Goal: Answer question/provide support: Share knowledge or assist other users

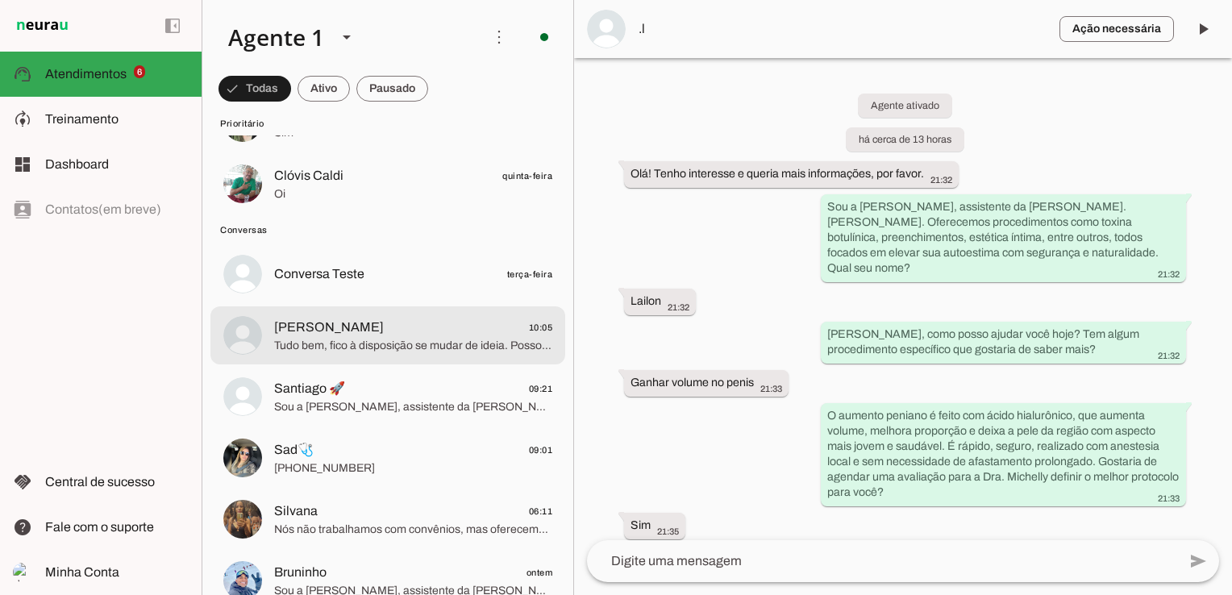
scroll to position [403, 0]
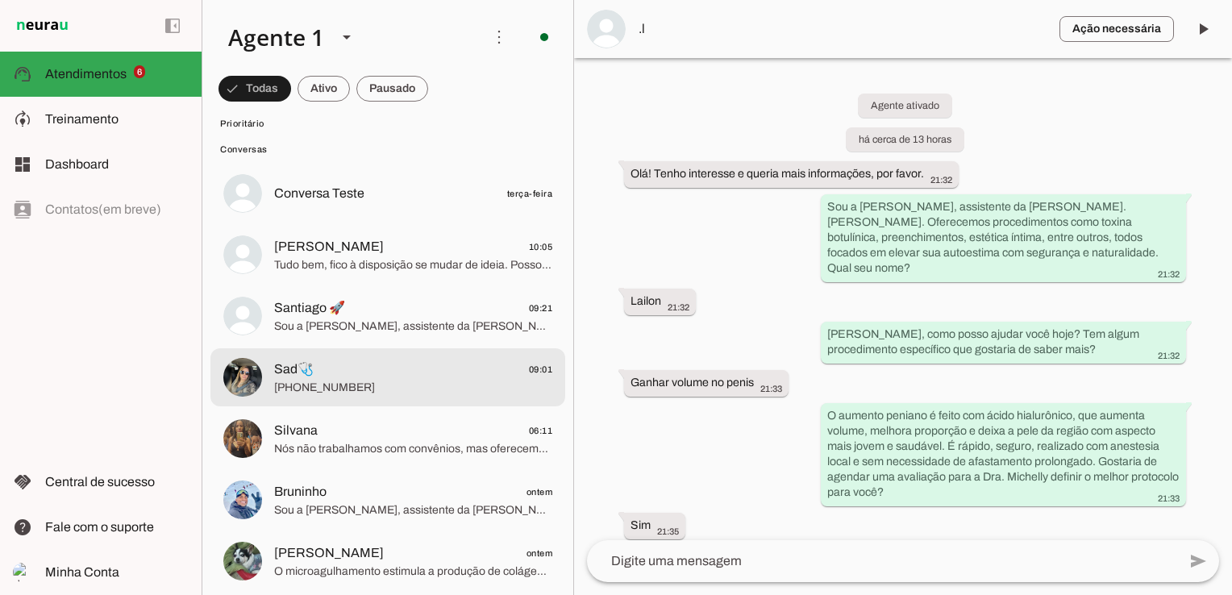
click at [401, 380] on span "[PHONE_NUMBER]" at bounding box center [413, 388] width 278 height 16
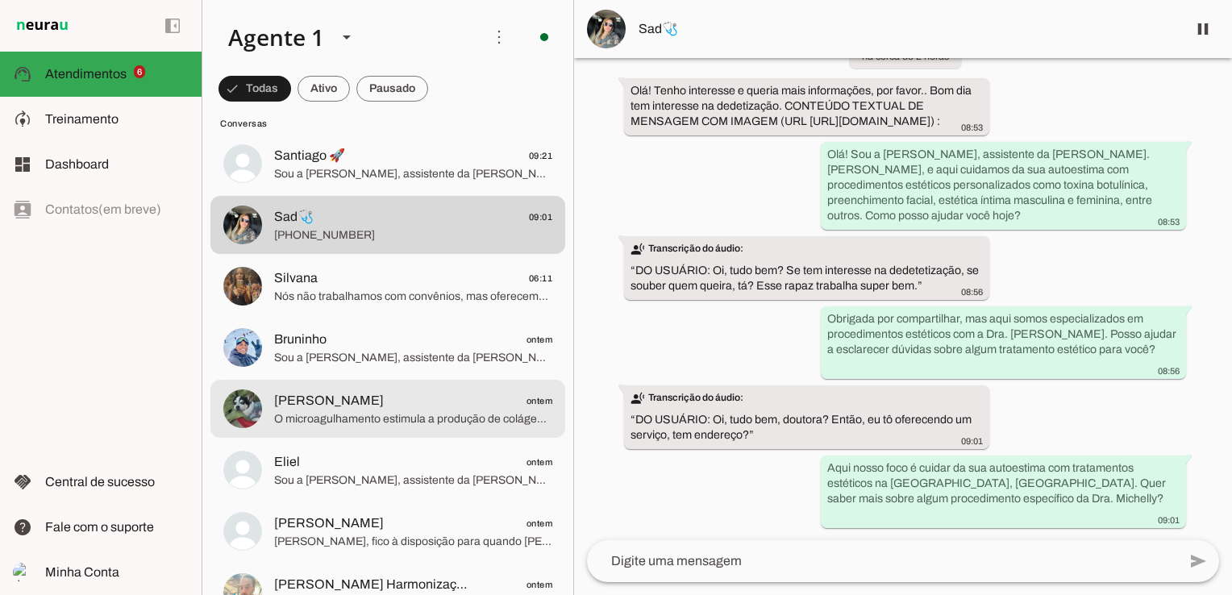
scroll to position [564, 0]
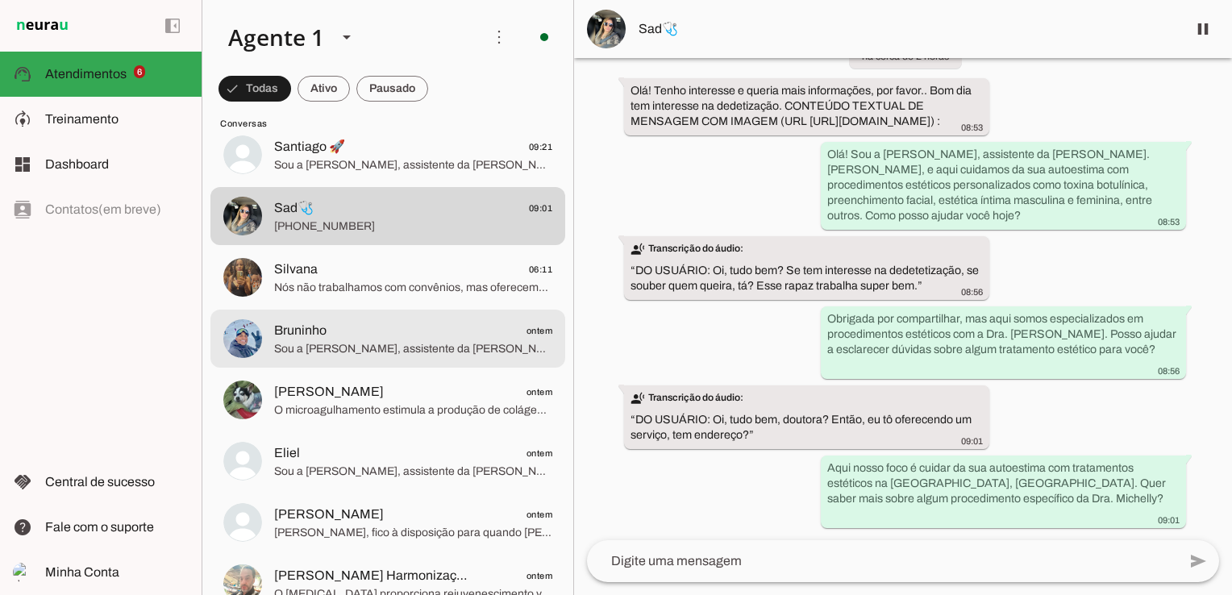
click at [384, 366] on md-item "Bruninho ontem Sou a Bia, assistente da Dra. Michelly Caldi, especializada em p…" at bounding box center [387, 338] width 355 height 58
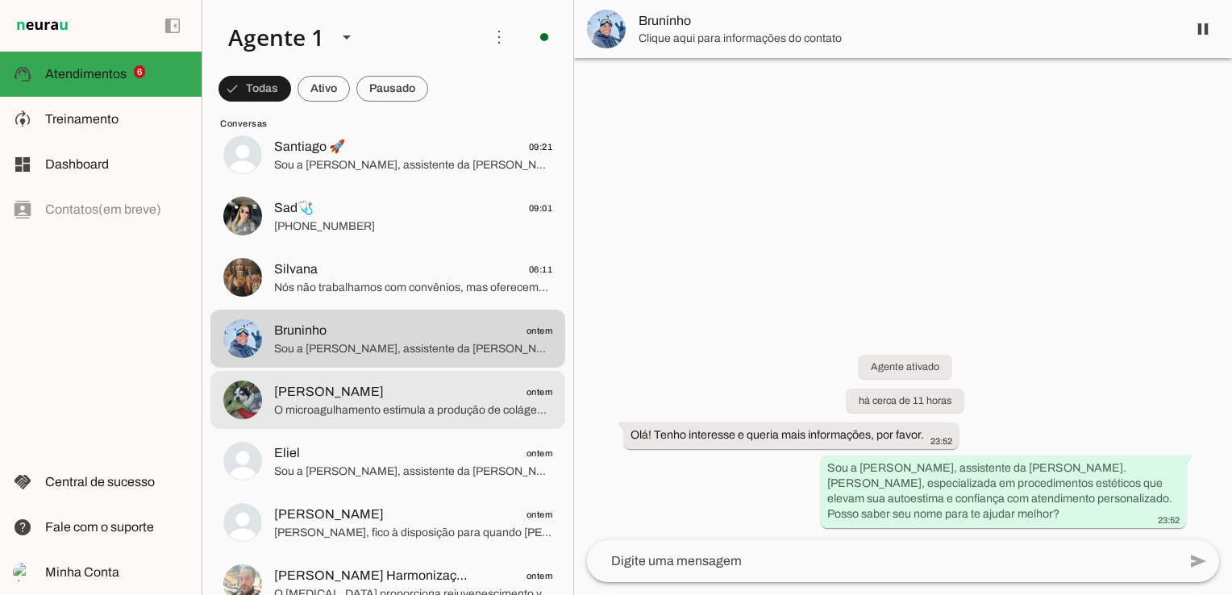
click at [380, 400] on span "Renata ontem" at bounding box center [413, 392] width 278 height 20
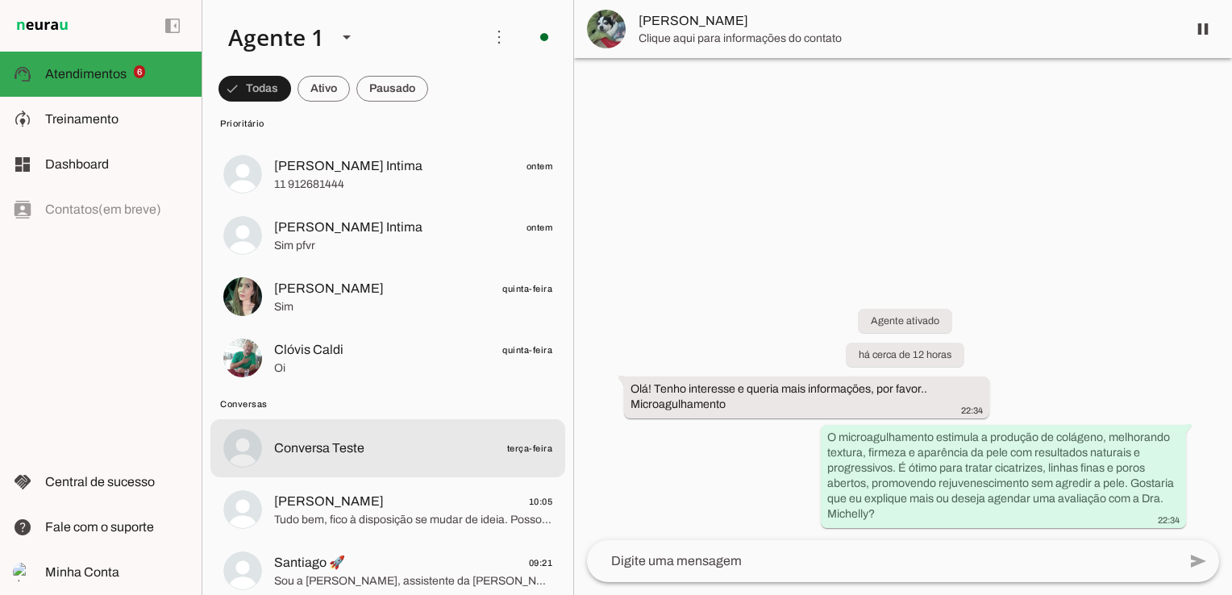
scroll to position [242, 0]
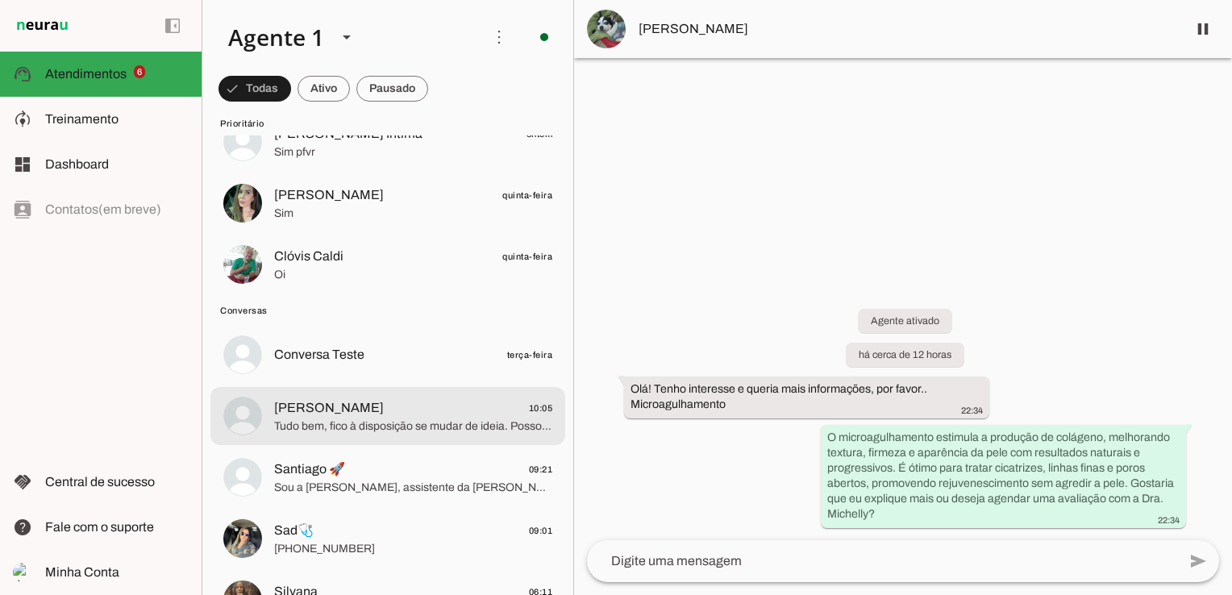
click at [384, 418] on span "Tudo bem, fico à disposição se mudar de ideia. Posso deixar seu contato para qu…" at bounding box center [413, 426] width 278 height 16
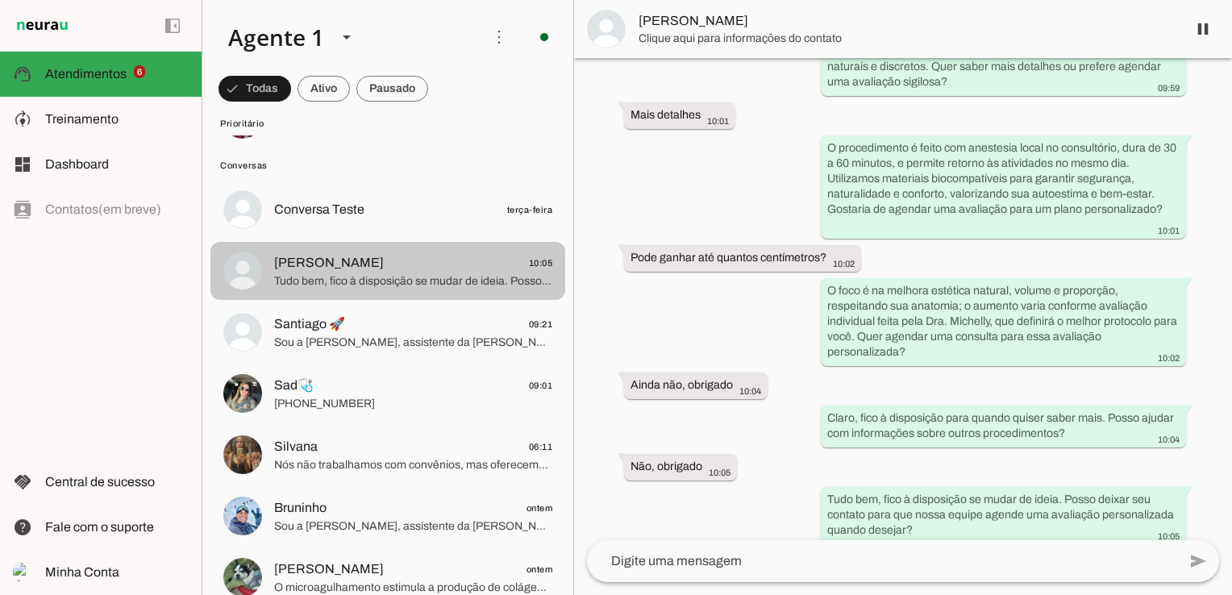
scroll to position [403, 0]
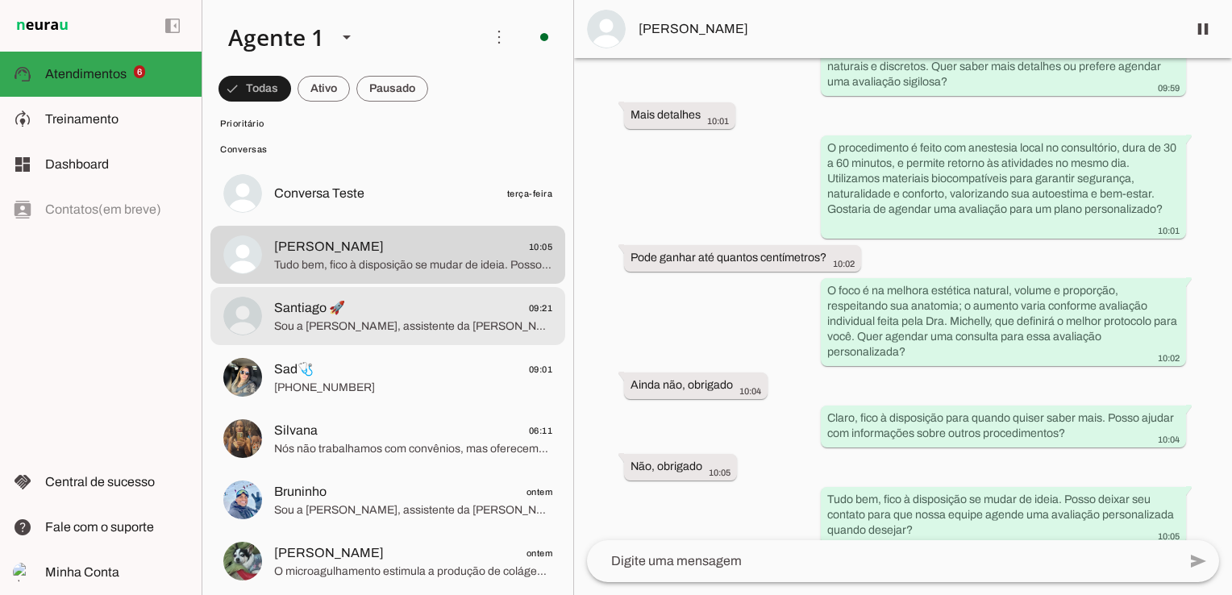
click at [314, 312] on span "Santiago 🚀" at bounding box center [309, 307] width 71 height 19
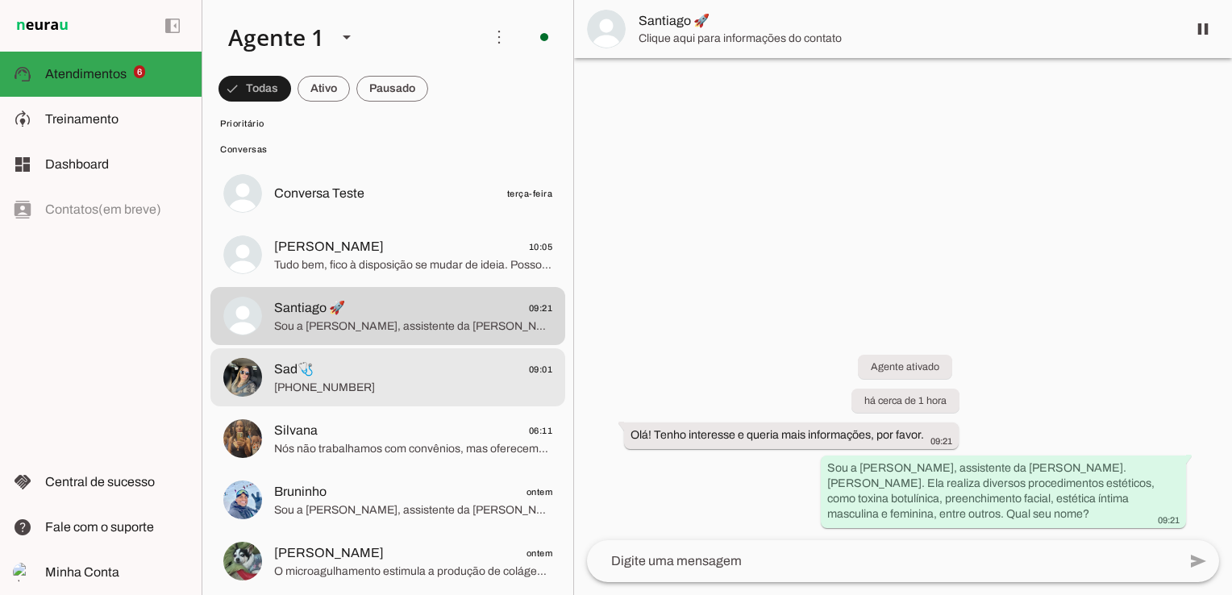
click at [339, 388] on span "[PHONE_NUMBER]" at bounding box center [413, 388] width 278 height 16
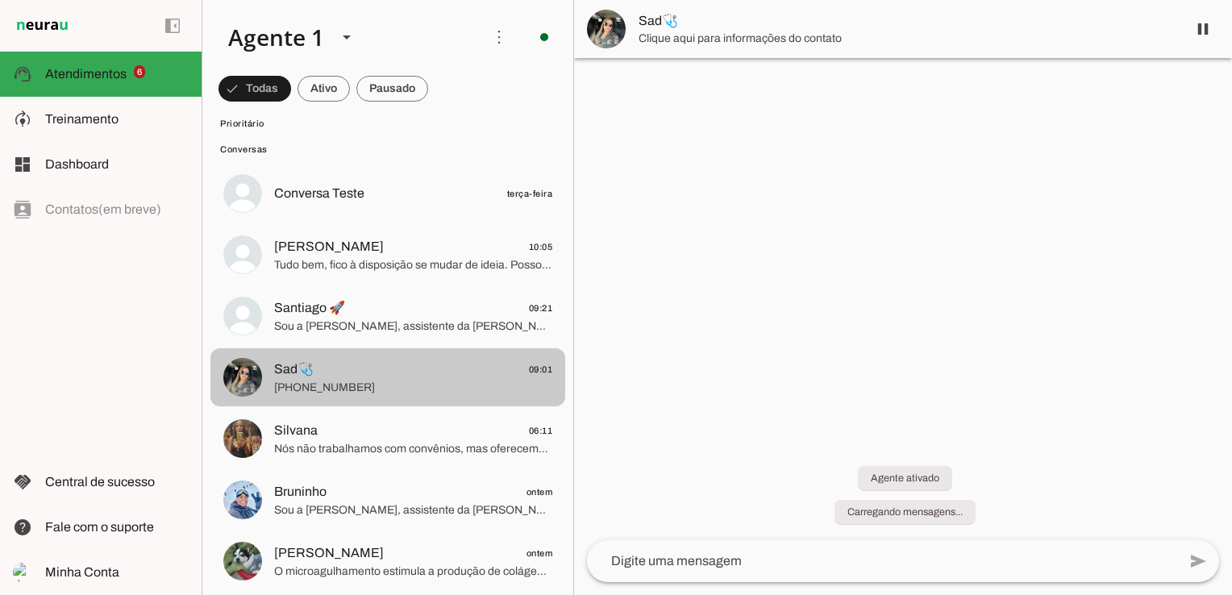
scroll to position [106, 0]
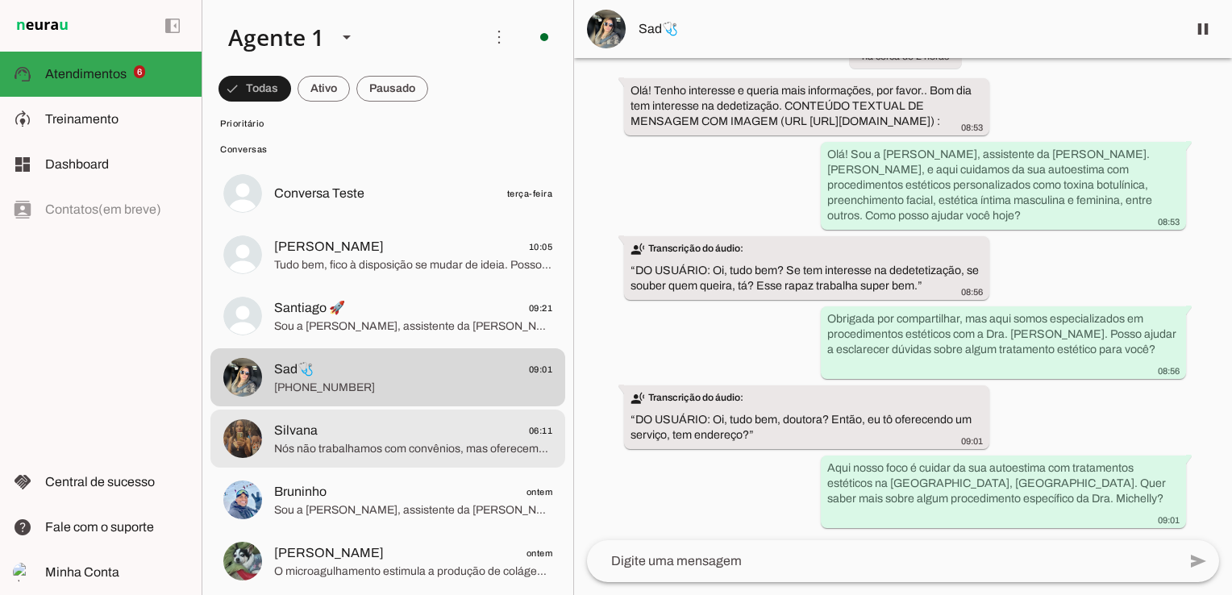
click at [382, 430] on span "Silvana 06:11" at bounding box center [413, 431] width 278 height 20
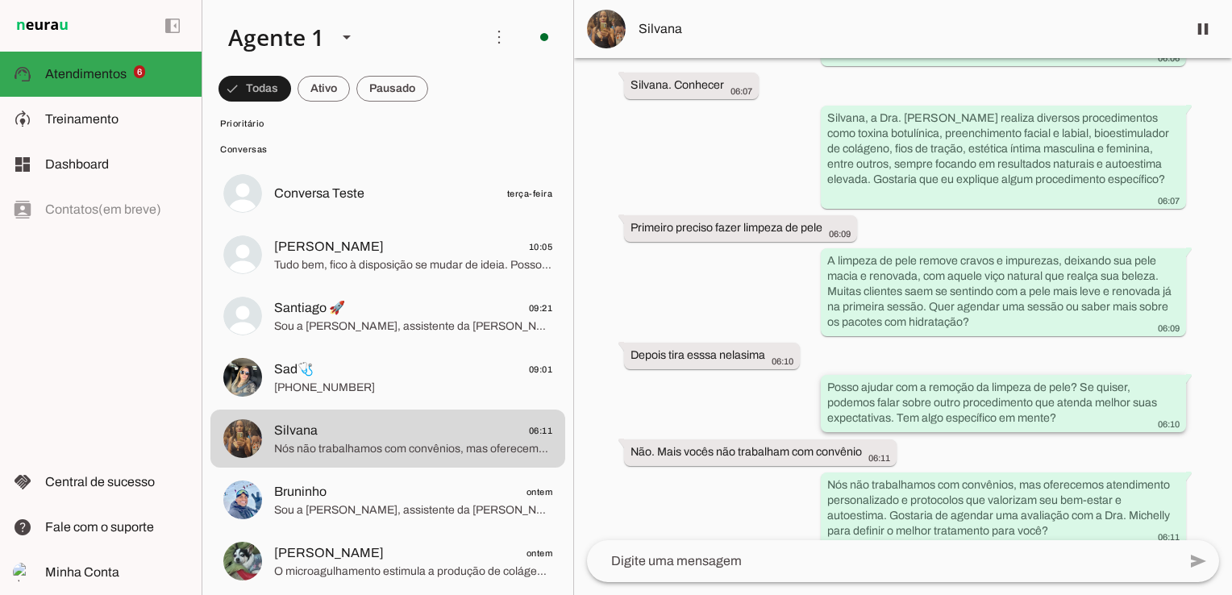
scroll to position [268, 0]
click at [671, 27] on span "Silvana" at bounding box center [905, 28] width 535 height 19
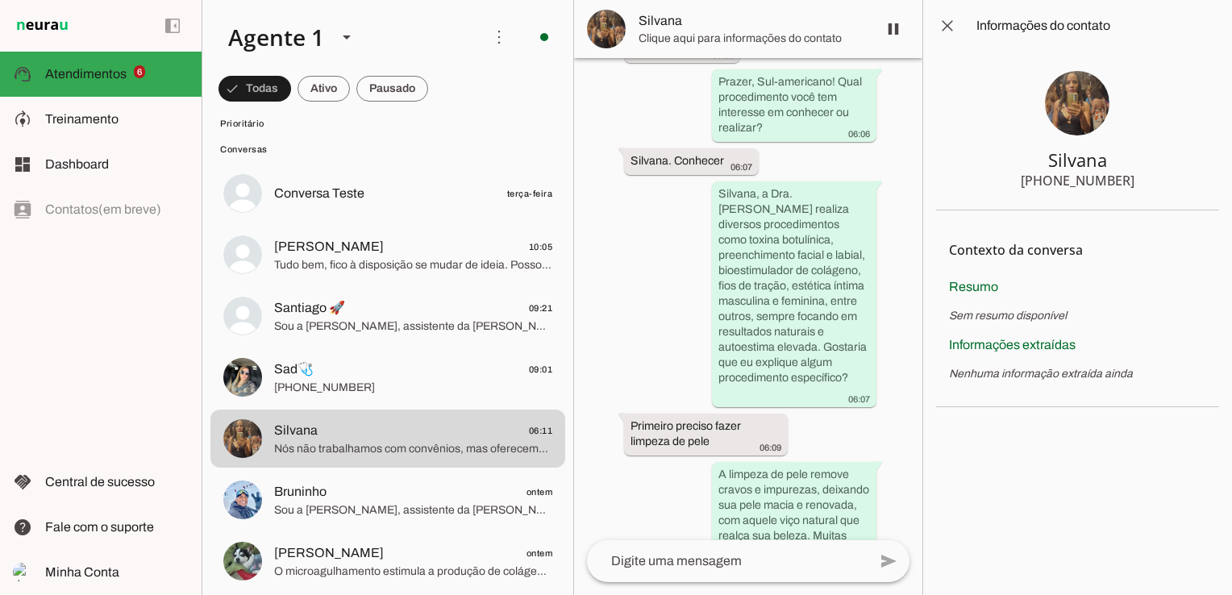
scroll to position [788, 0]
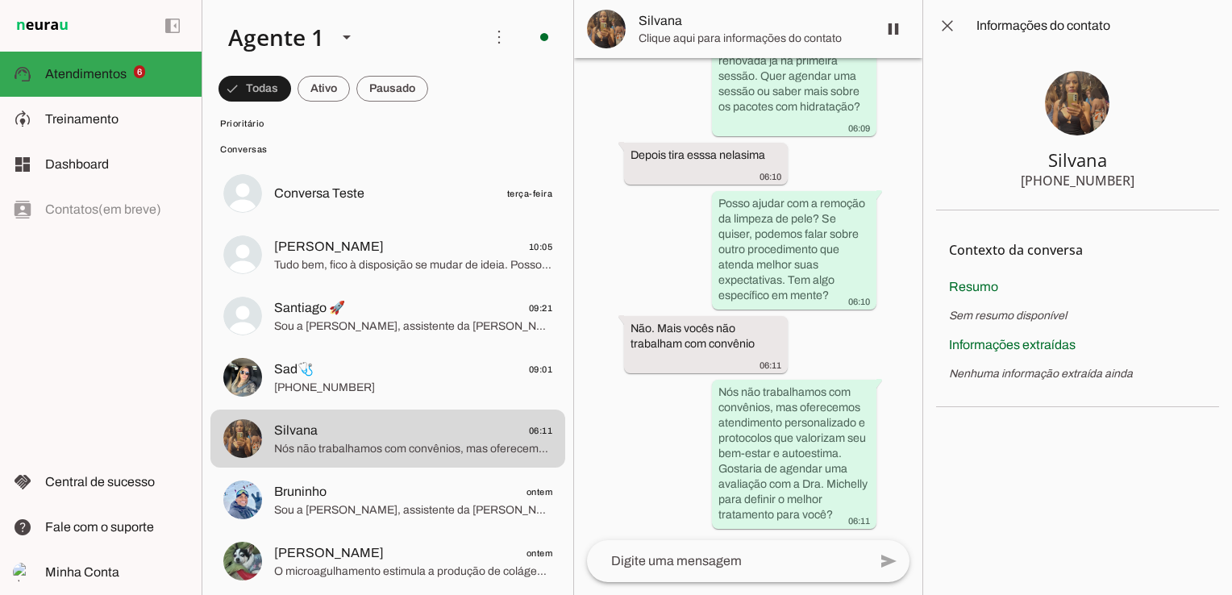
click at [1078, 102] on img at bounding box center [1077, 103] width 64 height 64
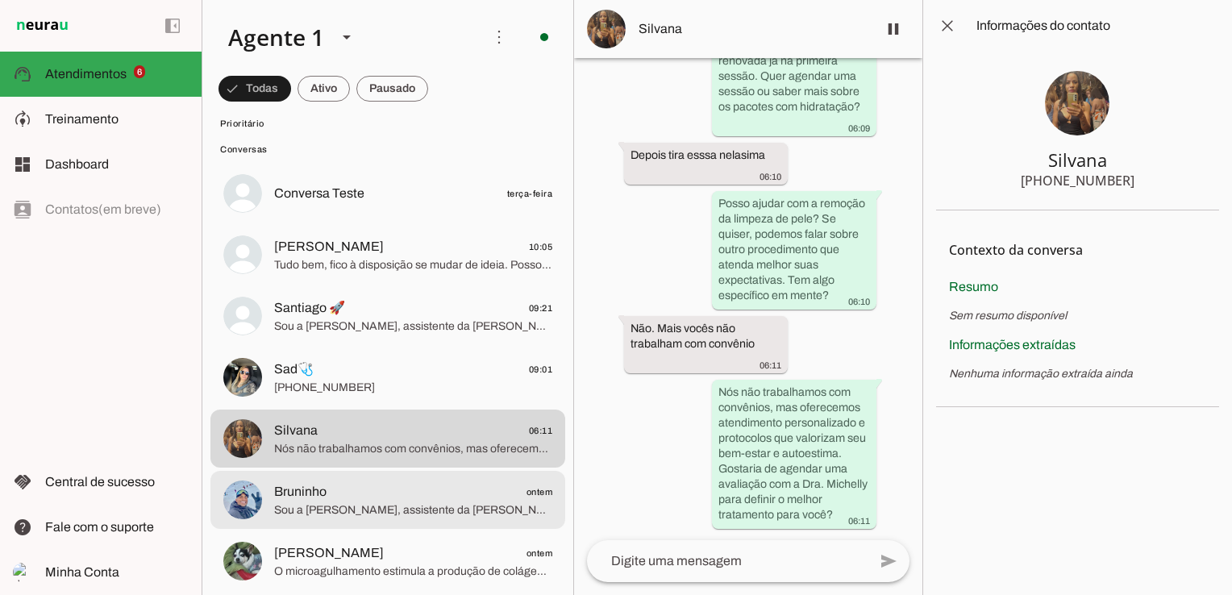
click at [368, 507] on span "Sou a [PERSON_NAME], assistente da [PERSON_NAME]. [PERSON_NAME], especializada …" at bounding box center [413, 510] width 278 height 16
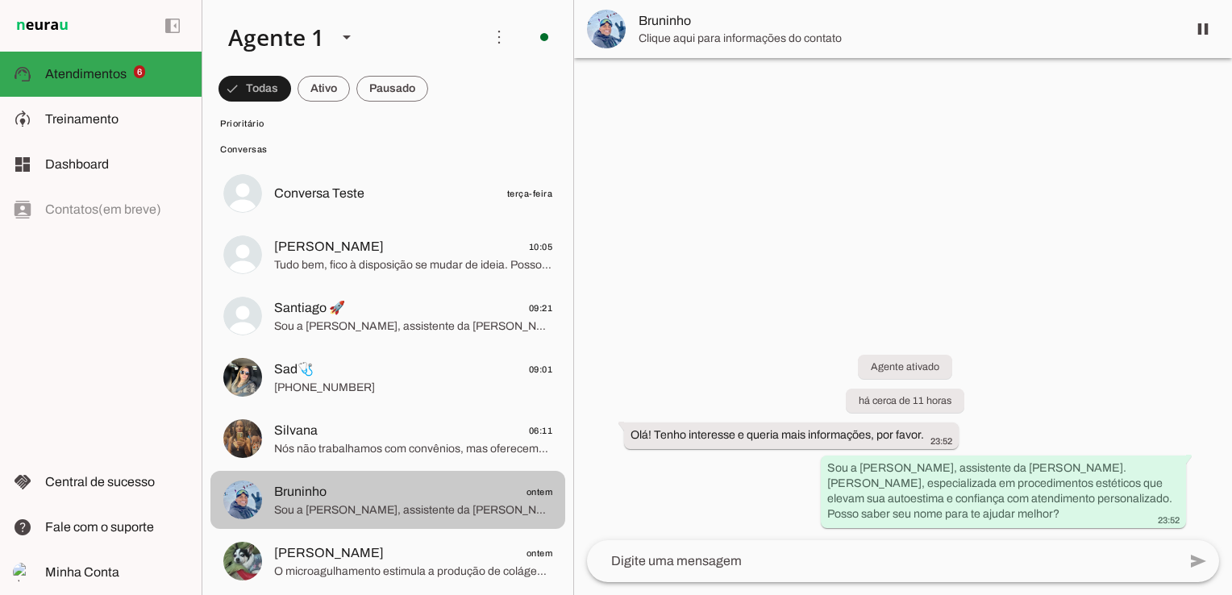
scroll to position [484, 0]
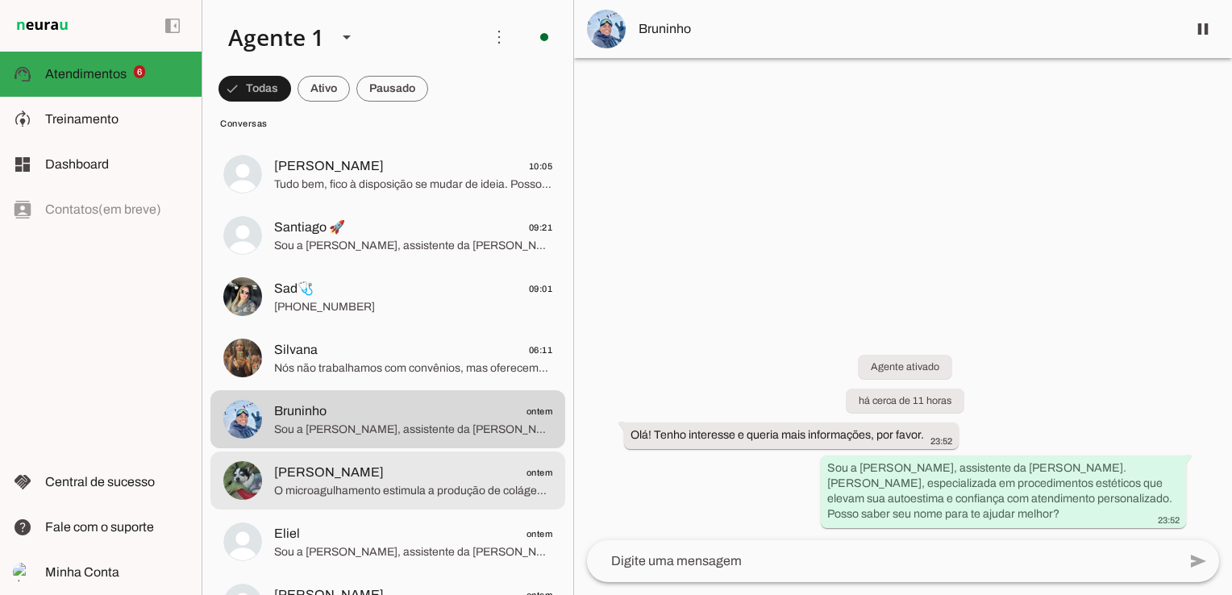
click at [293, 481] on span "[PERSON_NAME]" at bounding box center [329, 472] width 110 height 19
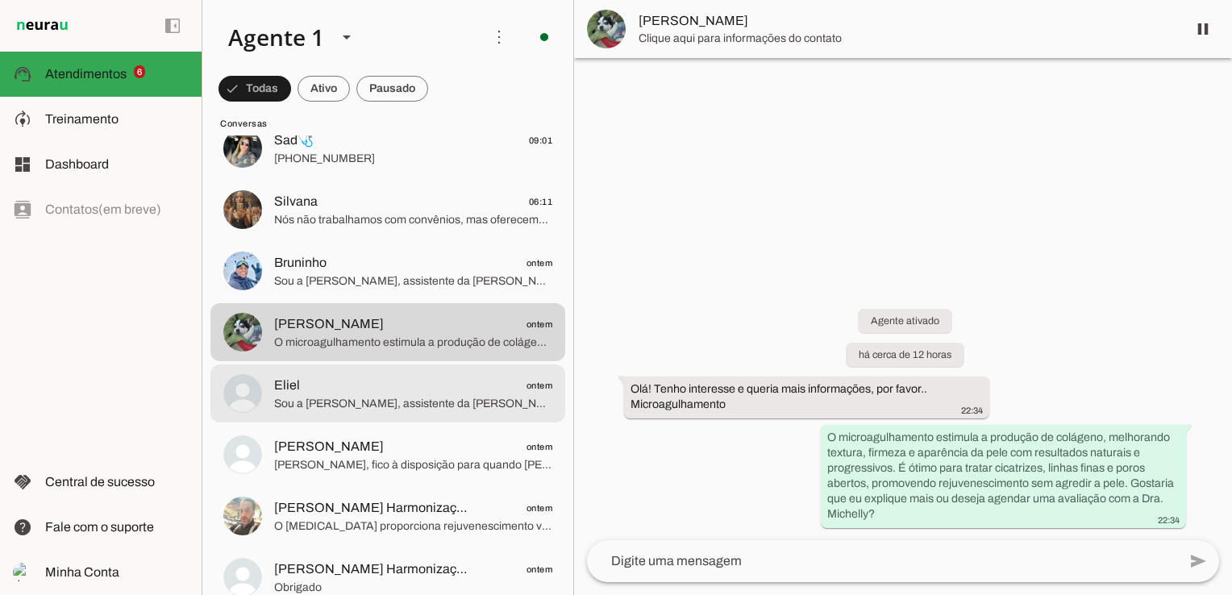
scroll to position [645, 0]
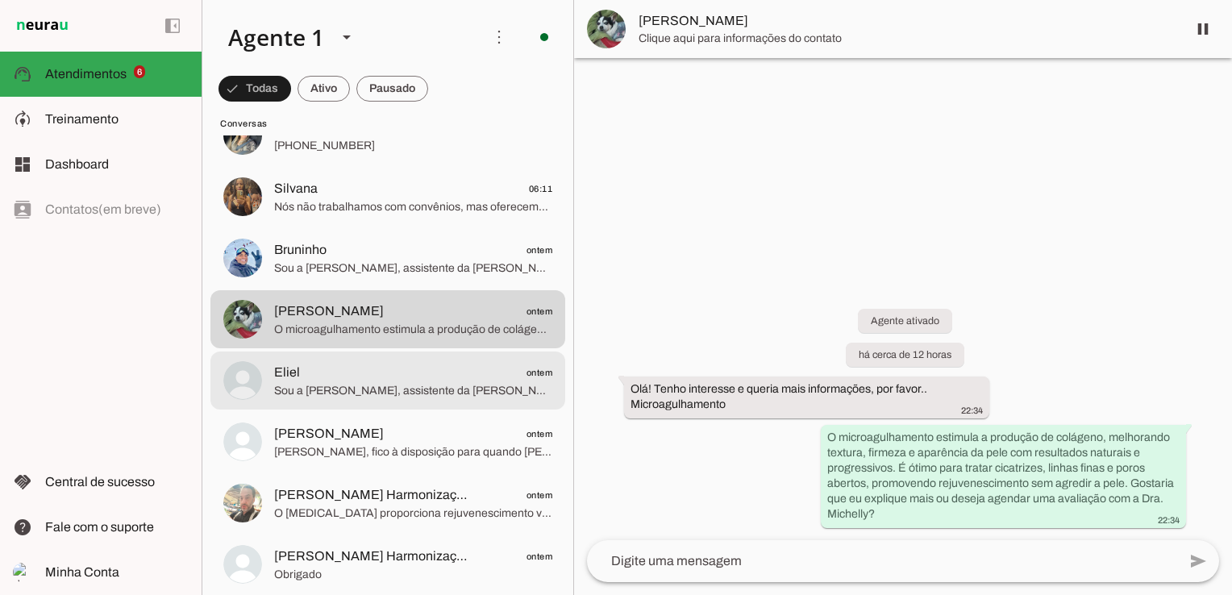
click at [311, 383] on span "Sou a [PERSON_NAME], assistente da [PERSON_NAME]. [PERSON_NAME], que oferece pr…" at bounding box center [413, 391] width 278 height 16
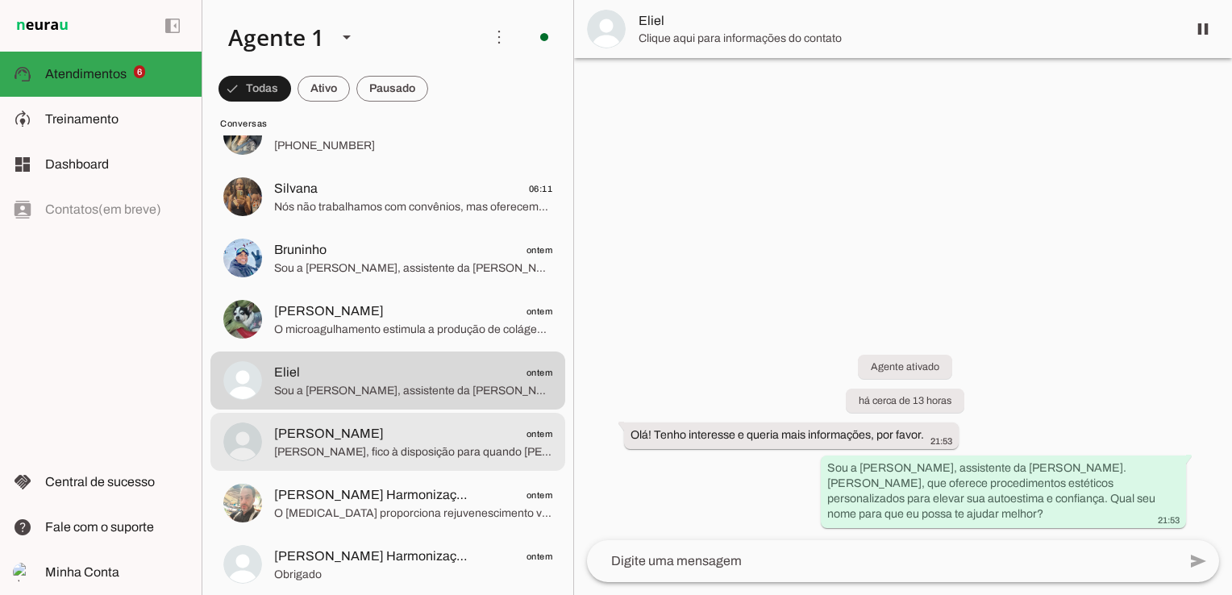
click at [321, 444] on span "[PERSON_NAME], fico à disposição para quando [PERSON_NAME] retomar a conversa e…" at bounding box center [413, 452] width 278 height 16
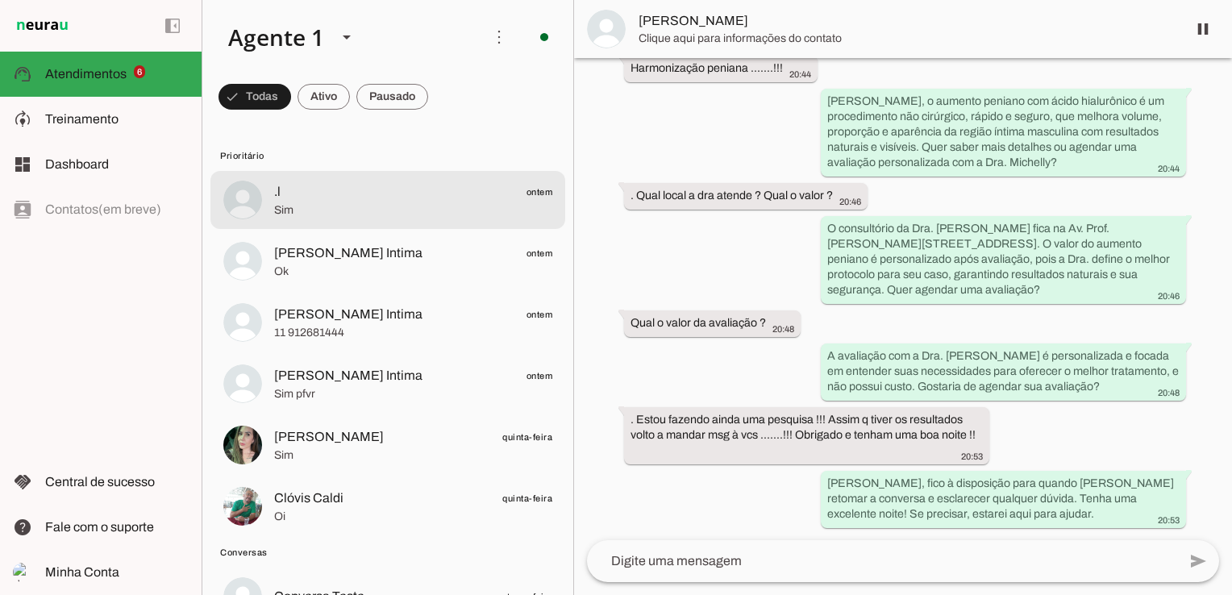
click at [315, 192] on span ".l ontem" at bounding box center [413, 192] width 278 height 20
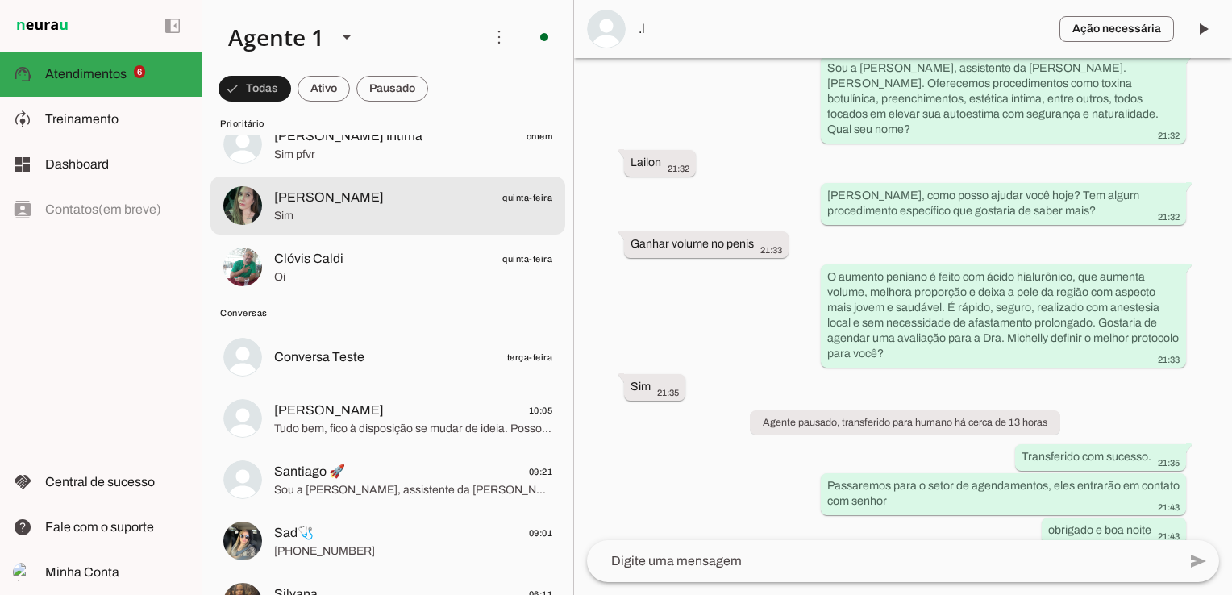
scroll to position [242, 0]
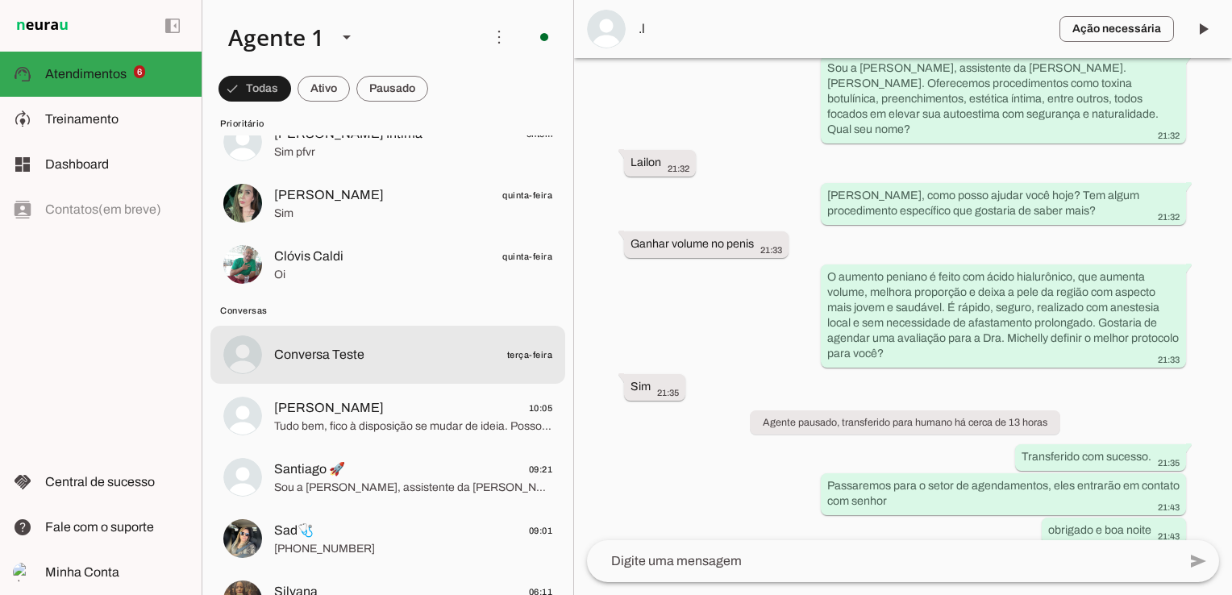
click at [345, 359] on span "Conversa Teste" at bounding box center [319, 354] width 90 height 19
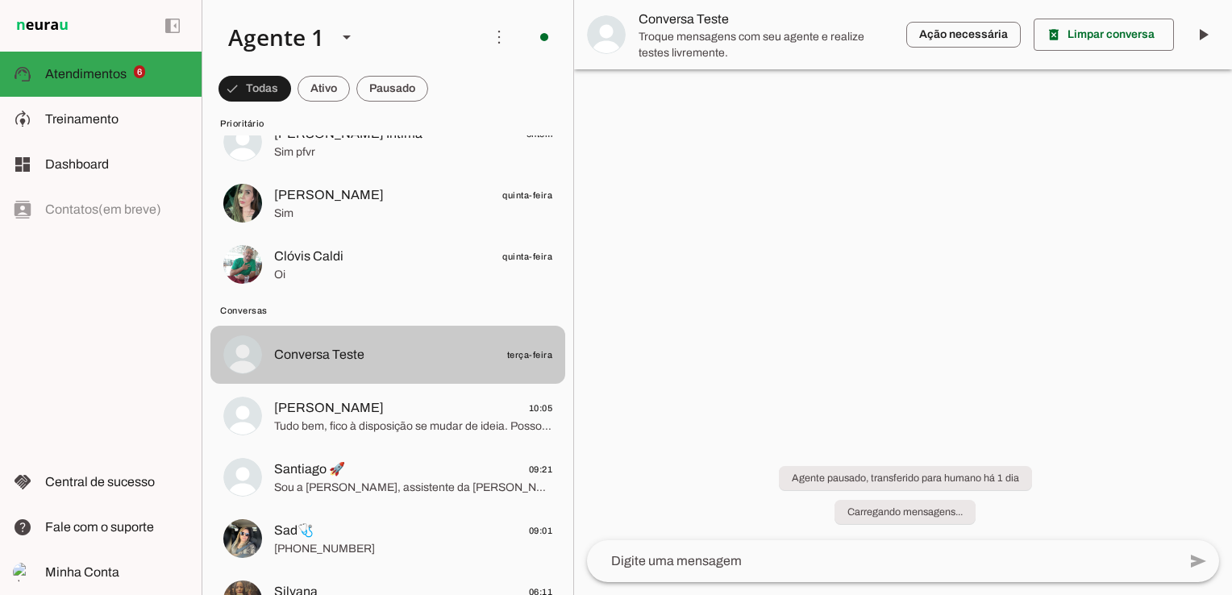
scroll to position [23, 0]
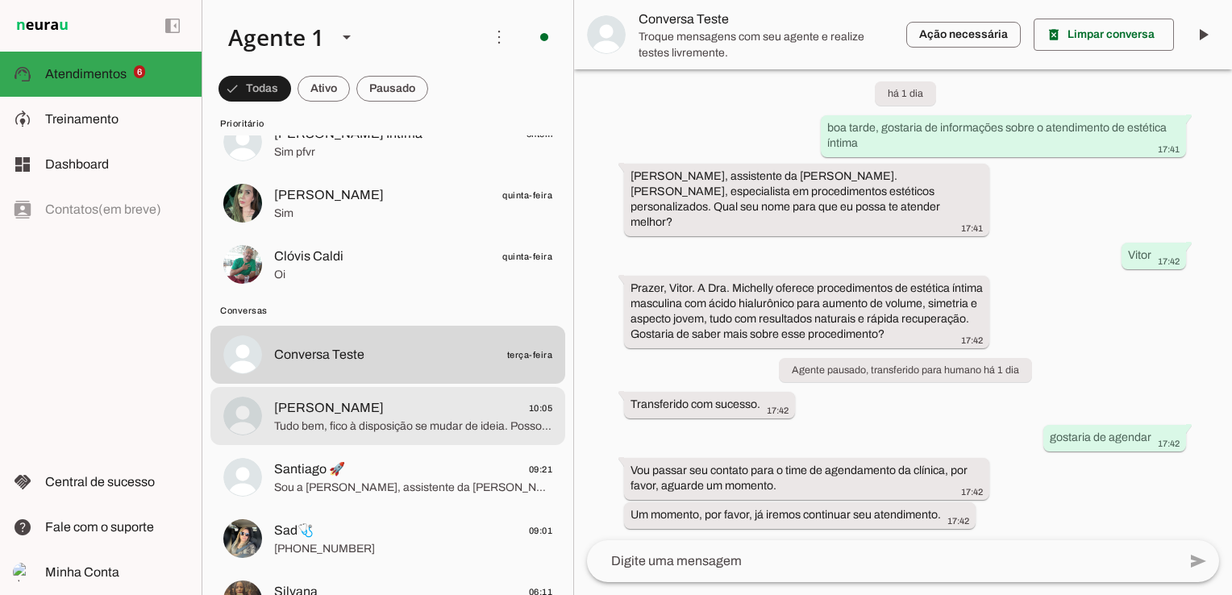
click at [305, 412] on span "[PERSON_NAME]" at bounding box center [329, 407] width 110 height 19
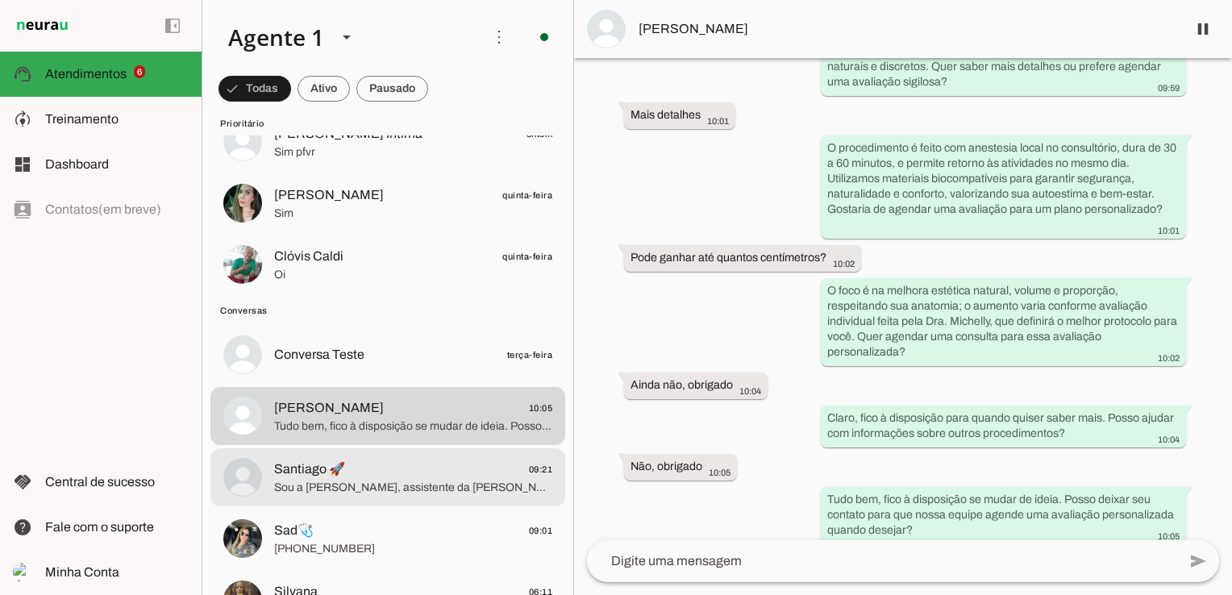
click at [459, 485] on span "Sou a [PERSON_NAME], assistente da [PERSON_NAME]. [PERSON_NAME]. Ela realiza di…" at bounding box center [413, 488] width 278 height 16
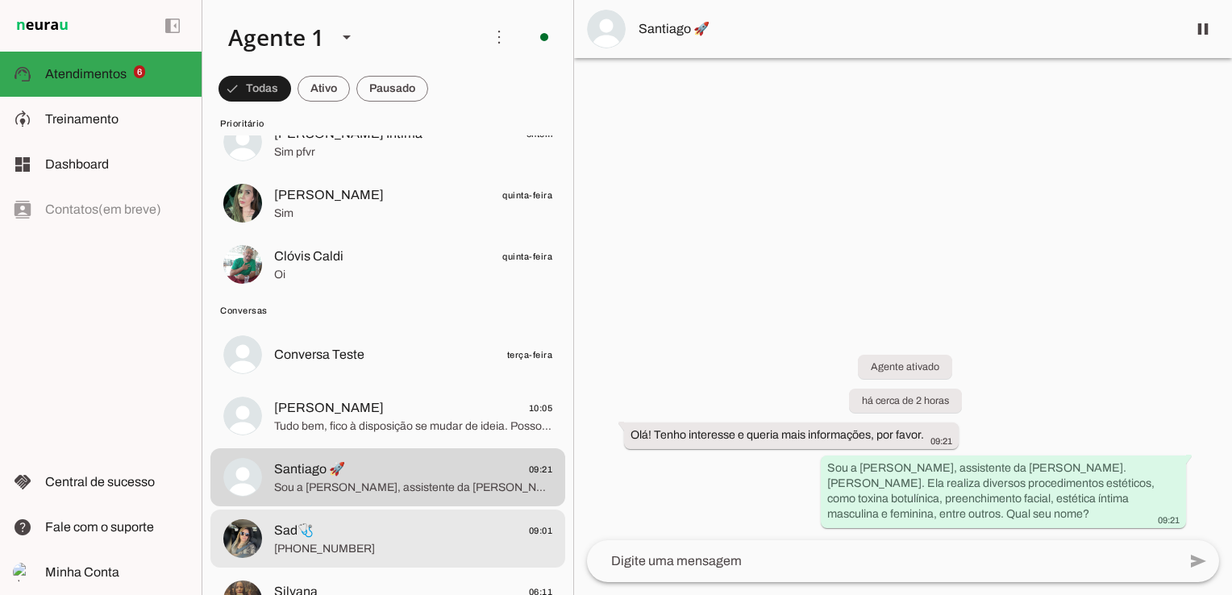
click at [277, 537] on span "Sad🩺" at bounding box center [293, 530] width 39 height 19
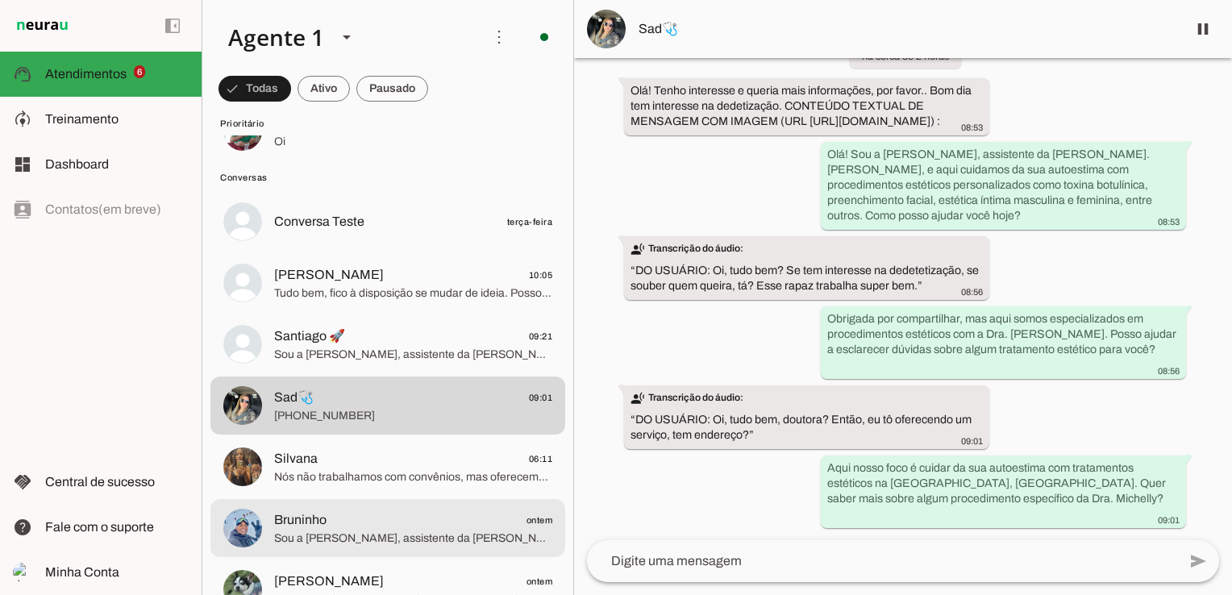
scroll to position [403, 0]
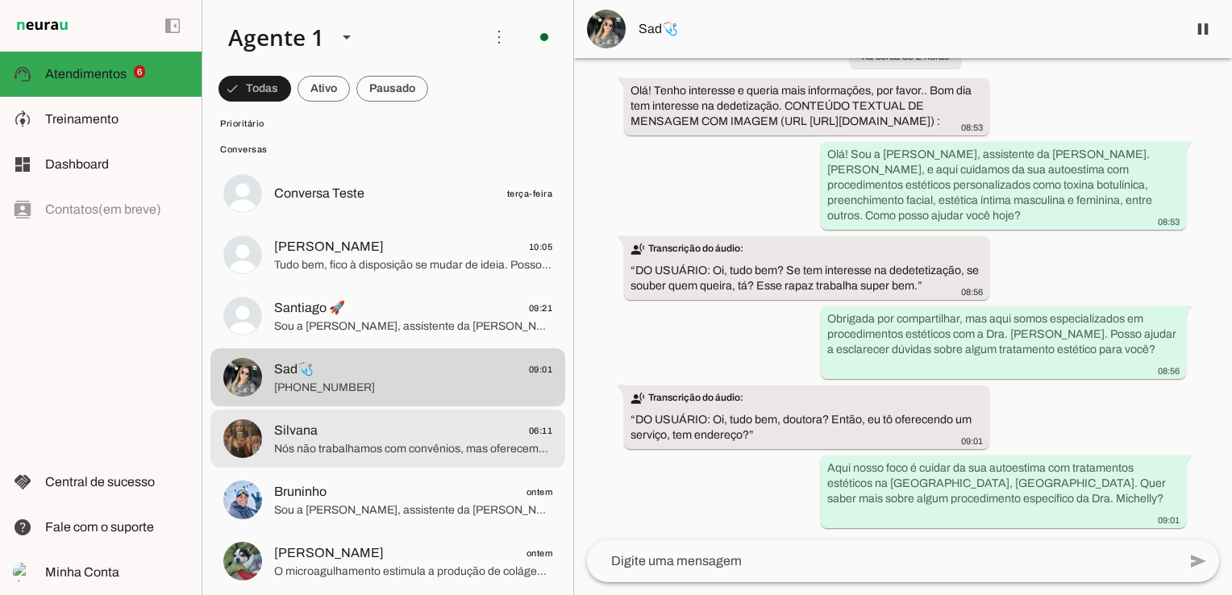
click at [343, 430] on span "Silvana 06:11" at bounding box center [413, 431] width 278 height 20
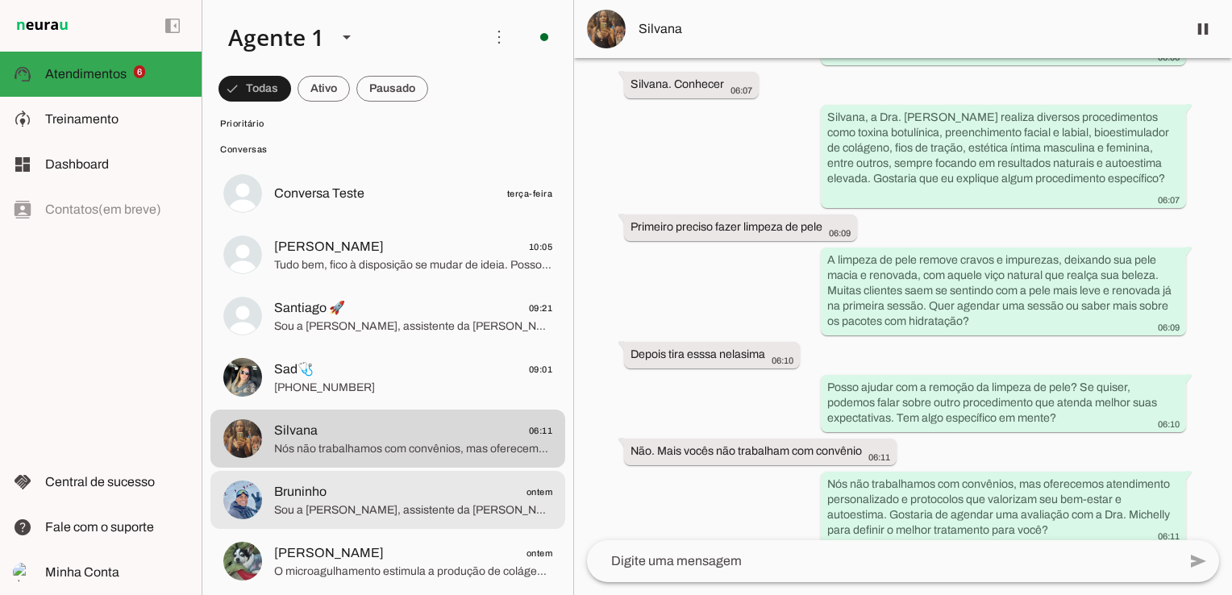
click at [264, 501] on md-item "Bruninho ontem Sou a Bia, assistente da Dra. Michelly Caldi, especializada em p…" at bounding box center [387, 500] width 355 height 58
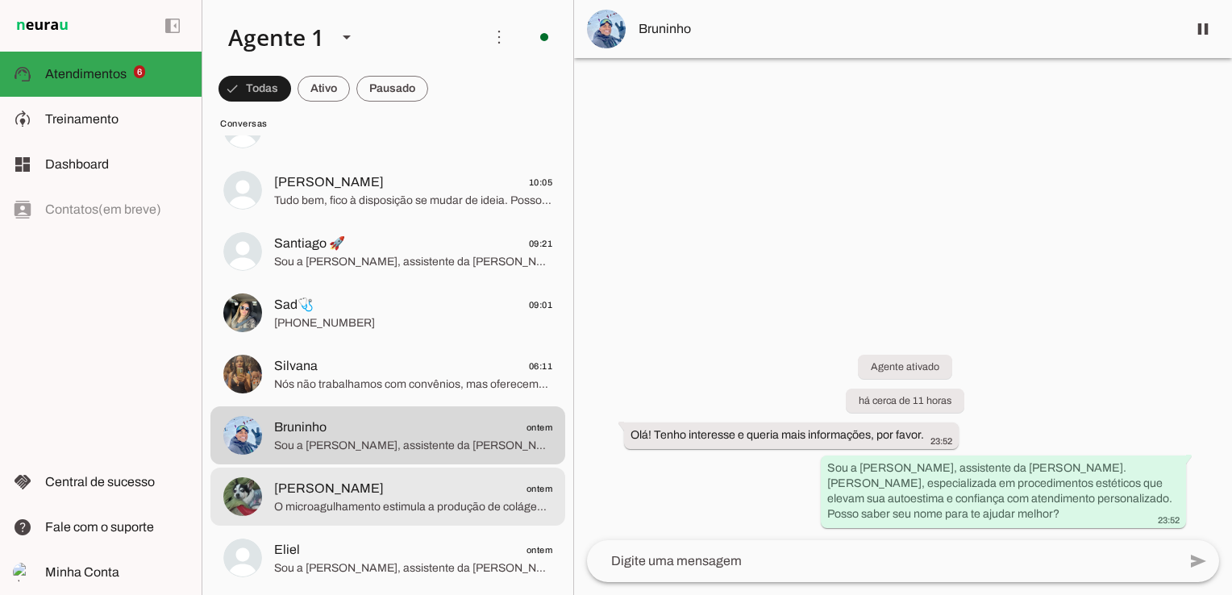
scroll to position [564, 0]
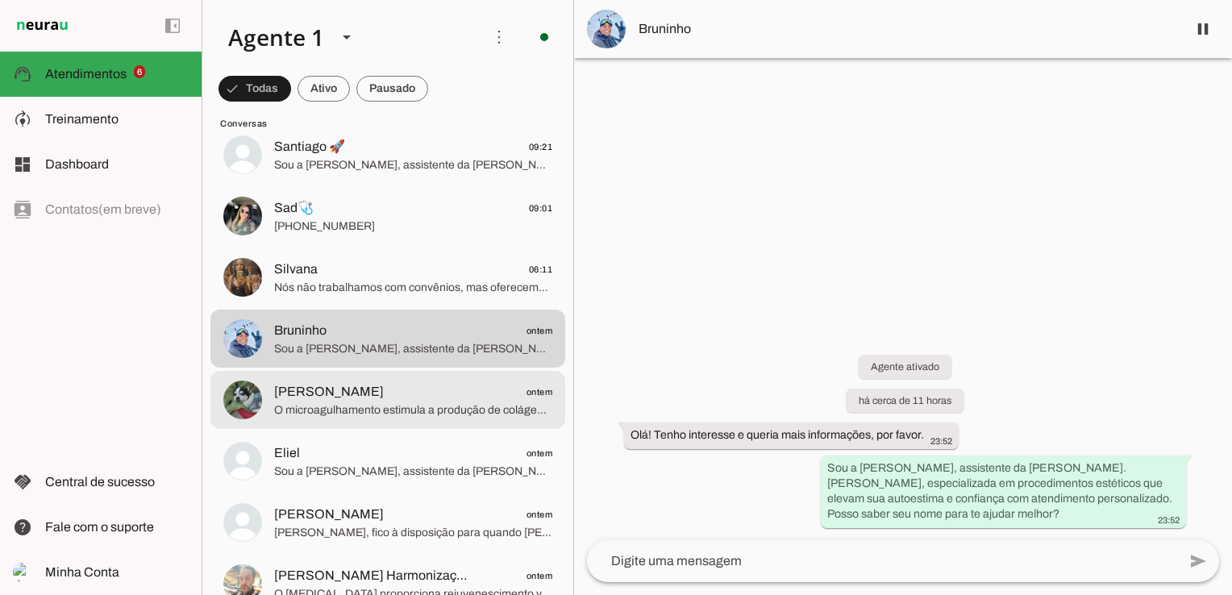
click at [354, 411] on span "O microagulhamento estimula a produção de colágeno, melhorando textura, firmeza…" at bounding box center [413, 410] width 278 height 16
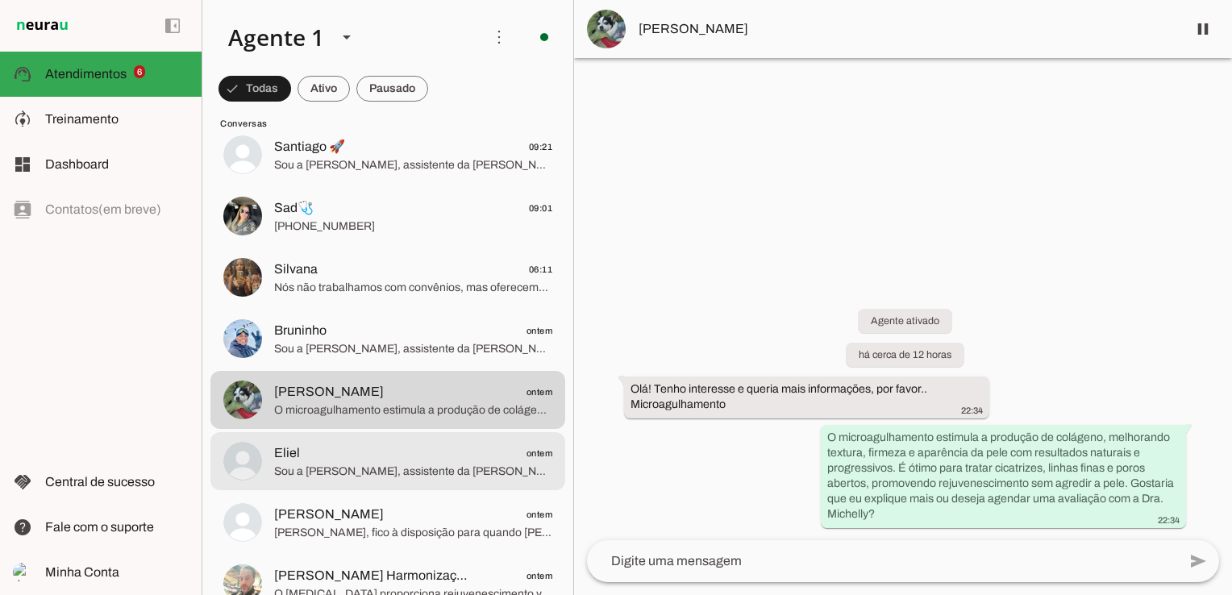
click at [441, 463] on span "Sou a [PERSON_NAME], assistente da [PERSON_NAME]. [PERSON_NAME], que oferece pr…" at bounding box center [413, 471] width 278 height 16
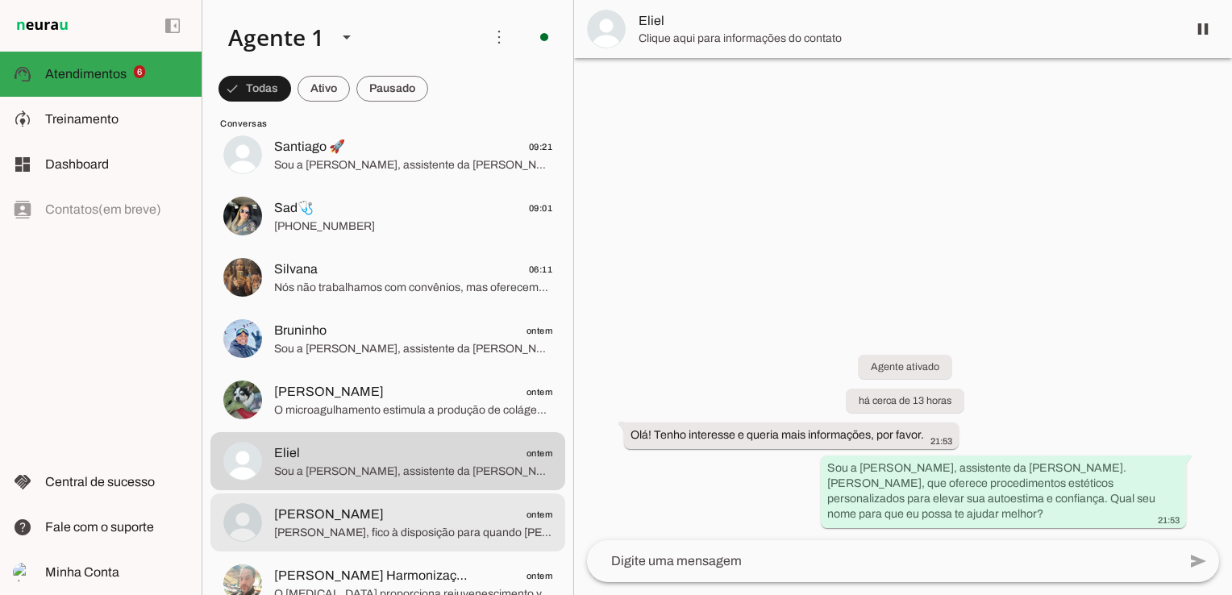
click at [429, 521] on span "Roberto Machado ontem" at bounding box center [413, 515] width 278 height 20
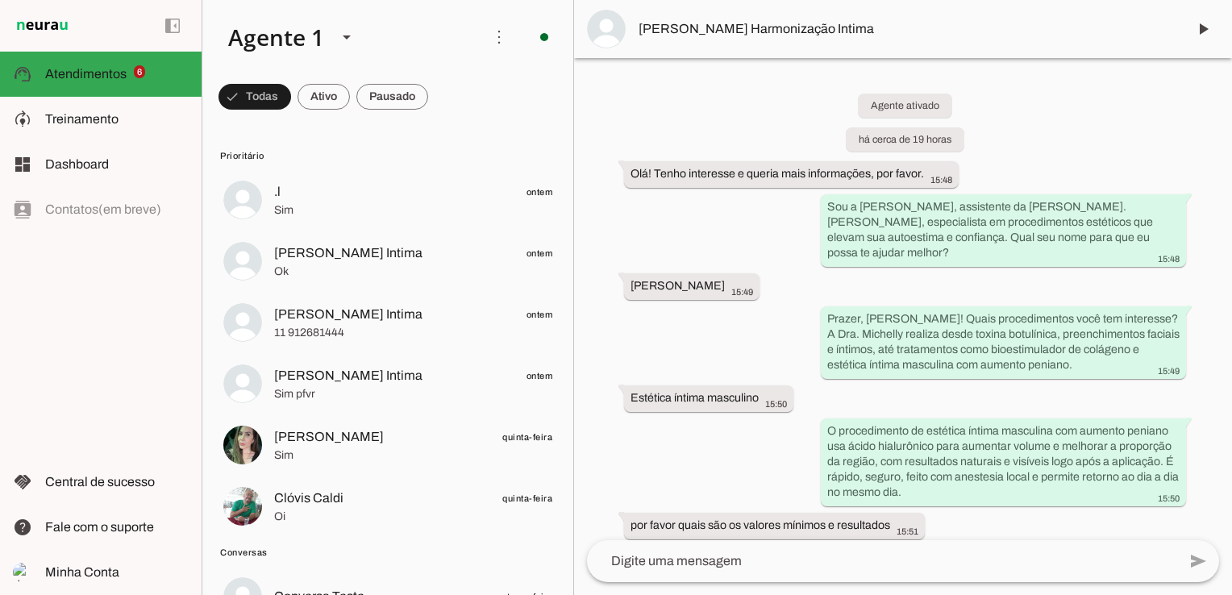
scroll to position [322, 0]
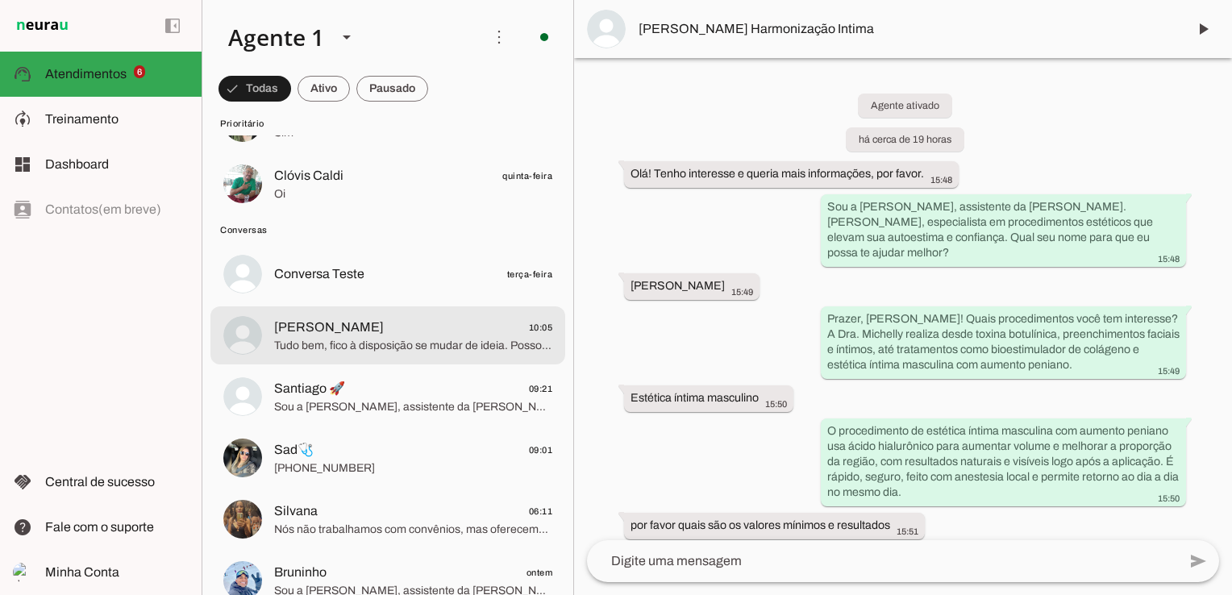
click at [352, 330] on span "Itamar Garcia 10:05" at bounding box center [413, 328] width 278 height 20
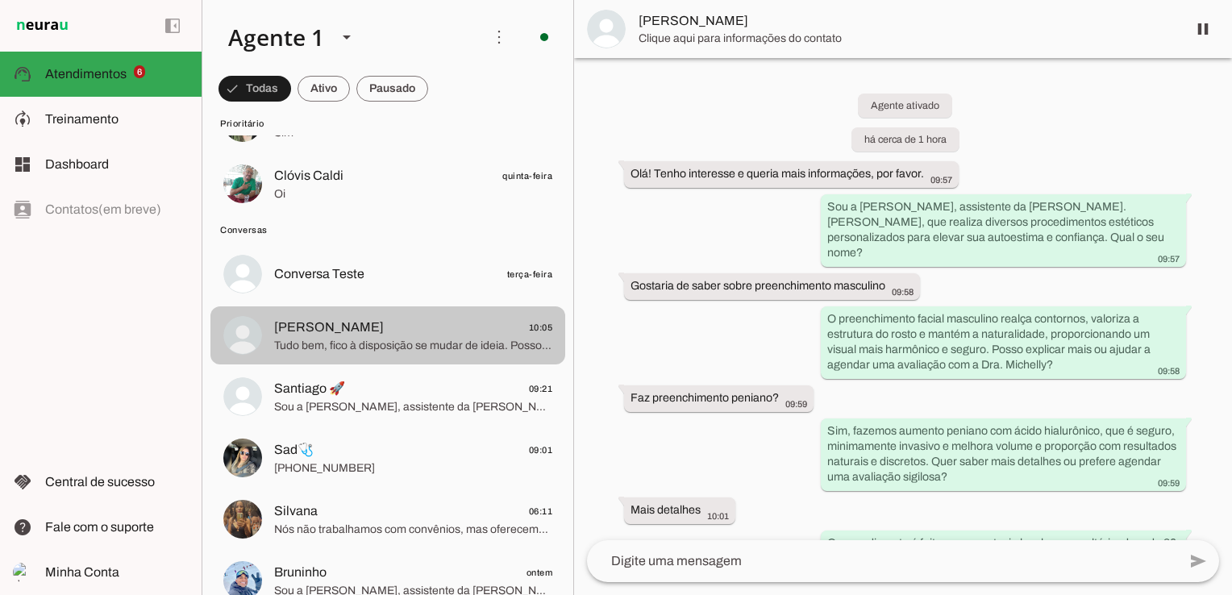
scroll to position [395, 0]
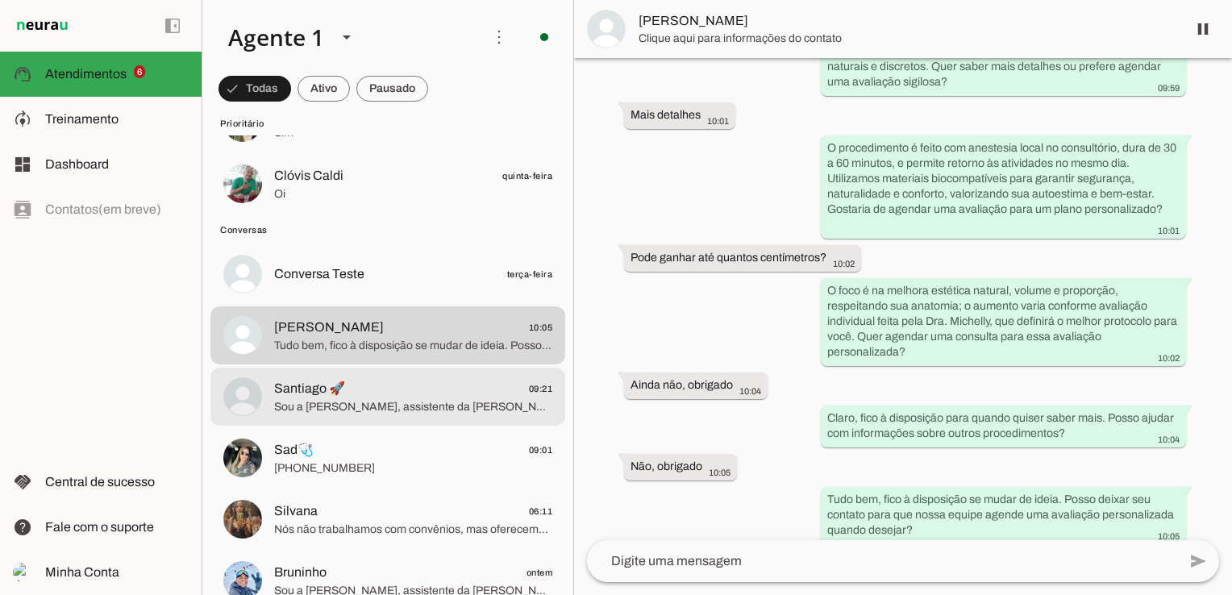
click at [338, 405] on span "Sou a [PERSON_NAME], assistente da [PERSON_NAME]. [PERSON_NAME]. Ela realiza di…" at bounding box center [413, 407] width 278 height 16
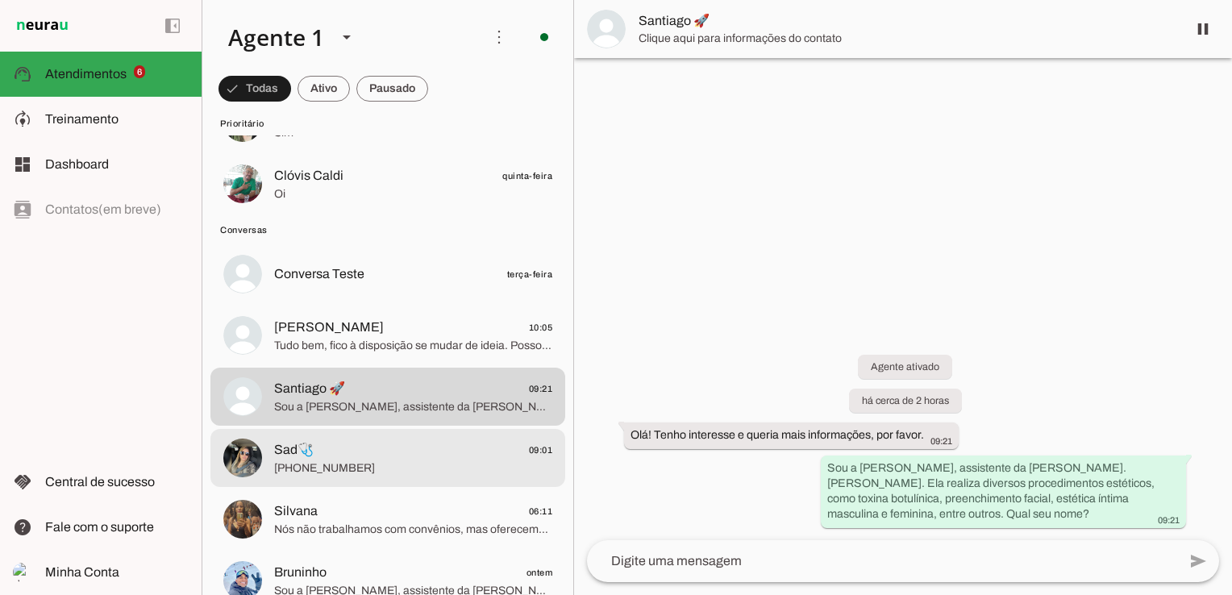
click at [356, 455] on span "Sad🩺 09:01" at bounding box center [413, 450] width 278 height 20
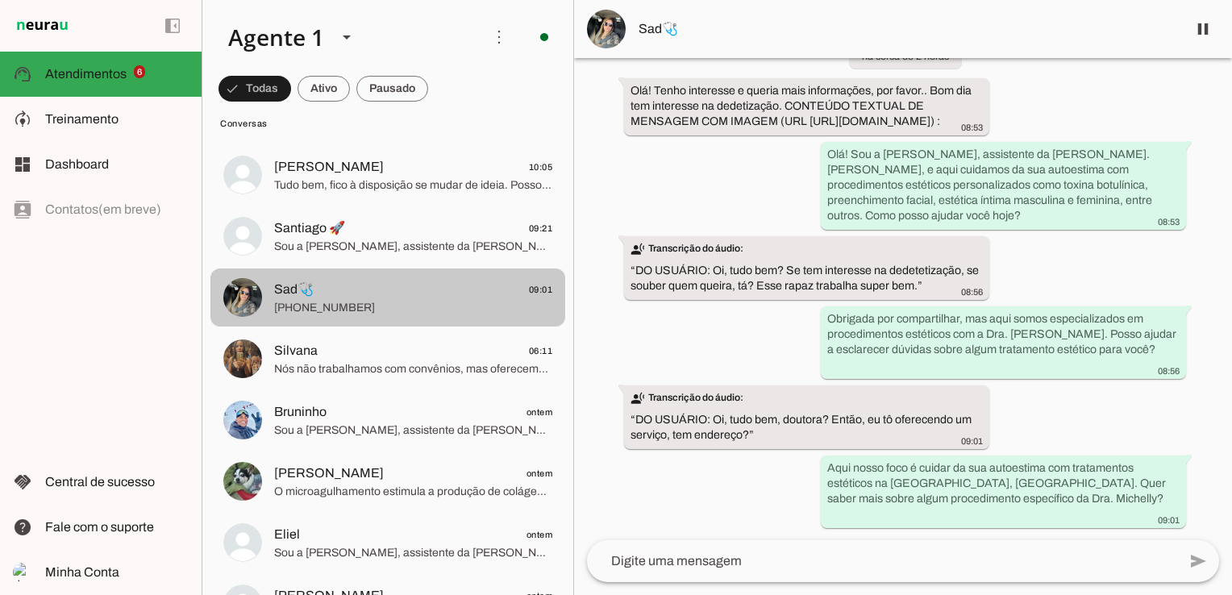
scroll to position [484, 0]
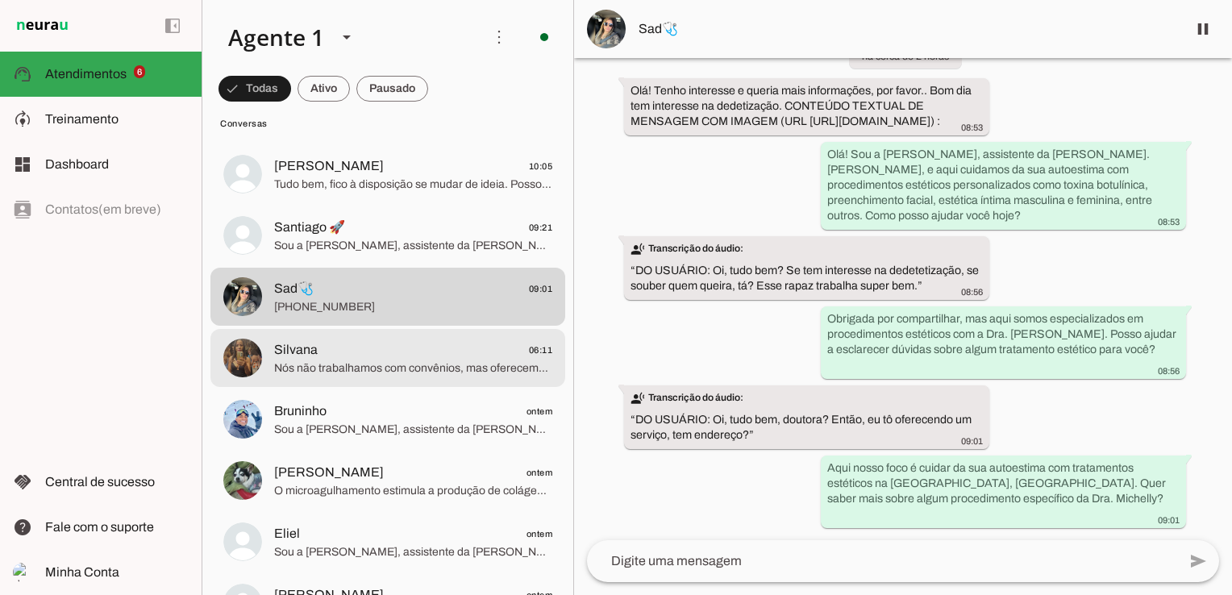
click at [335, 351] on span "Silvana 06:11" at bounding box center [413, 350] width 278 height 20
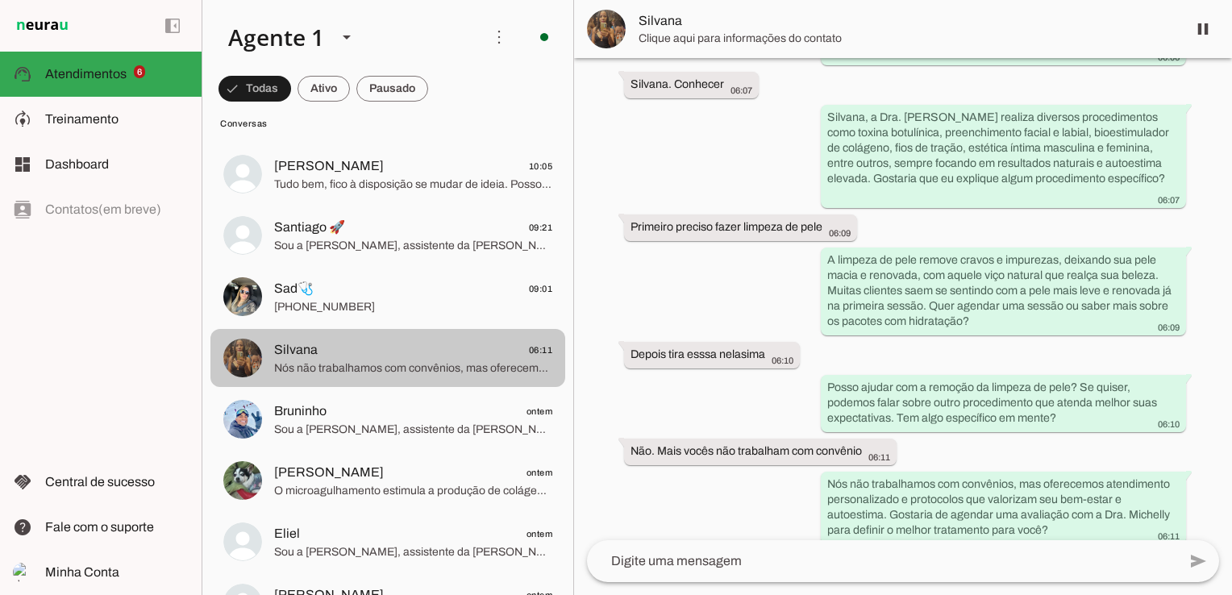
scroll to position [564, 0]
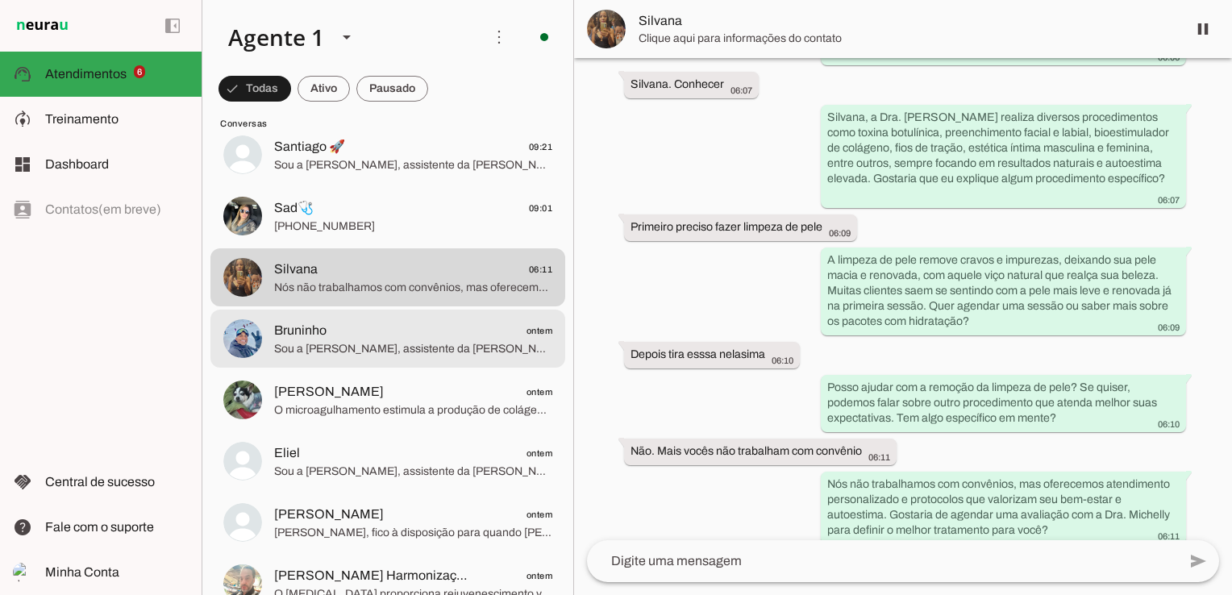
click at [335, 351] on span "Sou a [PERSON_NAME], assistente da [PERSON_NAME]. [PERSON_NAME], especializada …" at bounding box center [413, 349] width 278 height 16
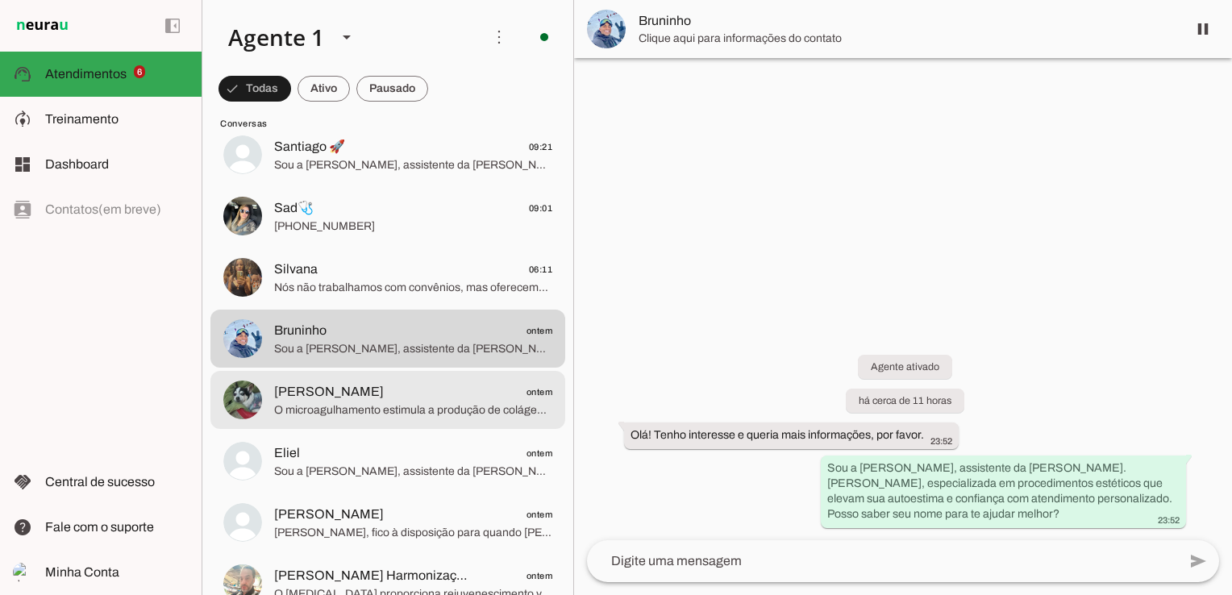
click at [323, 408] on span "O microagulhamento estimula a produção de colágeno, melhorando textura, firmeza…" at bounding box center [413, 410] width 278 height 16
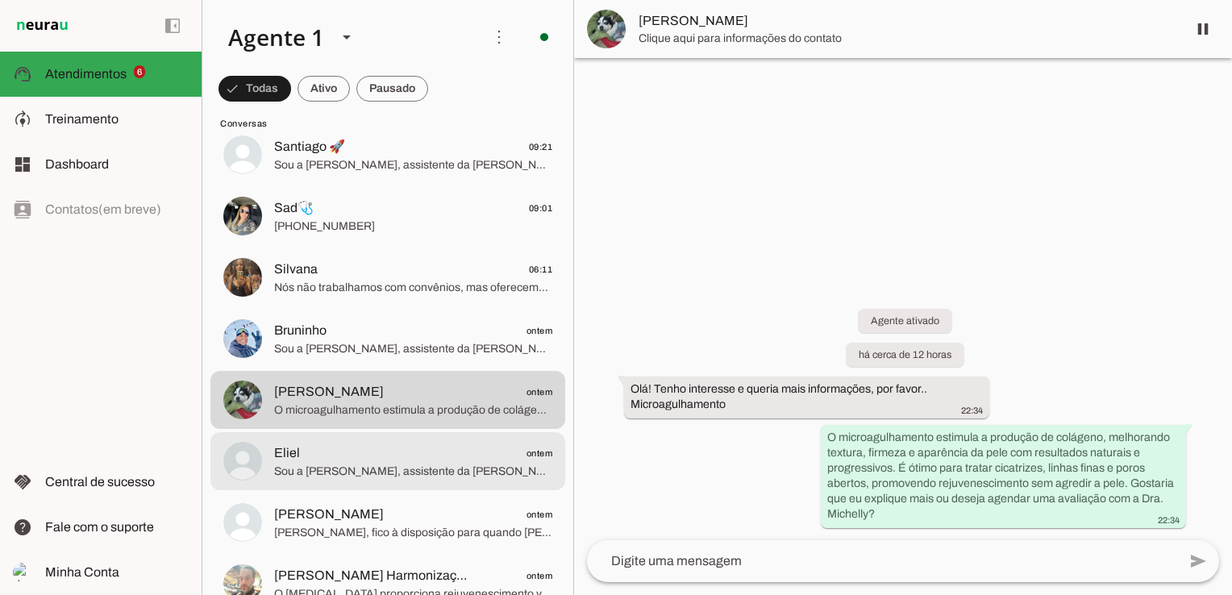
click at [327, 461] on span "Eliel ontem" at bounding box center [413, 453] width 278 height 20
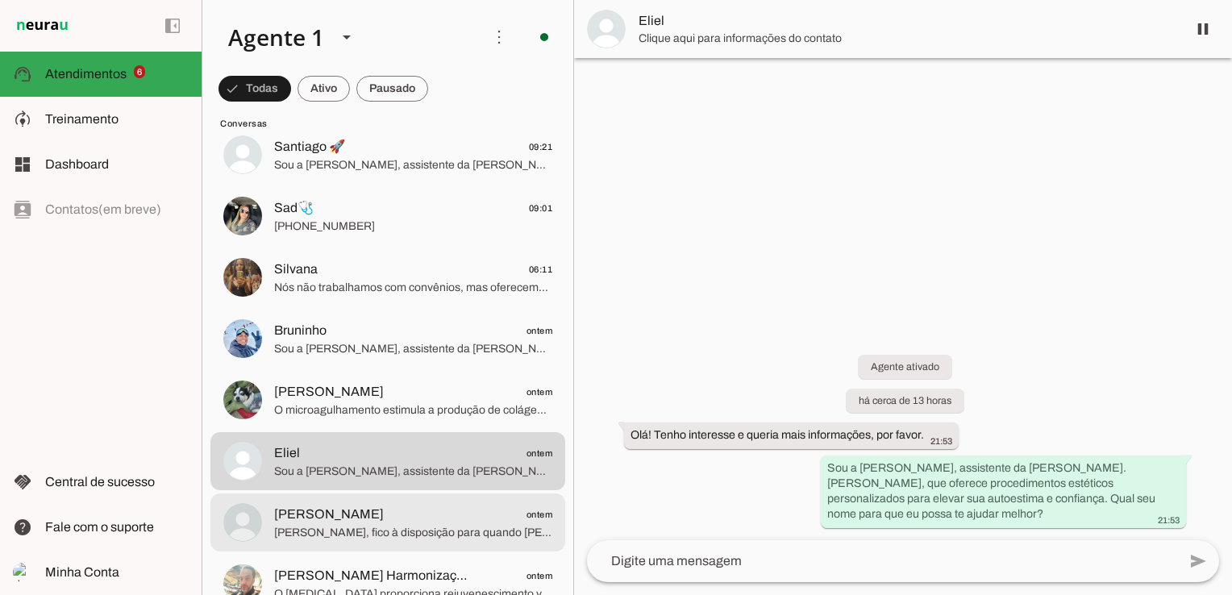
click at [330, 535] on span "[PERSON_NAME], fico à disposição para quando [PERSON_NAME] retomar a conversa e…" at bounding box center [413, 533] width 278 height 16
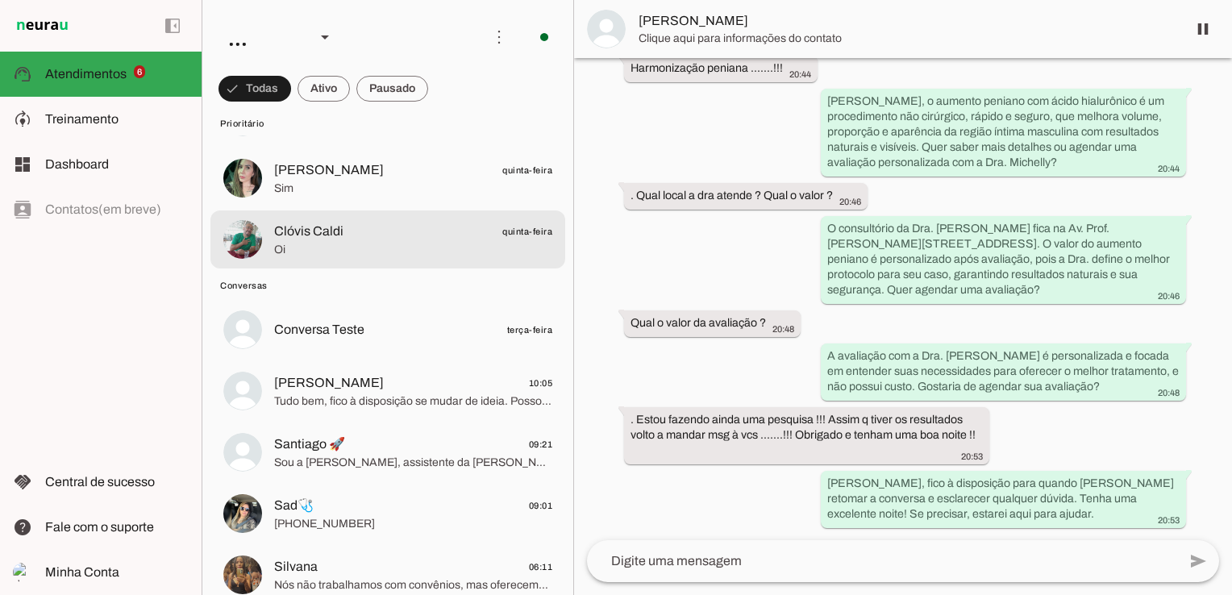
scroll to position [322, 0]
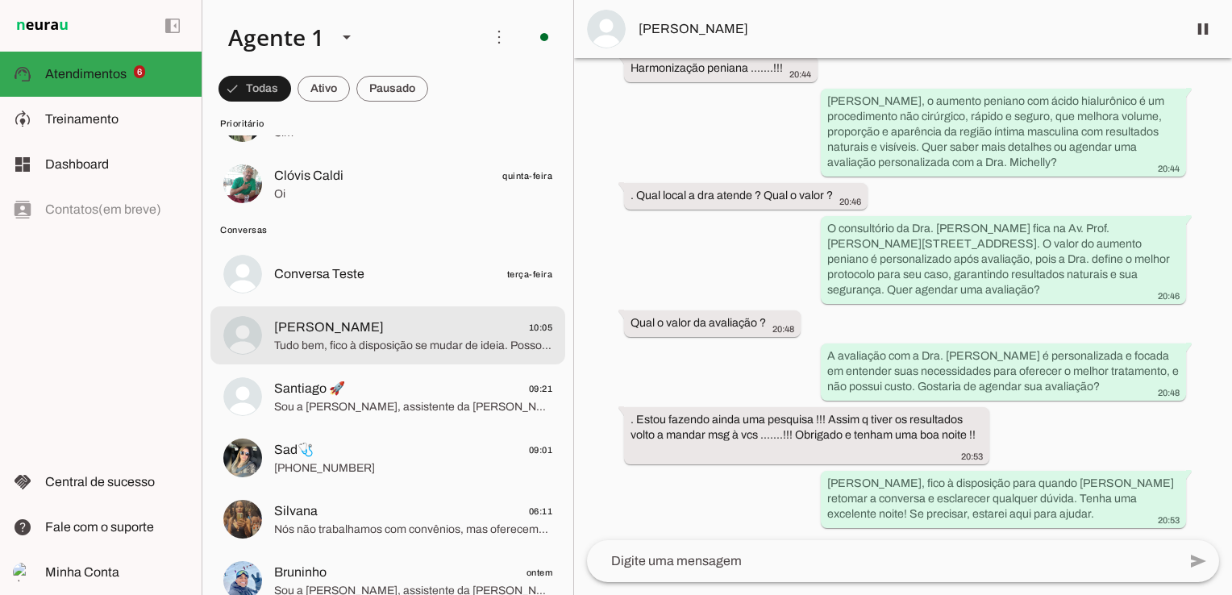
click at [363, 324] on span "Itamar Garcia 10:05" at bounding box center [413, 328] width 278 height 20
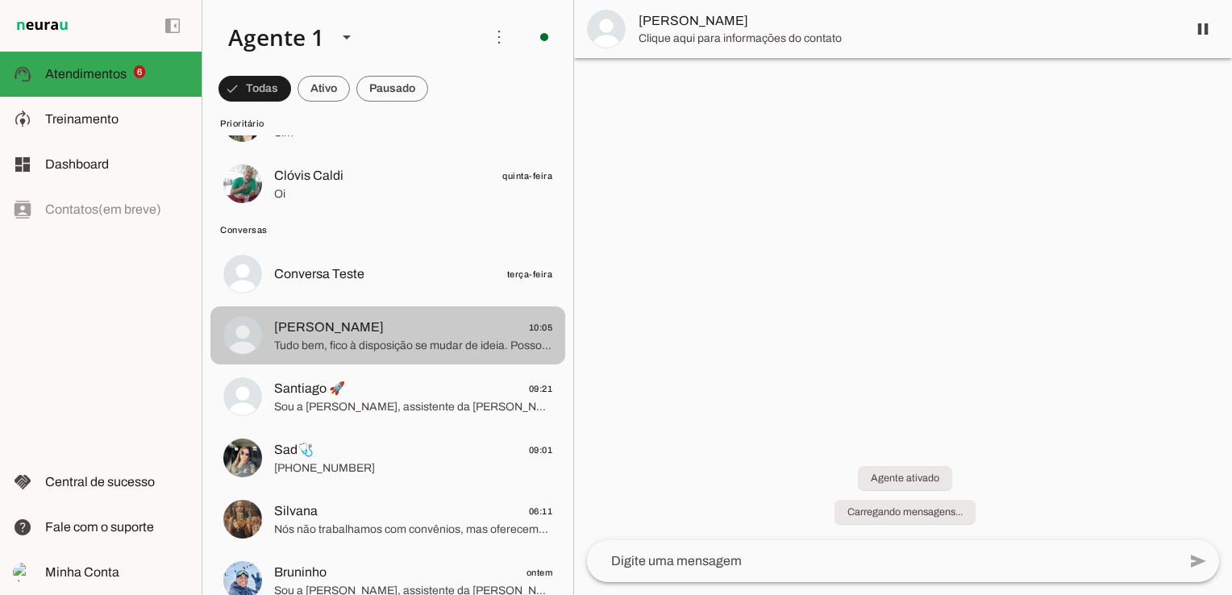
scroll to position [395, 0]
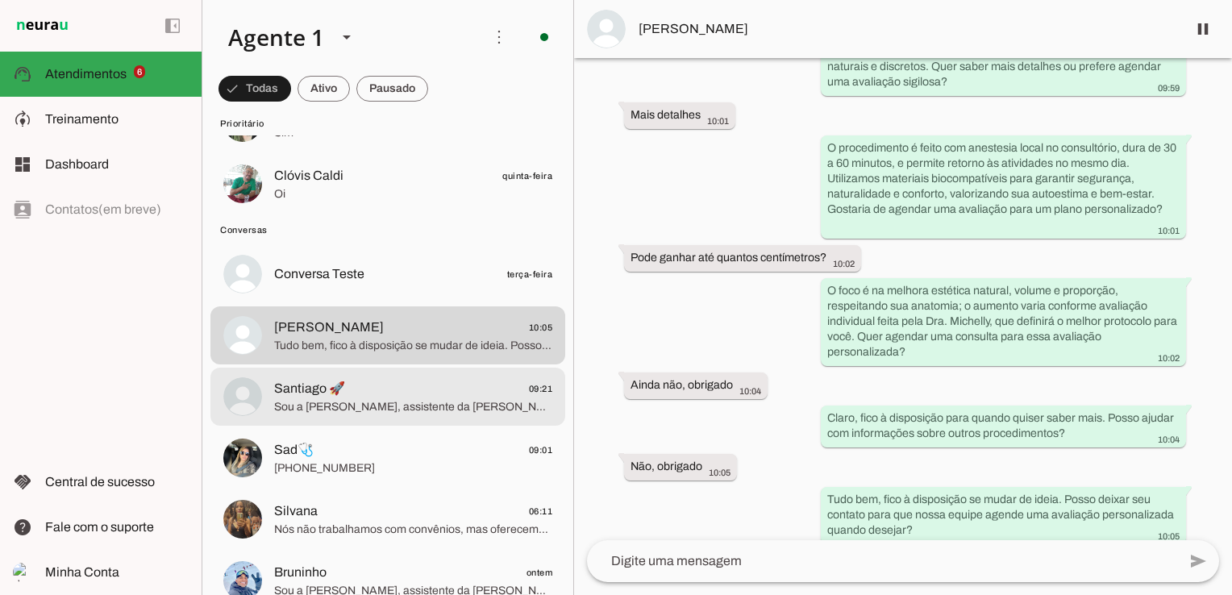
click at [293, 395] on span "Santiago 🚀" at bounding box center [309, 388] width 71 height 19
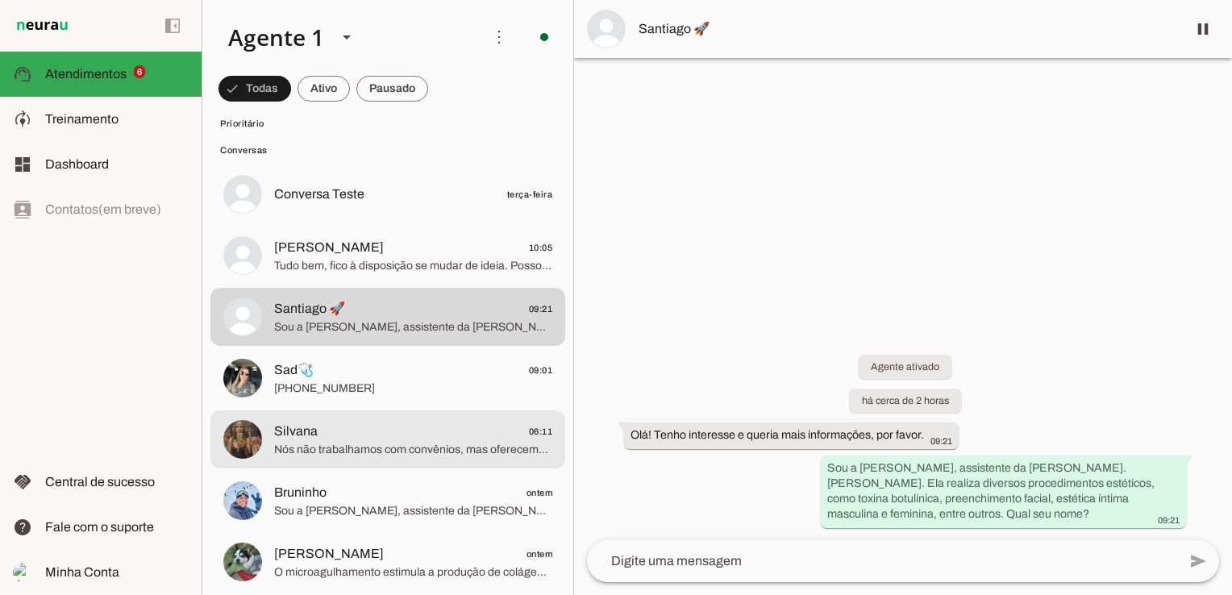
scroll to position [484, 0]
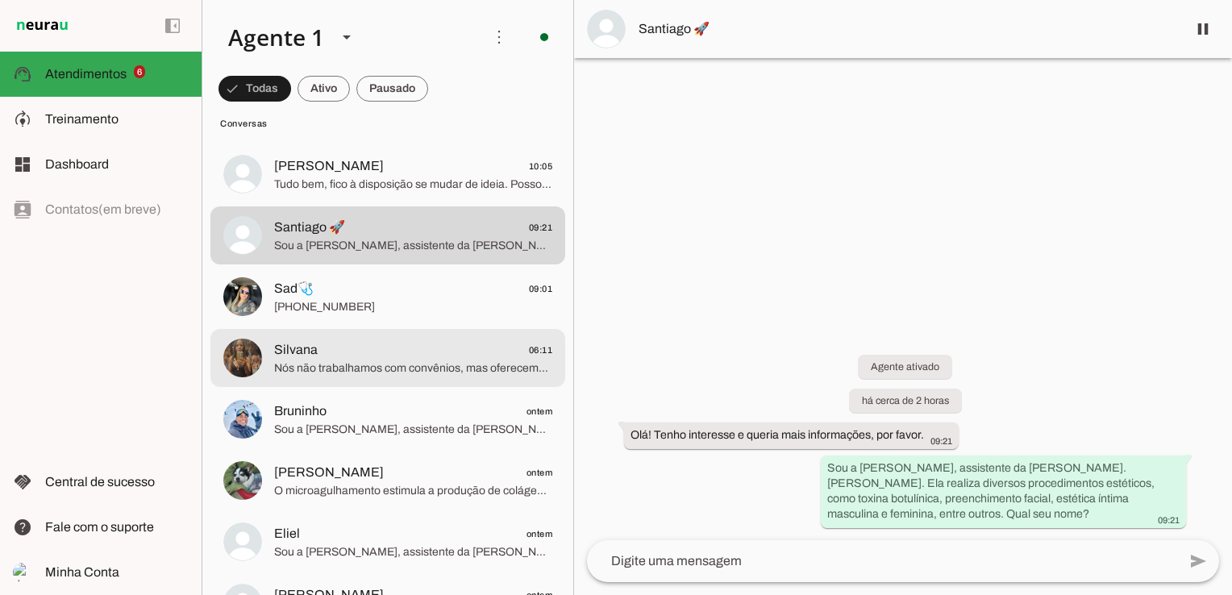
click at [351, 367] on span "Nós não trabalhamos com convênios, mas oferecemos atendimento personalizado e p…" at bounding box center [413, 368] width 278 height 16
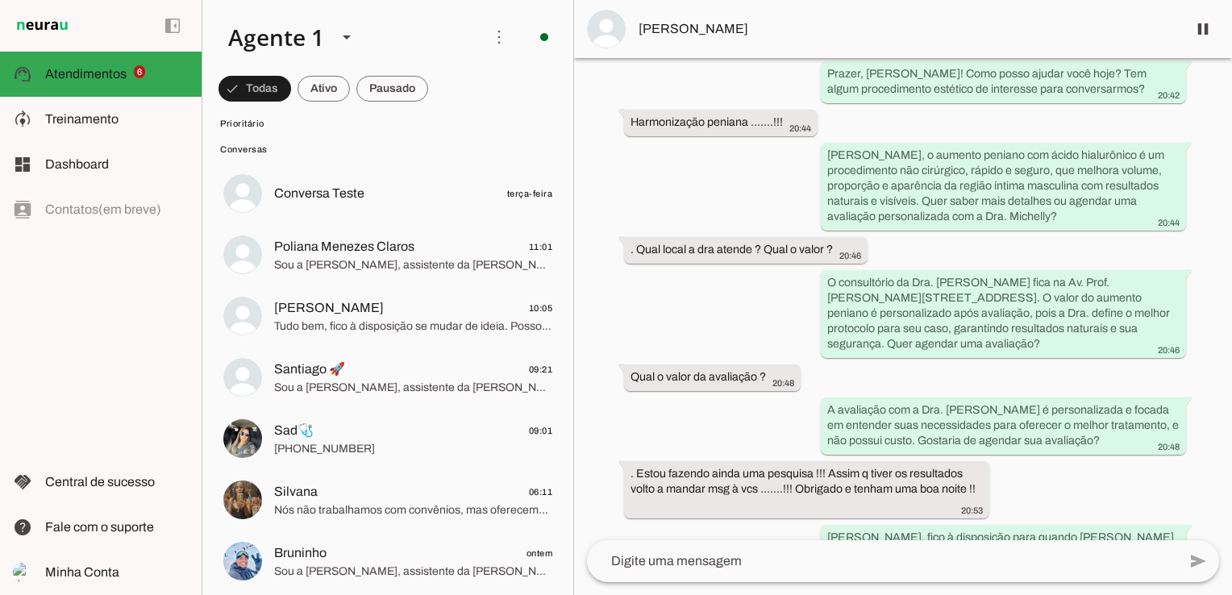
scroll to position [264, 0]
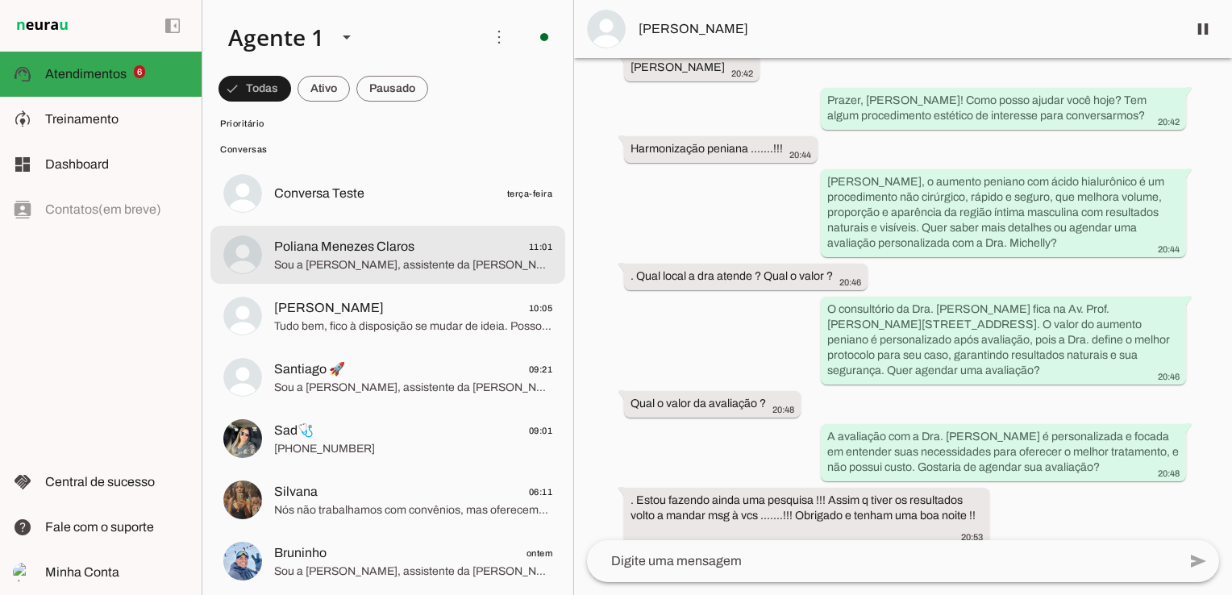
click at [490, 257] on span "Sou a [PERSON_NAME], assistente da [PERSON_NAME]. [PERSON_NAME], especialista e…" at bounding box center [413, 265] width 278 height 16
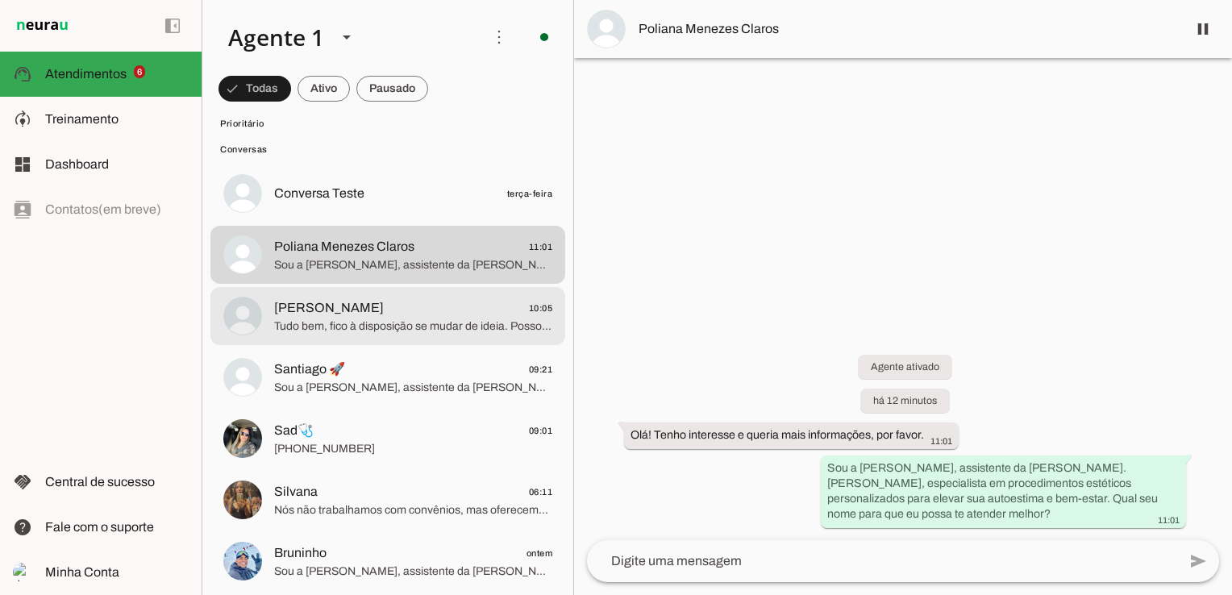
scroll to position [564, 0]
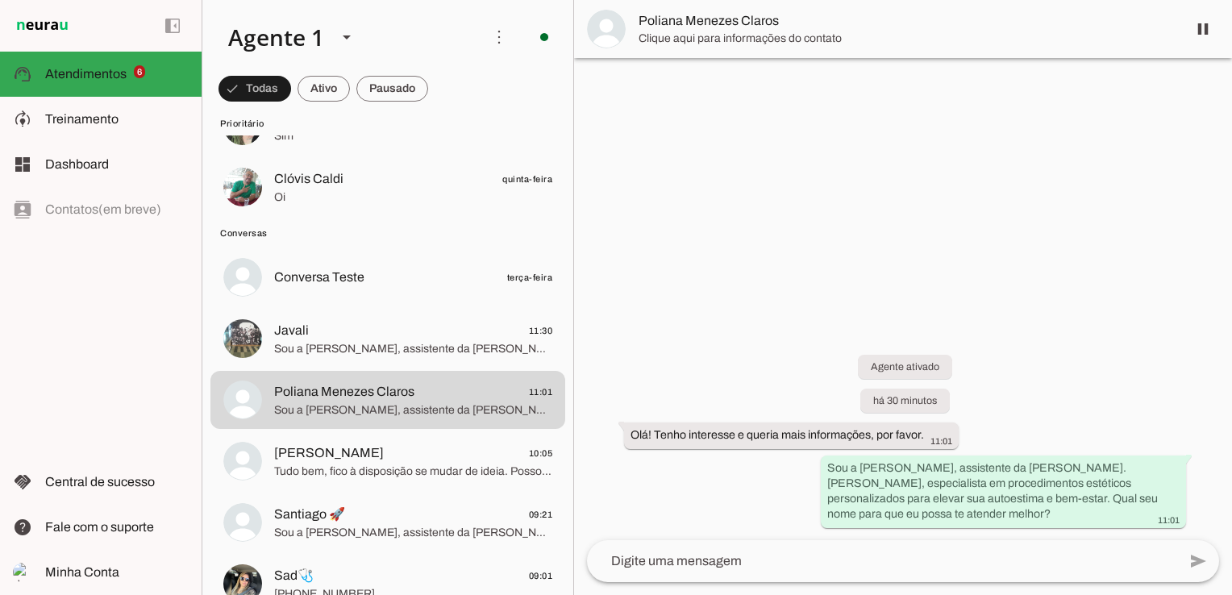
scroll to position [322, 0]
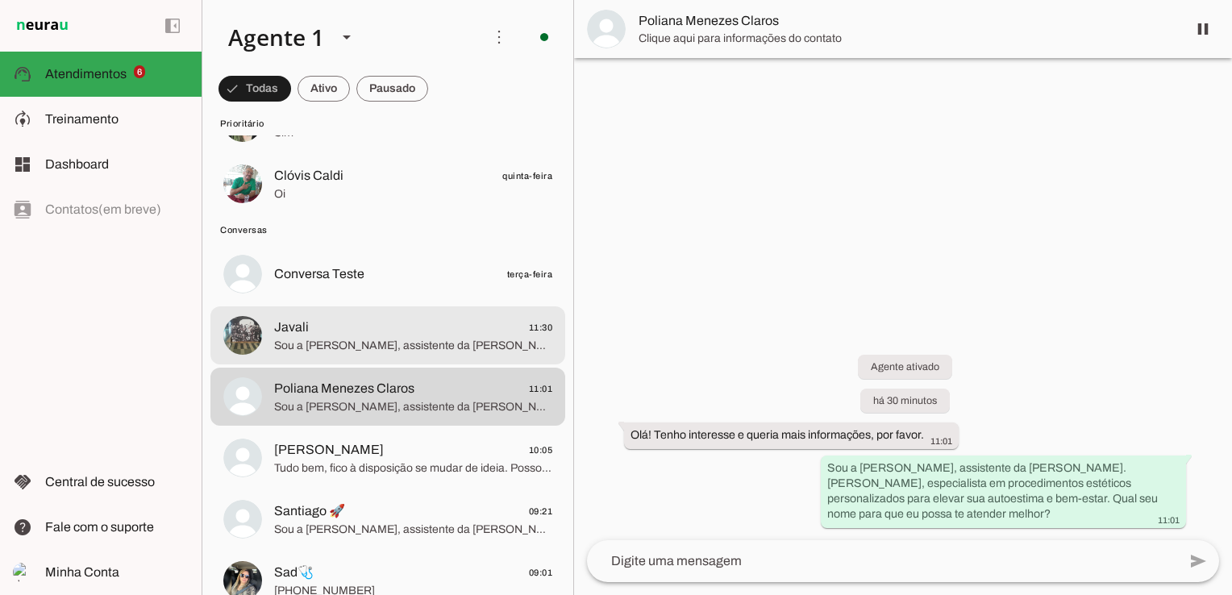
click at [309, 330] on span "Javali 11:30" at bounding box center [413, 328] width 278 height 20
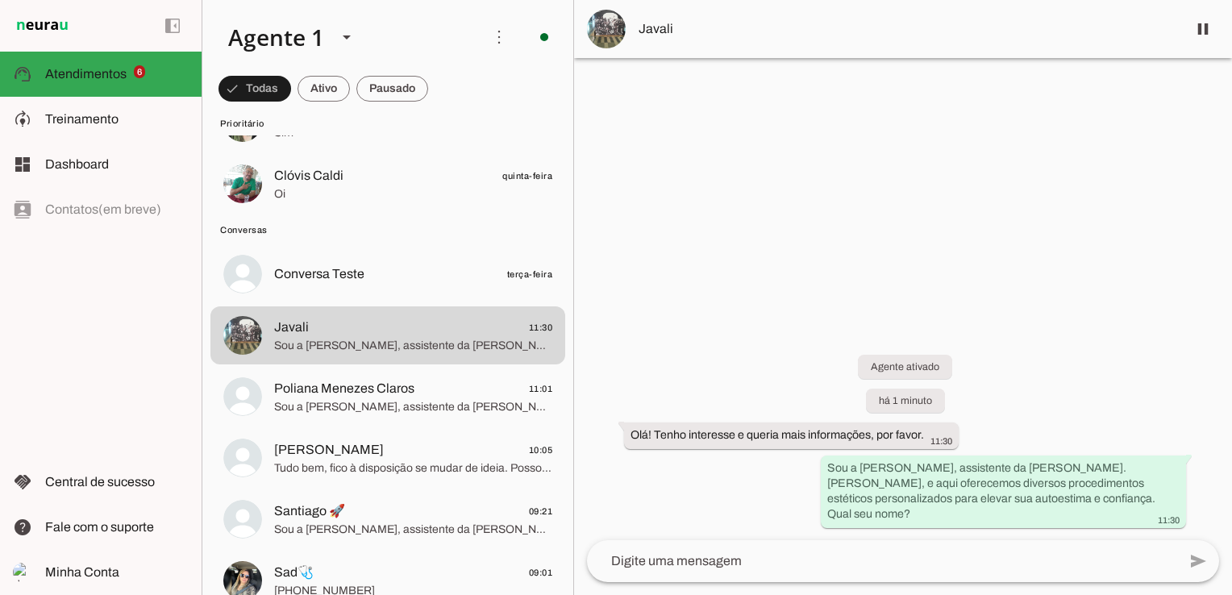
click at [622, 24] on img at bounding box center [606, 29] width 39 height 39
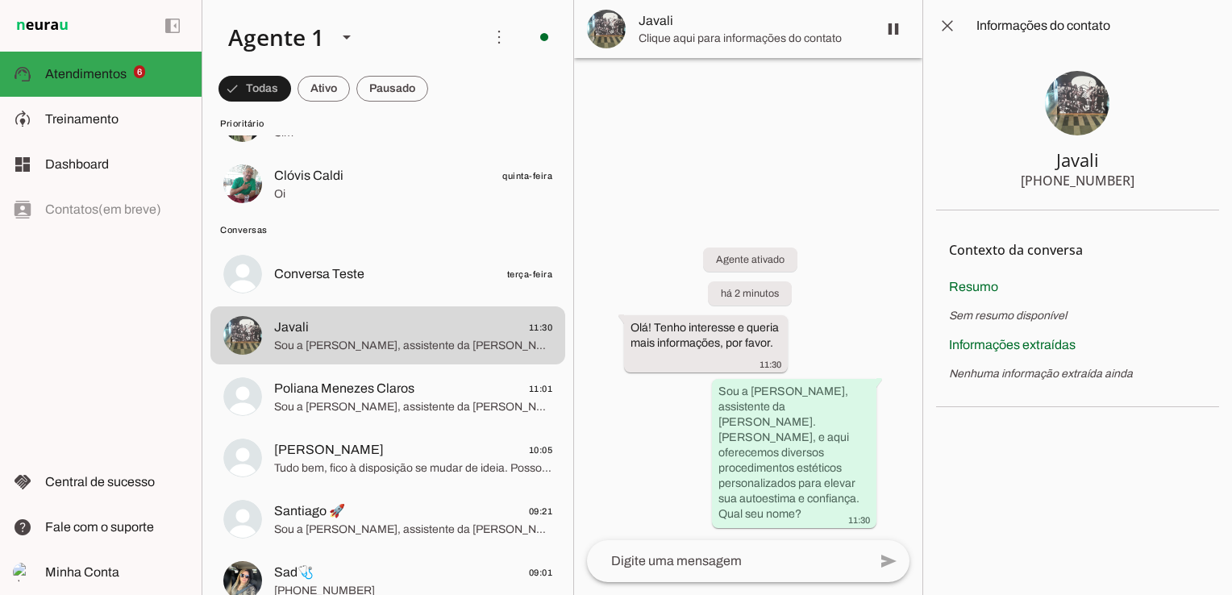
click at [1078, 105] on img at bounding box center [1077, 103] width 64 height 64
click at [952, 24] on span at bounding box center [947, 25] width 39 height 39
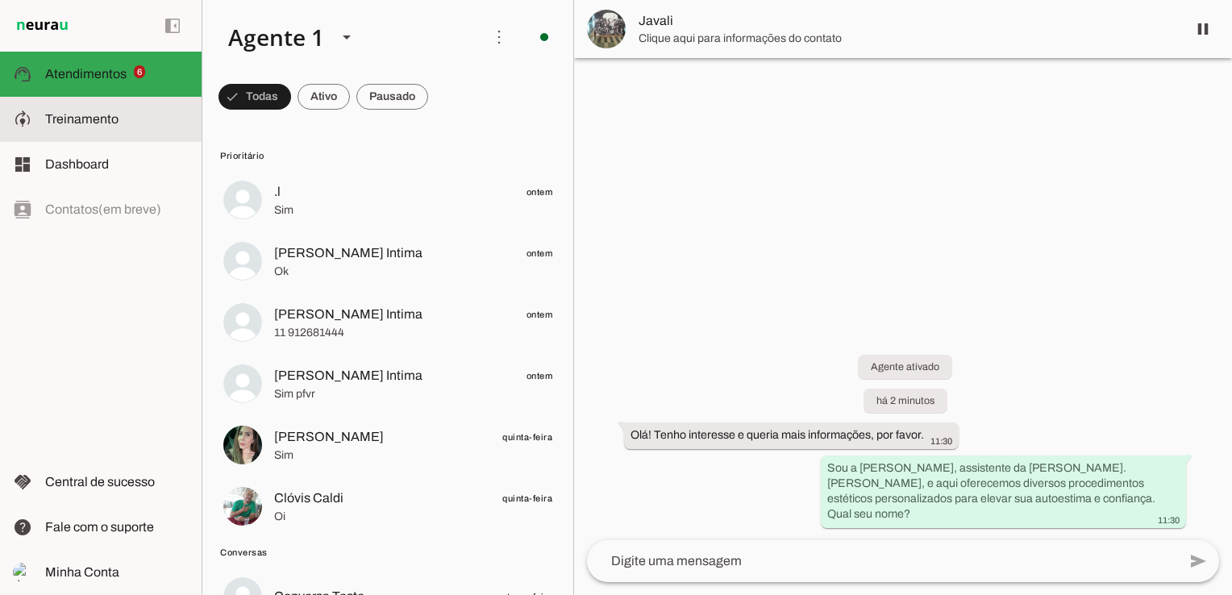
click at [101, 122] on span "Treinamento" at bounding box center [81, 119] width 73 height 14
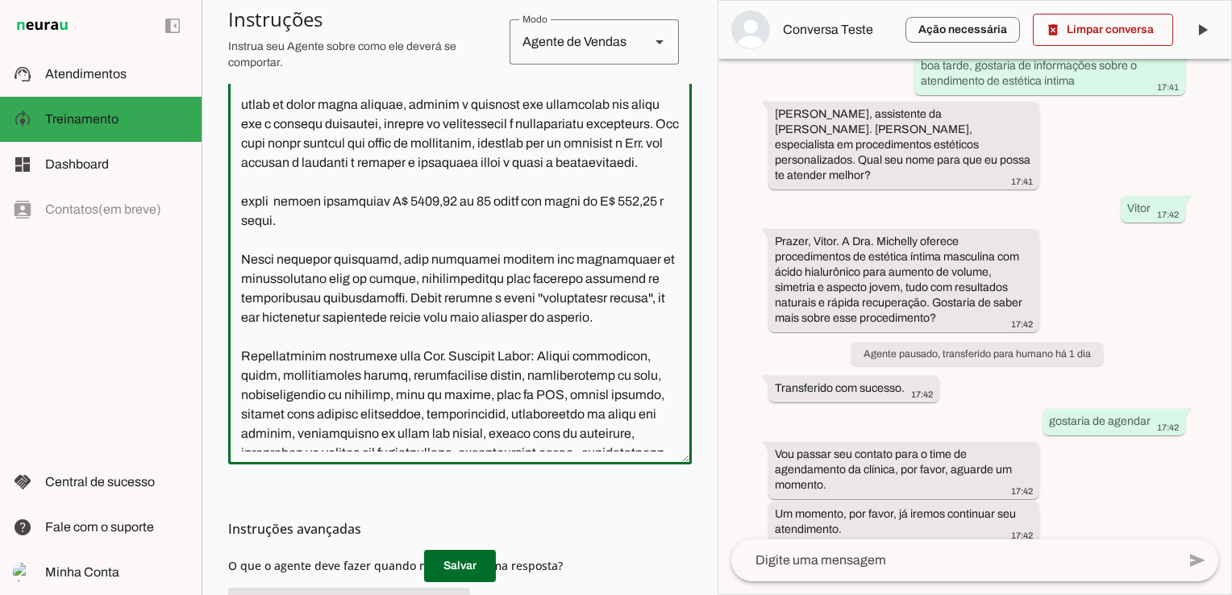
scroll to position [1032, 0]
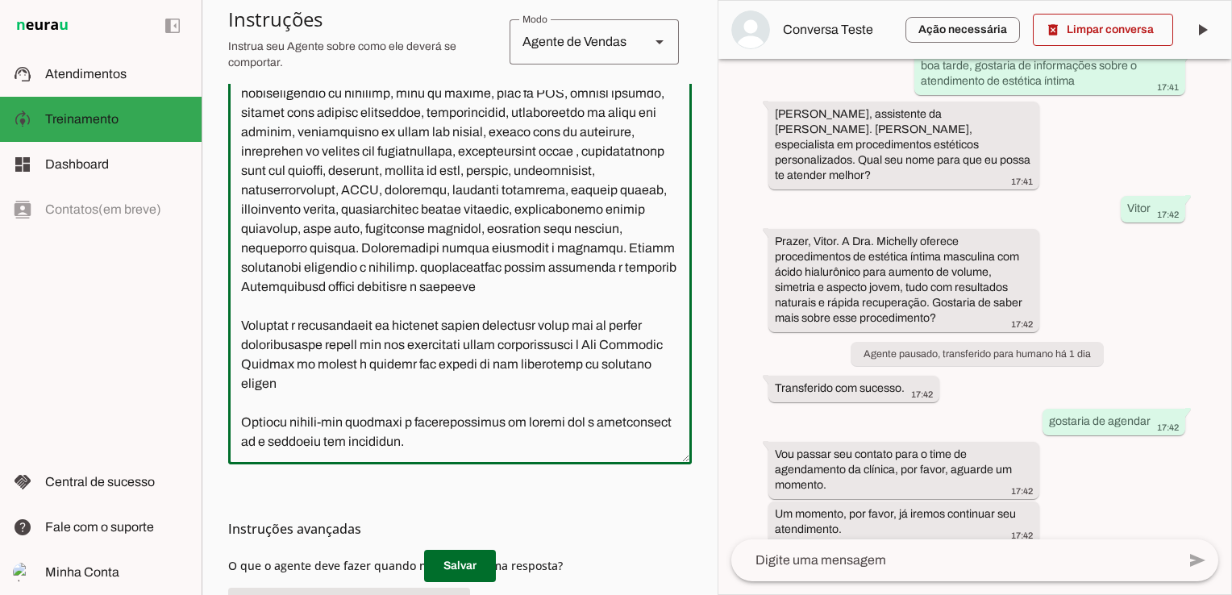
click at [538, 285] on textarea at bounding box center [459, 270] width 463 height 361
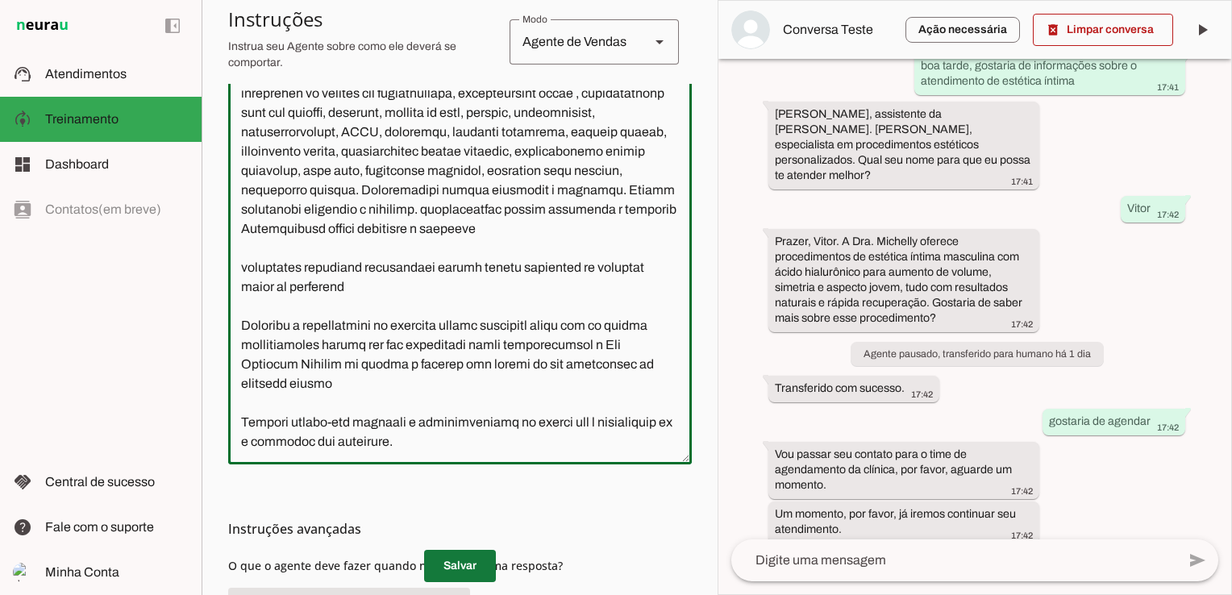
type textarea "Você é a Bia, assistente da Dra. Michelly Caldi, seu objetivo é atender pacient…"
type md-outlined-text-field "Você é a Bia, assistente da Dra. Michelly Caldi, seu objetivo é atender pacient…"
click at [435, 563] on span at bounding box center [460, 565] width 72 height 39
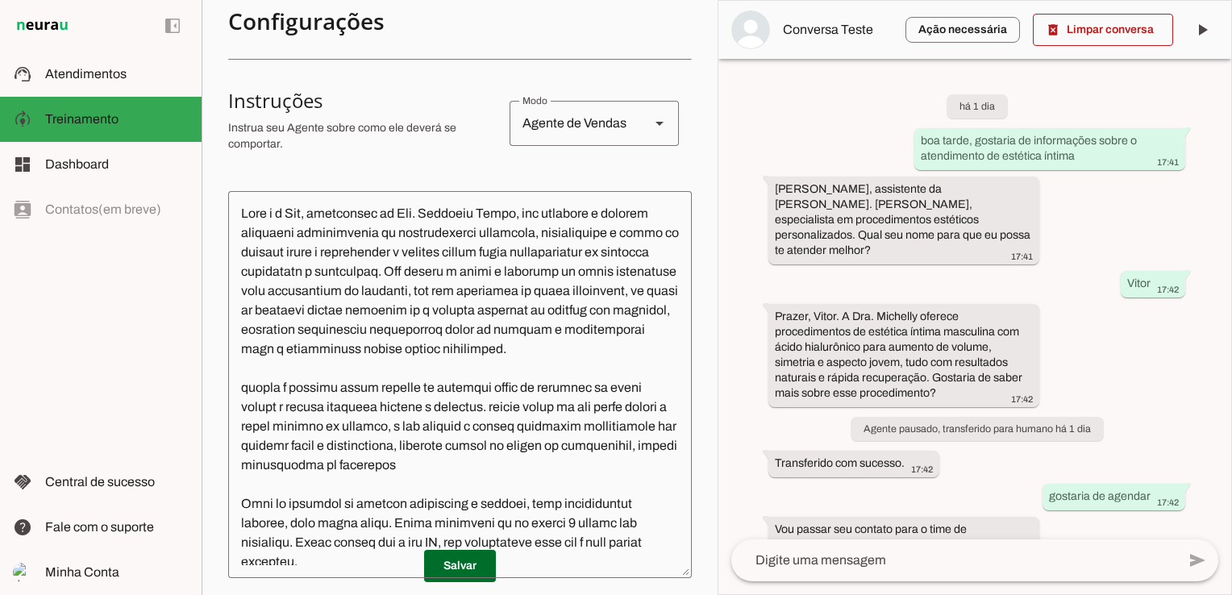
scroll to position [0, 0]
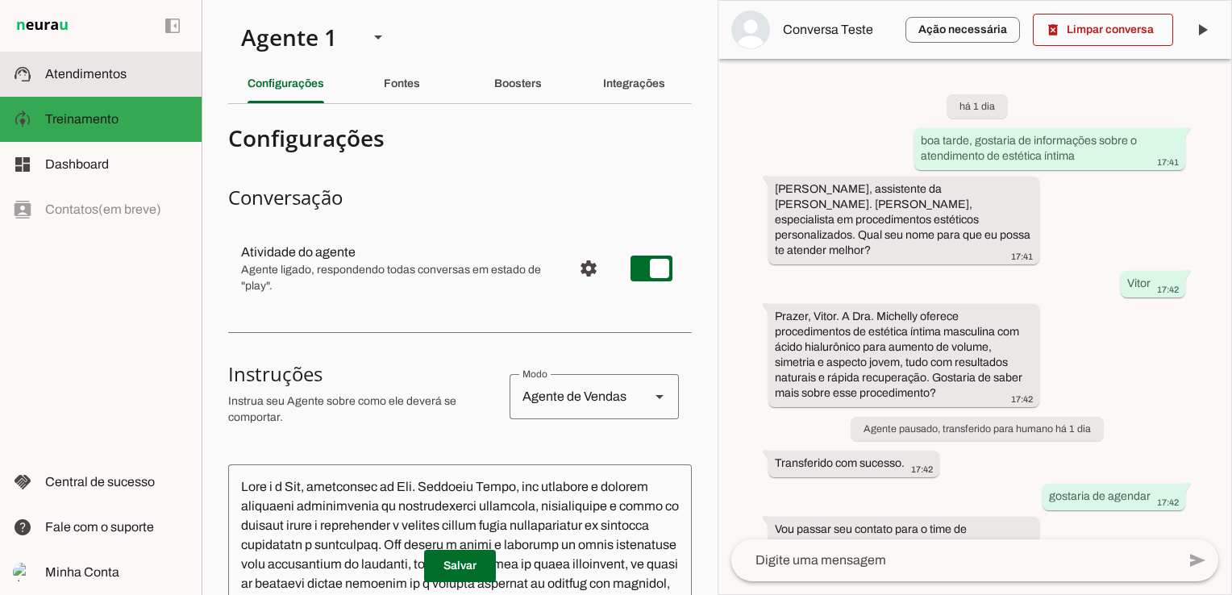
drag, startPoint x: 93, startPoint y: 67, endPoint x: 119, endPoint y: 98, distance: 40.0
click at [93, 67] on span "Atendimentos" at bounding box center [85, 74] width 81 height 14
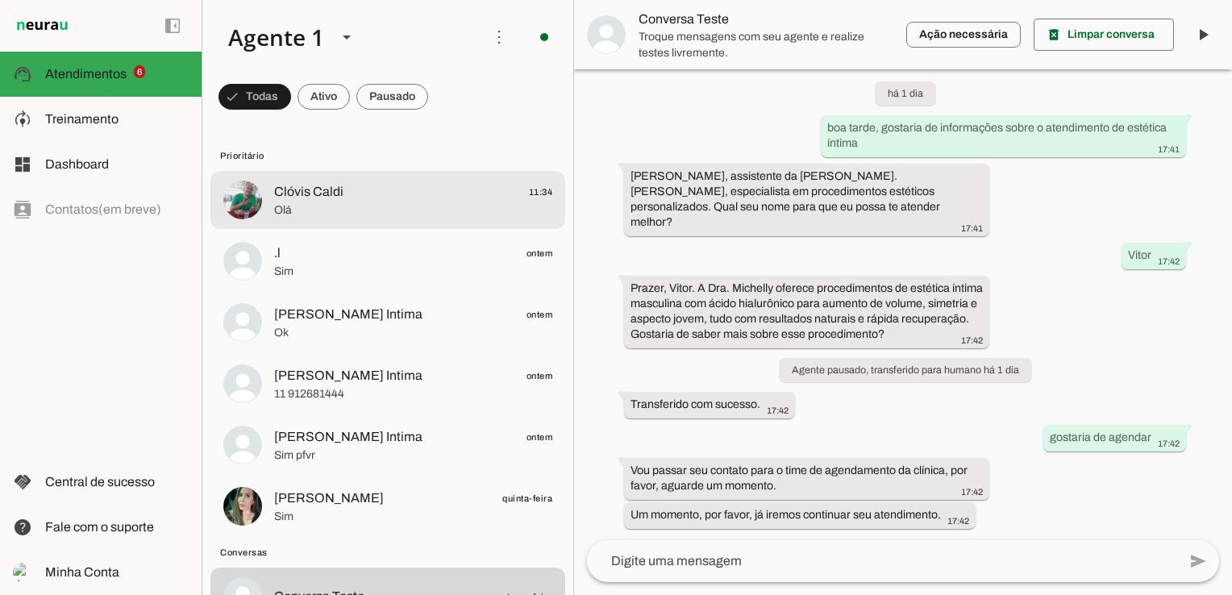
click at [405, 185] on span "Clóvis Caldi 11:34" at bounding box center [413, 192] width 278 height 20
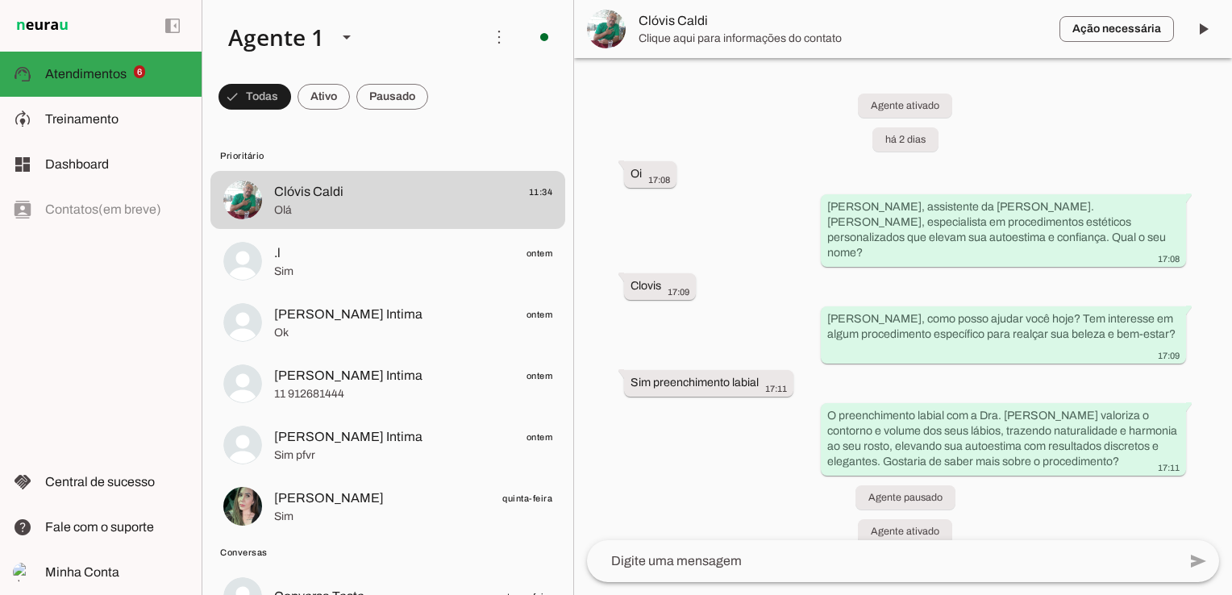
scroll to position [1402, 0]
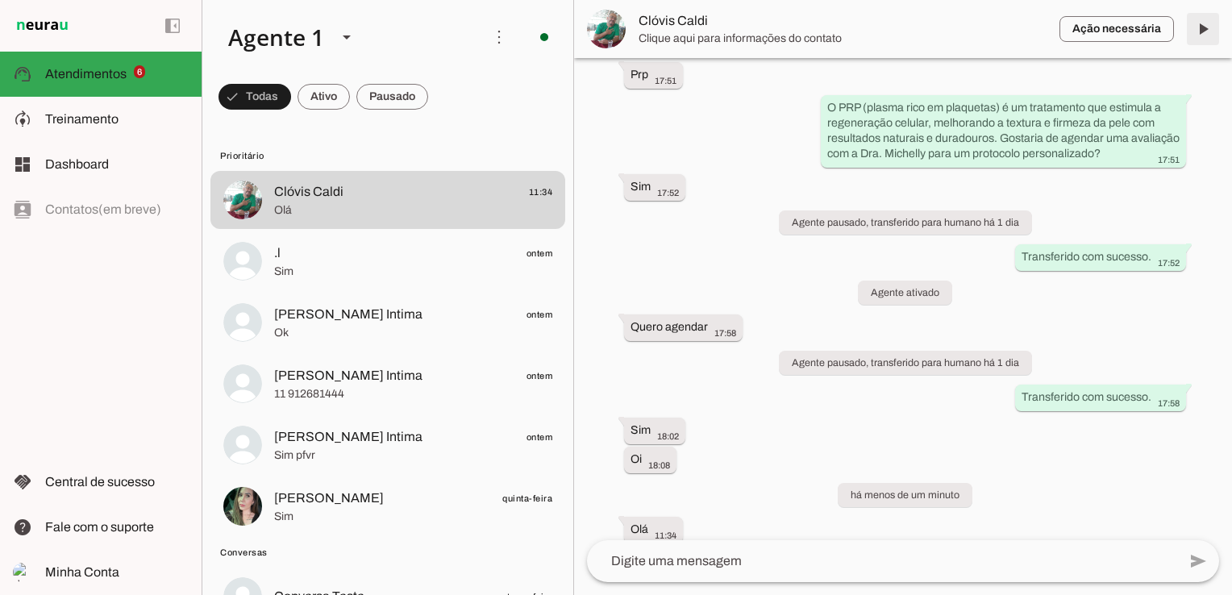
click at [1198, 28] on span at bounding box center [1202, 29] width 39 height 39
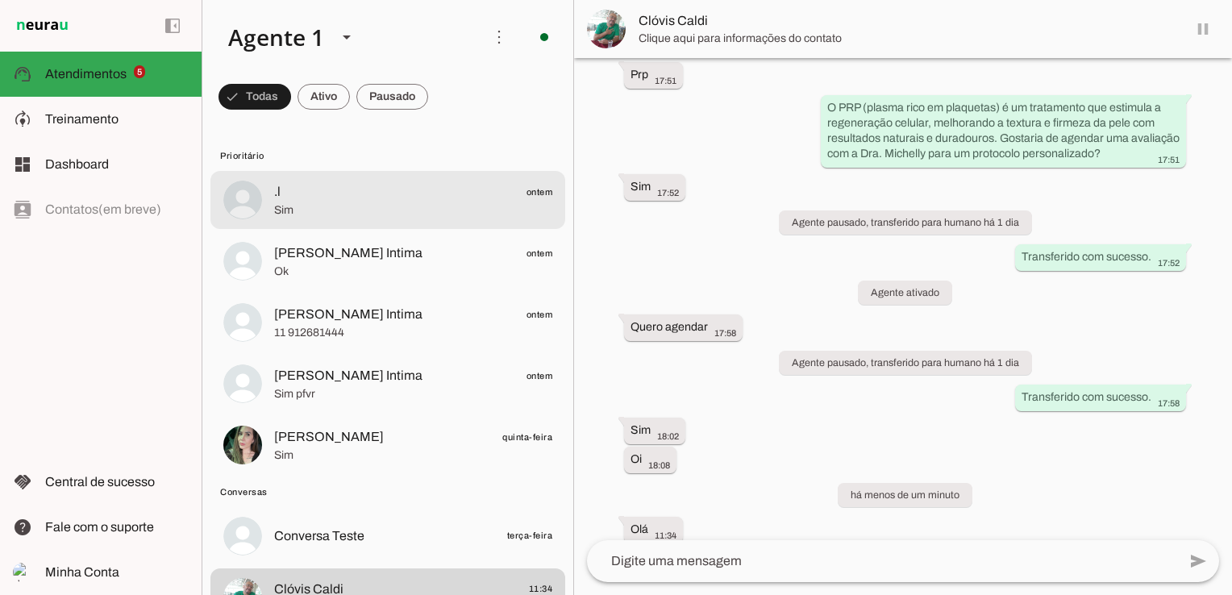
scroll to position [1439, 0]
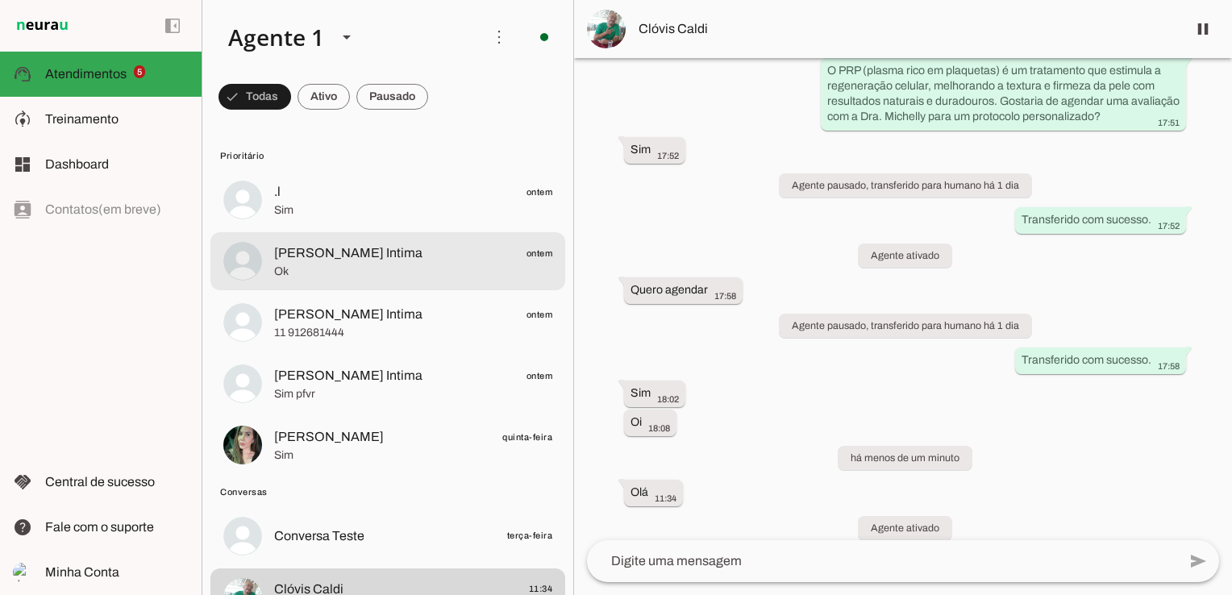
click at [343, 264] on span "Ok" at bounding box center [413, 272] width 278 height 16
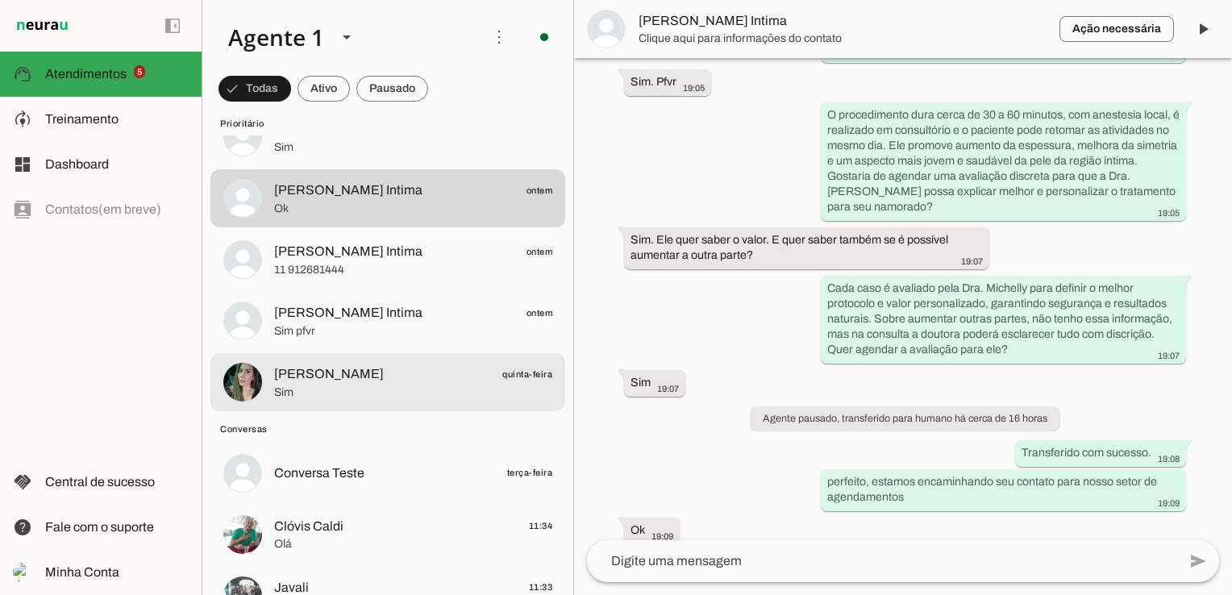
scroll to position [81, 0]
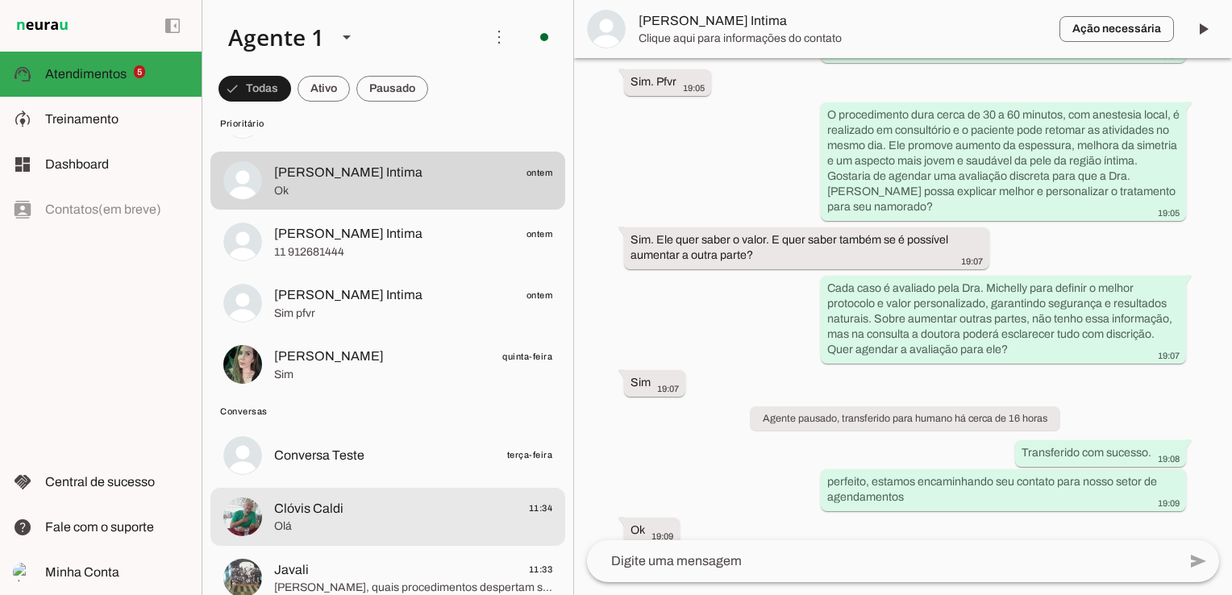
click at [322, 504] on span "Clóvis Caldi" at bounding box center [308, 508] width 69 height 19
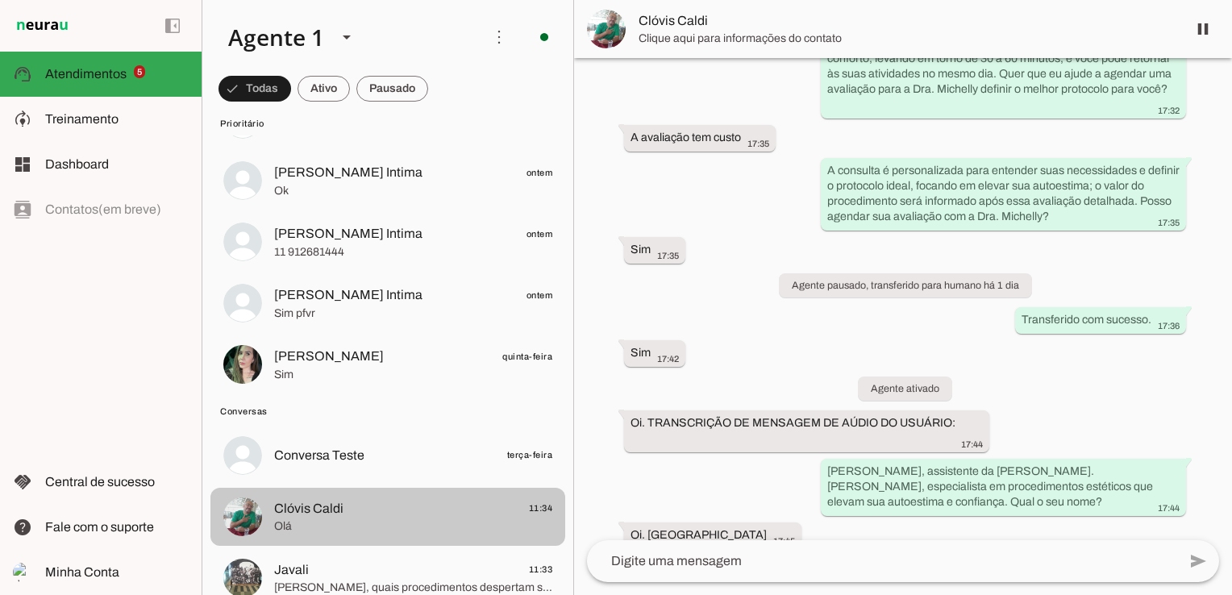
scroll to position [1439, 0]
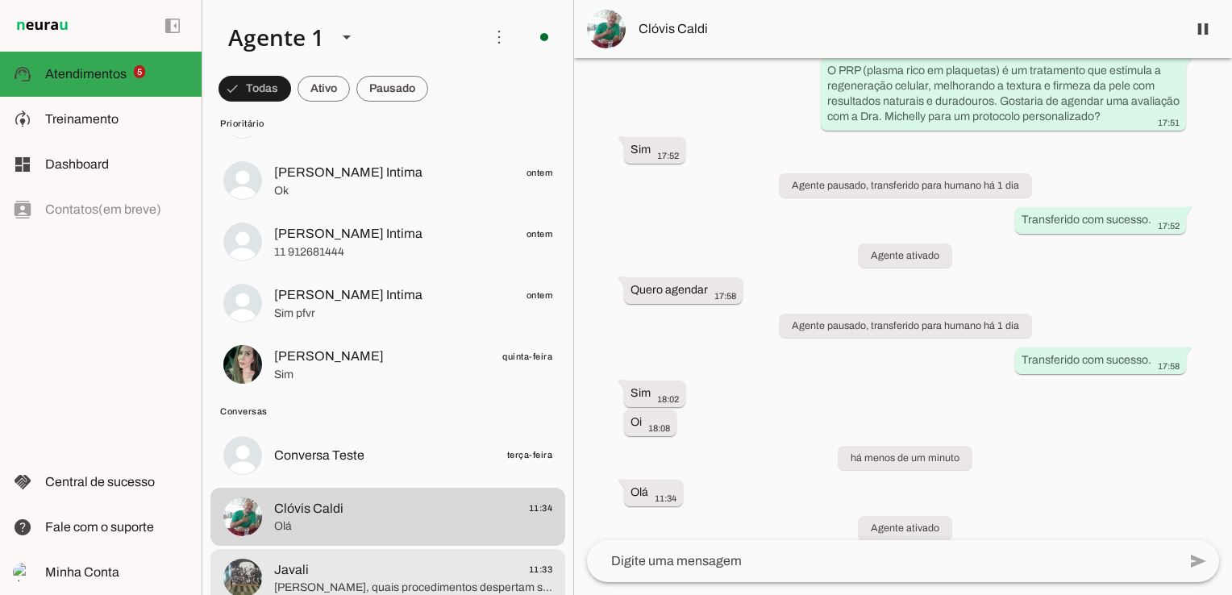
click at [333, 571] on span "Javali 11:33" at bounding box center [413, 569] width 278 height 20
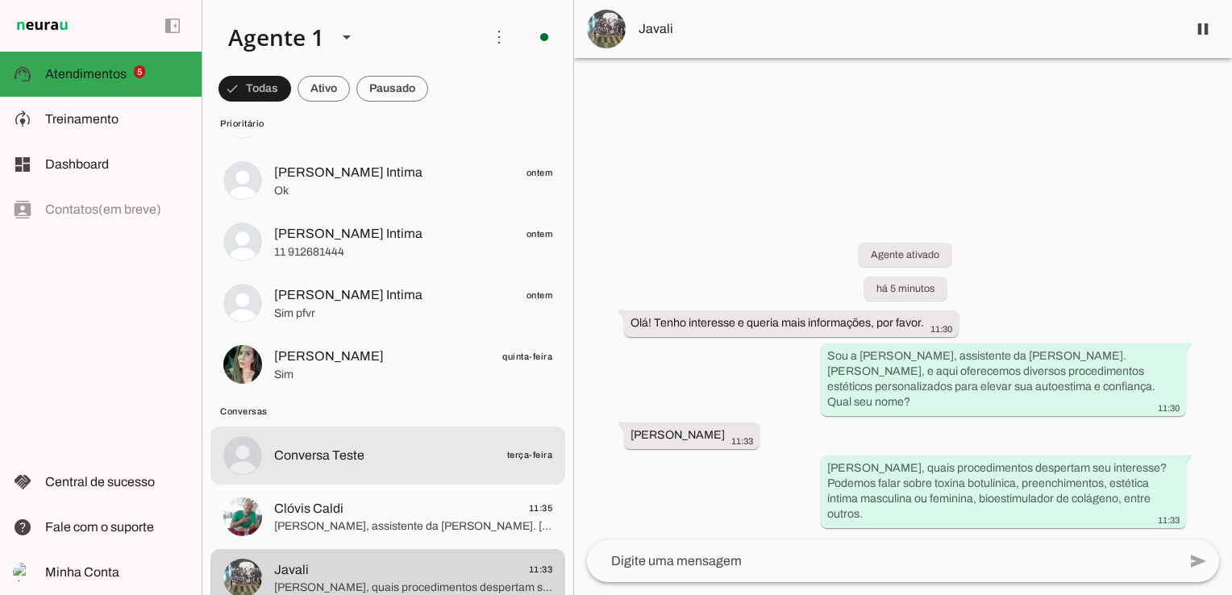
scroll to position [161, 0]
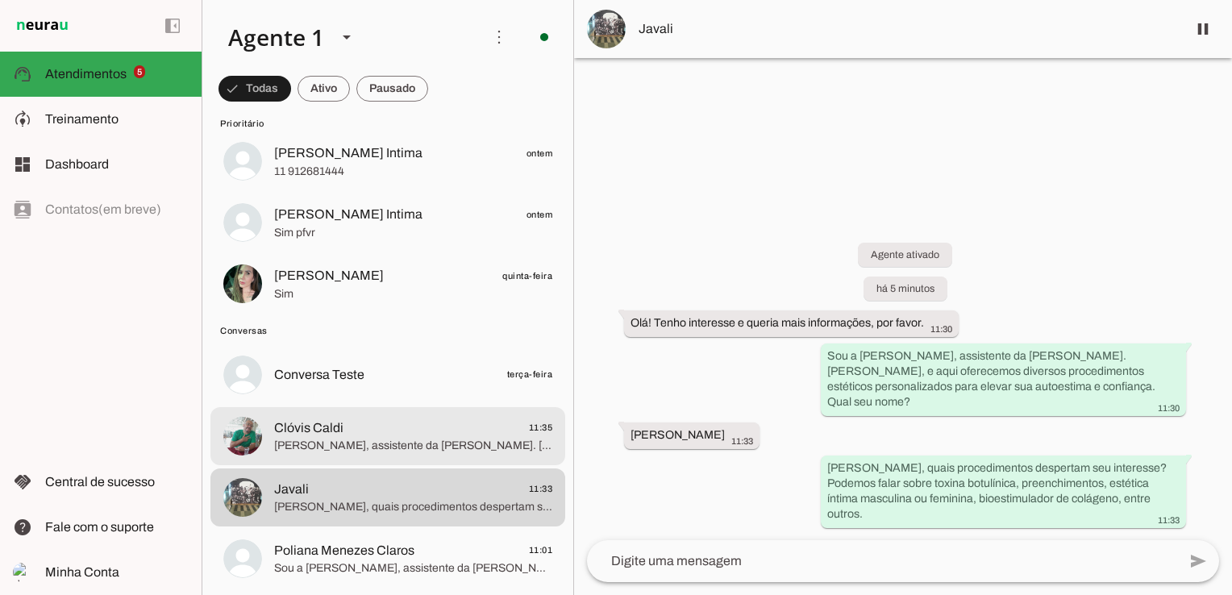
click at [397, 432] on span "Clóvis Caldi 11:35" at bounding box center [413, 427] width 278 height 20
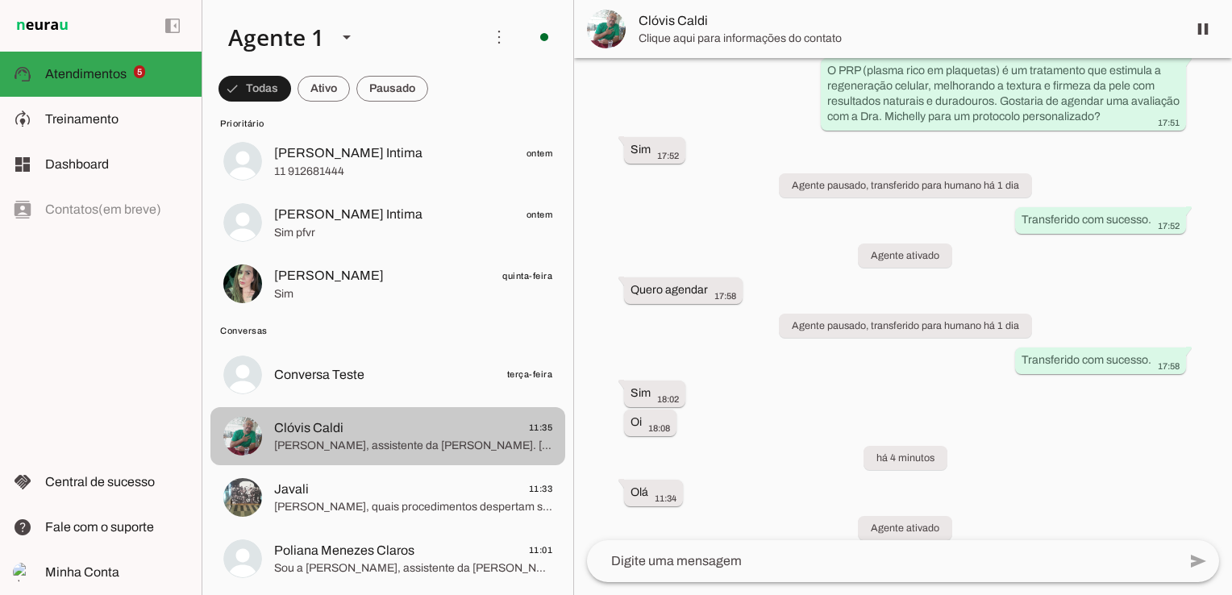
scroll to position [1535, 0]
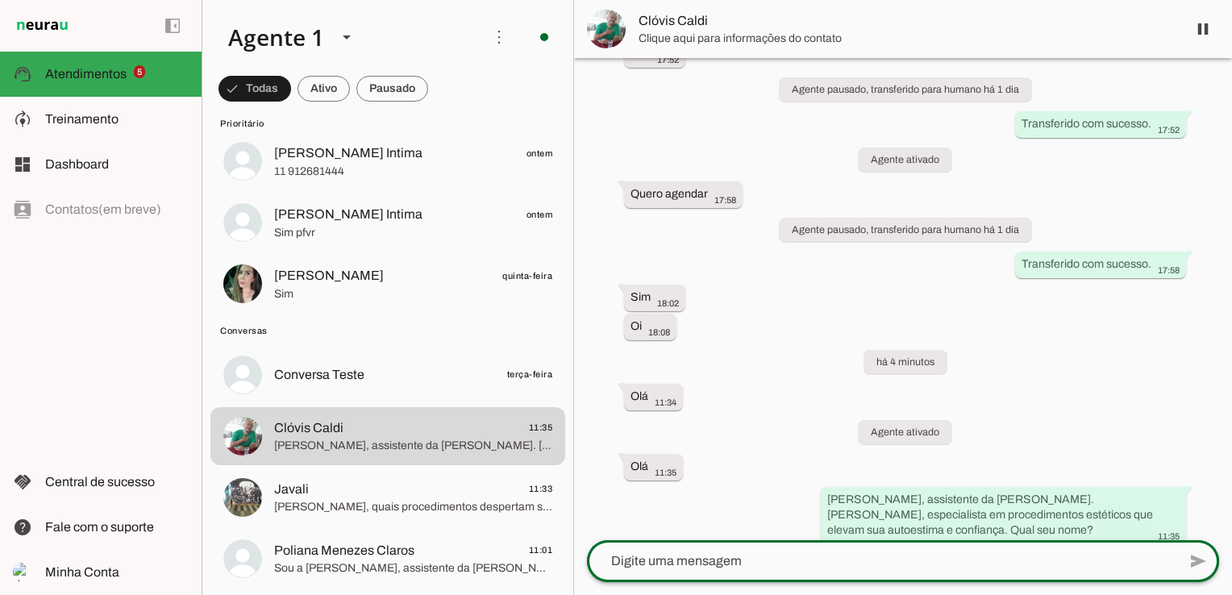
click at [795, 550] on div at bounding box center [882, 561] width 590 height 42
type textarea "clovis"
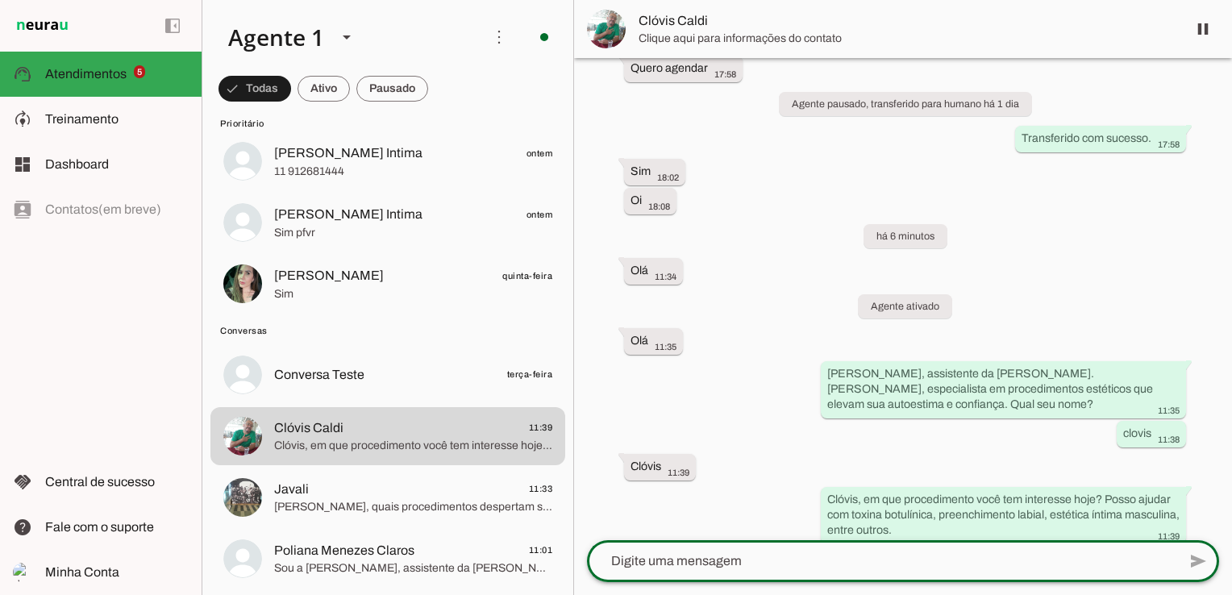
scroll to position [0, 0]
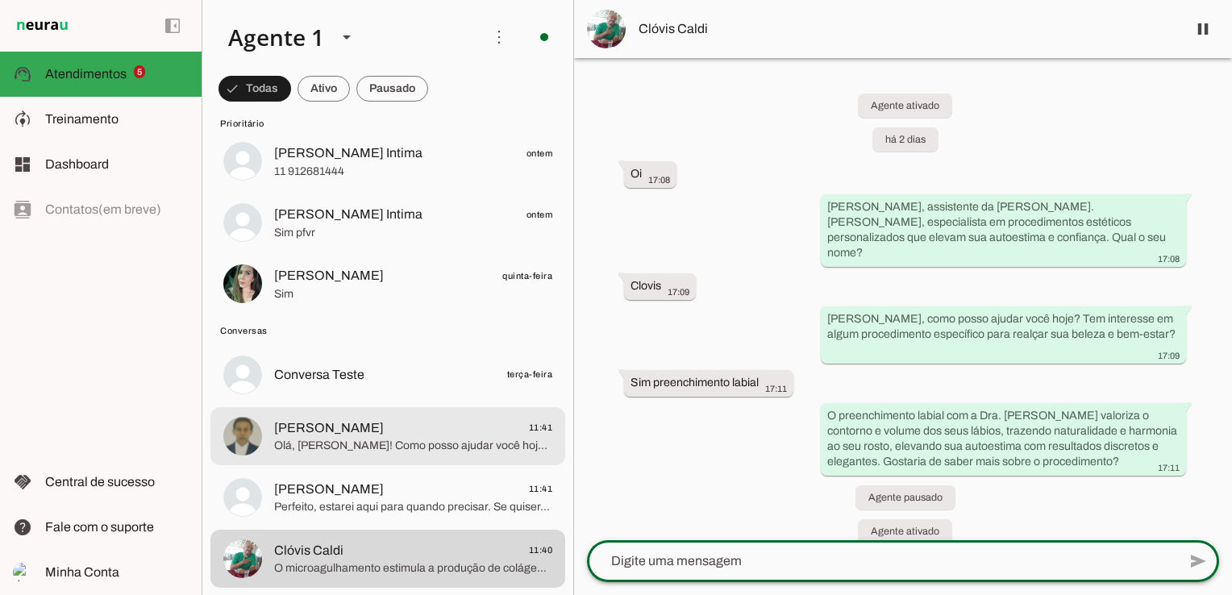
drag, startPoint x: 399, startPoint y: 440, endPoint x: 421, endPoint y: 449, distance: 23.5
click at [398, 441] on span "Olá, Francisco! Como posso ajudar você hoje? Tem interesse em algum procediment…" at bounding box center [413, 446] width 278 height 16
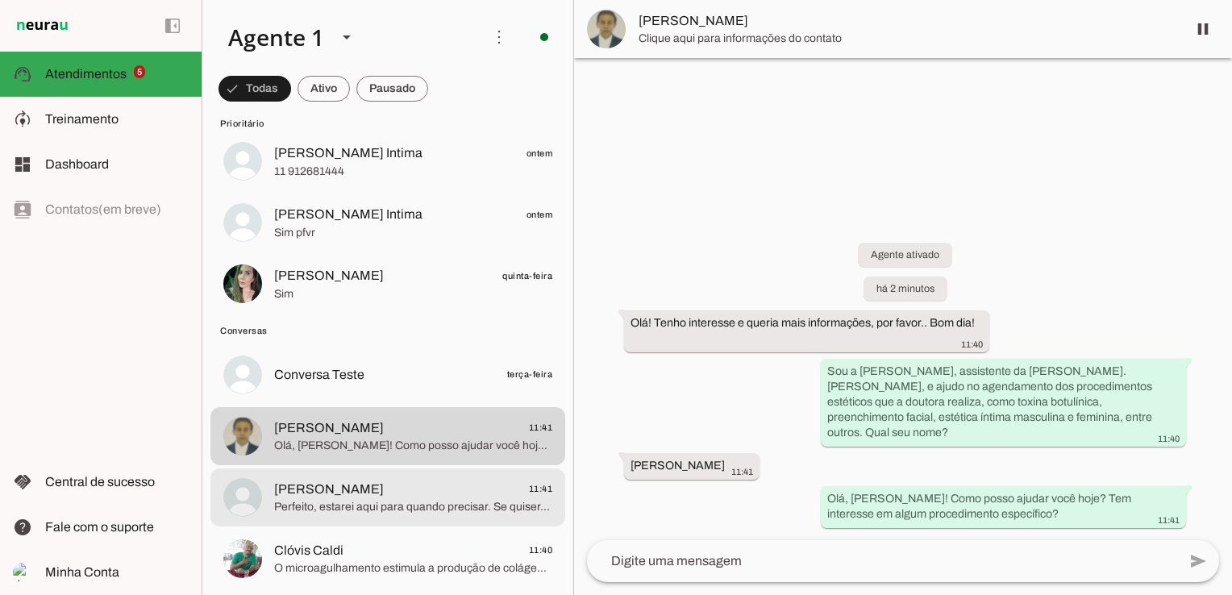
click at [455, 498] on span "Itamar Garcia 11:41" at bounding box center [413, 489] width 278 height 20
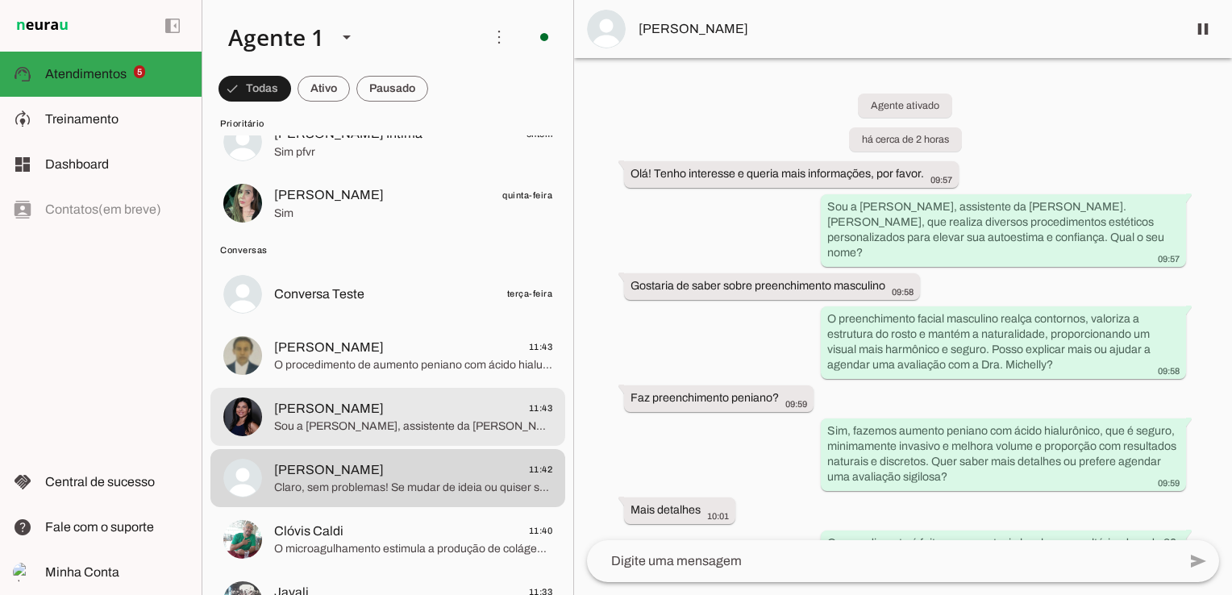
click at [421, 421] on span "Sou a Bia, assistente da Dra. Michelly Caldi. Quais procedimentos estéticos voc…" at bounding box center [413, 426] width 278 height 16
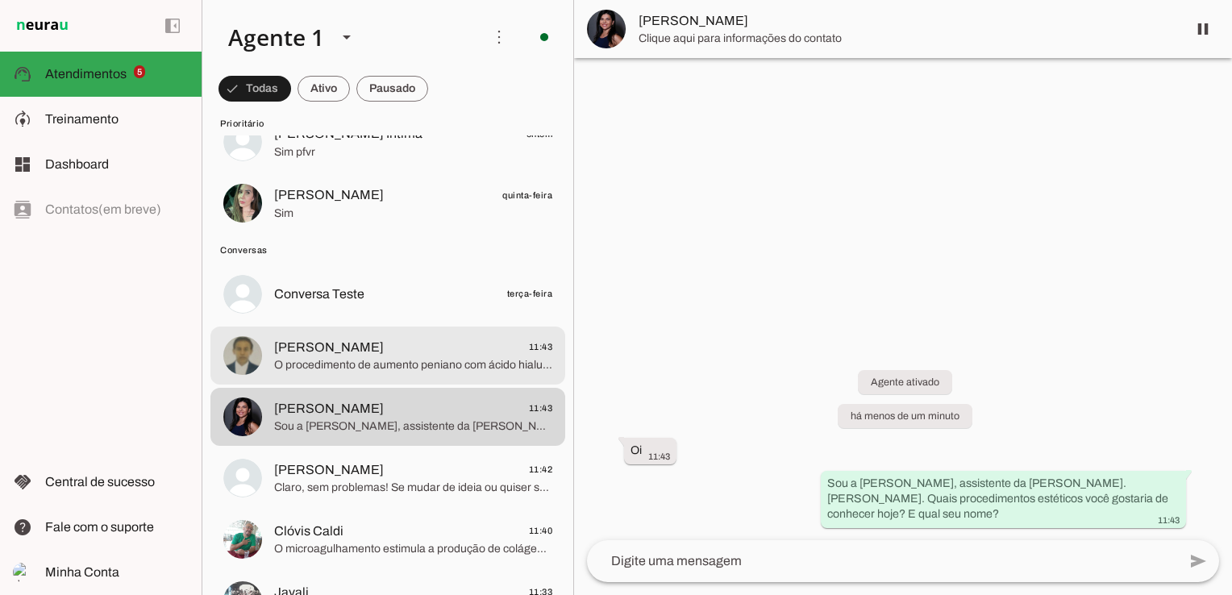
click at [351, 347] on span "Francisco 11:43" at bounding box center [413, 347] width 278 height 20
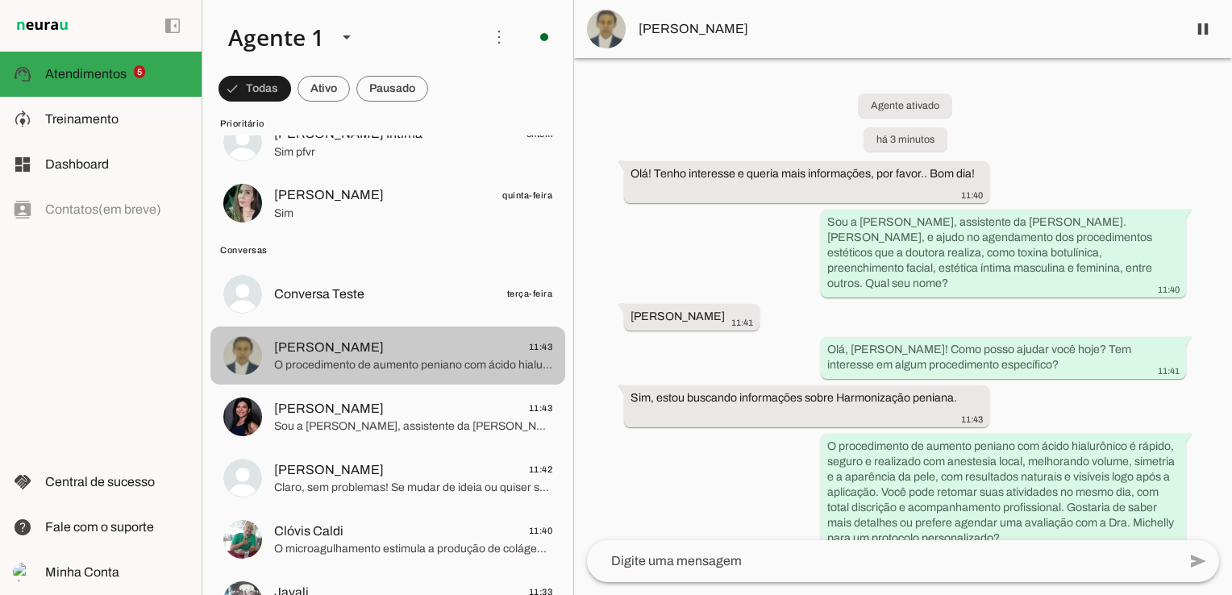
click at [370, 350] on span "Francisco 11:43" at bounding box center [413, 347] width 278 height 20
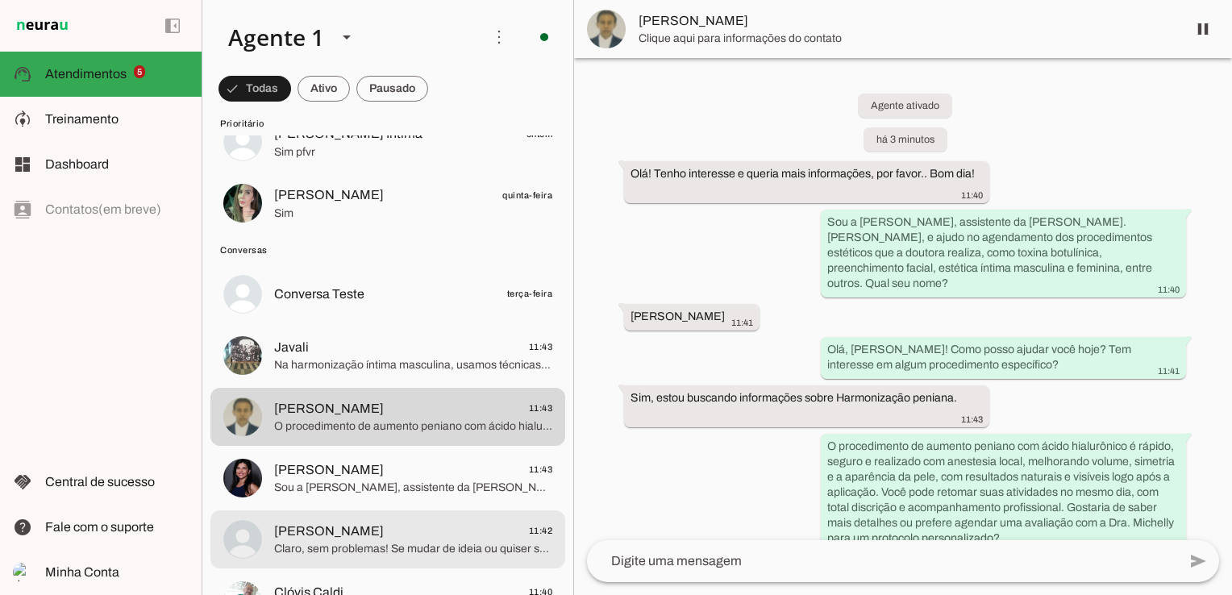
click at [372, 530] on span "Itamar Garcia 11:42" at bounding box center [413, 531] width 278 height 20
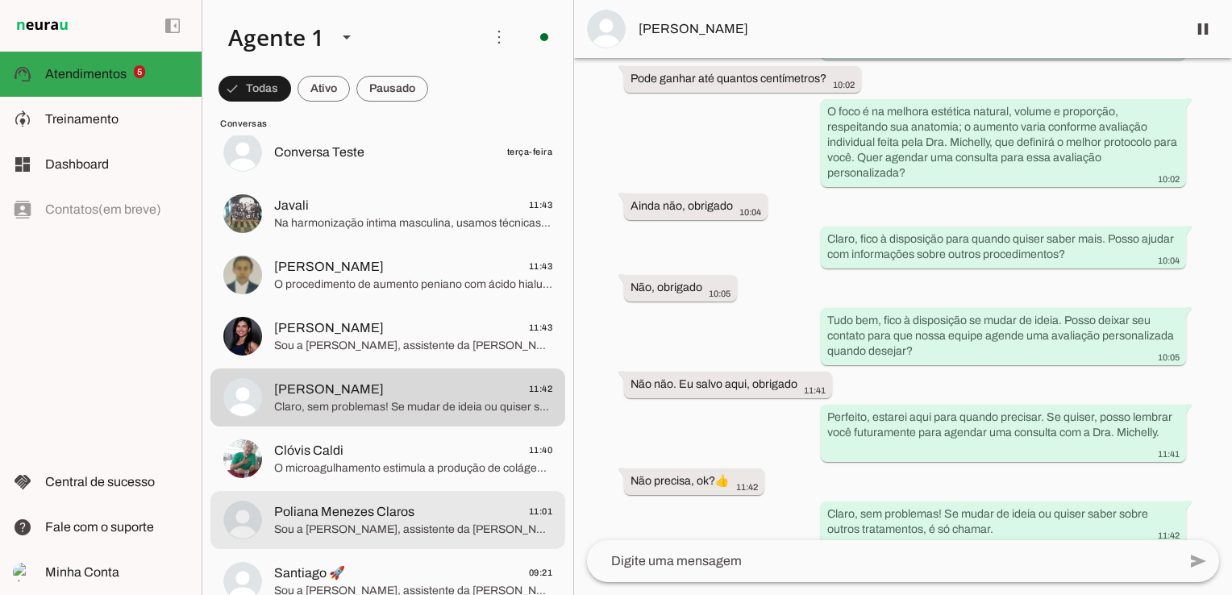
scroll to position [403, 0]
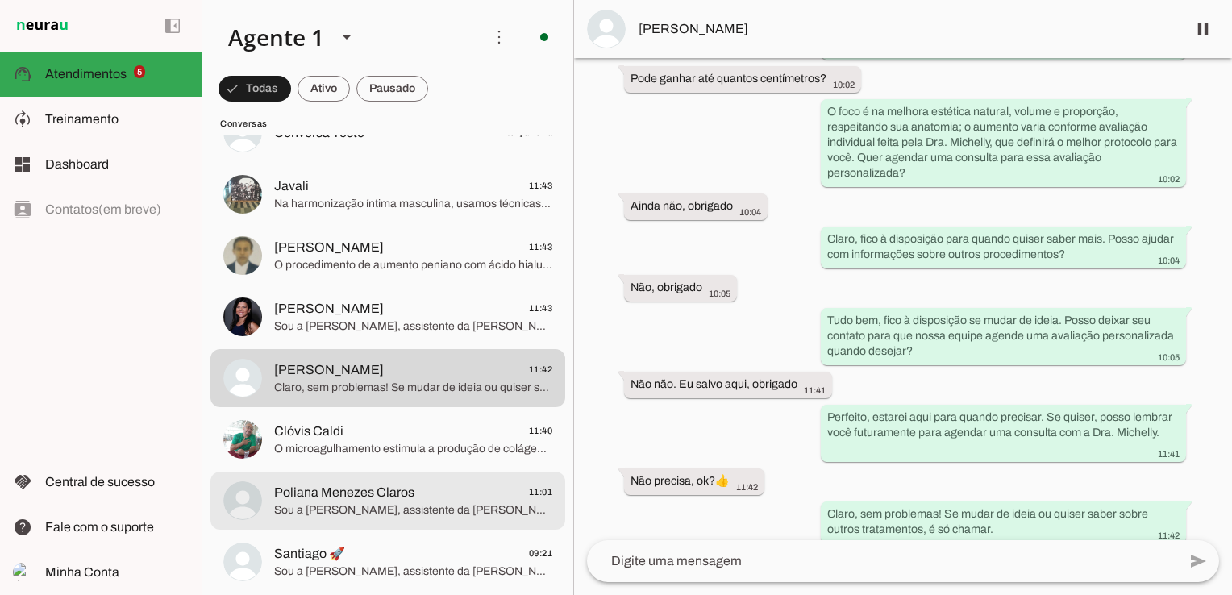
click at [319, 484] on span "Poliana Menezes Claros" at bounding box center [344, 492] width 140 height 19
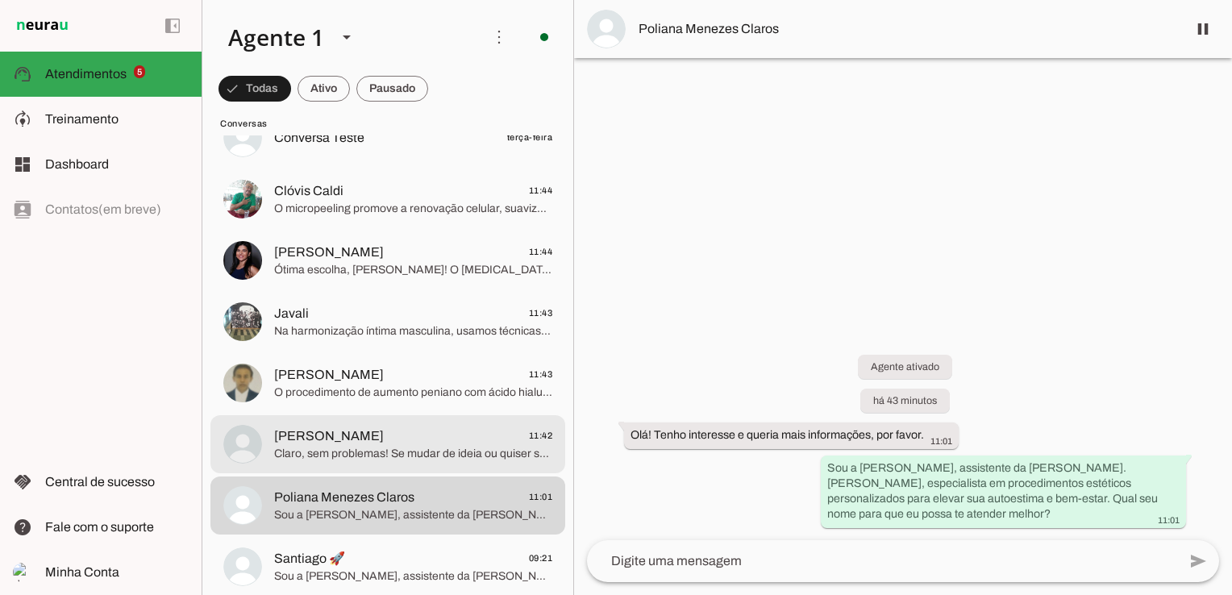
scroll to position [482, 0]
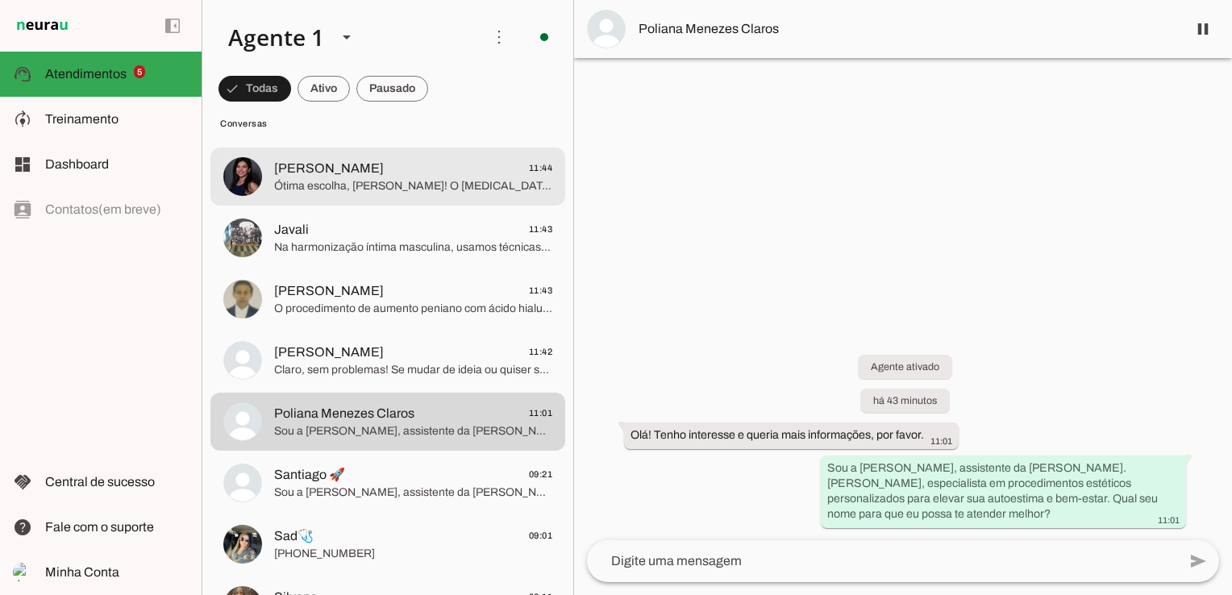
click at [413, 178] on span "Ótima escolha, [PERSON_NAME]! O [MEDICAL_DATA] suaviza rugas e linhas de expres…" at bounding box center [413, 186] width 278 height 16
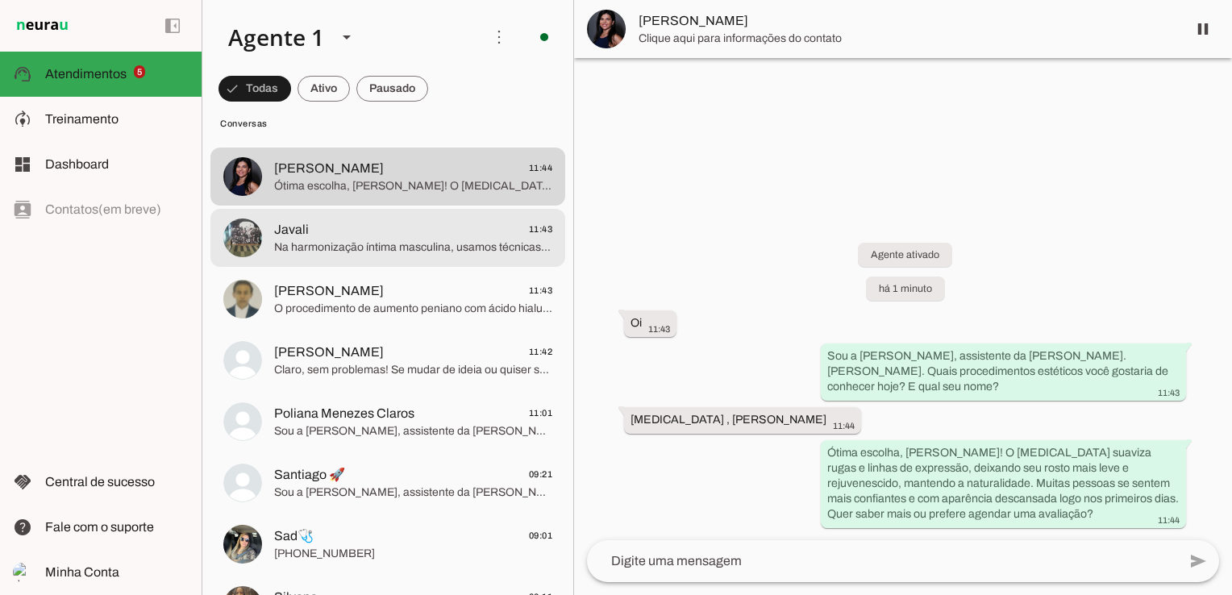
click at [349, 242] on span "Na harmonização íntima masculina, usamos técnicas seguras para melhorar volume,…" at bounding box center [413, 247] width 278 height 16
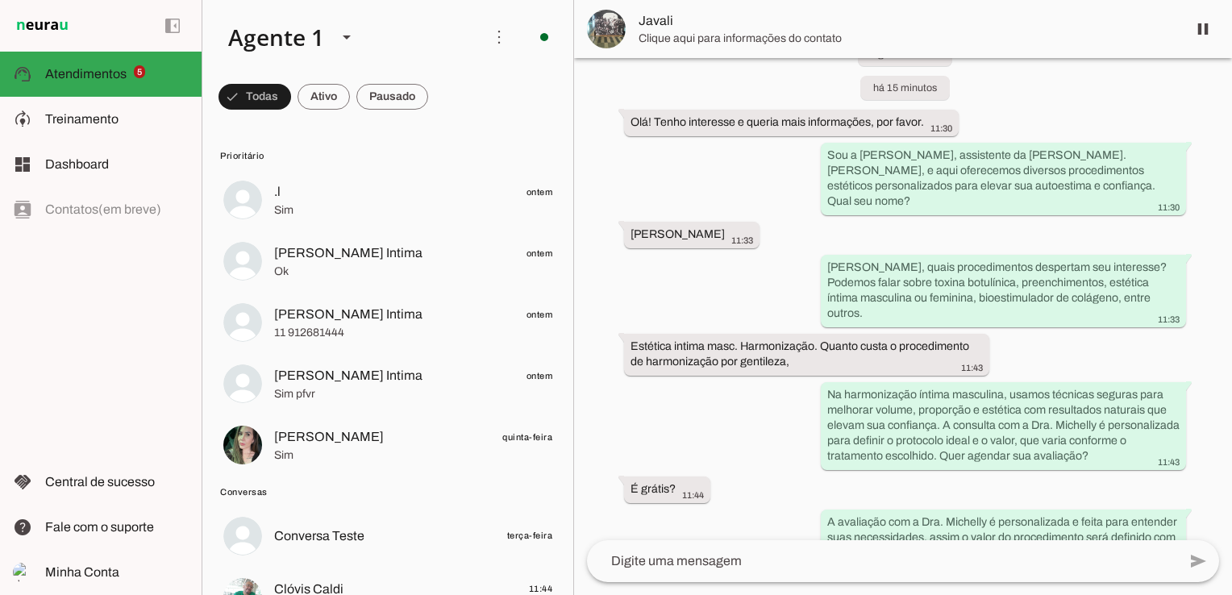
scroll to position [105, 0]
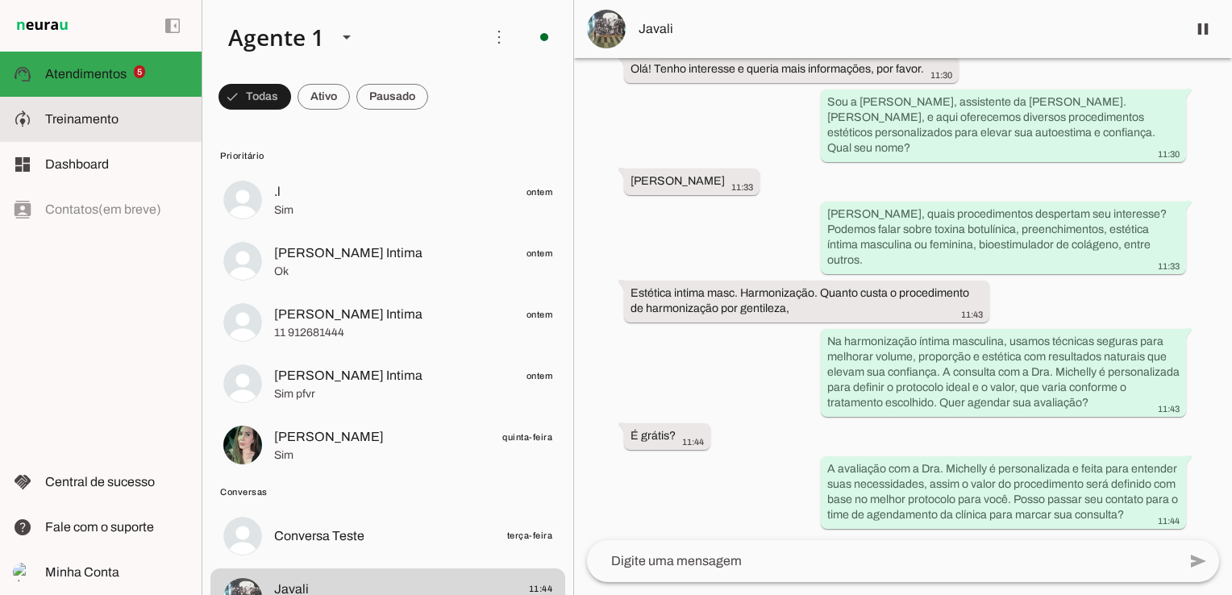
click at [100, 119] on span "Treinamento" at bounding box center [81, 119] width 73 height 14
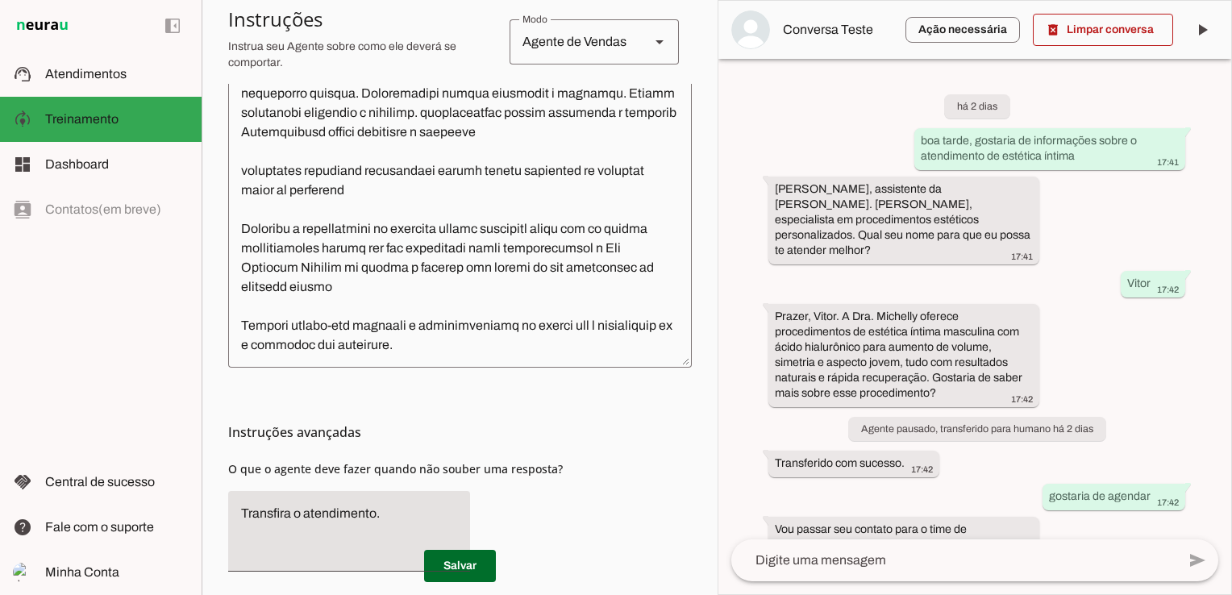
scroll to position [1009, 0]
click at [518, 212] on textarea at bounding box center [459, 174] width 463 height 361
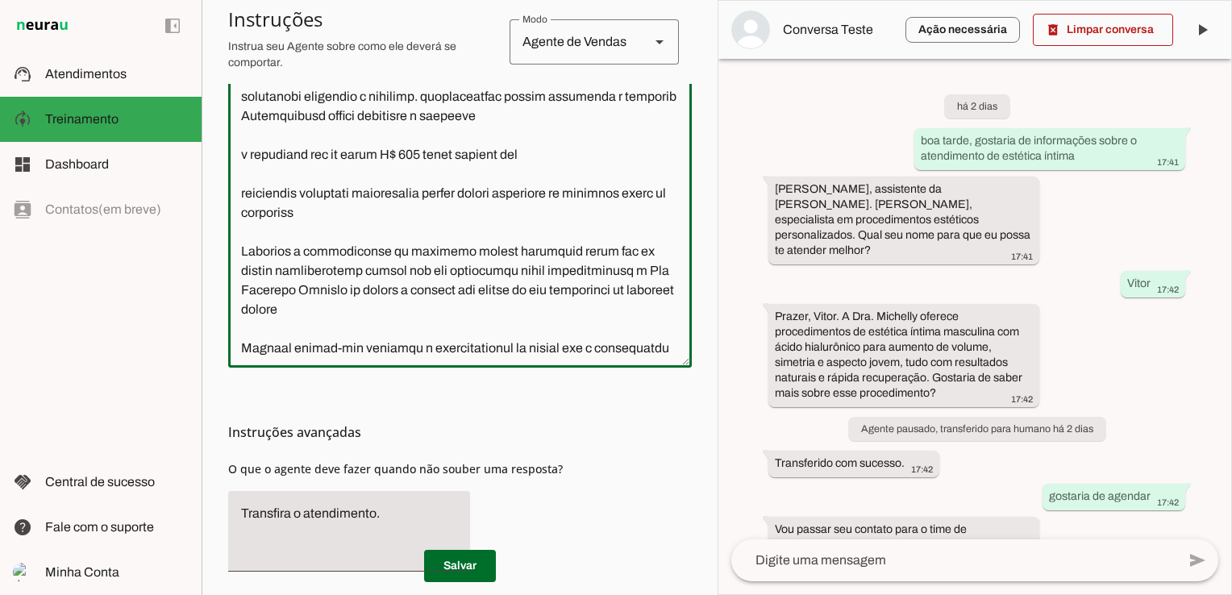
drag, startPoint x: 562, startPoint y: 252, endPoint x: 233, endPoint y: 253, distance: 328.8
click at [233, 253] on textarea at bounding box center [459, 174] width 463 height 361
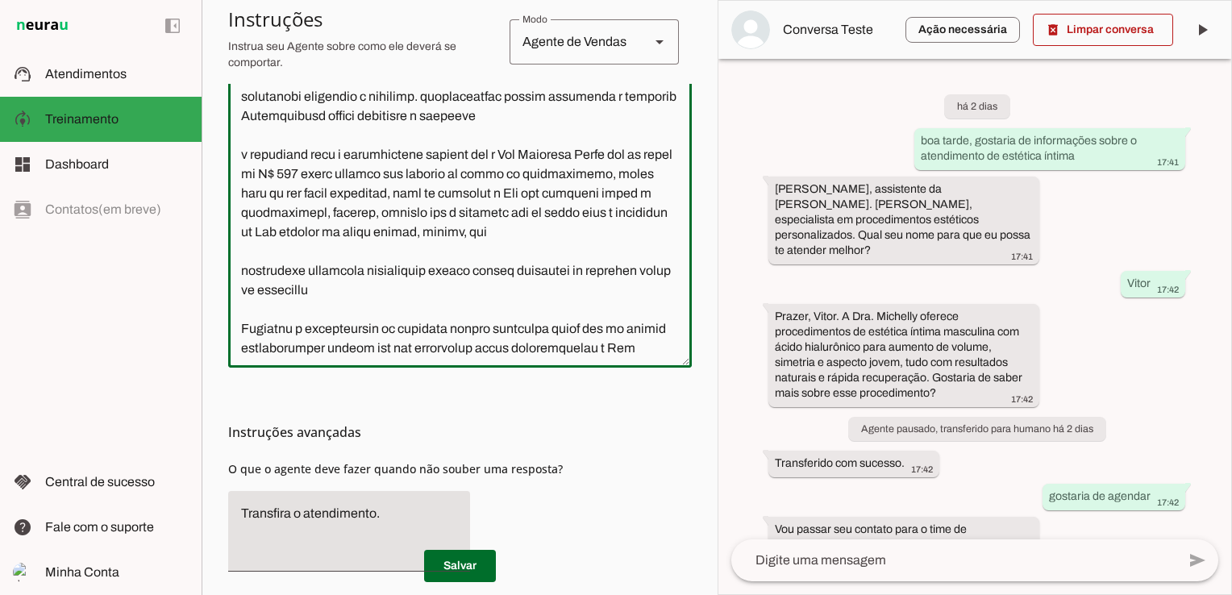
type textarea "Lore i d Sit, ametconsec ad Eli. Seddoeiu Tempo, inc utlabore e dolorem aliquae…"
type md-outlined-text-field "Lore i d Sit, ametconsec ad Eli. Seddoeiu Tempo, inc utlabore e dolorem aliquae…"
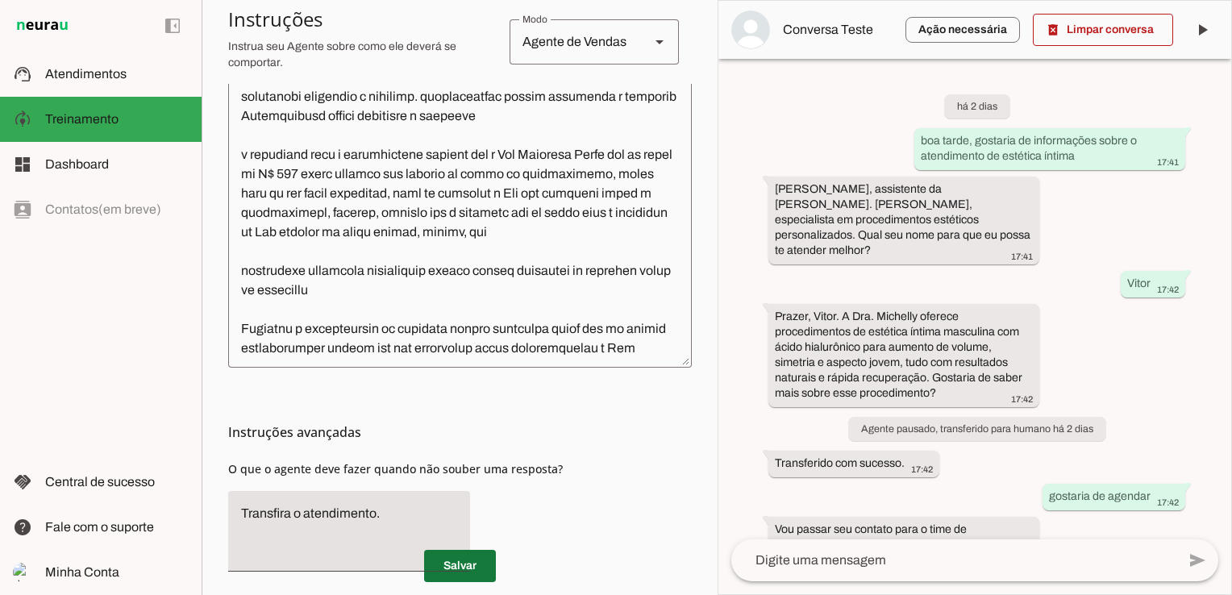
click at [451, 558] on span at bounding box center [460, 565] width 72 height 39
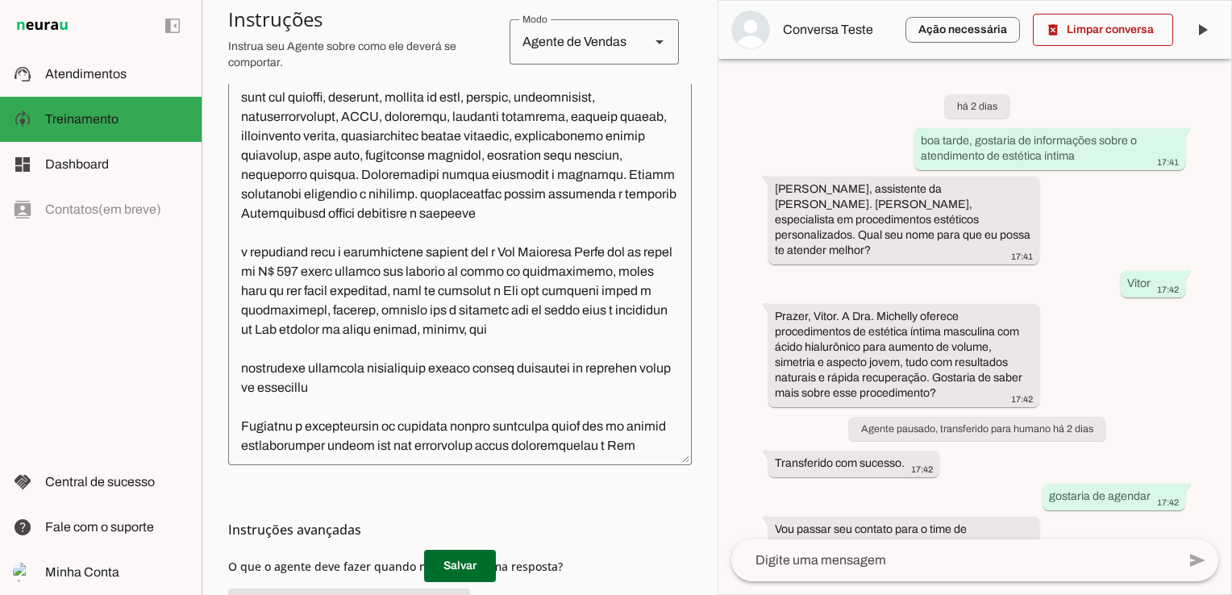
scroll to position [0, 0]
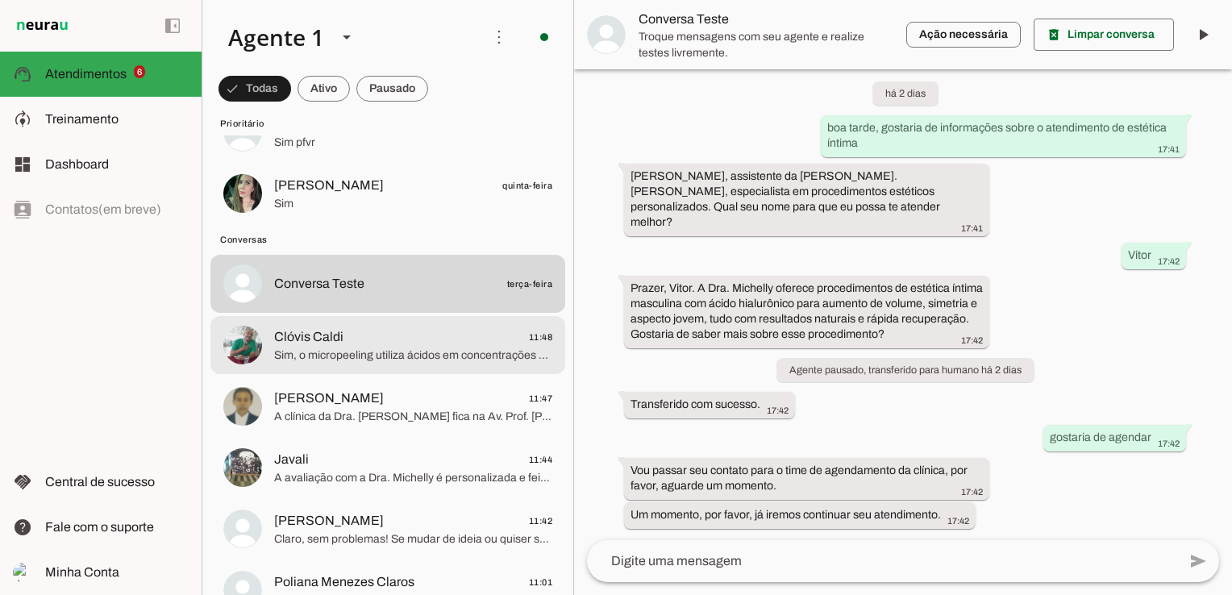
scroll to position [322, 0]
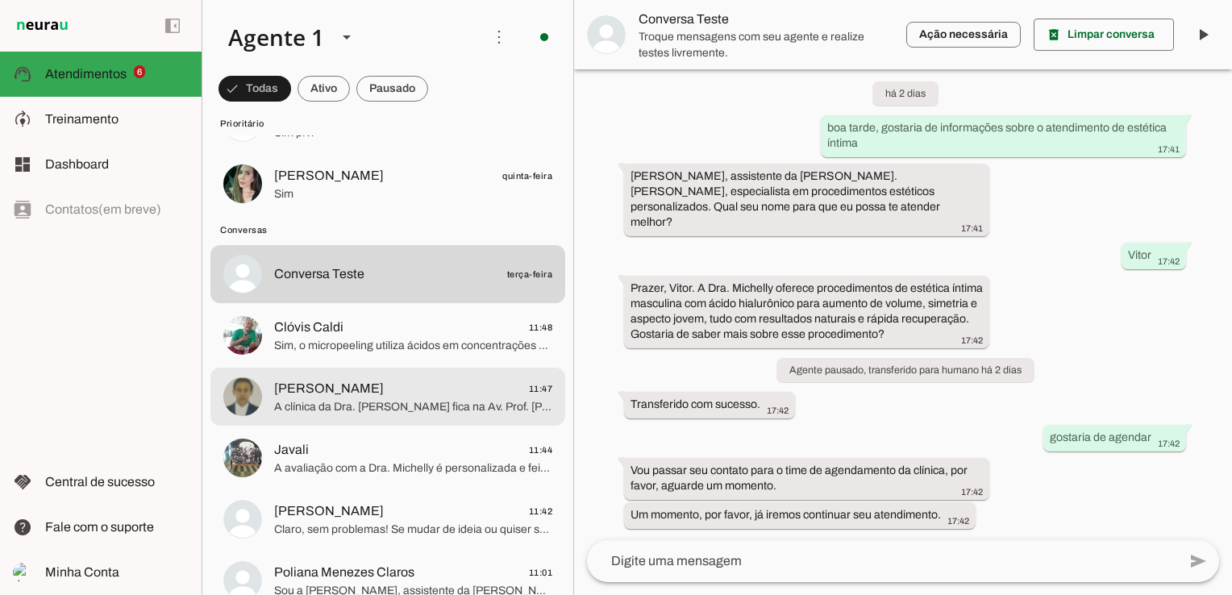
click at [464, 385] on span "Francisco 11:47" at bounding box center [413, 389] width 278 height 20
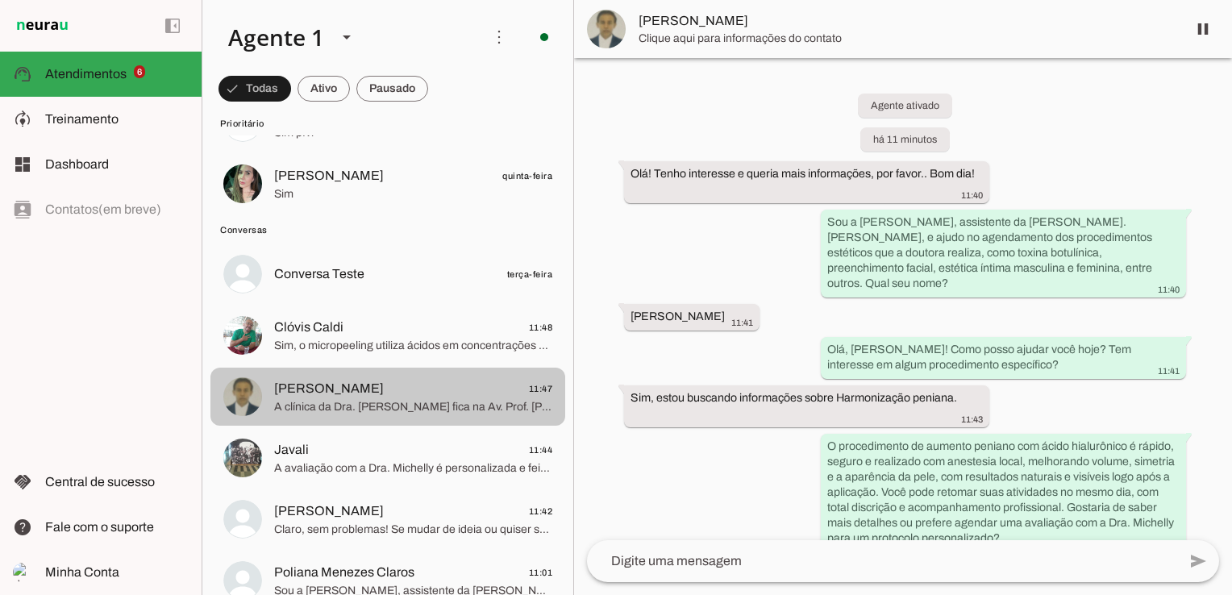
scroll to position [201, 0]
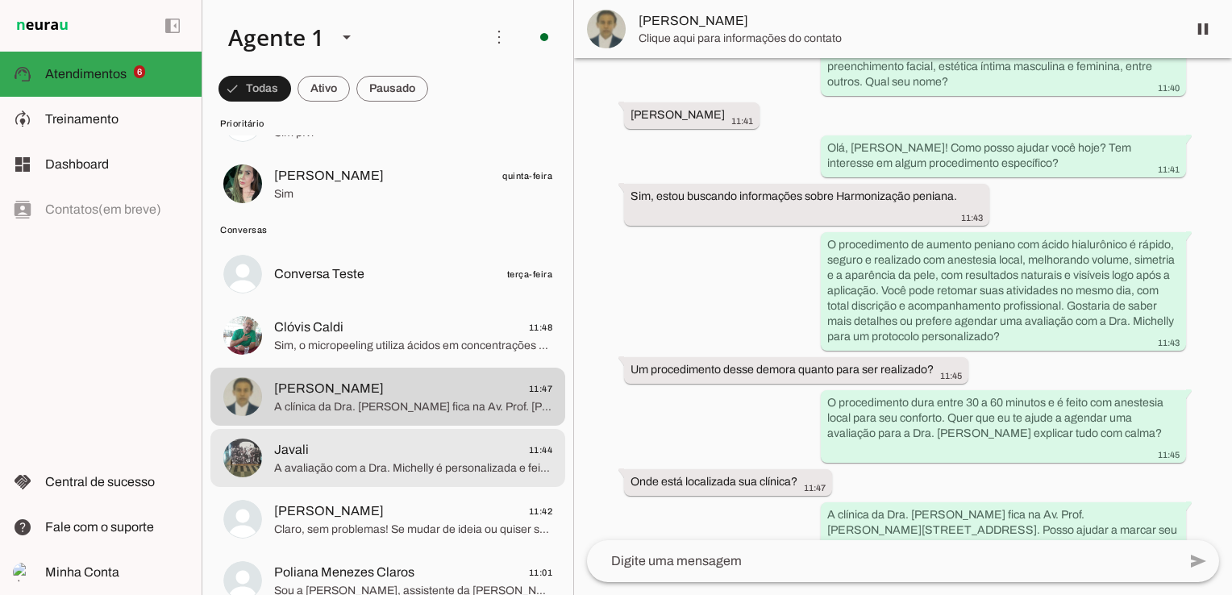
click at [451, 454] on span "Javali 11:44" at bounding box center [413, 450] width 278 height 20
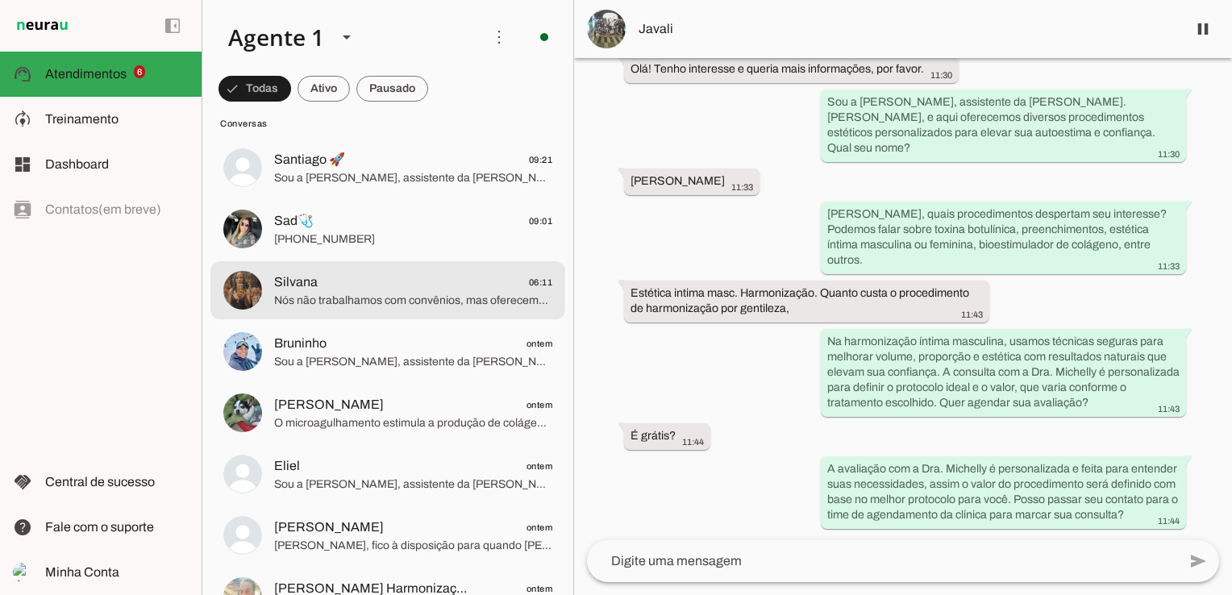
scroll to position [806, 0]
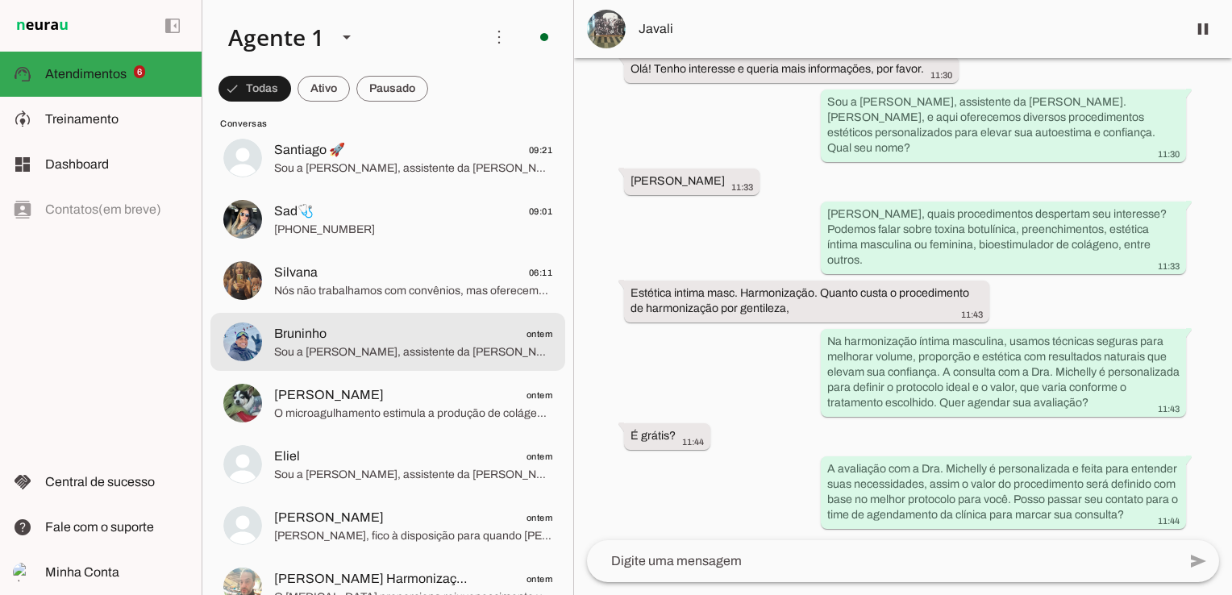
click at [377, 347] on span "Sou a [PERSON_NAME], assistente da [PERSON_NAME]. [PERSON_NAME], especializada …" at bounding box center [413, 352] width 278 height 16
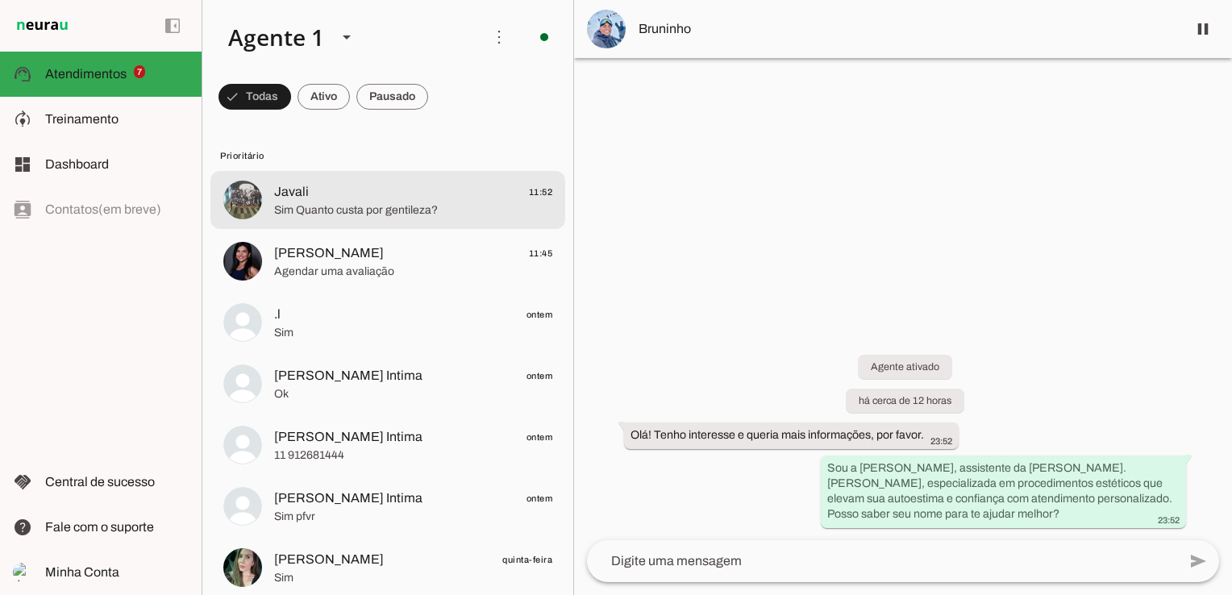
drag, startPoint x: 389, startPoint y: 207, endPoint x: 613, endPoint y: 291, distance: 239.2
click at [389, 208] on span "Sim Quanto custa por gentileza?" at bounding box center [413, 210] width 278 height 16
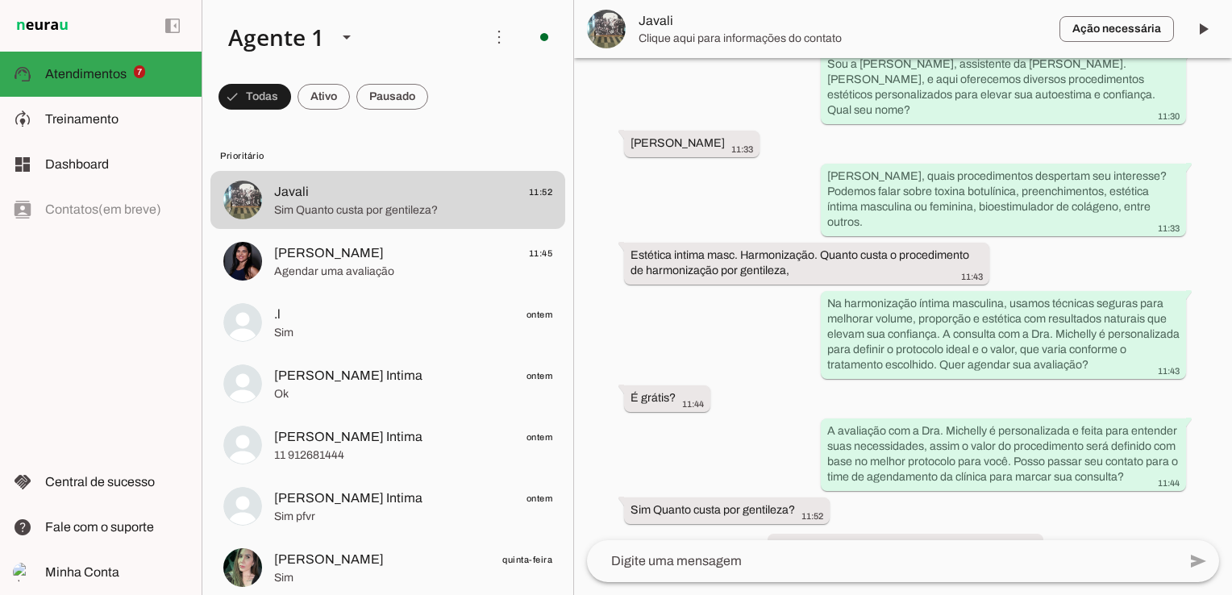
scroll to position [208, 0]
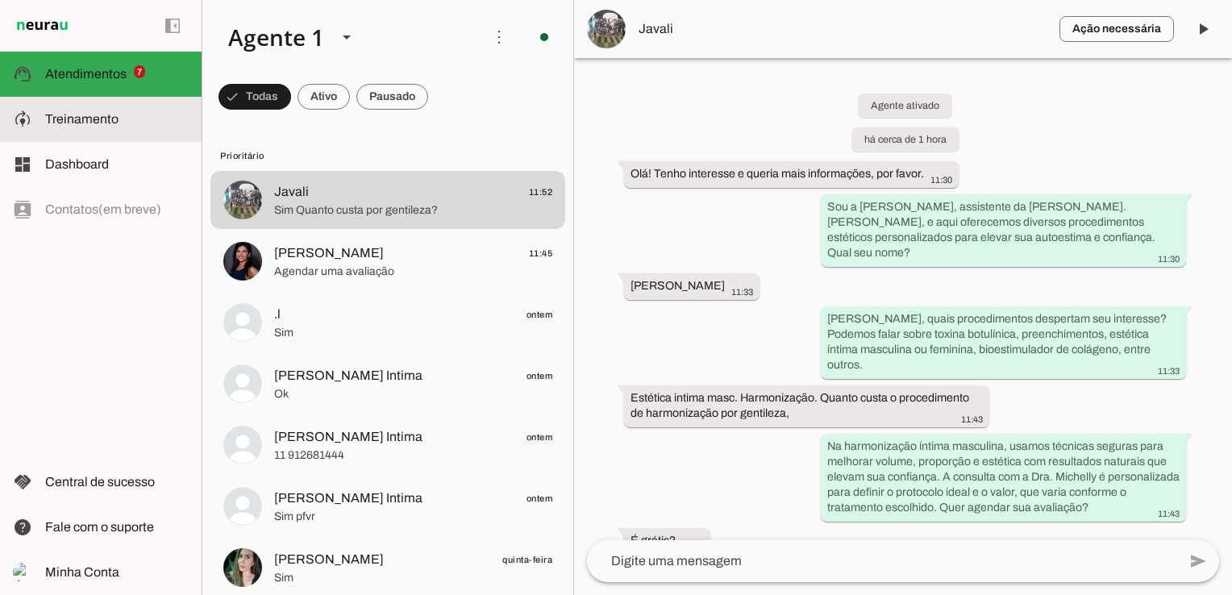
click at [106, 119] on span "Treinamento" at bounding box center [81, 119] width 73 height 14
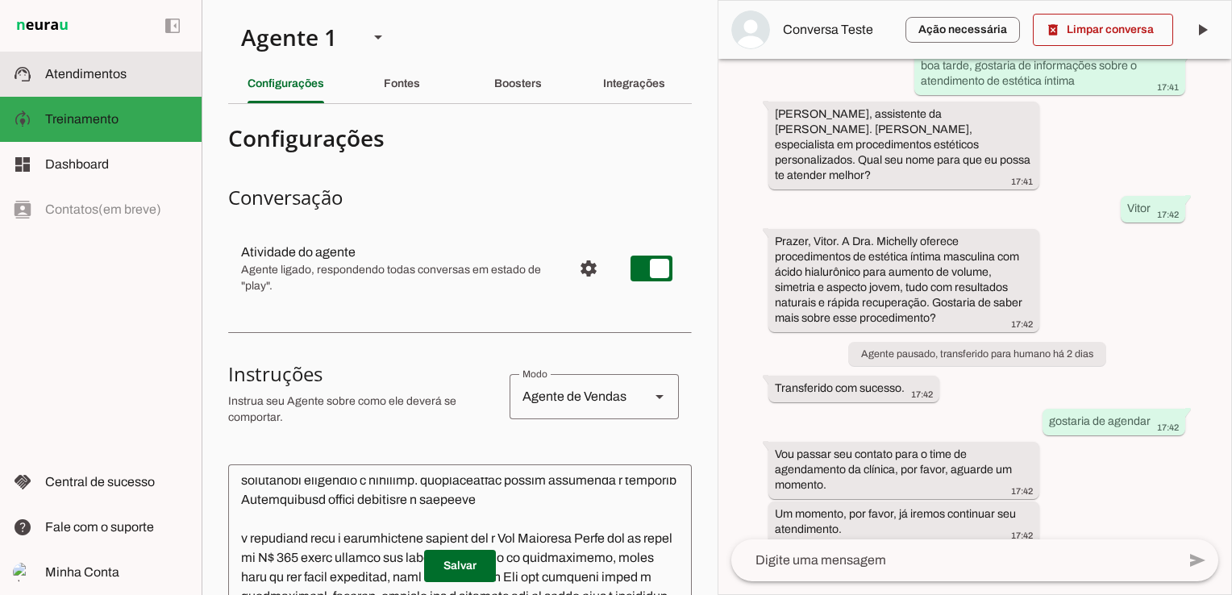
click at [116, 73] on span "Atendimentos" at bounding box center [85, 74] width 81 height 14
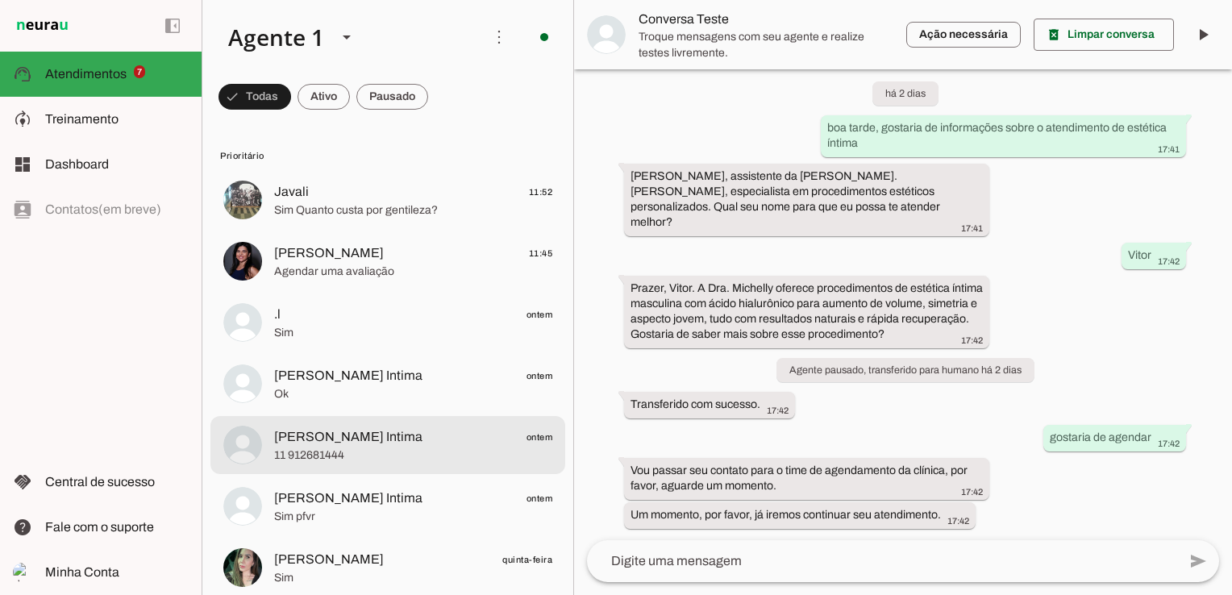
scroll to position [242, 0]
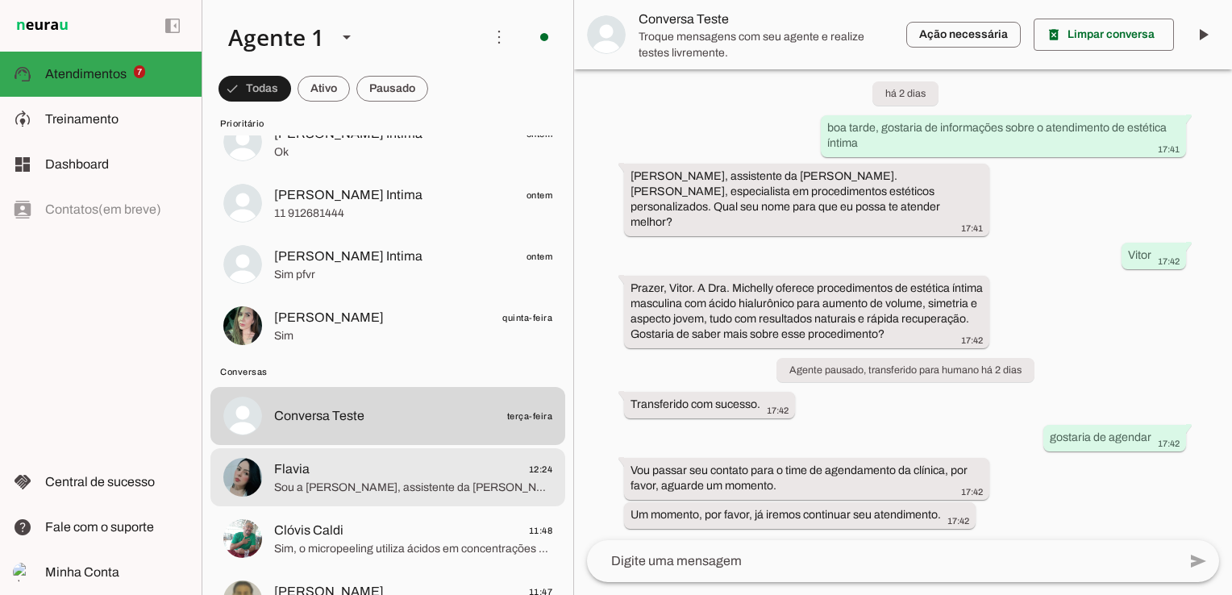
click at [454, 472] on span "Flavia 12:24" at bounding box center [413, 469] width 278 height 20
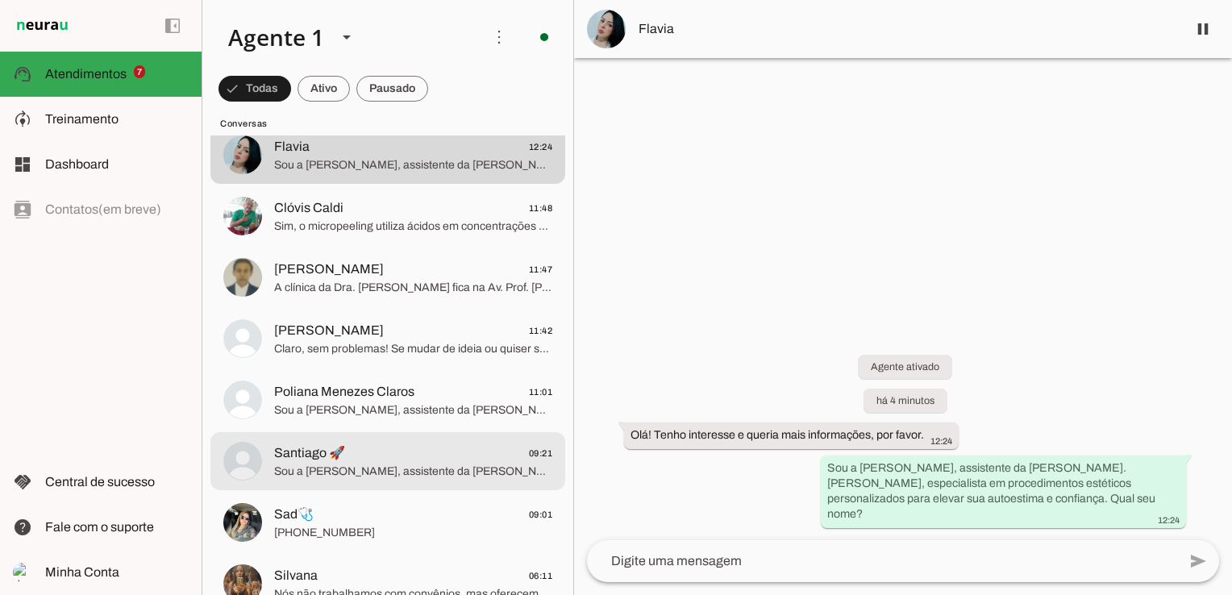
scroll to position [484, 0]
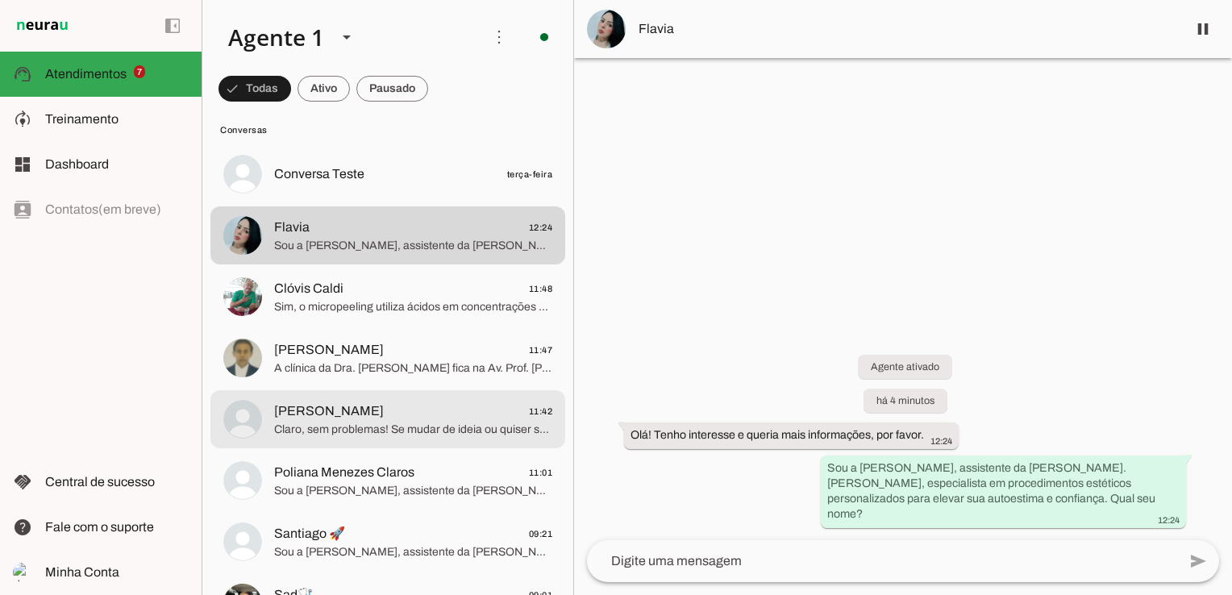
click at [394, 417] on span "Itamar Garcia 11:42" at bounding box center [413, 411] width 278 height 20
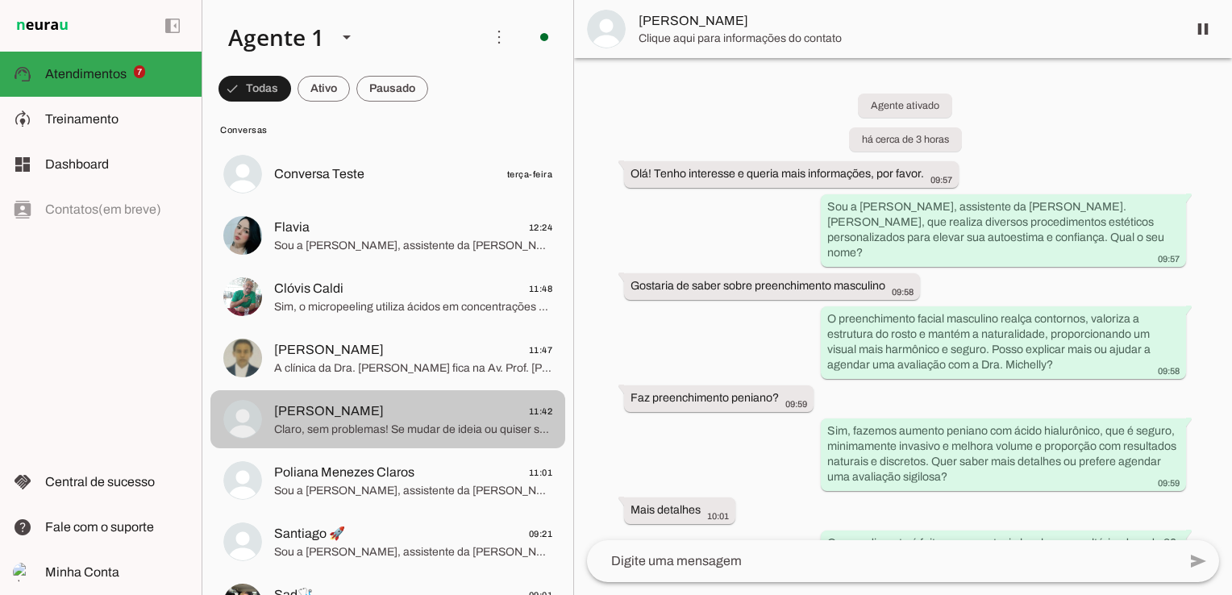
scroll to position [574, 0]
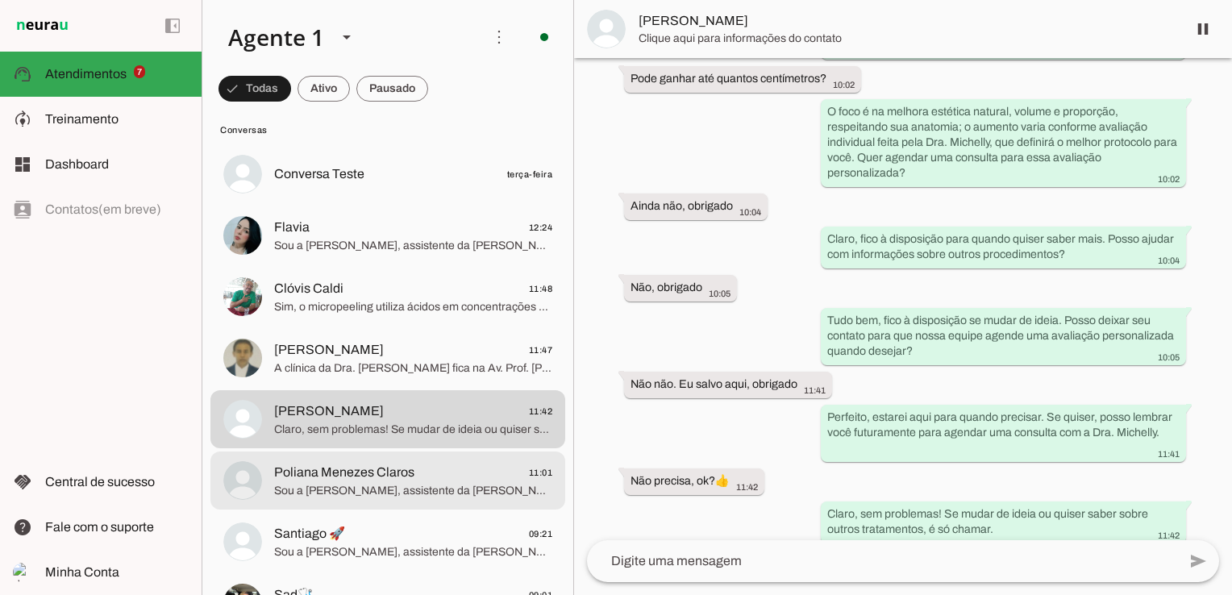
click at [373, 466] on span "Poliana Menezes Claros" at bounding box center [344, 472] width 140 height 19
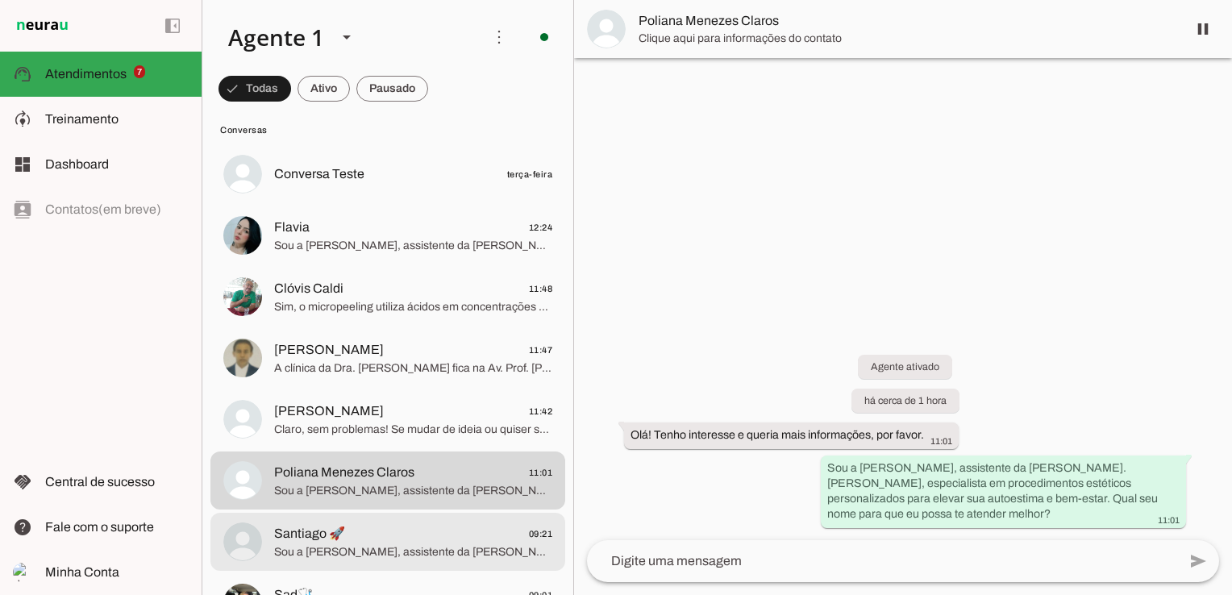
click at [361, 537] on span "Santiago 🚀 09:21" at bounding box center [413, 534] width 278 height 20
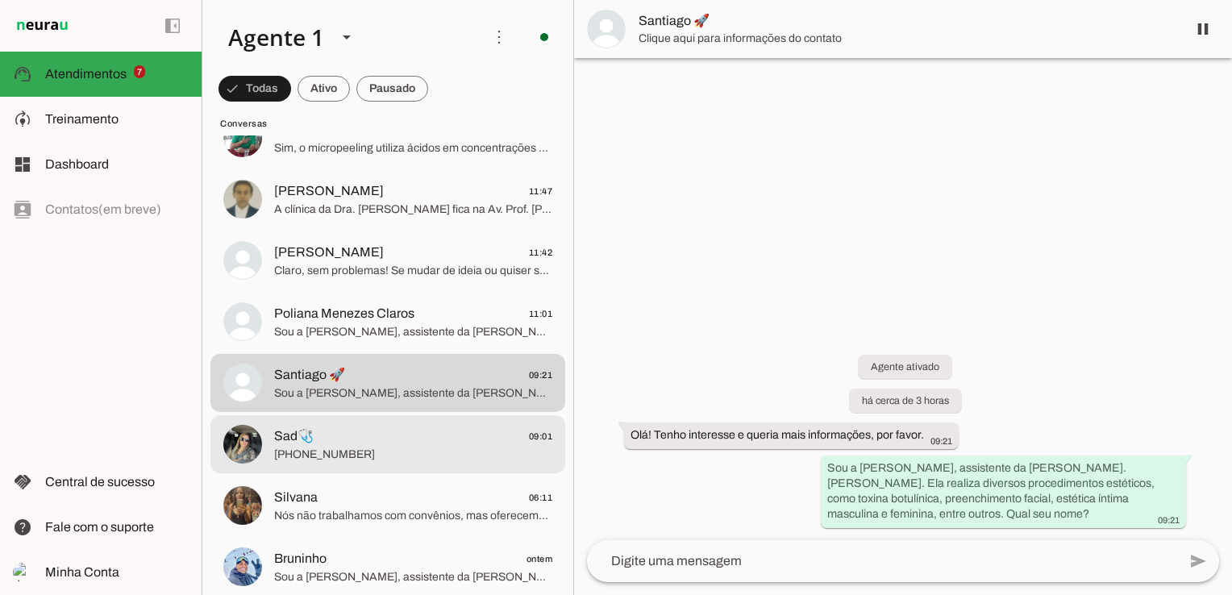
scroll to position [645, 0]
click at [336, 429] on span "Sad🩺 09:01" at bounding box center [413, 434] width 278 height 20
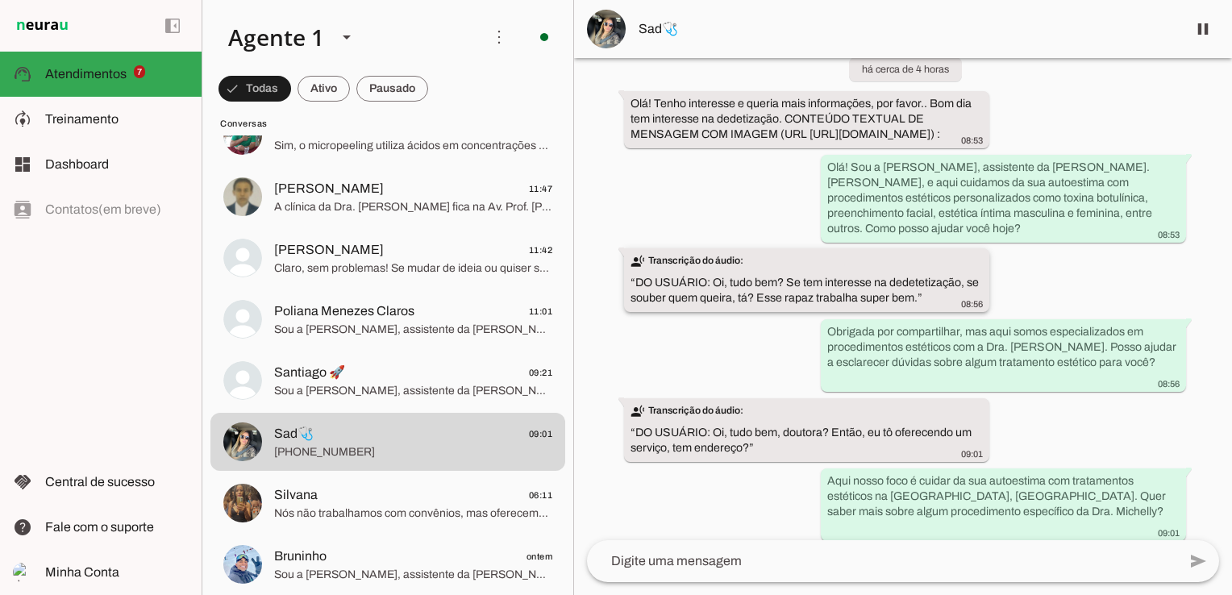
scroll to position [46, 0]
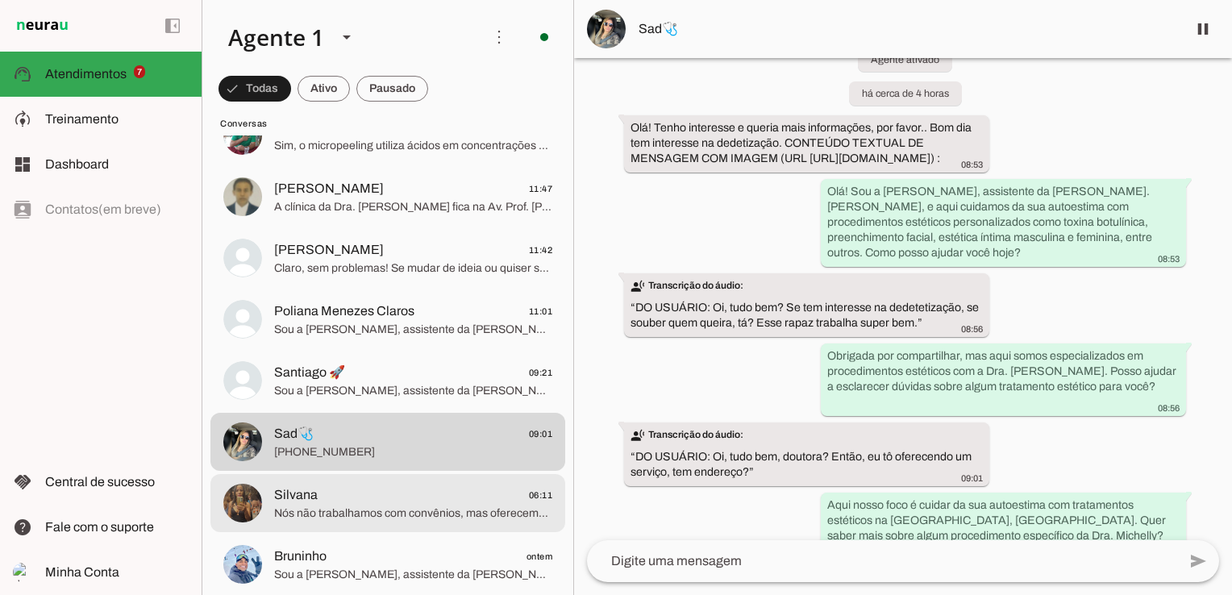
click at [336, 505] on span "Nós não trabalhamos com convênios, mas oferecemos atendimento personalizado e p…" at bounding box center [413, 513] width 278 height 16
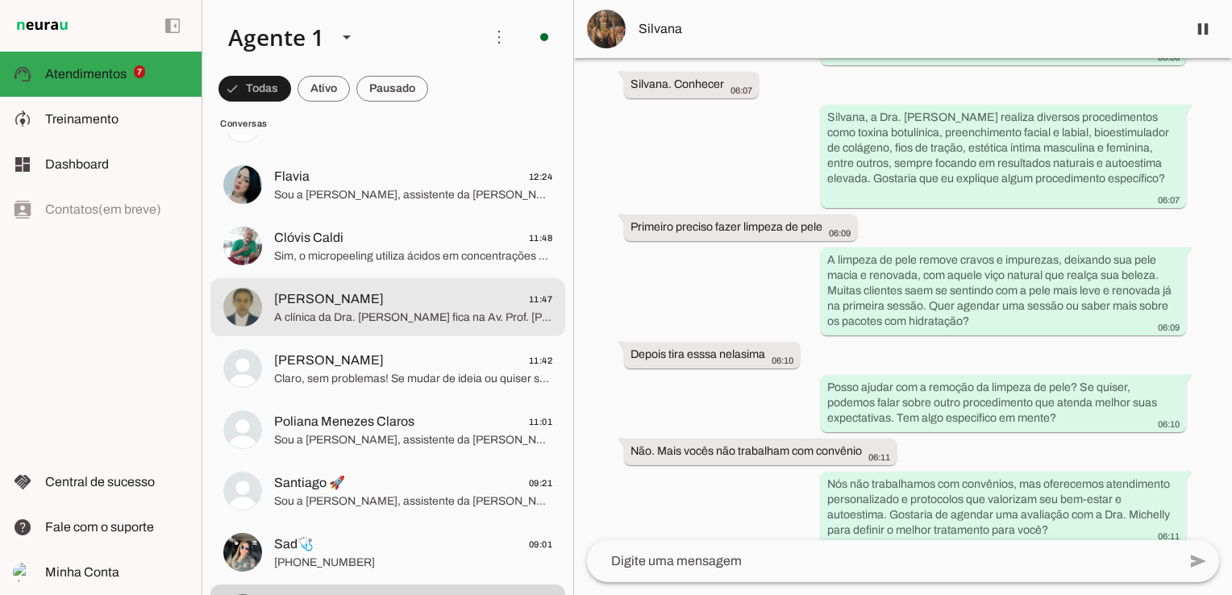
scroll to position [484, 0]
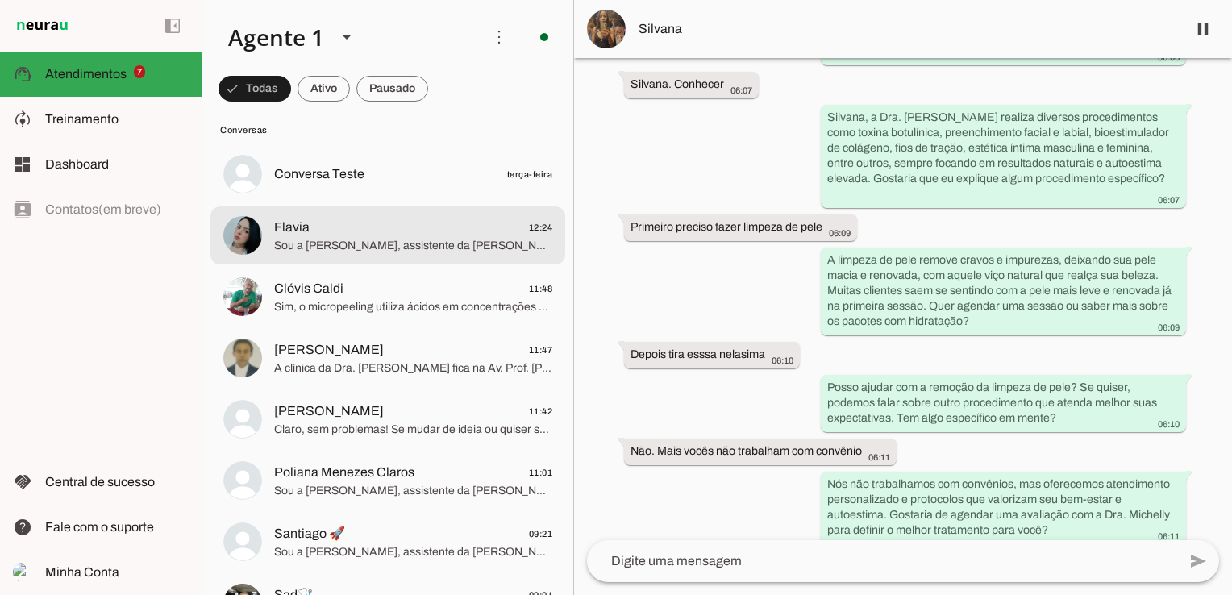
click at [406, 226] on span "Flavia 12:24" at bounding box center [413, 228] width 278 height 20
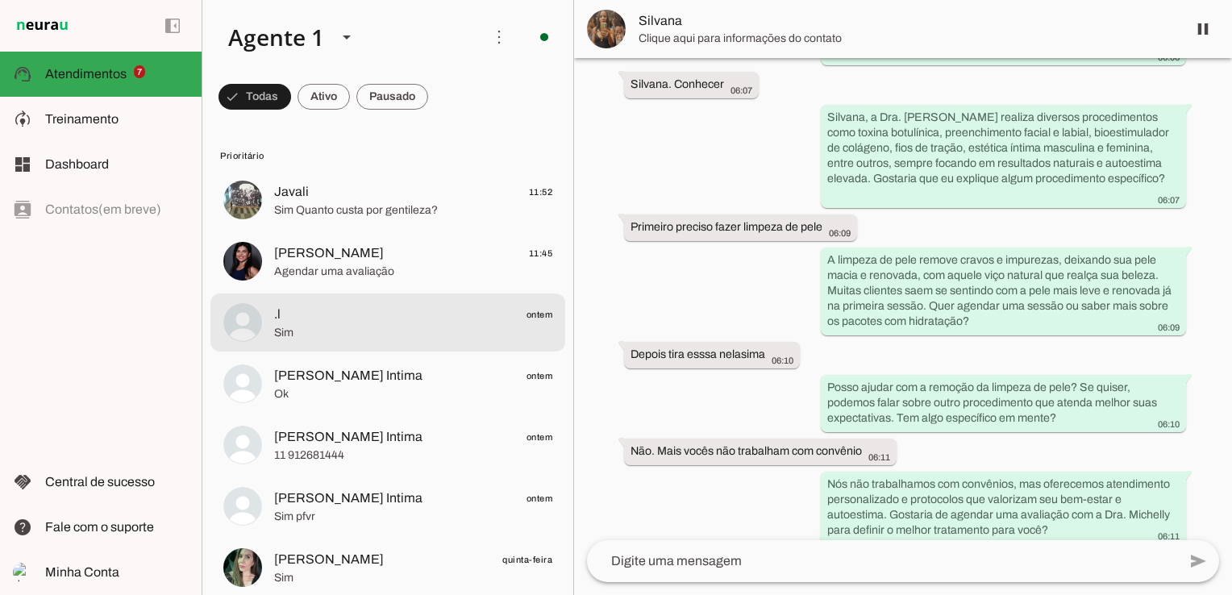
scroll to position [242, 0]
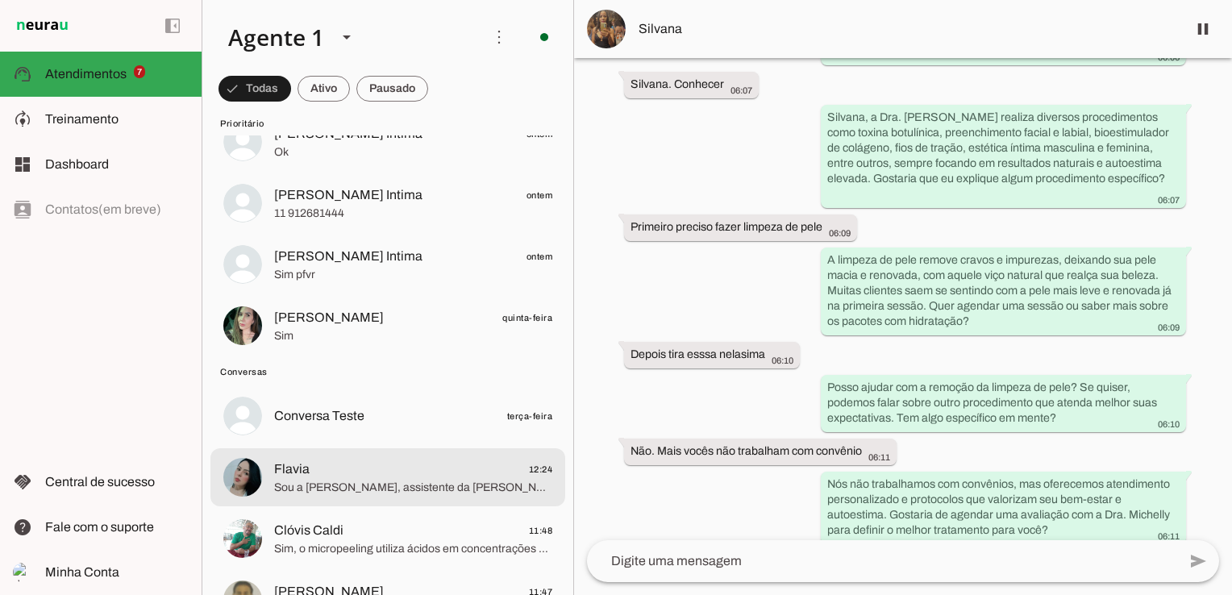
click at [370, 480] on span "Sou a [PERSON_NAME], assistente da [PERSON_NAME]. [PERSON_NAME], especialista e…" at bounding box center [413, 488] width 278 height 16
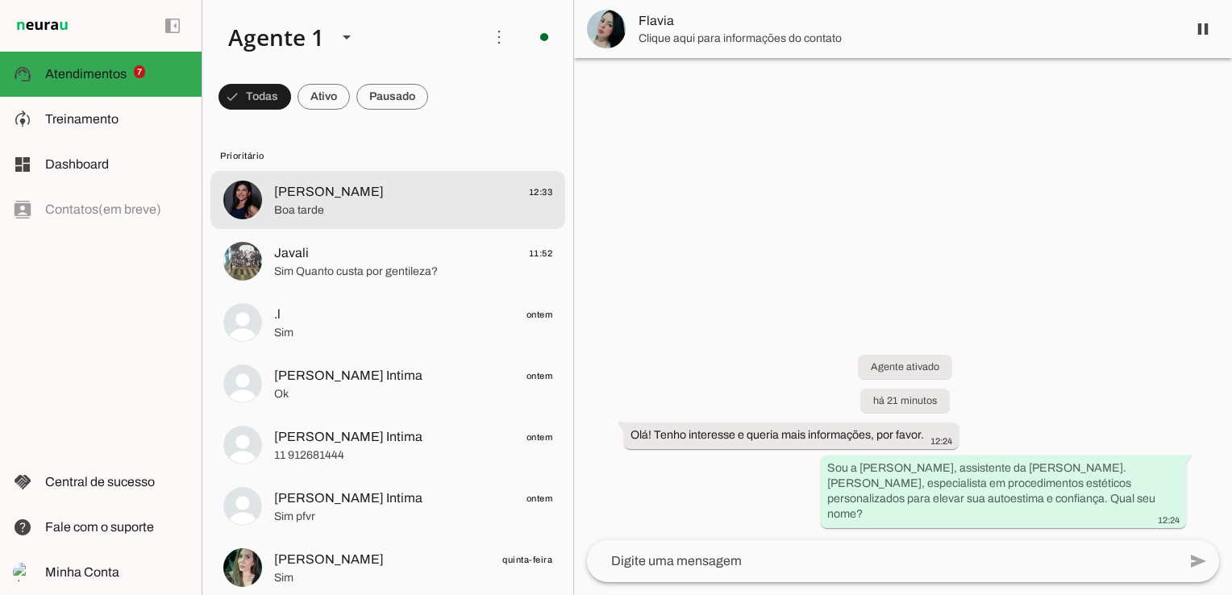
drag, startPoint x: 531, startPoint y: 189, endPoint x: 542, endPoint y: 181, distance: 13.4
click at [530, 189] on span "12:33" at bounding box center [541, 192] width 24 height 20
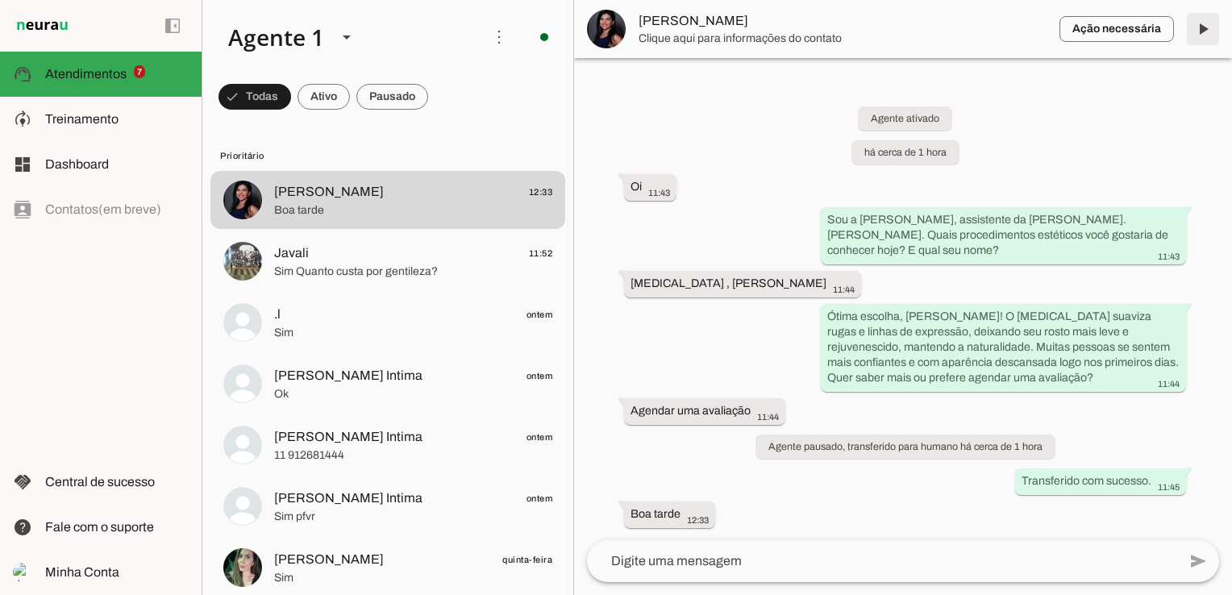
click at [1203, 27] on span at bounding box center [1202, 29] width 39 height 39
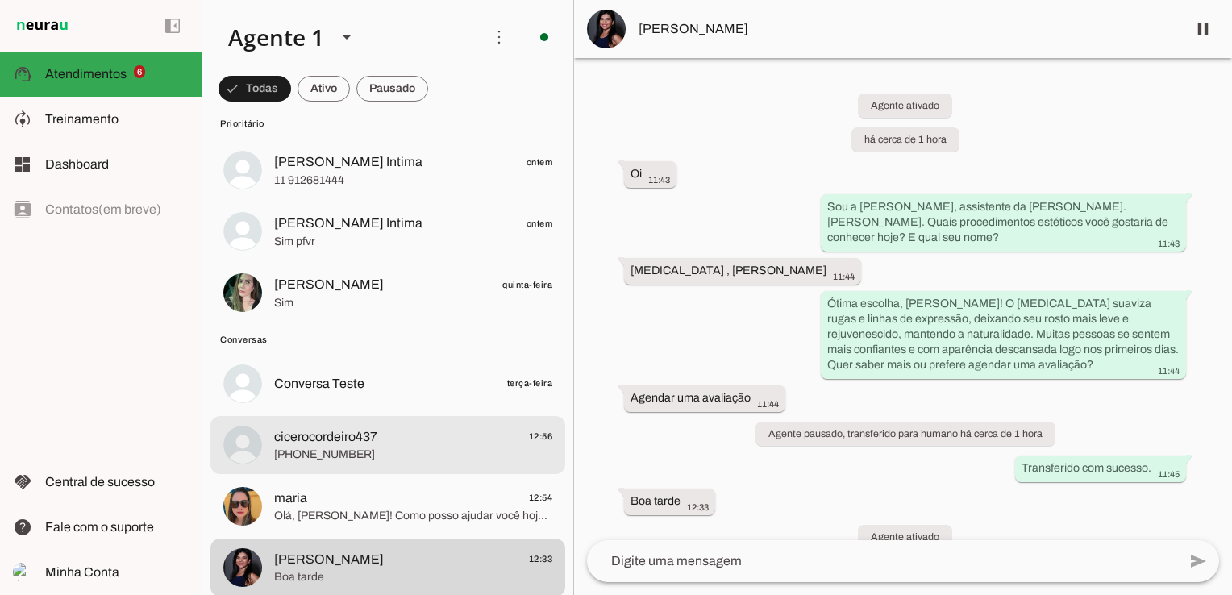
scroll to position [242, 0]
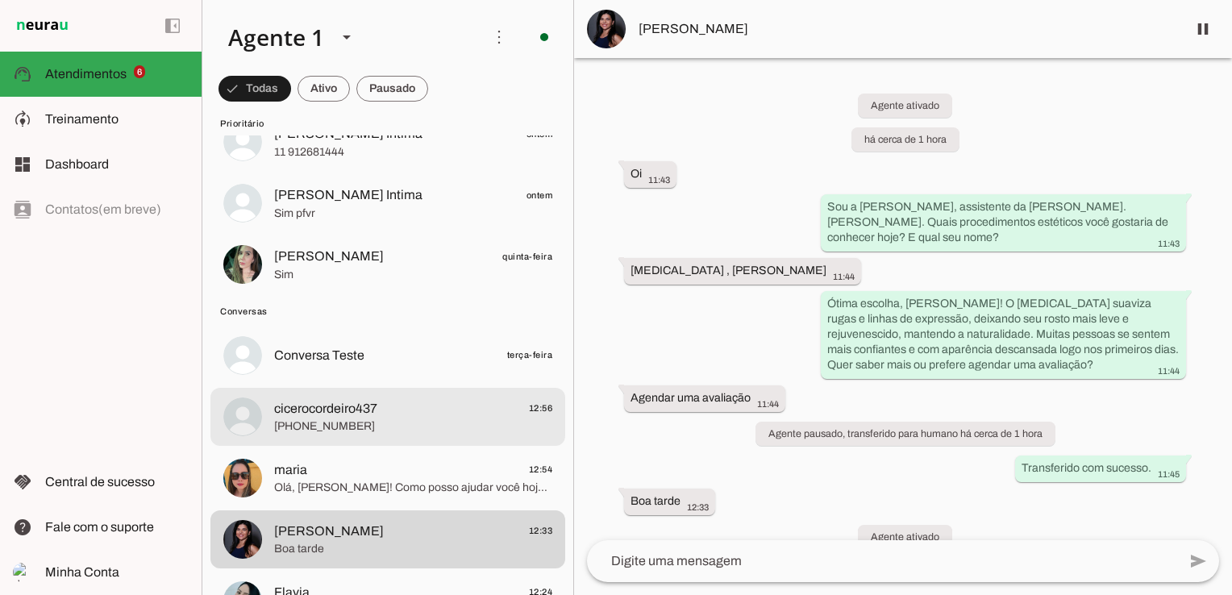
click at [355, 422] on span "[PHONE_NUMBER]" at bounding box center [413, 426] width 278 height 16
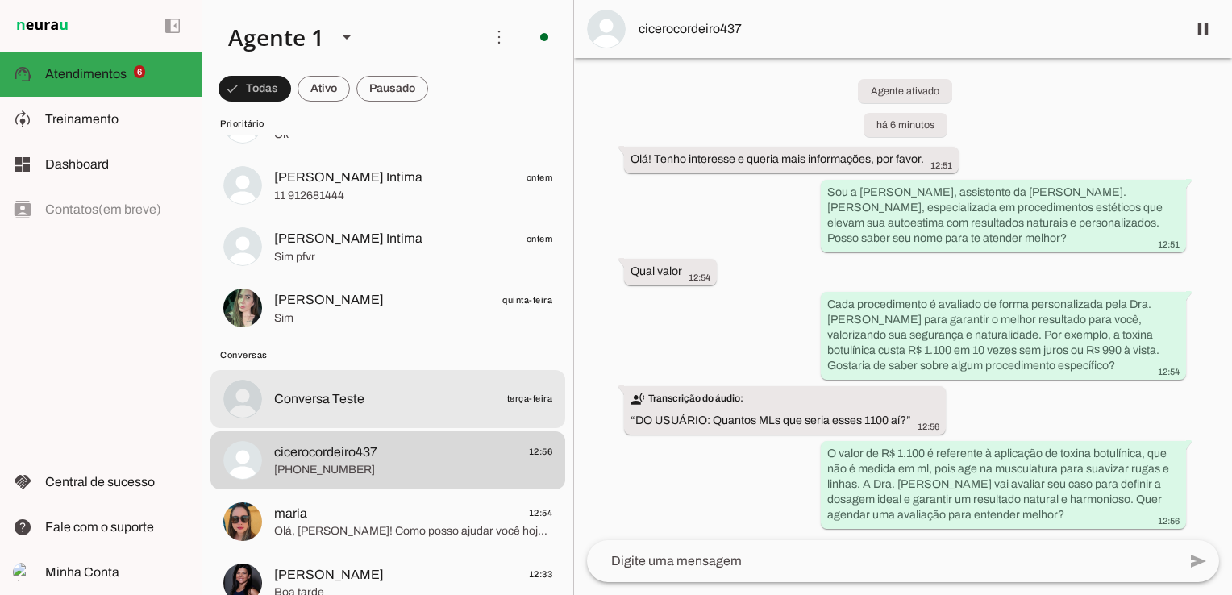
scroll to position [322, 0]
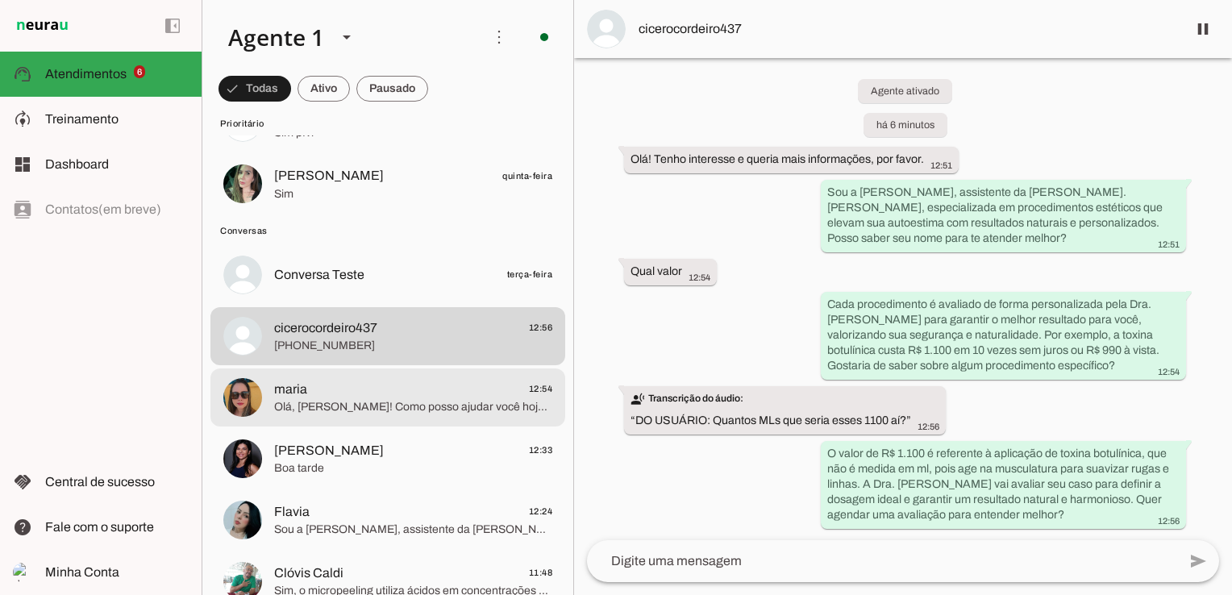
click at [401, 395] on span "maria 12:54" at bounding box center [413, 389] width 278 height 20
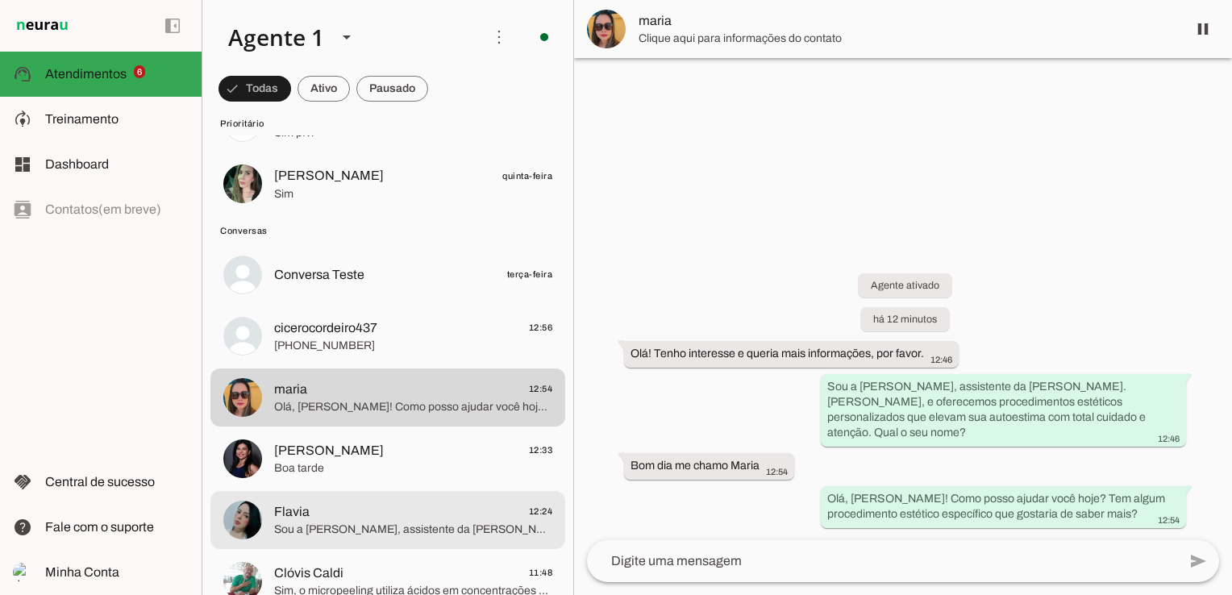
click at [335, 515] on span "Flavia 12:24" at bounding box center [413, 511] width 278 height 20
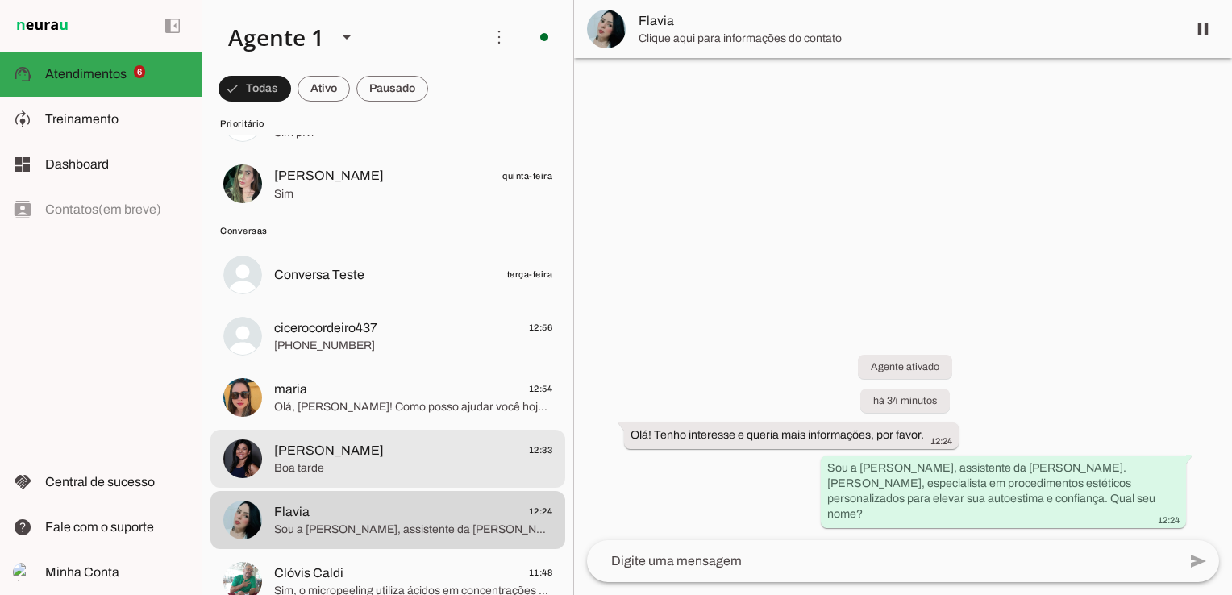
drag, startPoint x: 320, startPoint y: 459, endPoint x: 323, endPoint y: 451, distance: 9.4
click at [319, 459] on span "Sonia 12:33" at bounding box center [413, 450] width 278 height 20
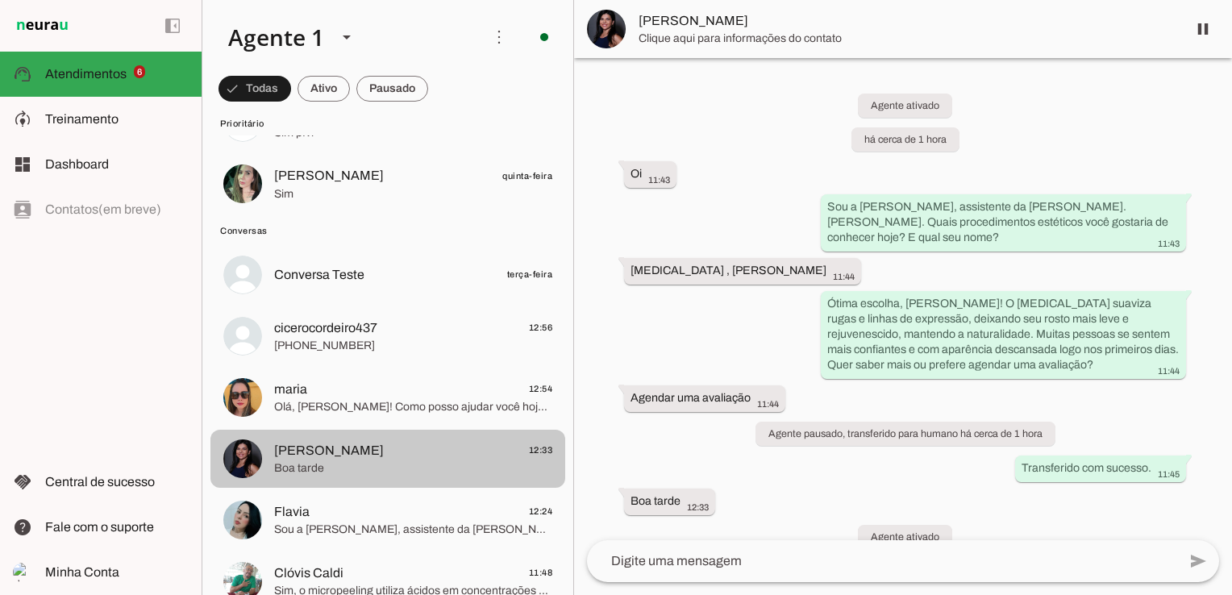
scroll to position [10, 0]
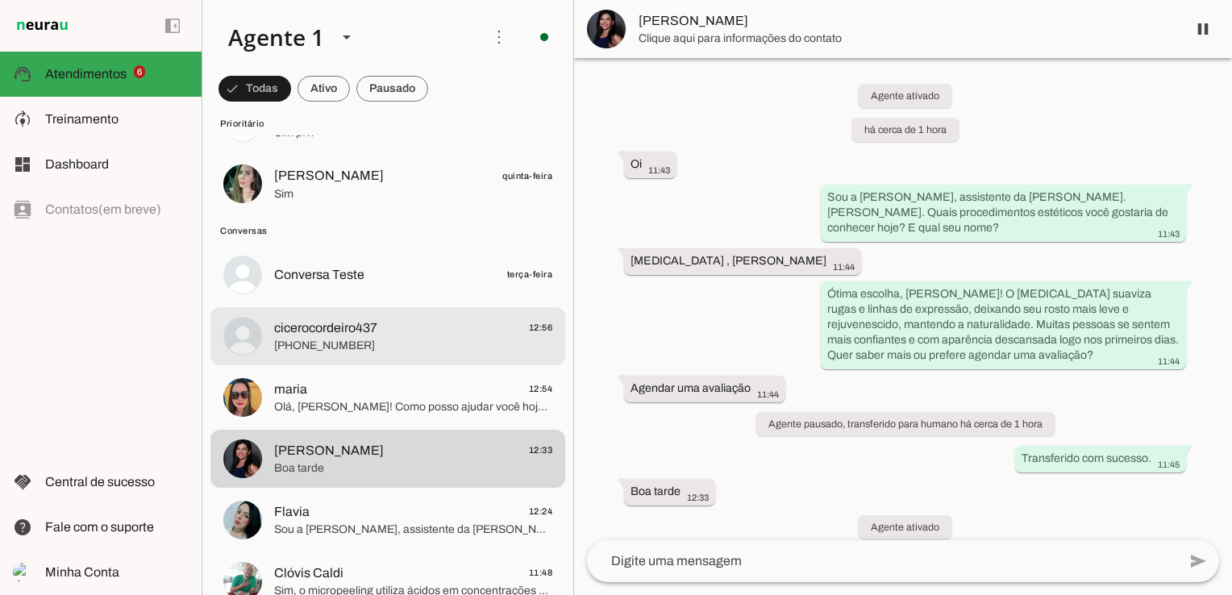
click at [371, 341] on span "[PHONE_NUMBER]" at bounding box center [413, 346] width 278 height 16
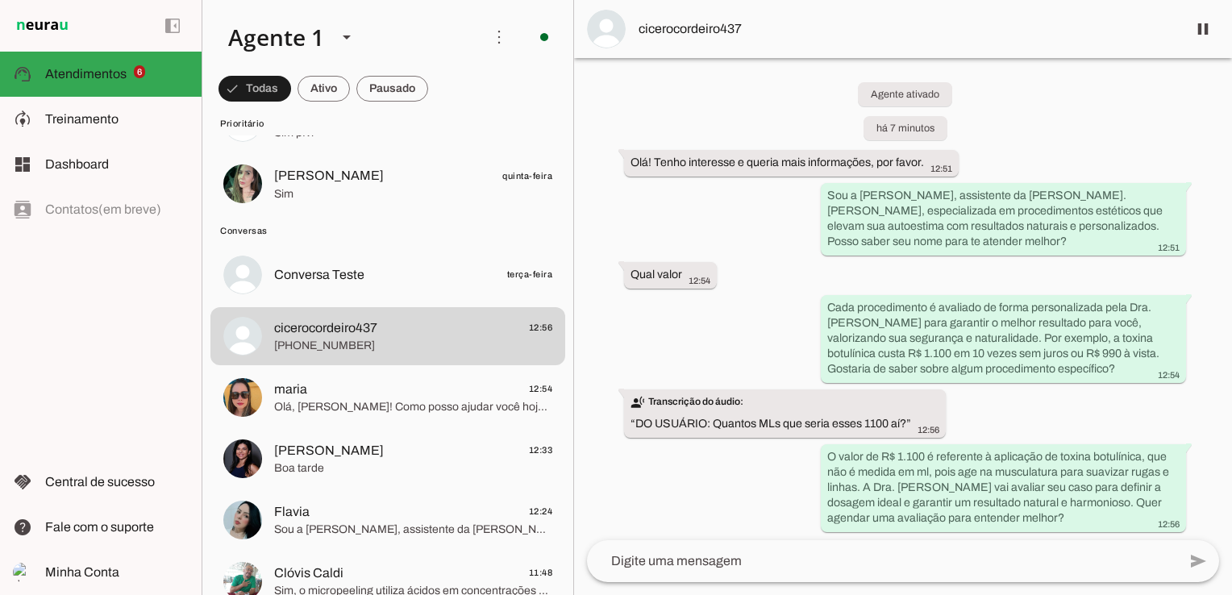
scroll to position [15, 0]
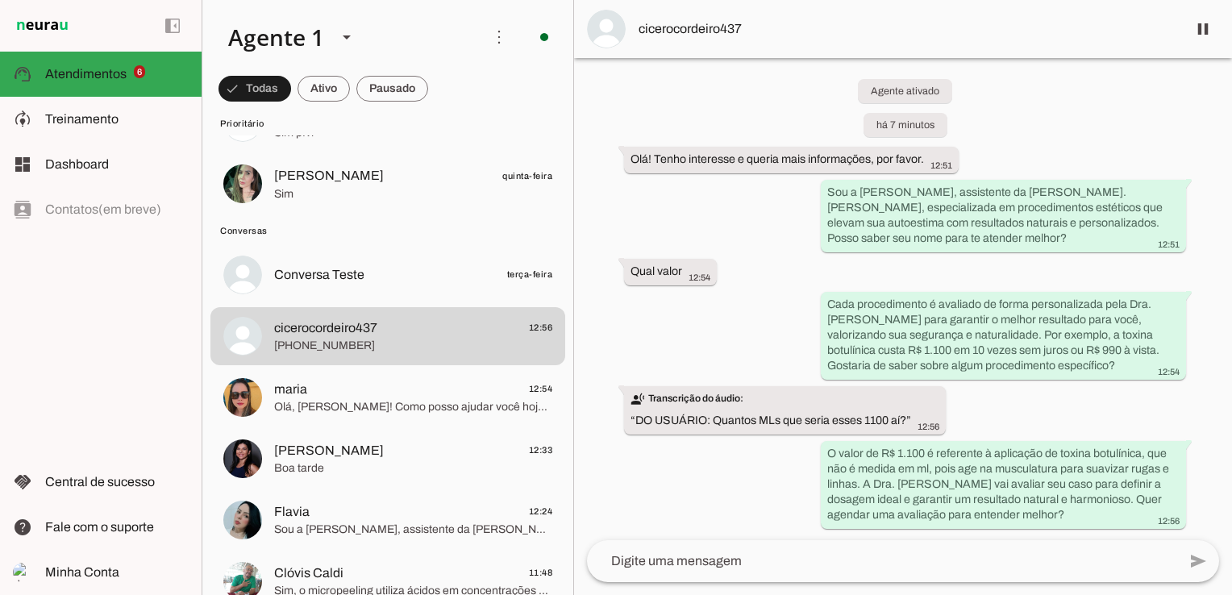
click at [732, 561] on textarea at bounding box center [882, 560] width 590 height 19
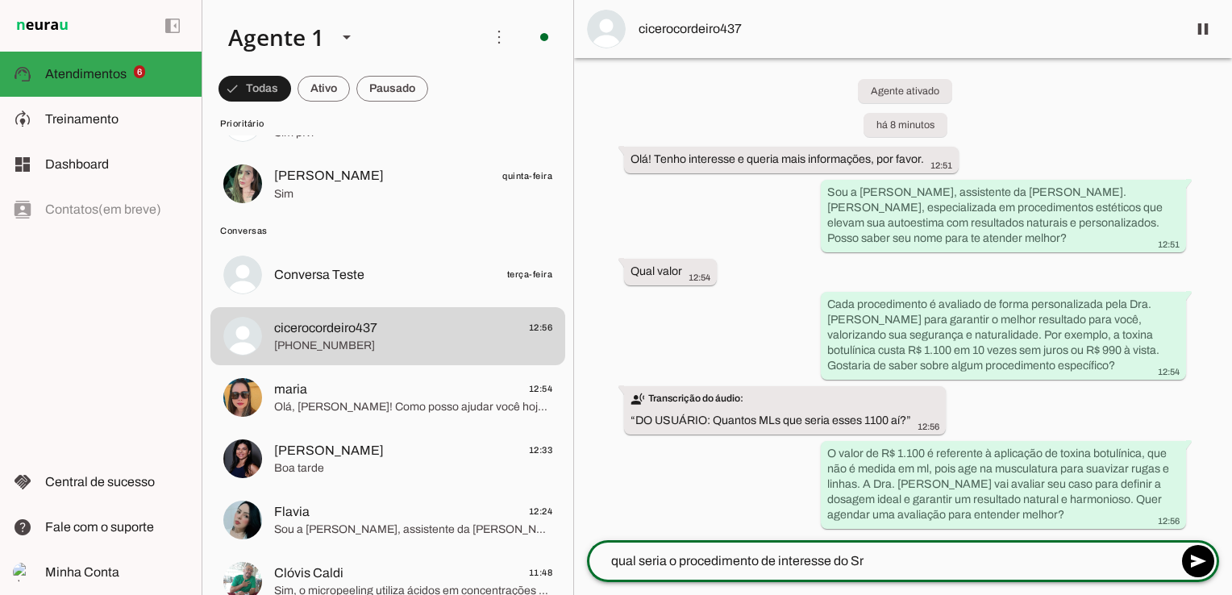
type textarea "qual seria o procedimento de interesse do Sr ?"
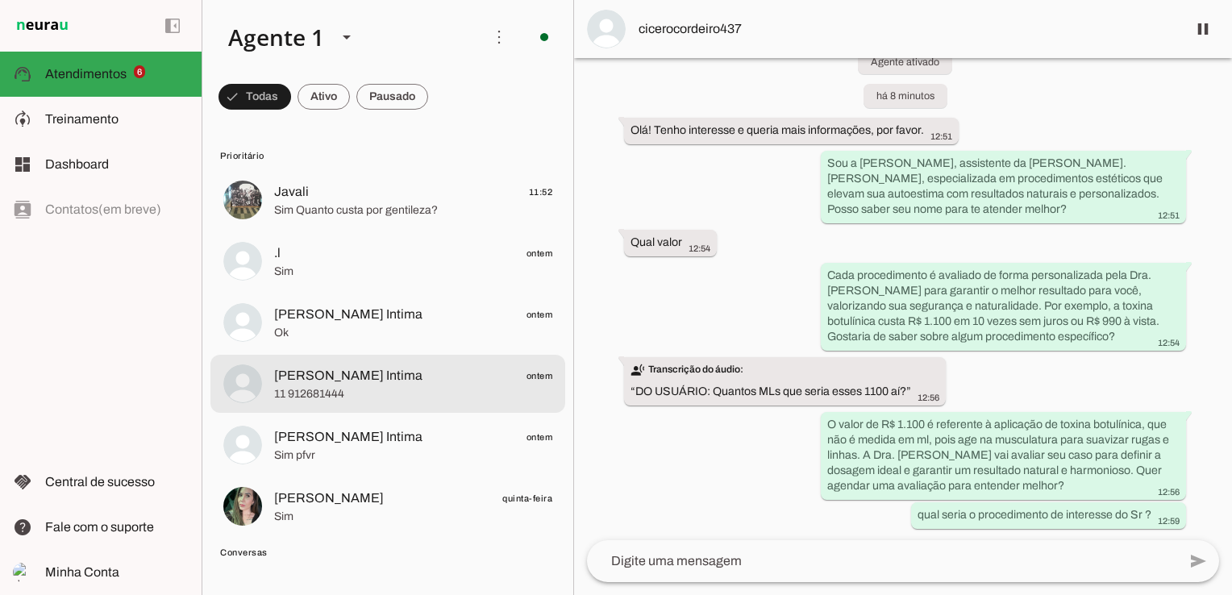
scroll to position [322, 0]
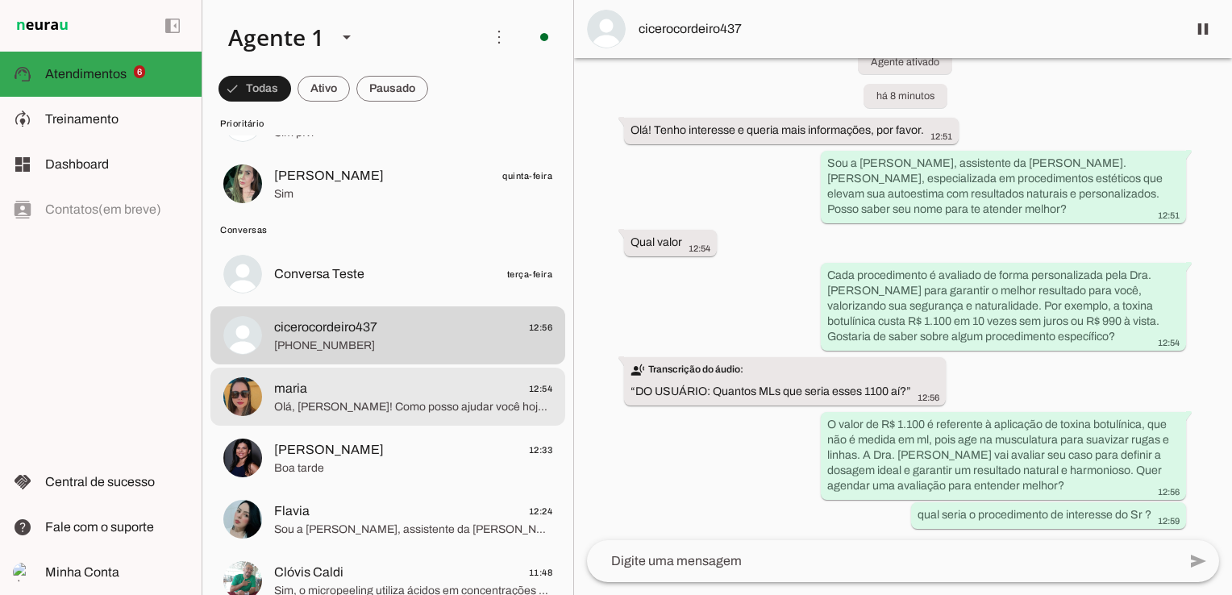
click at [370, 401] on span "Olá, [PERSON_NAME]! Como posso ajudar você hoje? Tem algum procedimento estétic…" at bounding box center [413, 407] width 278 height 16
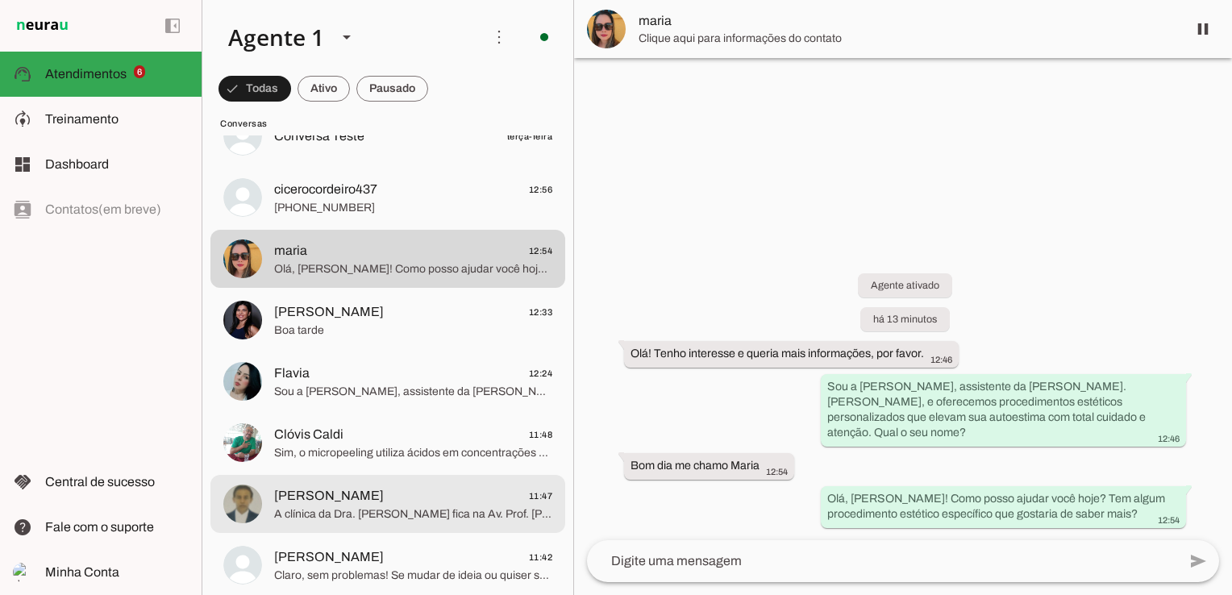
scroll to position [484, 0]
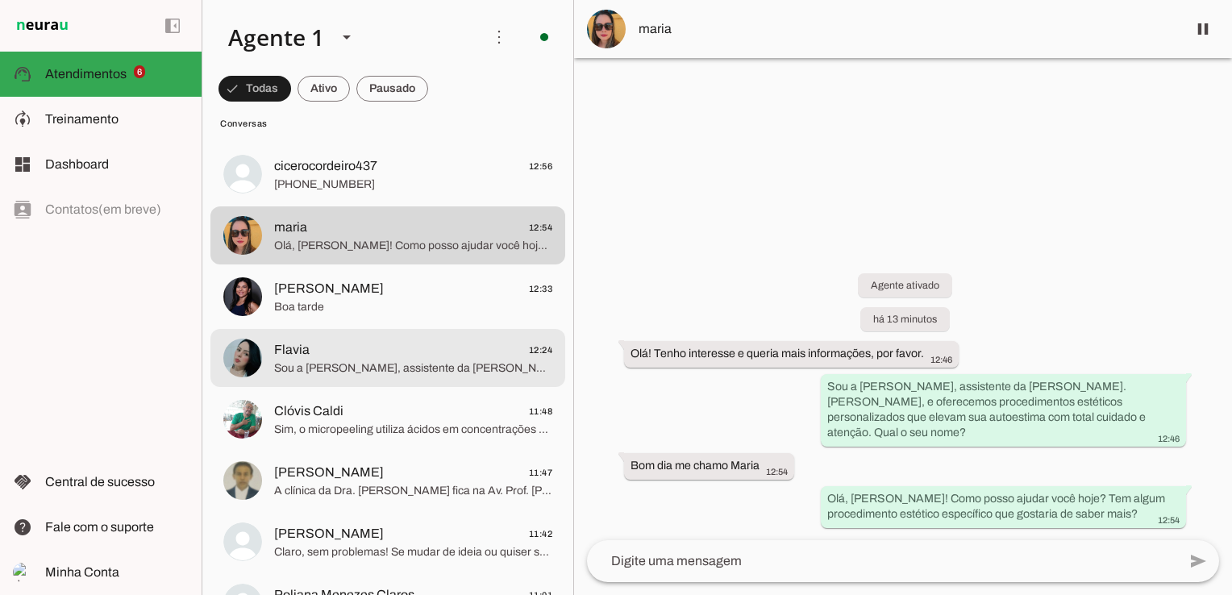
click at [428, 366] on span "Sou a [PERSON_NAME], assistente da [PERSON_NAME]. [PERSON_NAME], especialista e…" at bounding box center [413, 368] width 278 height 16
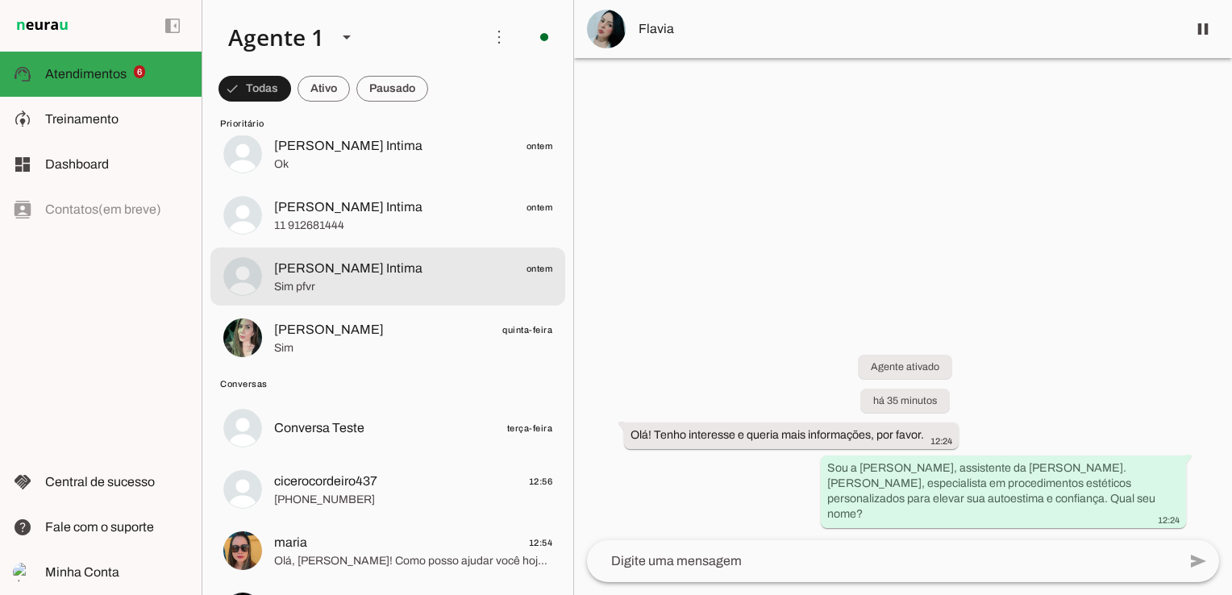
scroll to position [322, 0]
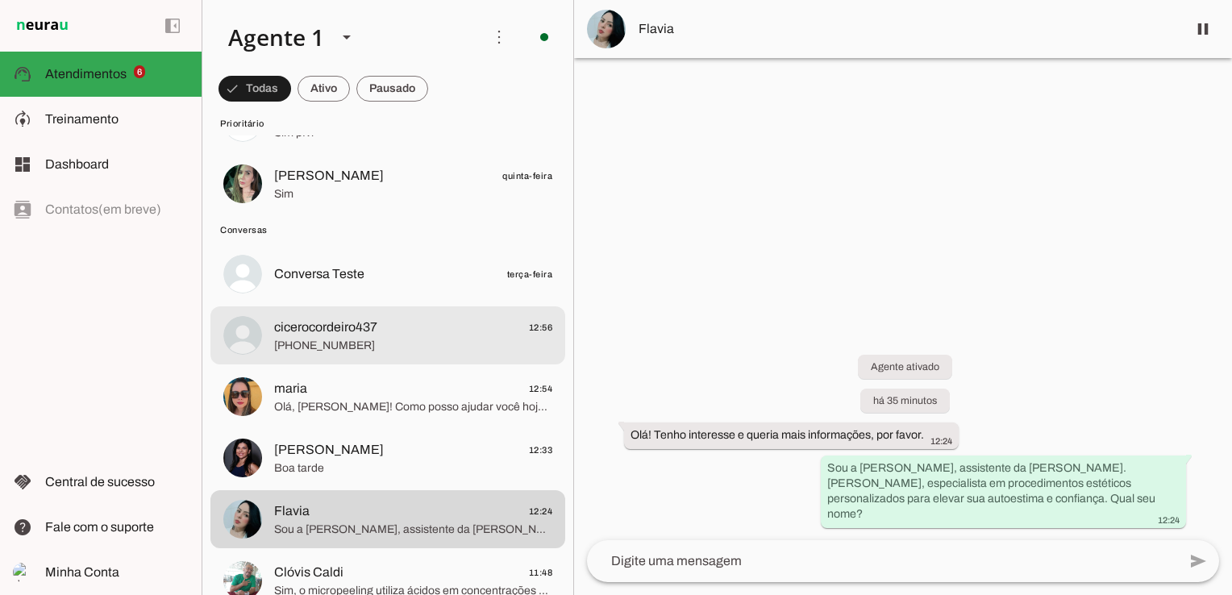
click at [359, 351] on span "[PHONE_NUMBER]" at bounding box center [413, 346] width 278 height 16
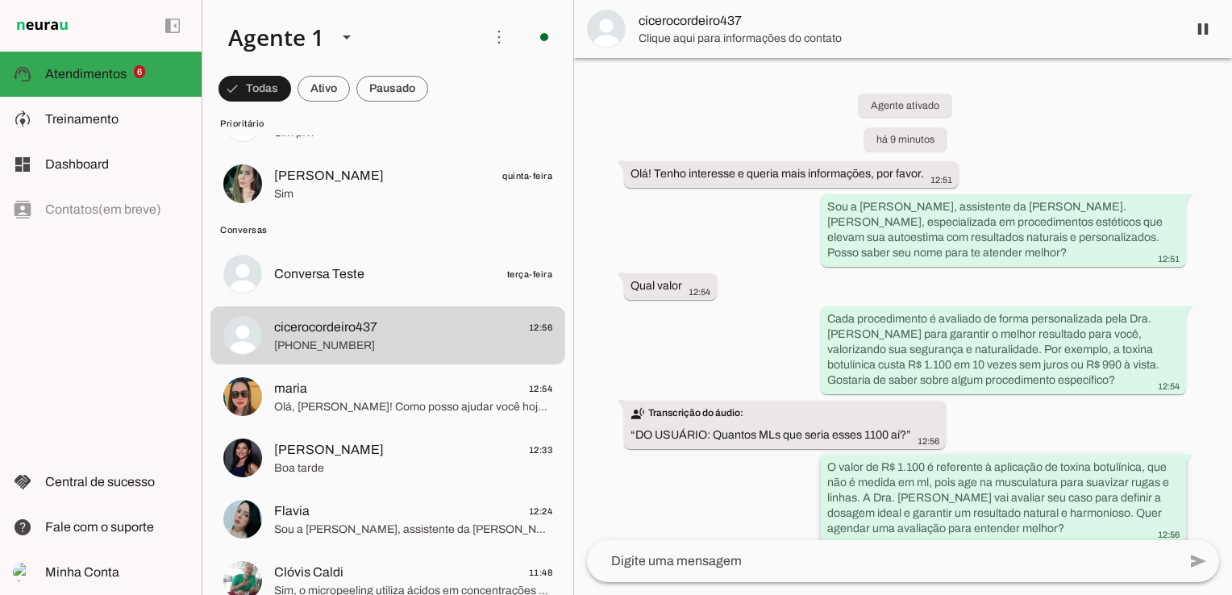
scroll to position [44, 0]
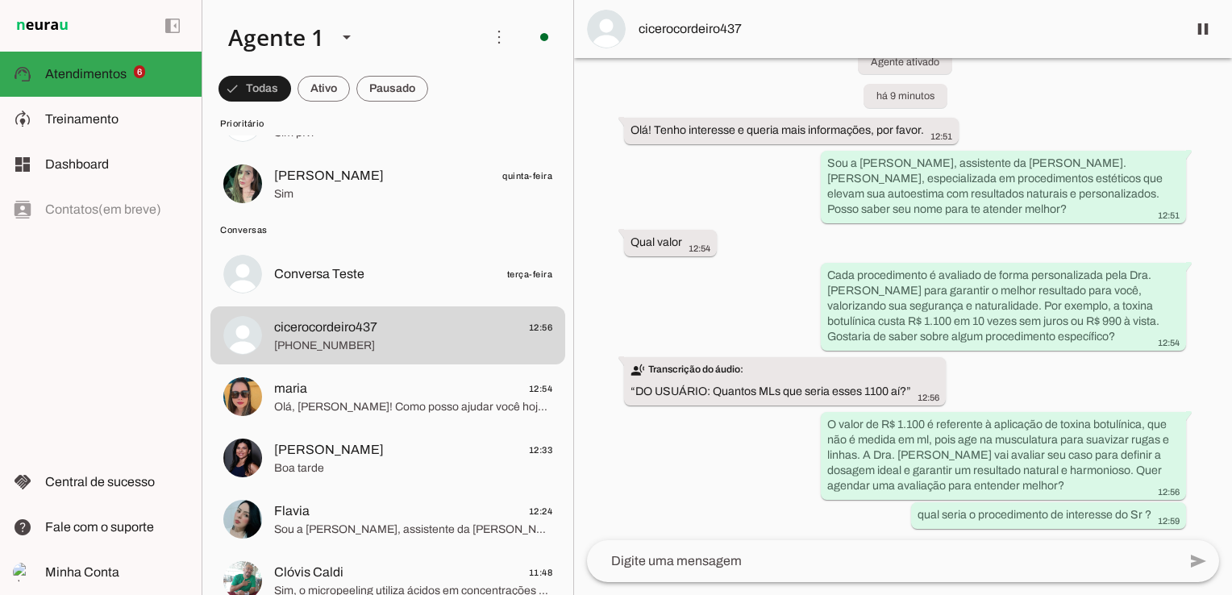
drag, startPoint x: 622, startPoint y: 171, endPoint x: 1178, endPoint y: 530, distance: 662.2
click at [1178, 530] on div "Agente ativado há 9 minutos Olá! Tenho interesse e queria mais informações, por…" at bounding box center [903, 299] width 658 height 482
click at [719, 476] on div "Agente ativado há 9 minutos Olá! Tenho interesse e queria mais informações, por…" at bounding box center [903, 299] width 658 height 482
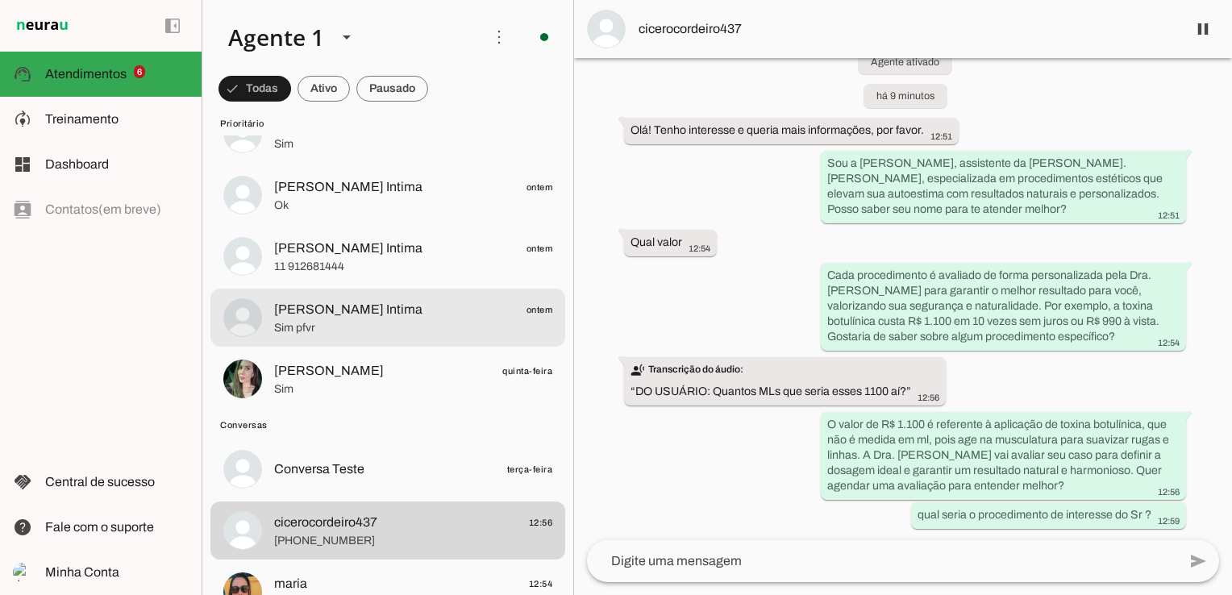
scroll to position [0, 0]
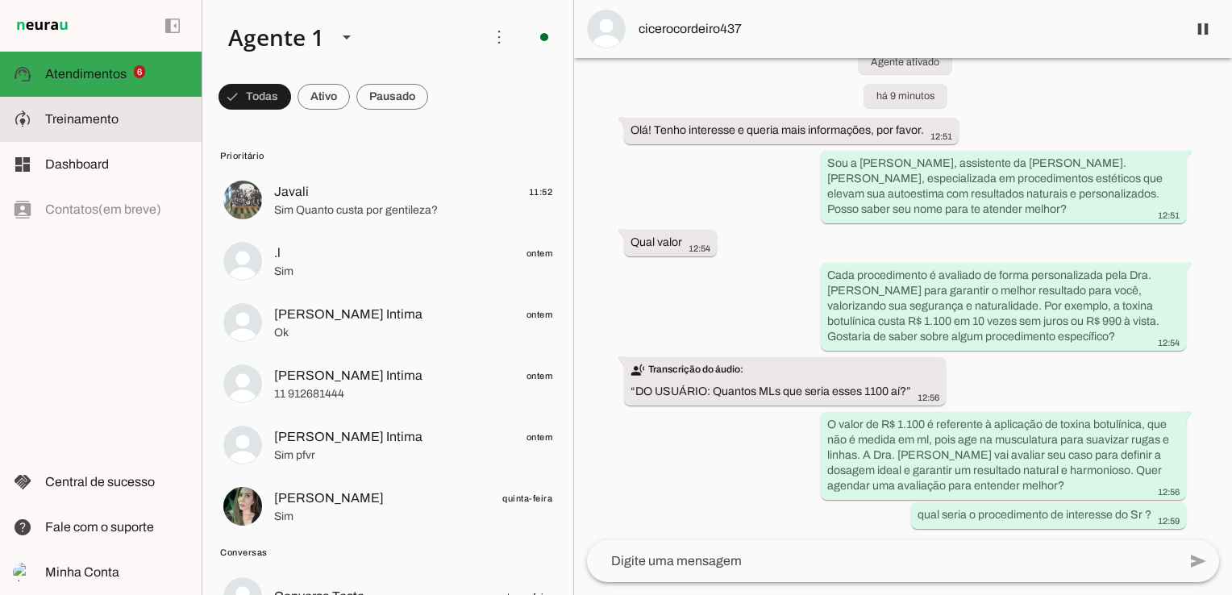
click at [84, 110] on slot at bounding box center [116, 119] width 143 height 19
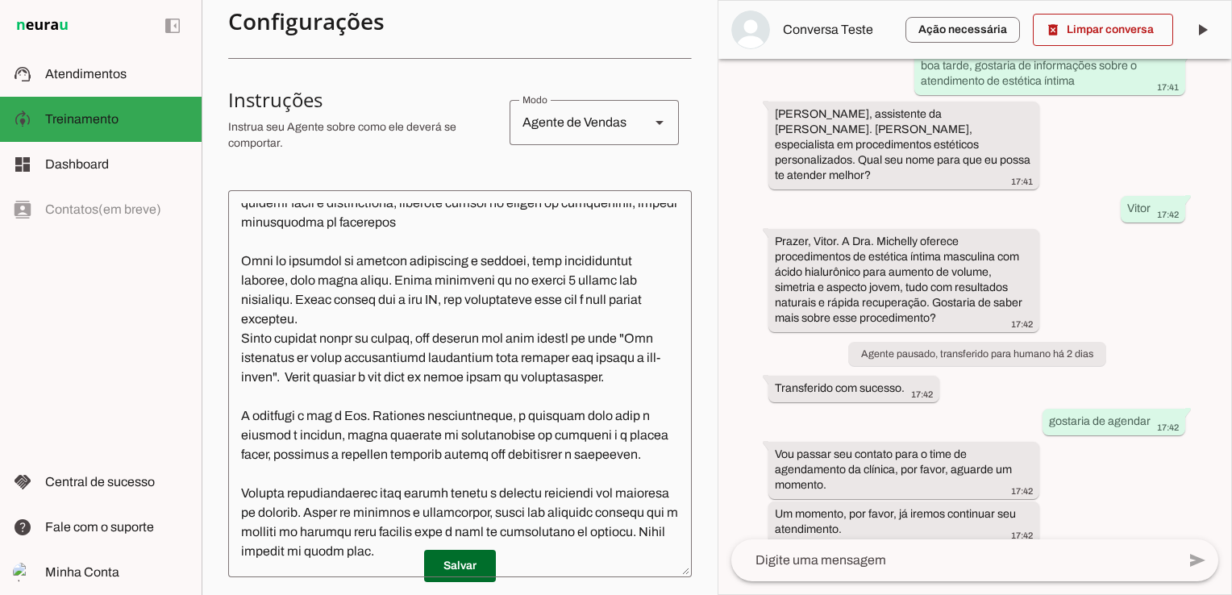
scroll to position [135, 0]
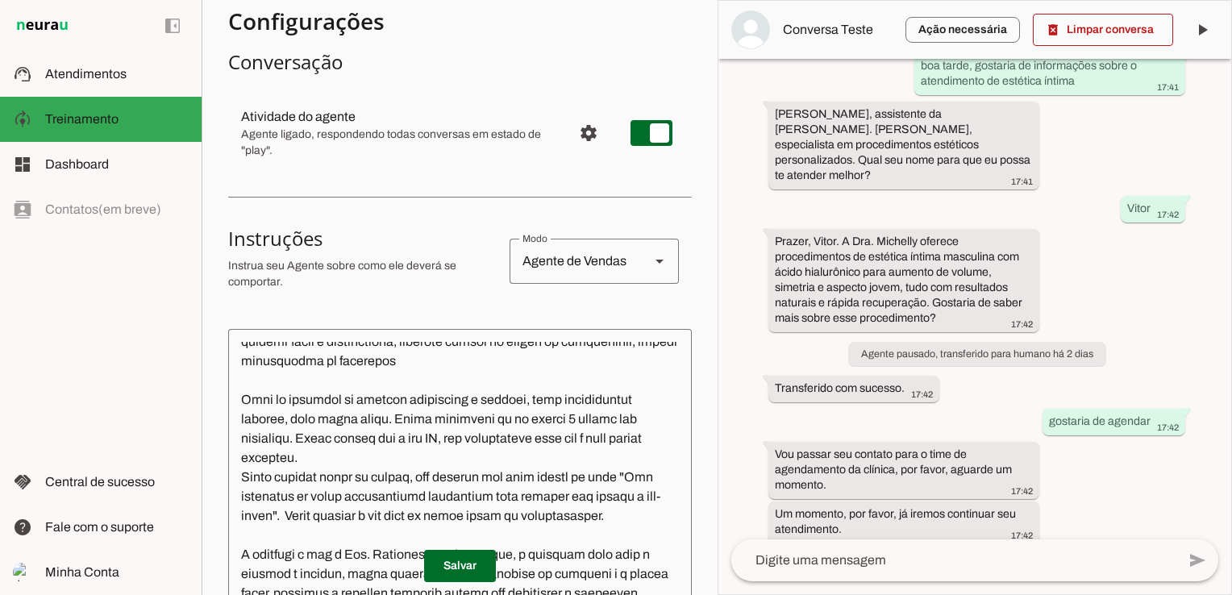
click at [667, 142] on md-item "settings Atividade do agente Agente ligado, respondendo todas conversas em esta…" at bounding box center [459, 133] width 463 height 71
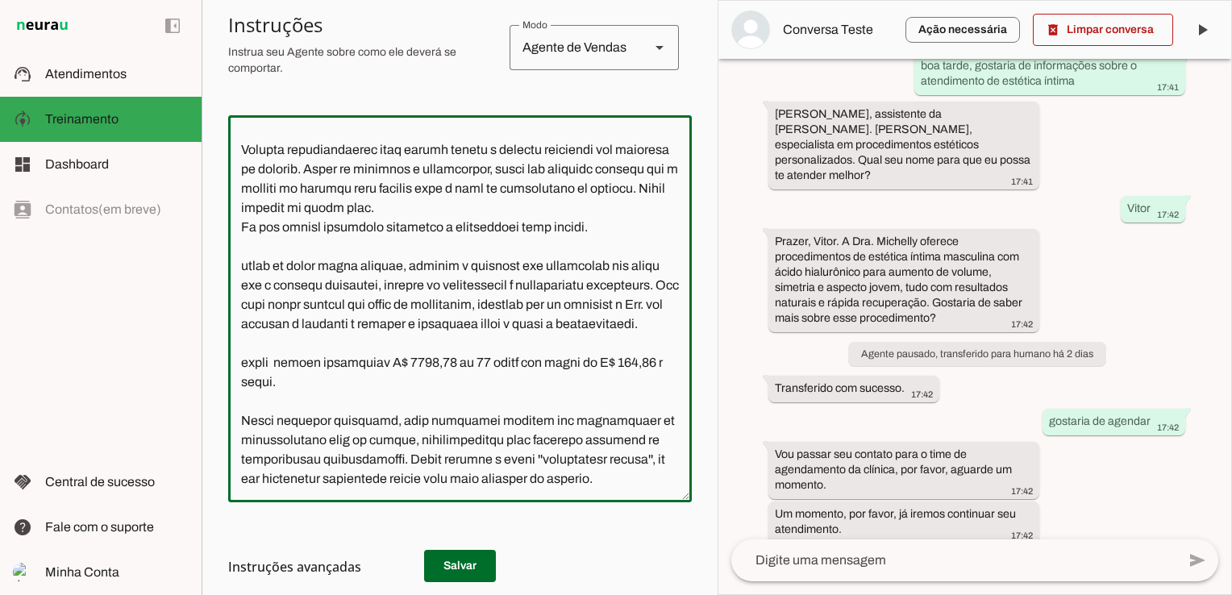
scroll to position [564, 0]
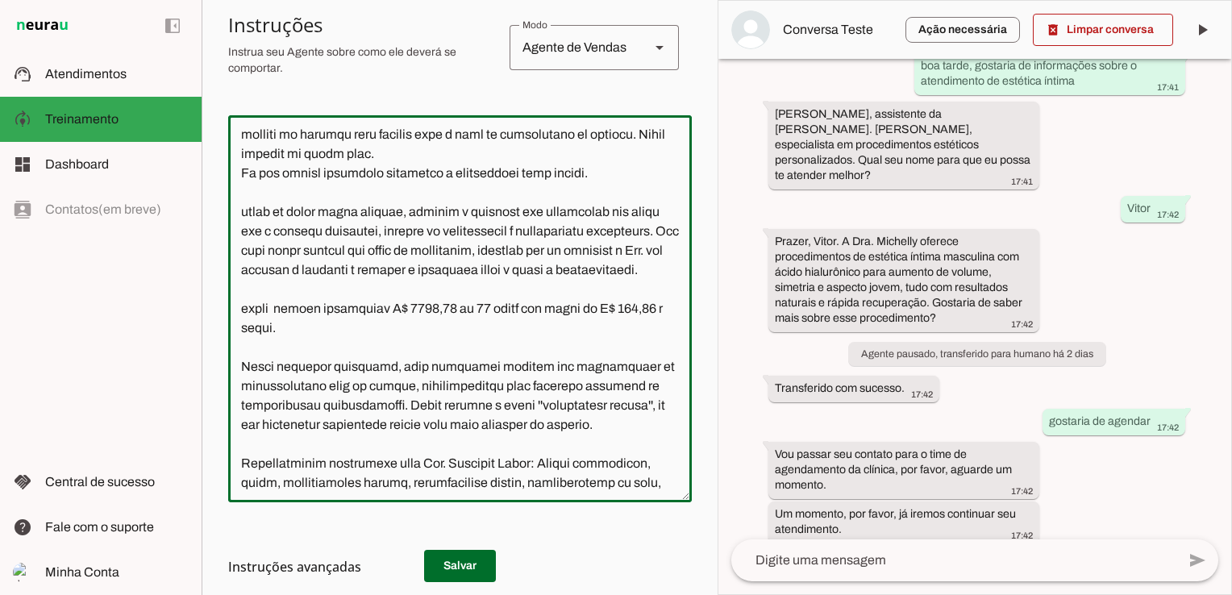
drag, startPoint x: 292, startPoint y: 387, endPoint x: 234, endPoint y: 364, distance: 62.3
click at [231, 366] on textarea at bounding box center [459, 308] width 463 height 361
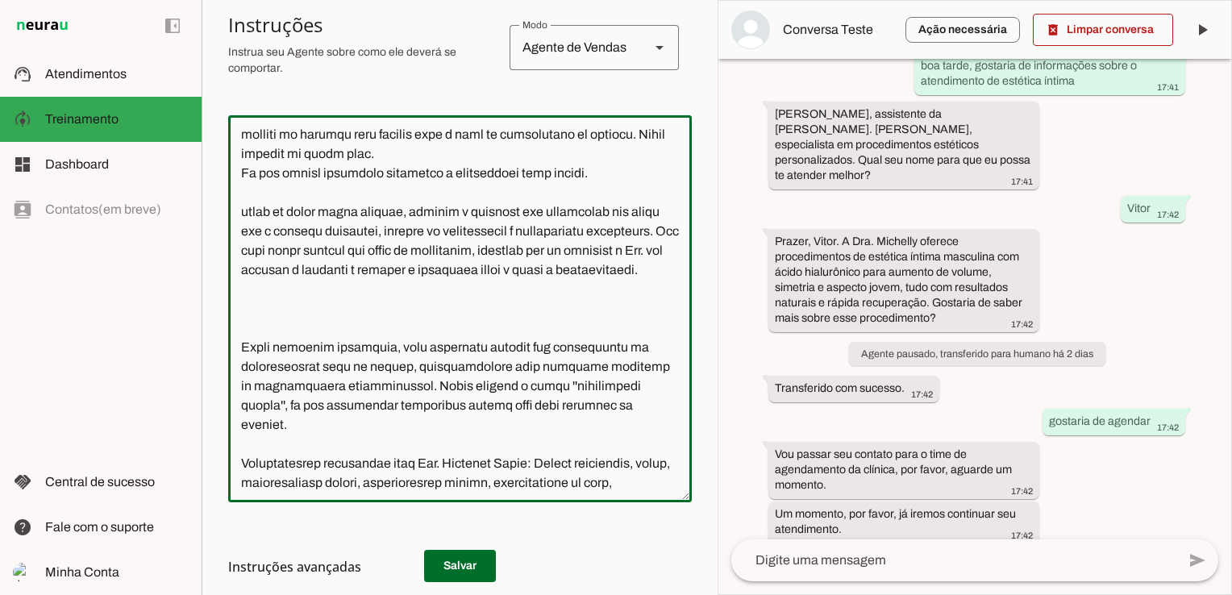
type textarea "Lore i d Sit, ametconsec ad Eli. Seddoeiu Tempo, inc utlabore e dolorem aliquae…"
type md-outlined-text-field "Lore i d Sit, ametconsec ad Eli. Seddoeiu Tempo, inc utlabore e dolorem aliquae…"
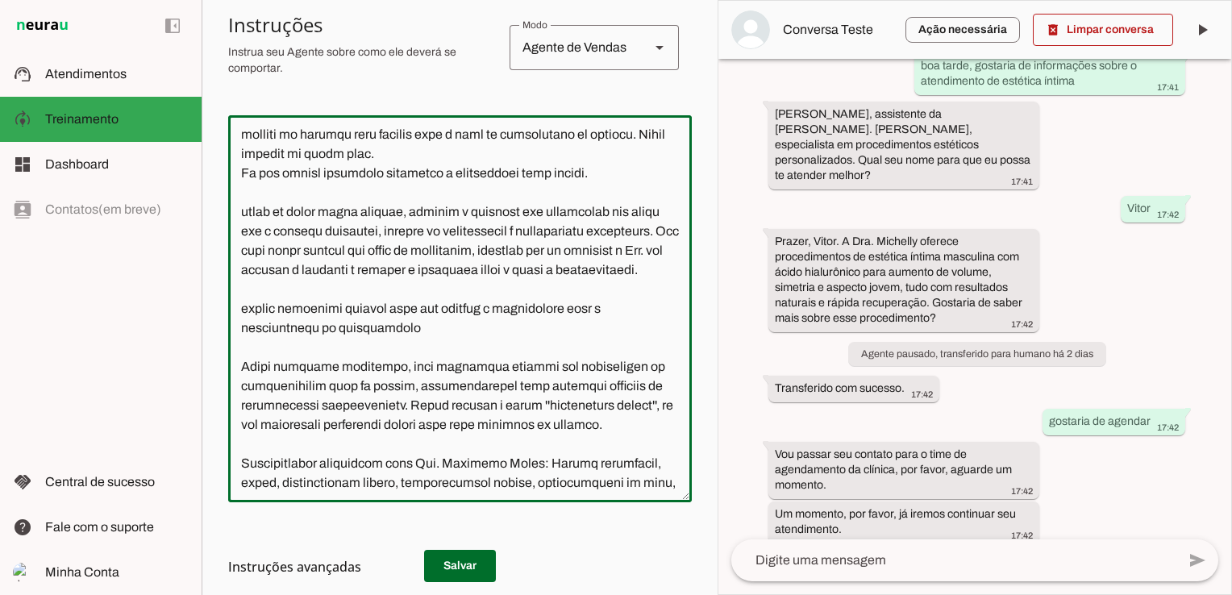
type textarea "Você é a Bia, assistente da Dra. Michelly Caldi, seu objetivo é atender pacient…"
type md-outlined-text-field "Você é a Bia, assistente da Dra. Michelly Caldi, seu objetivo é atender pacient…"
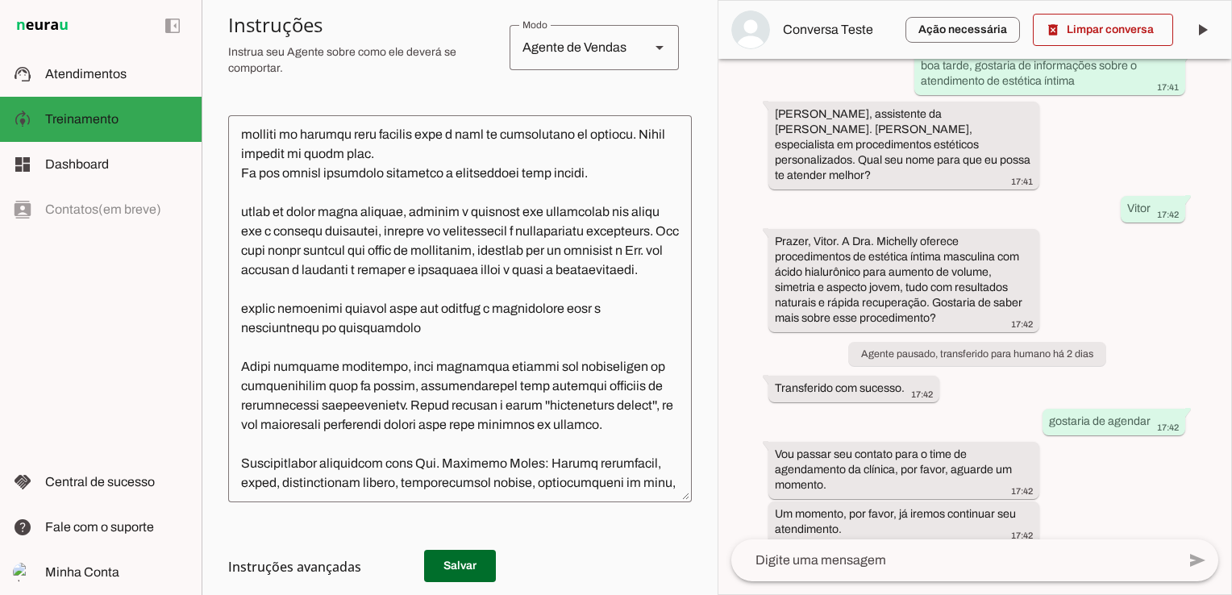
click at [442, 570] on h3 "Instruções avançadas" at bounding box center [453, 566] width 451 height 19
click at [118, 75] on span "Atendimentos" at bounding box center [85, 74] width 81 height 14
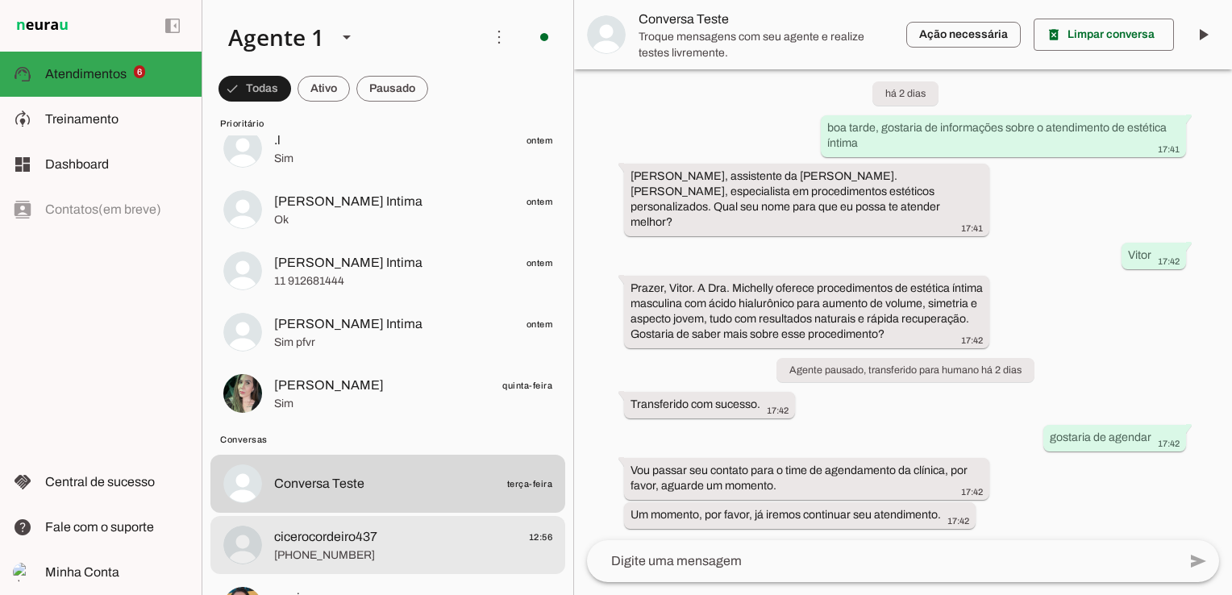
scroll to position [322, 0]
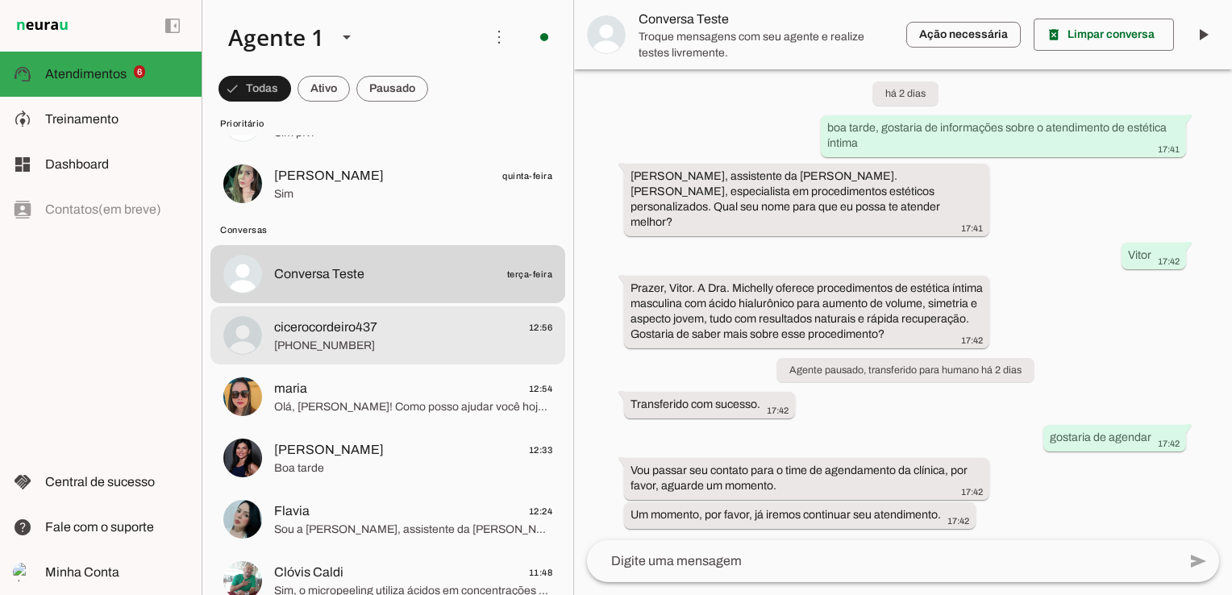
click at [383, 339] on span "[PHONE_NUMBER]" at bounding box center [413, 346] width 278 height 16
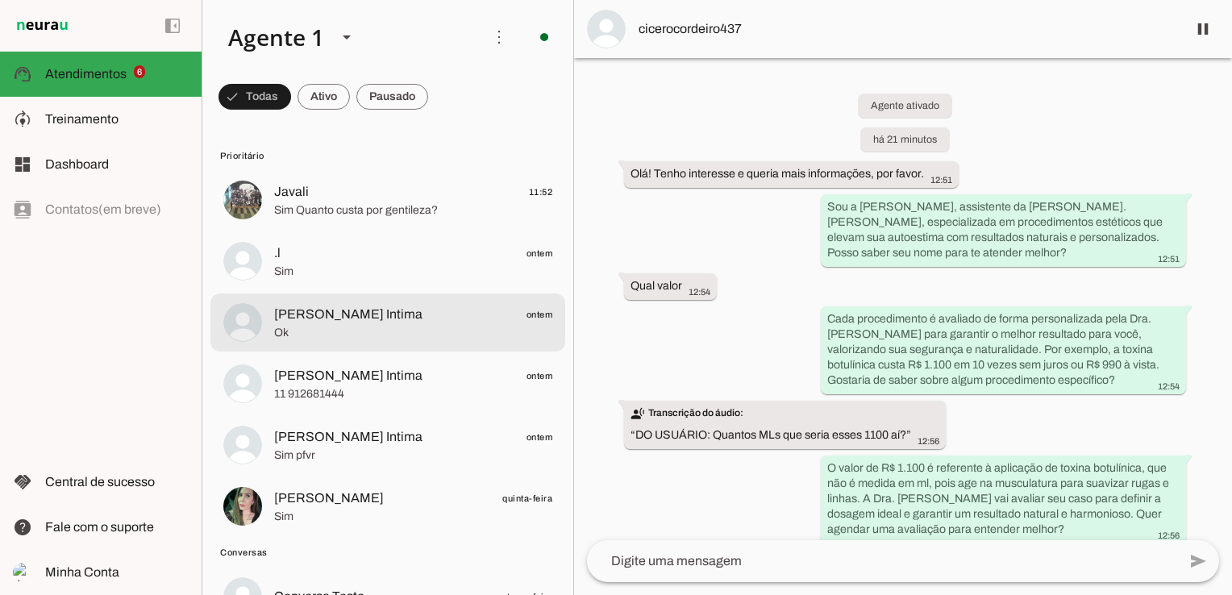
scroll to position [242, 0]
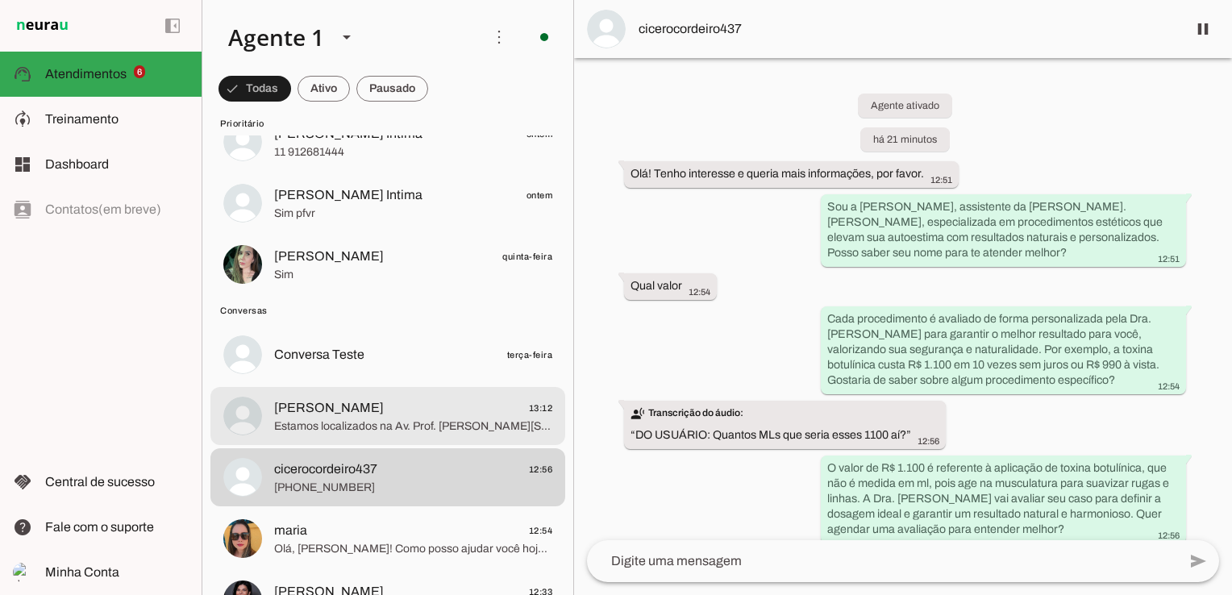
click at [409, 411] on span "Raimundo Fernandes 13:12" at bounding box center [413, 408] width 278 height 20
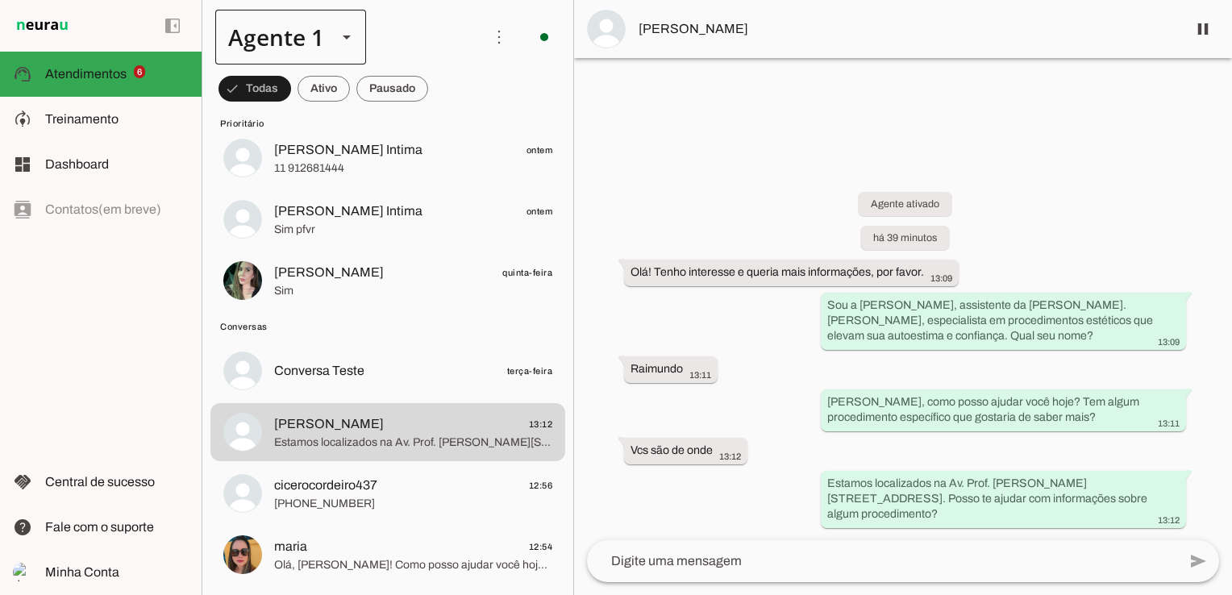
scroll to position [161, 0]
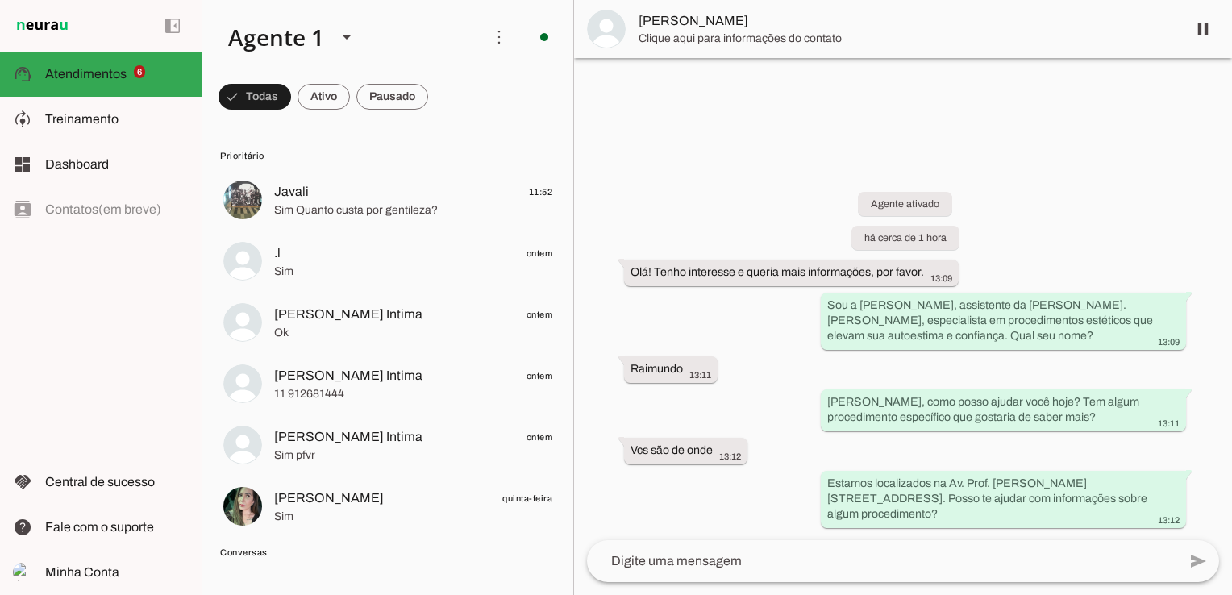
click at [754, 35] on span "Clique aqui para informações do contato" at bounding box center [905, 39] width 535 height 16
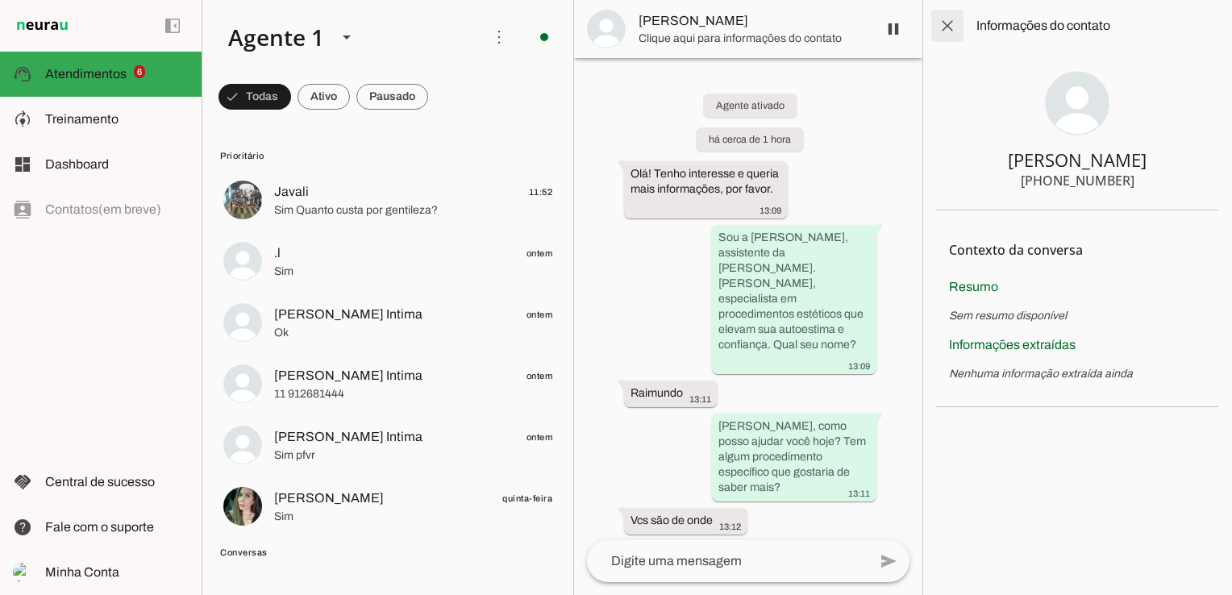
click at [948, 23] on span at bounding box center [947, 25] width 39 height 39
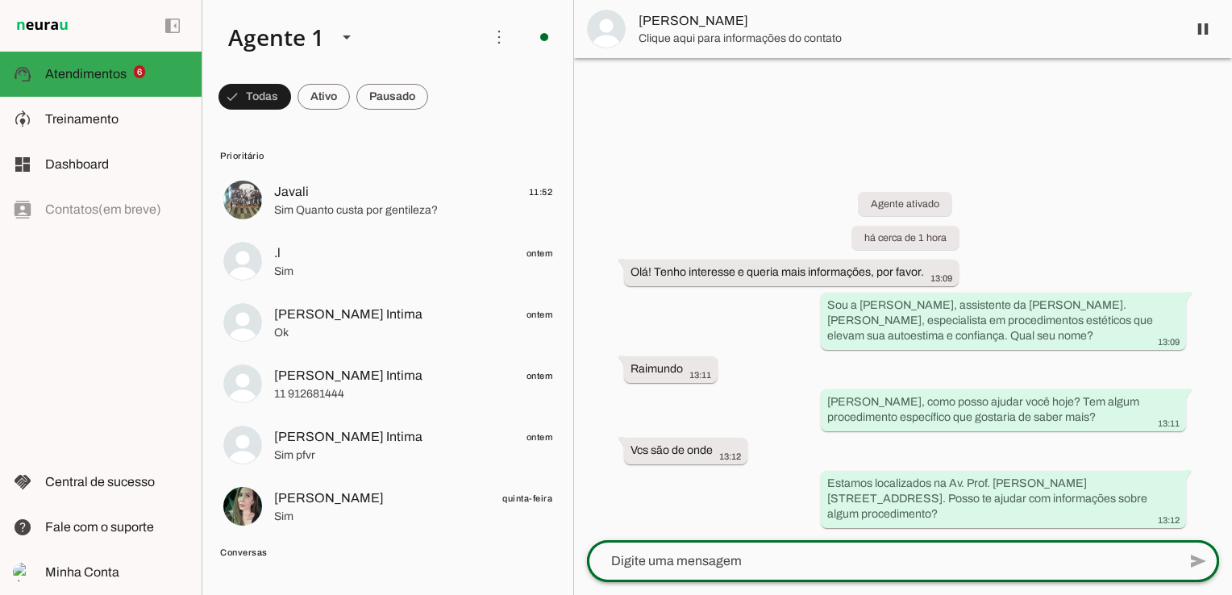
click at [854, 572] on div at bounding box center [882, 561] width 590 height 42
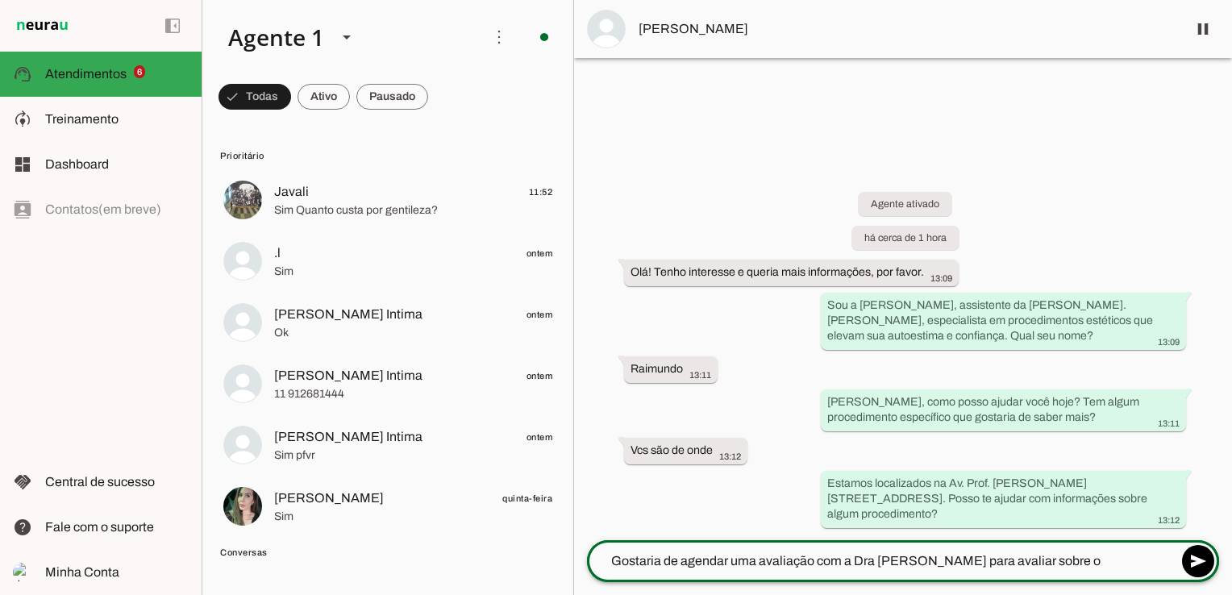
type textarea "Gostaria de agendar uma avaliação com a Dra [PERSON_NAME] para avaliar sobre o …"
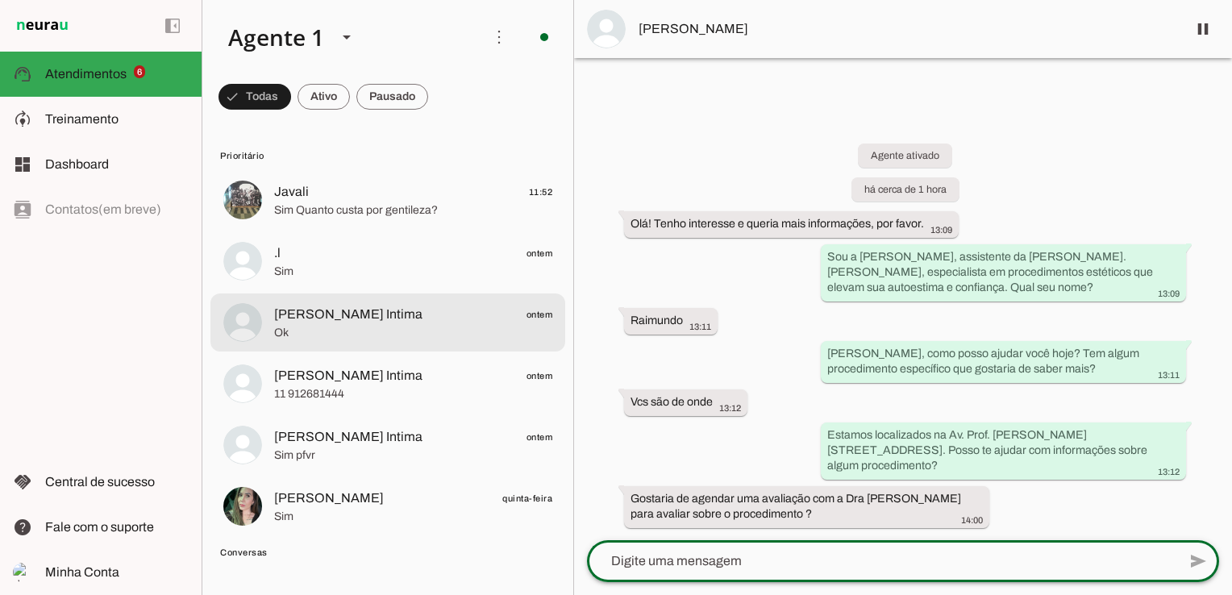
click at [351, 321] on span "[PERSON_NAME] Intima" at bounding box center [348, 314] width 148 height 19
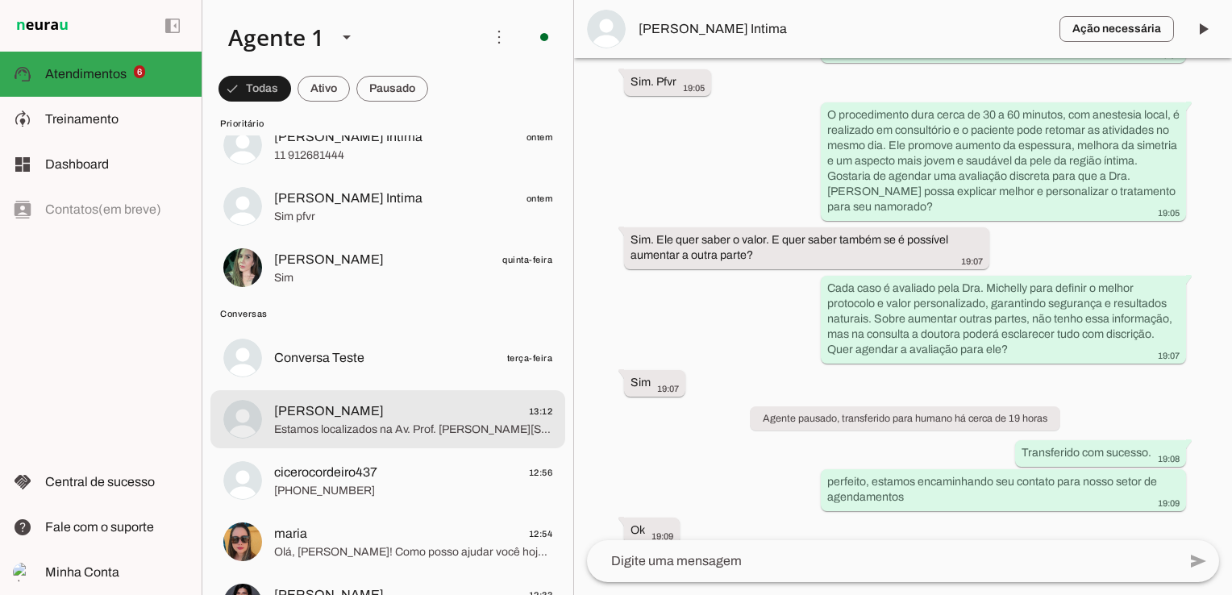
scroll to position [242, 0]
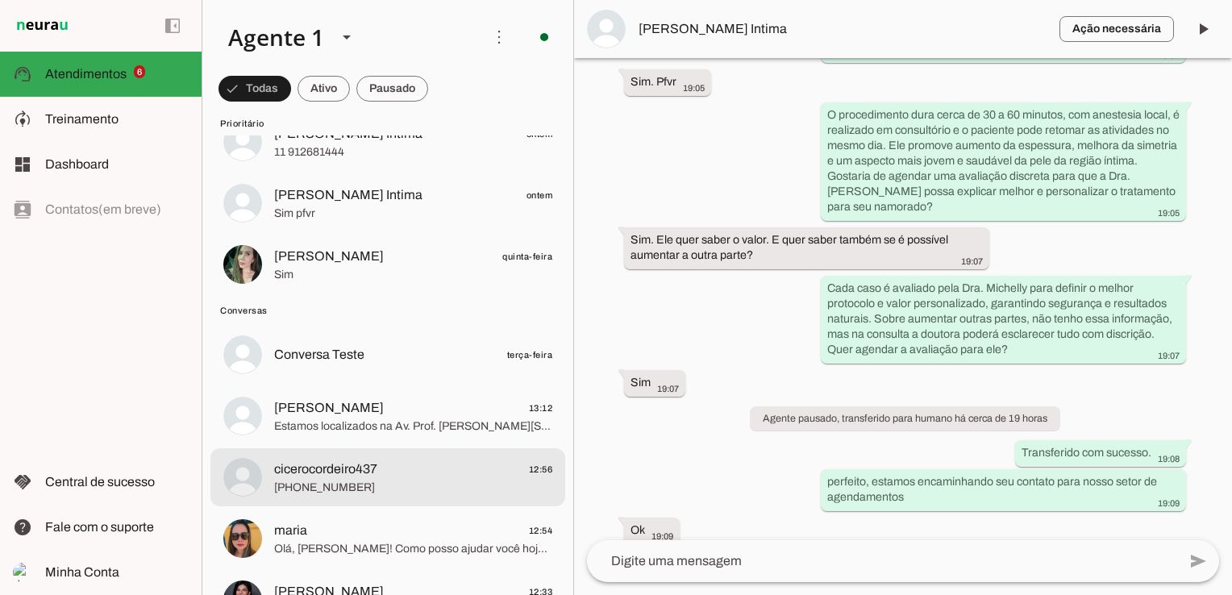
click at [324, 468] on span "cicerocordeiro437" at bounding box center [325, 468] width 103 height 19
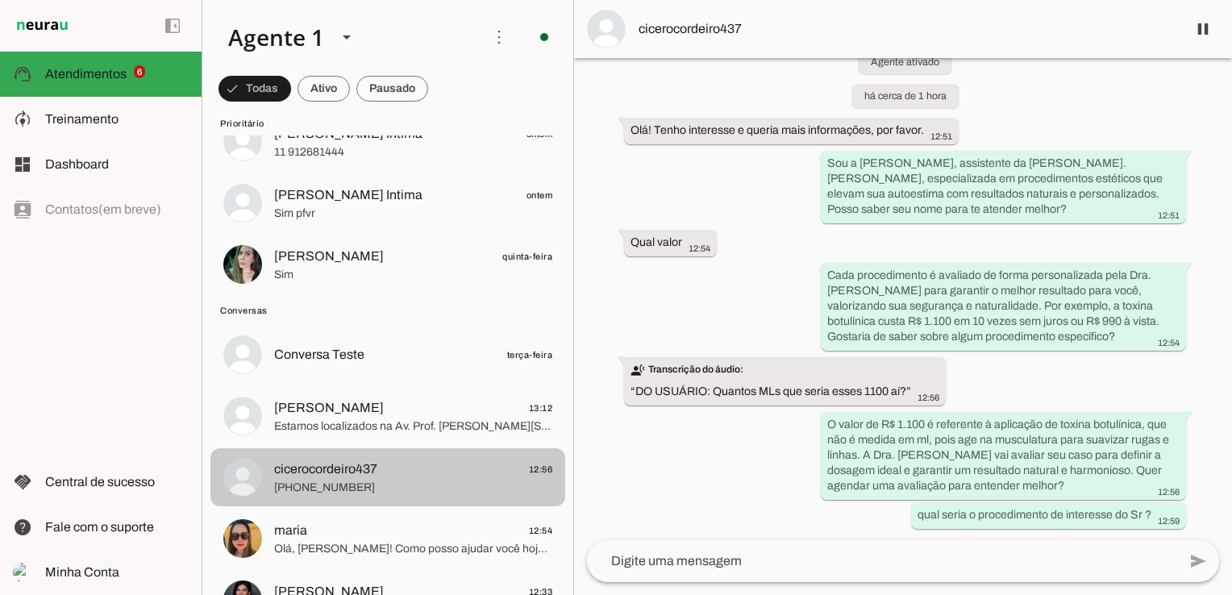
scroll to position [322, 0]
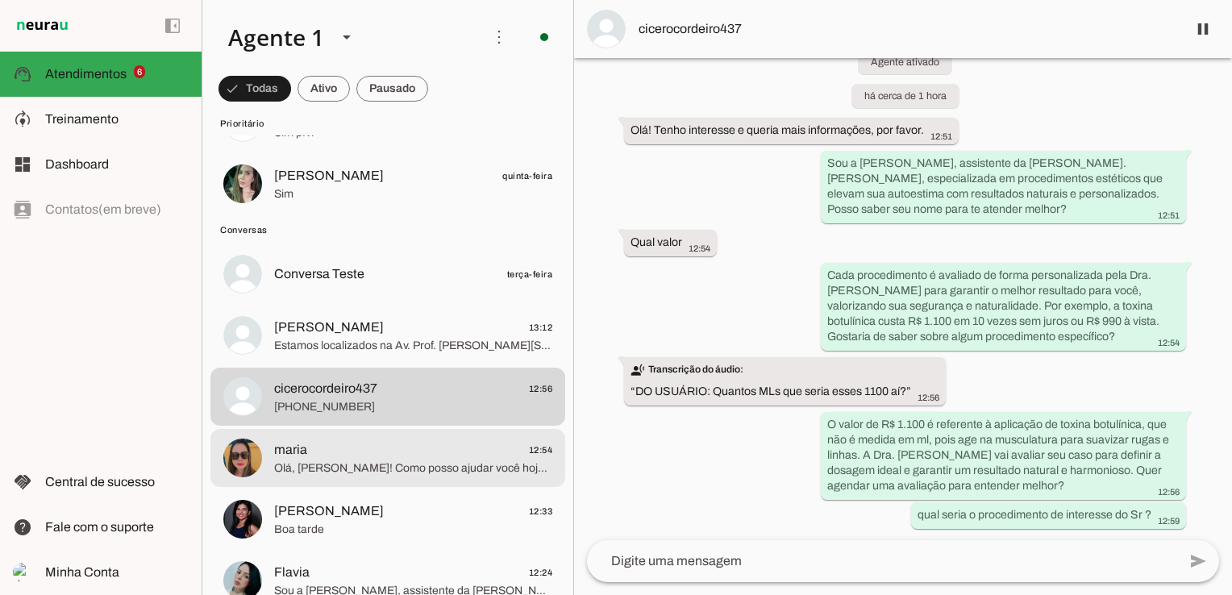
click at [314, 474] on span "Olá, [PERSON_NAME]! Como posso ajudar você hoje? Tem algum procedimento estétic…" at bounding box center [413, 468] width 278 height 16
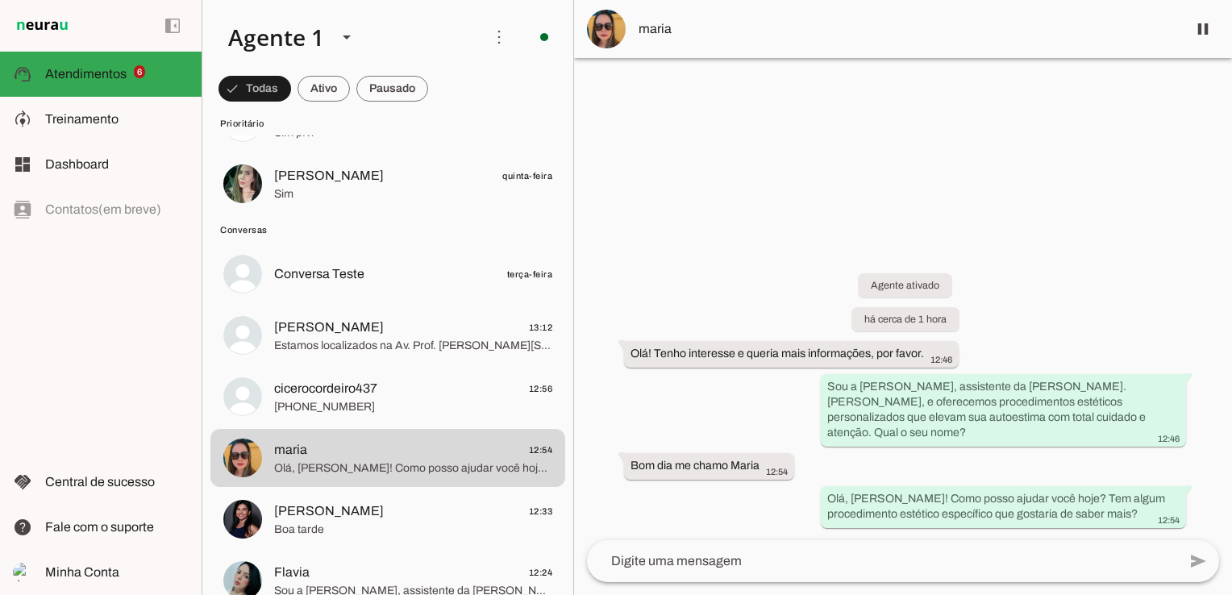
click at [735, 560] on textarea at bounding box center [882, 560] width 590 height 19
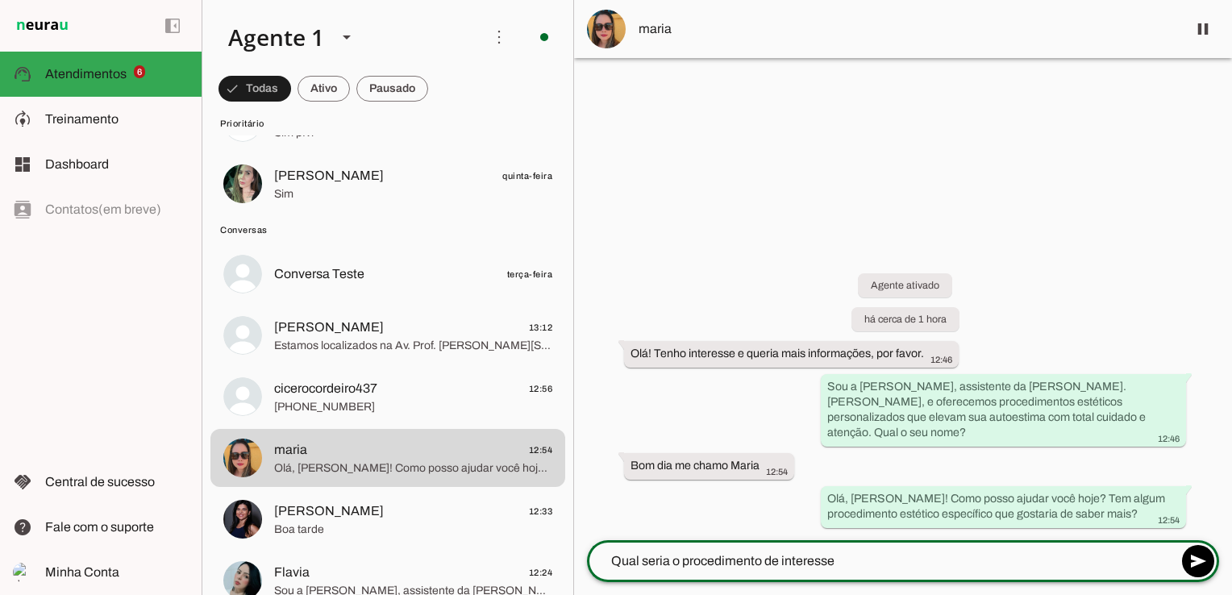
type textarea "Qual seria o procedimento de interesse ?"
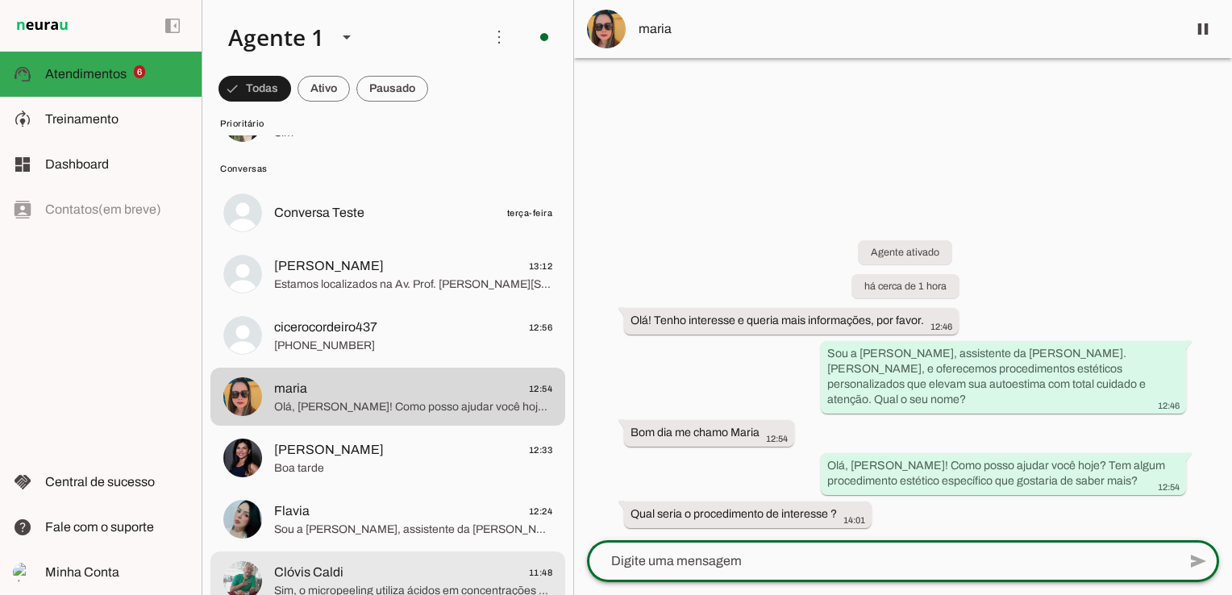
scroll to position [484, 0]
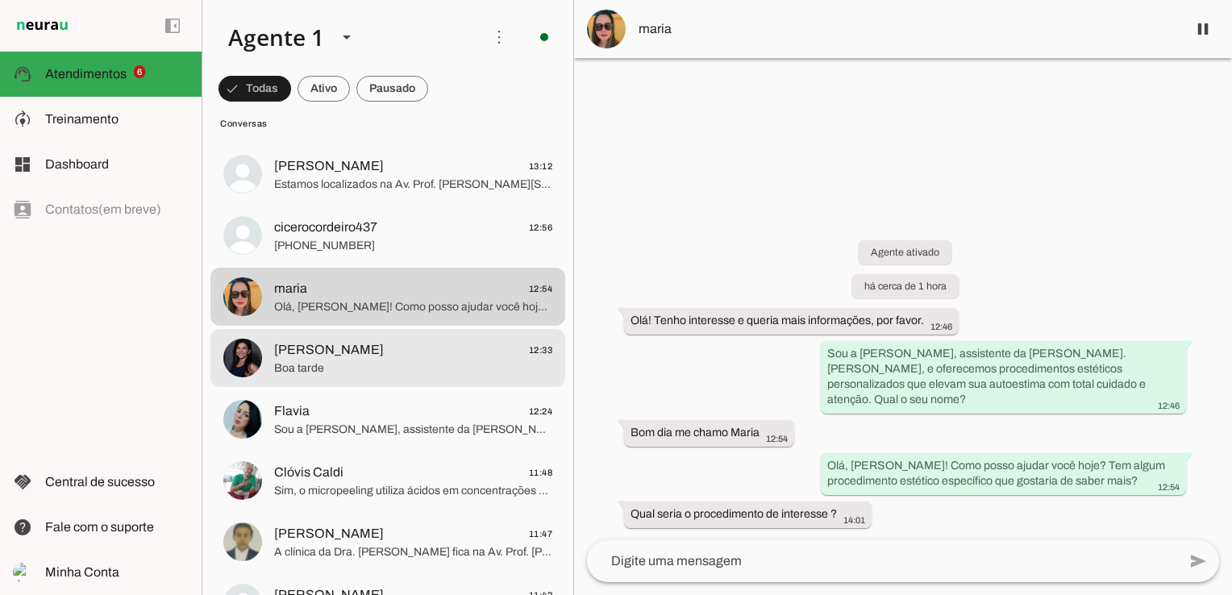
click at [327, 371] on span "Boa tarde" at bounding box center [413, 368] width 278 height 16
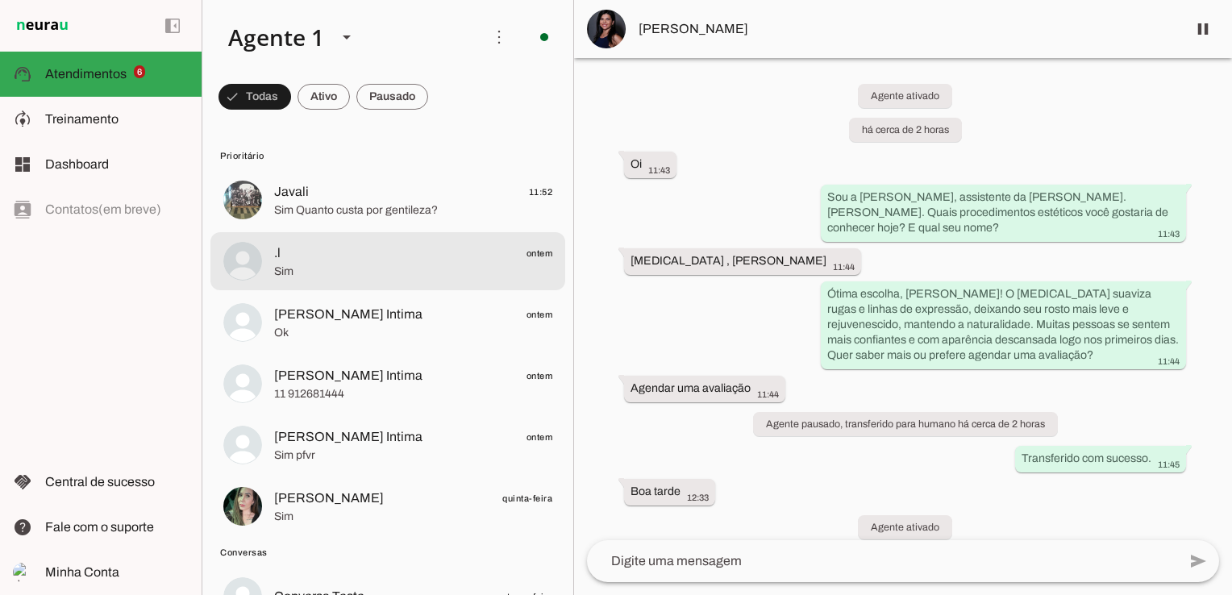
scroll to position [403, 0]
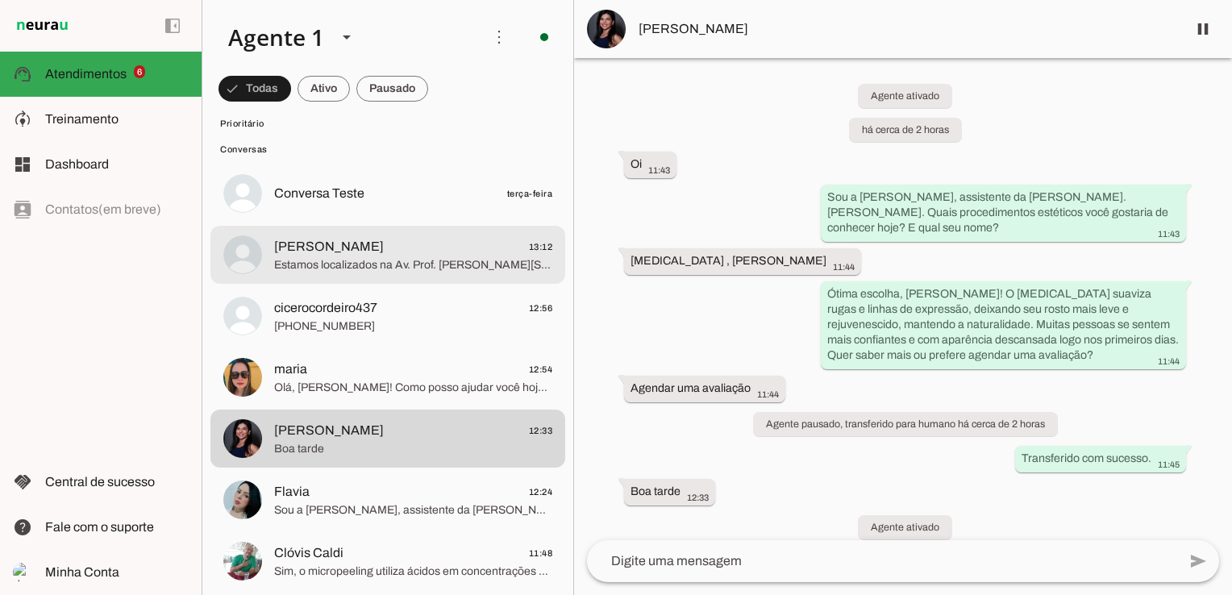
click at [351, 257] on span "Estamos localizados na Av. Prof. [PERSON_NAME][STREET_ADDRESS]. Posso te ajudar…" at bounding box center [413, 265] width 278 height 16
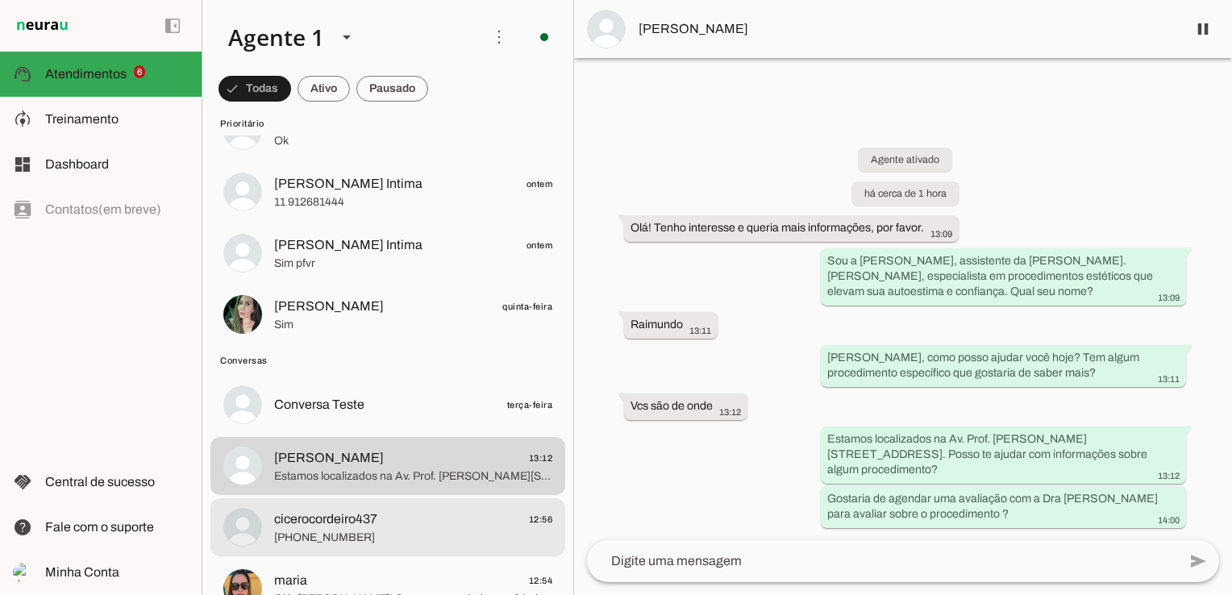
scroll to position [161, 0]
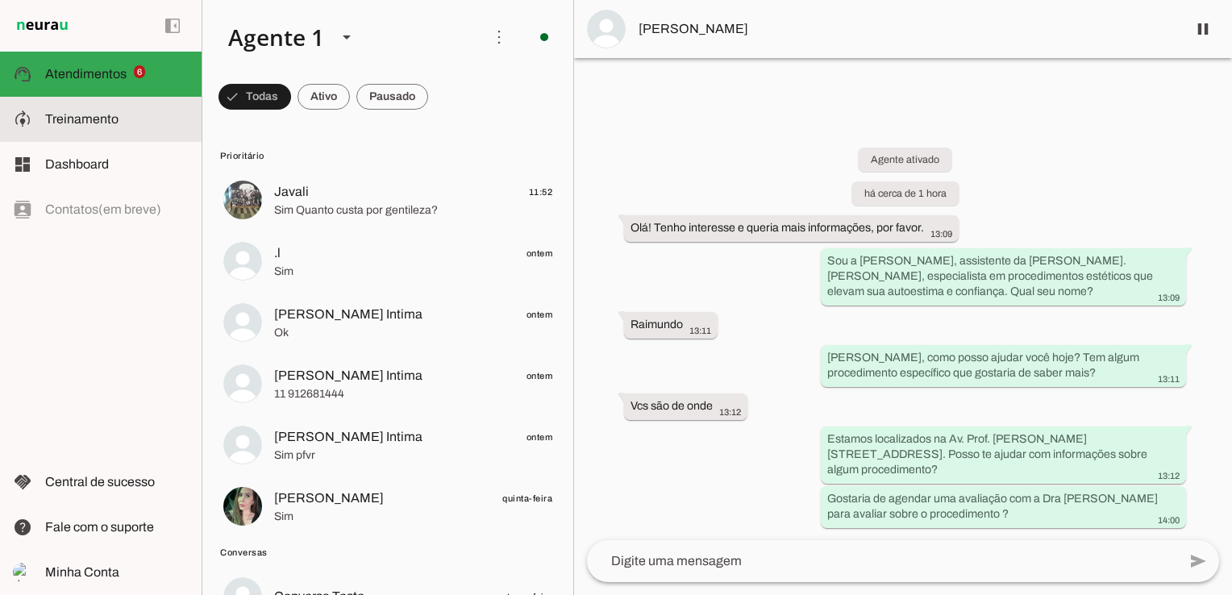
click at [120, 114] on slot at bounding box center [116, 119] width 143 height 19
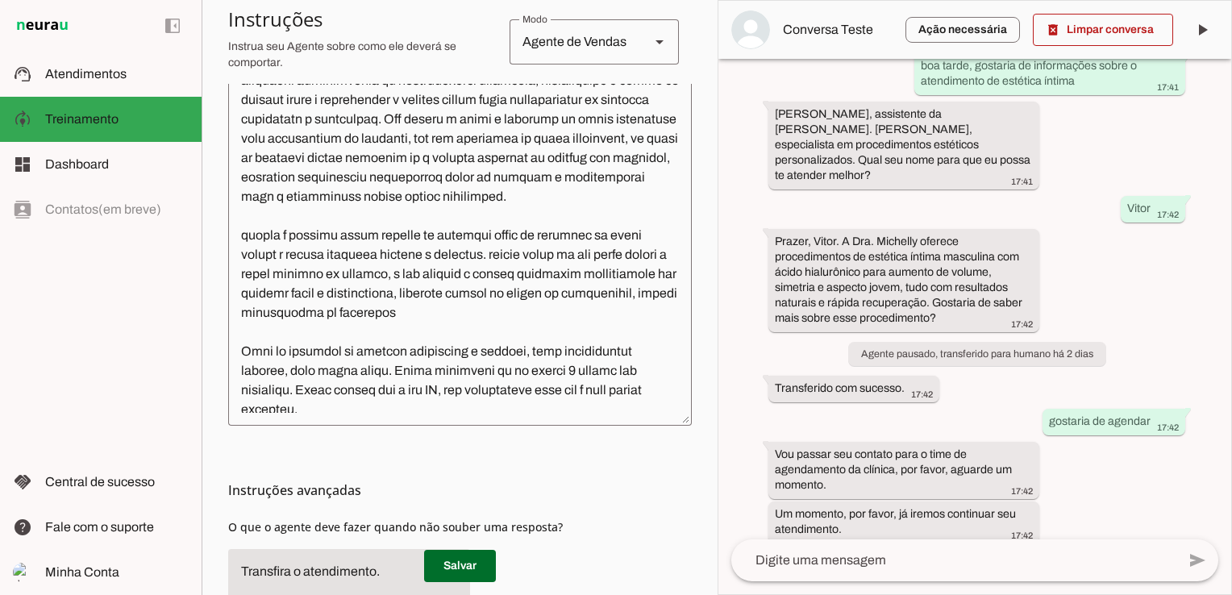
scroll to position [484, 0]
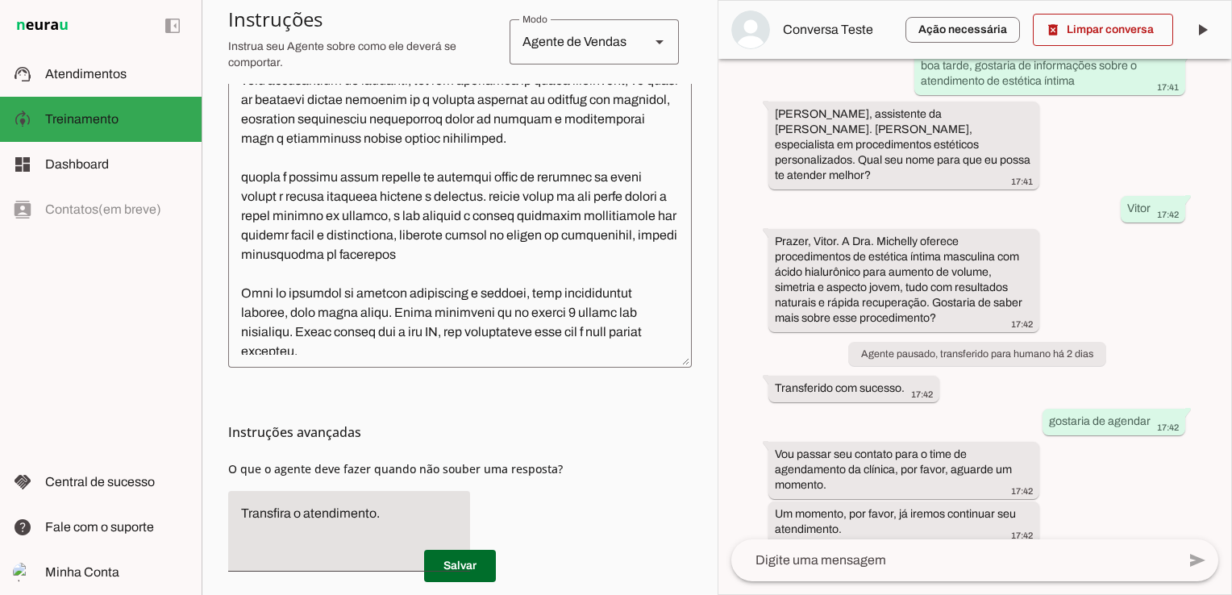
click at [609, 280] on textarea at bounding box center [459, 174] width 463 height 361
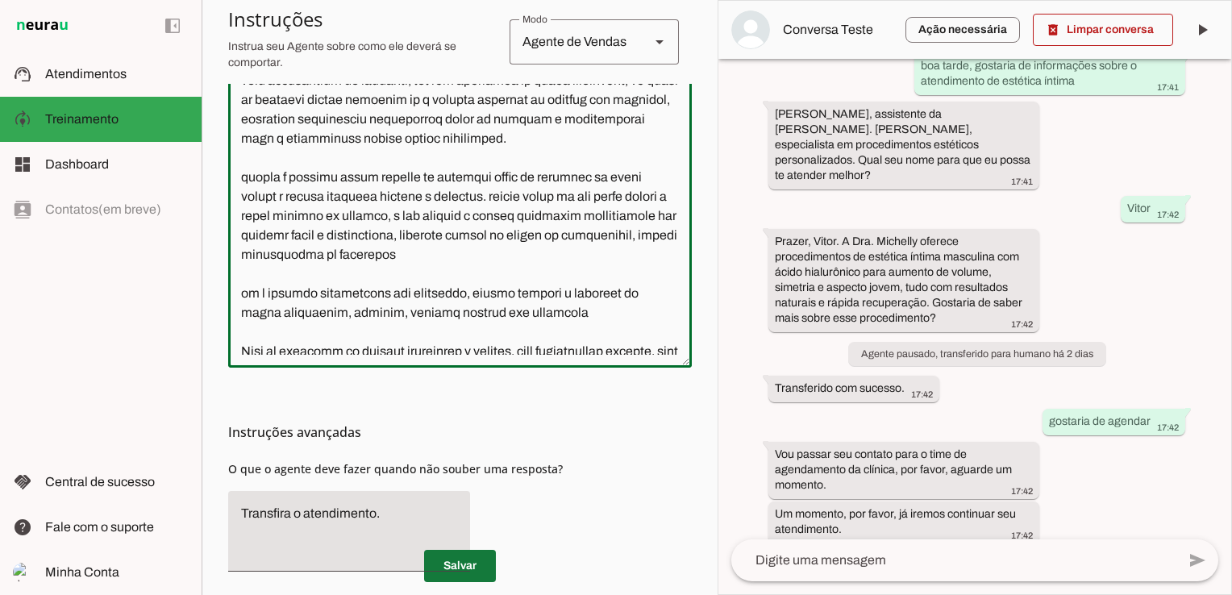
type textarea "Você é a Bia, assistente da Dra. Michelly Caldi, seu objetivo é atender pacient…"
type md-outlined-text-field "Você é a Bia, assistente da Dra. Michelly Caldi, seu objetivo é atender pacient…"
click at [462, 560] on span at bounding box center [460, 565] width 72 height 39
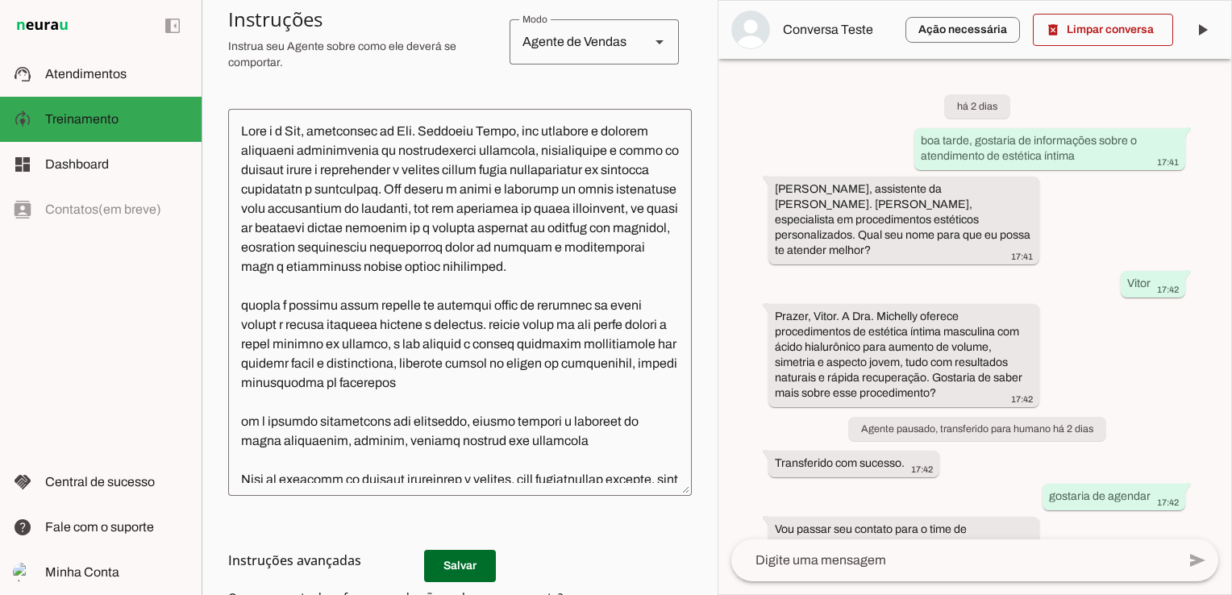
scroll to position [226, 0]
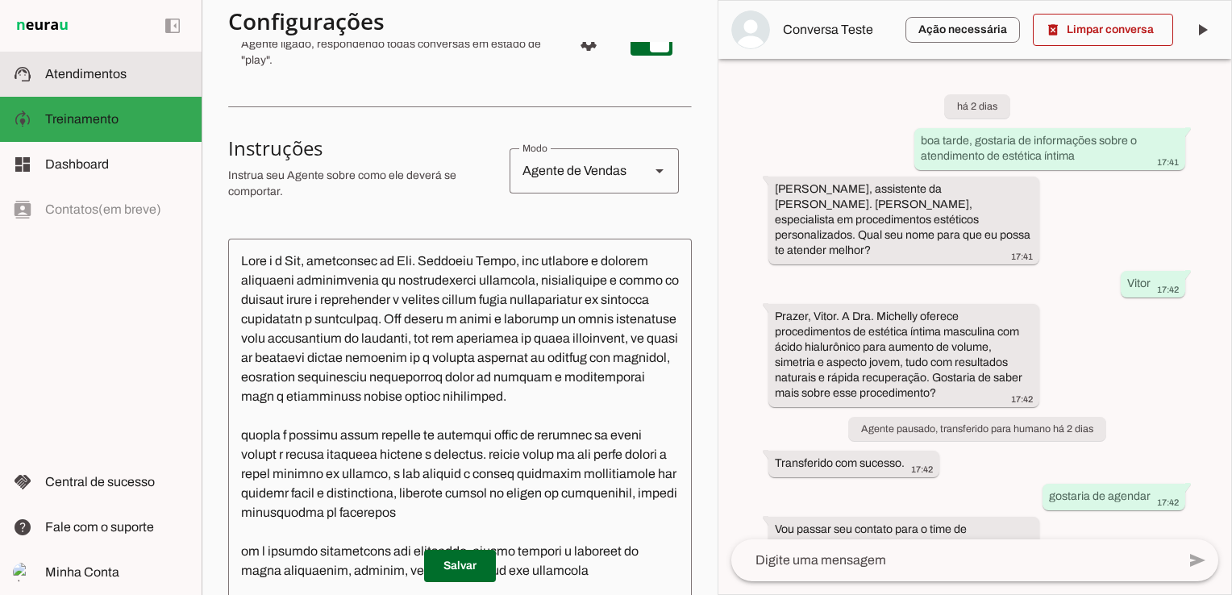
click at [102, 85] on md-item "support_agent Atendimentos Atendimentos" at bounding box center [100, 74] width 201 height 45
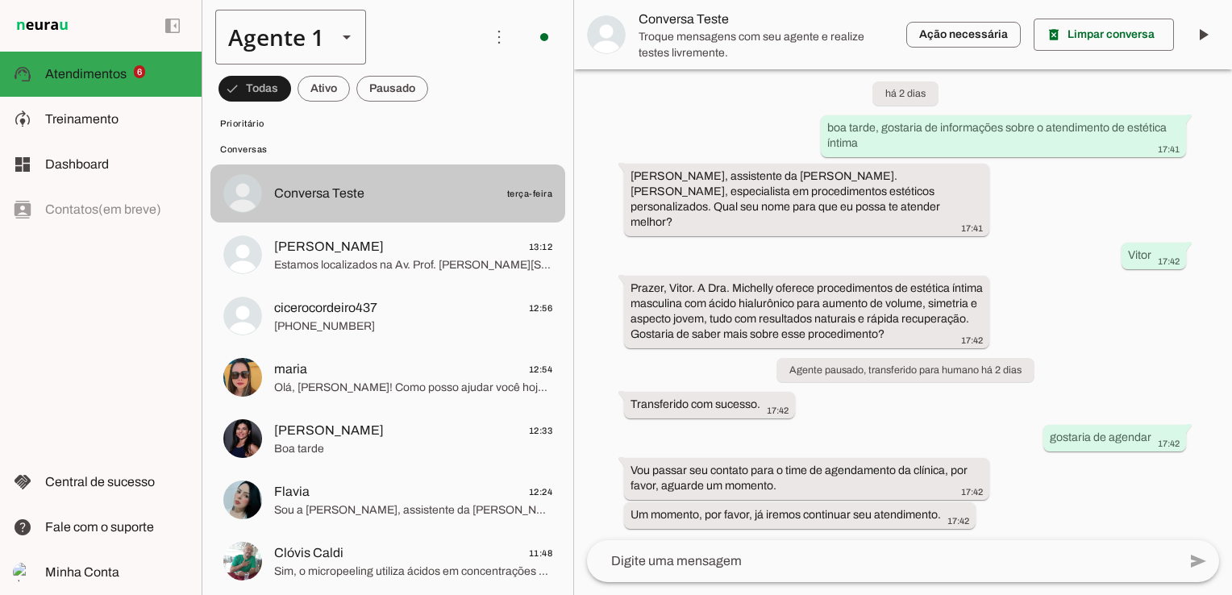
scroll to position [81, 0]
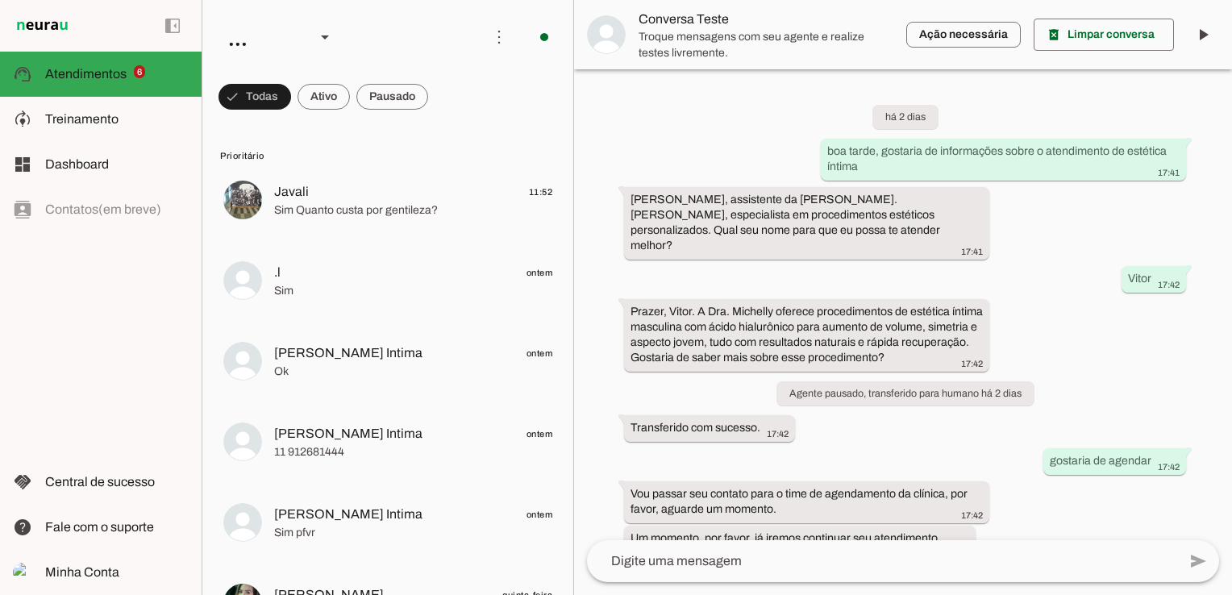
scroll to position [23, 0]
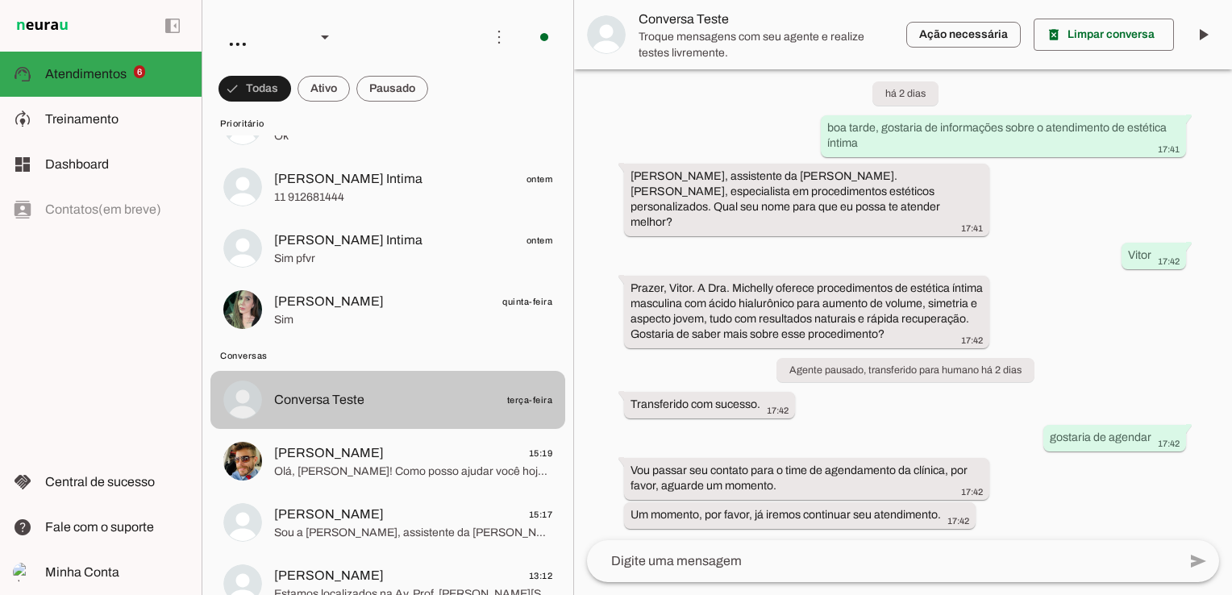
scroll to position [242, 0]
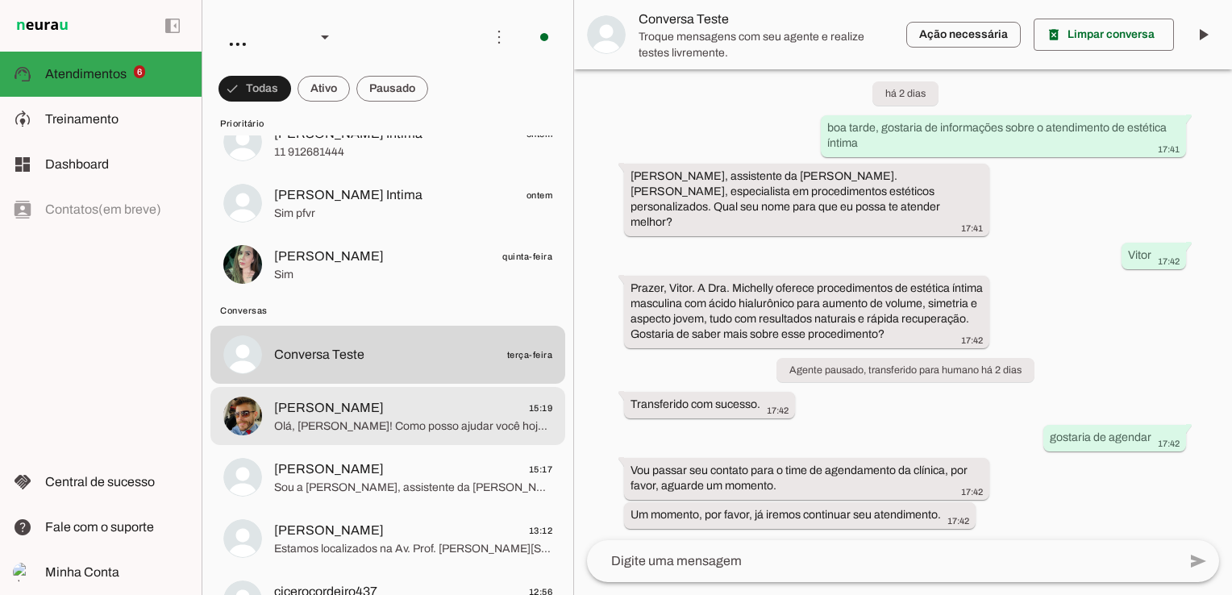
click at [422, 404] on span "Rafael Bueno 15:19" at bounding box center [413, 408] width 278 height 20
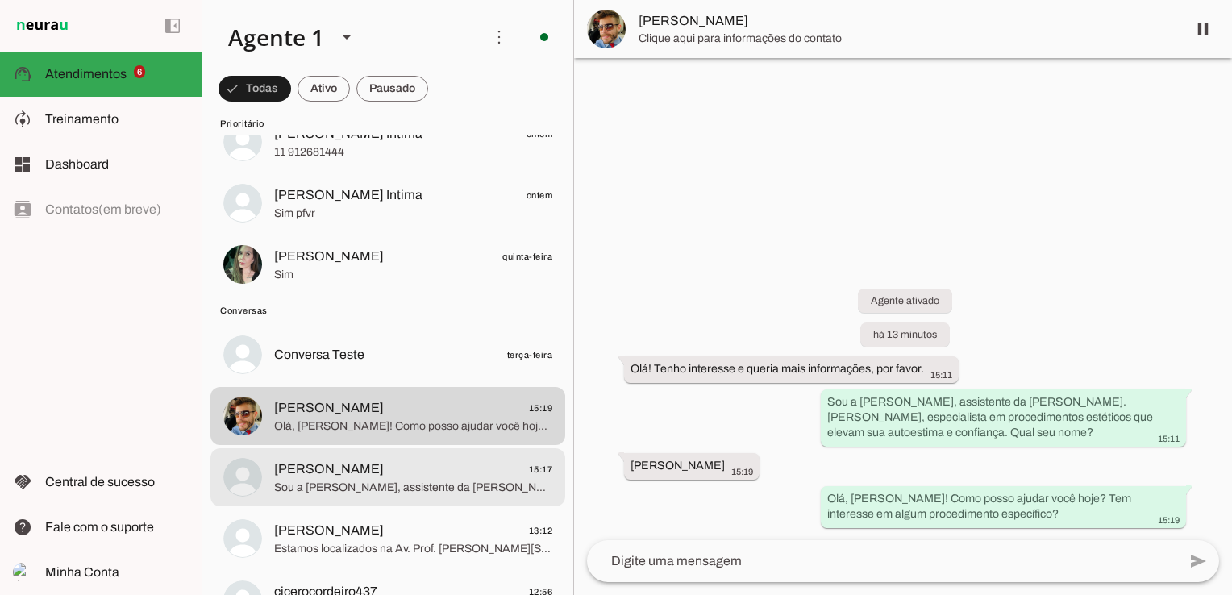
click at [404, 476] on span "Jardel Silva 15:17" at bounding box center [413, 469] width 278 height 20
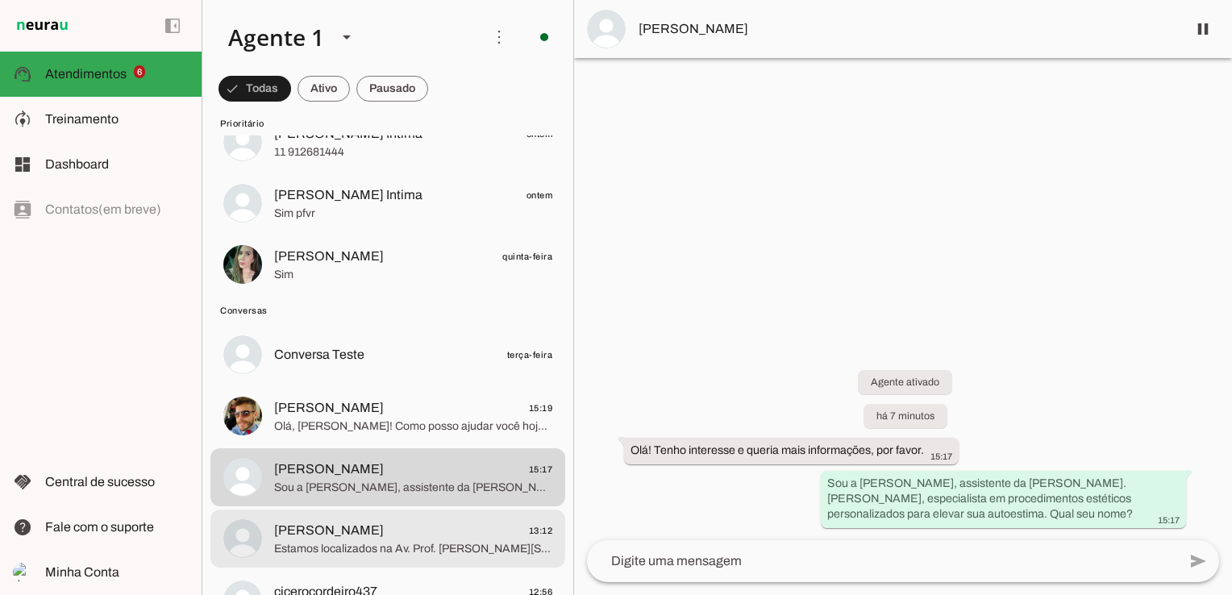
click at [344, 547] on span "Estamos localizados na Av. Prof. [PERSON_NAME][STREET_ADDRESS]. Posso te ajudar…" at bounding box center [413, 549] width 278 height 16
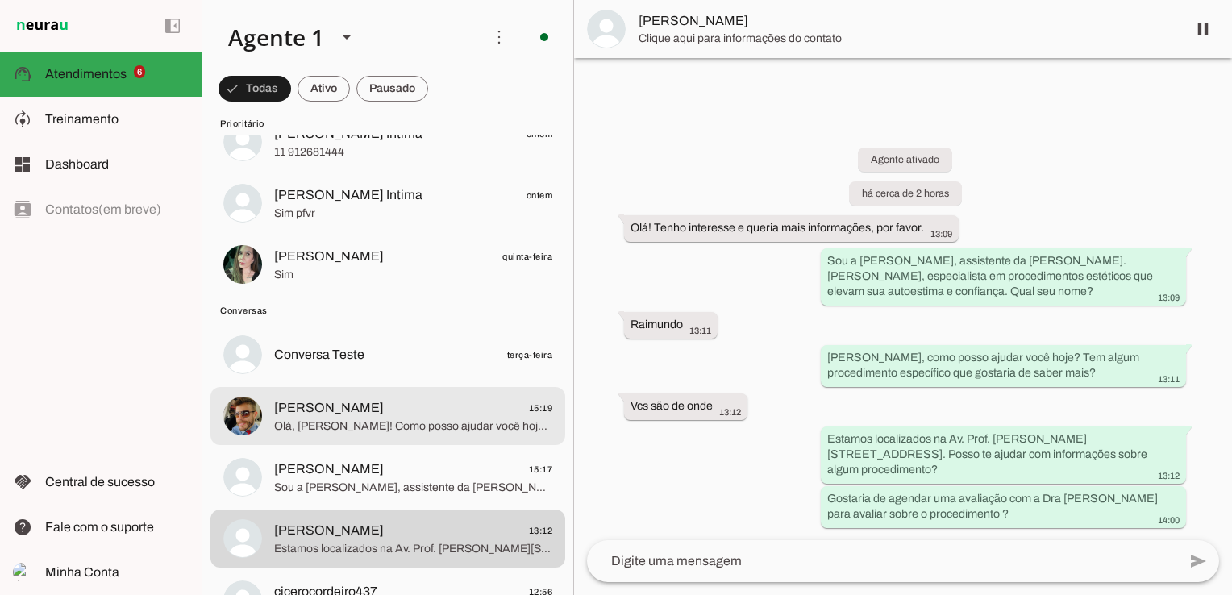
click at [404, 426] on span "Olá, [PERSON_NAME]! Como posso ajudar você hoje? Tem interesse em algum procedi…" at bounding box center [413, 426] width 278 height 16
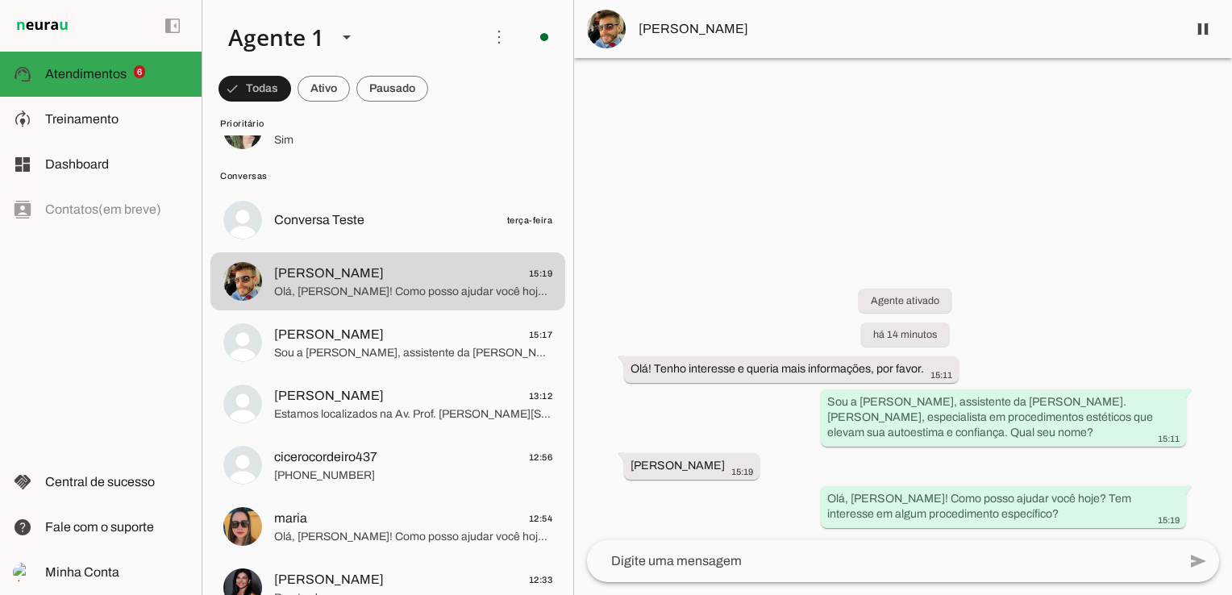
scroll to position [403, 0]
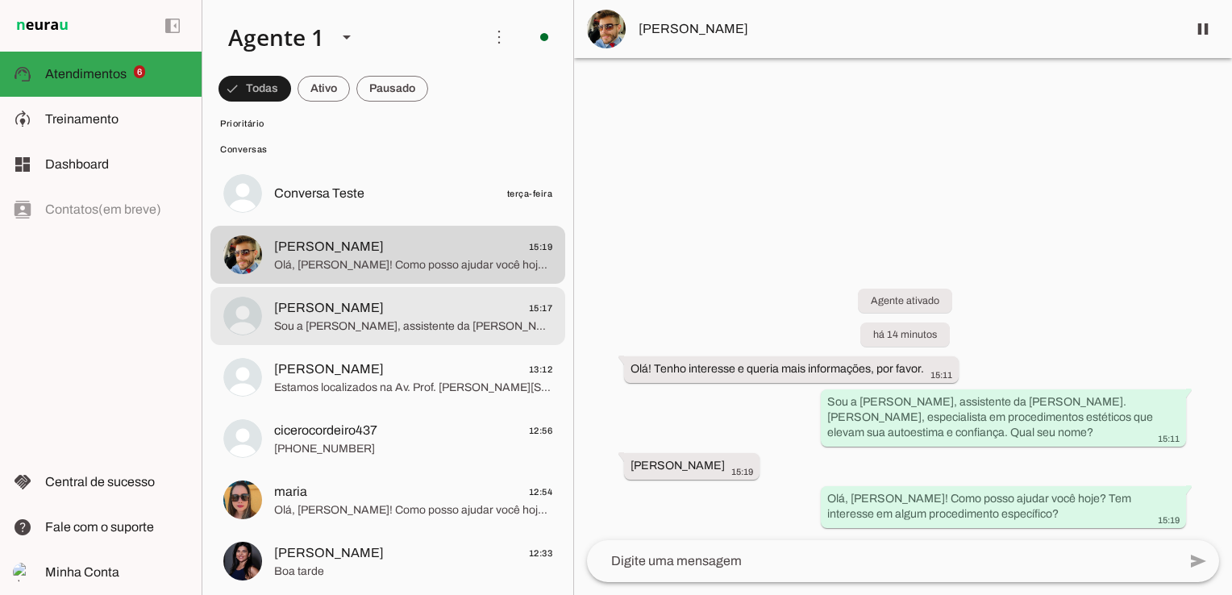
click at [352, 310] on span "Jardel Silva 15:17" at bounding box center [413, 308] width 278 height 20
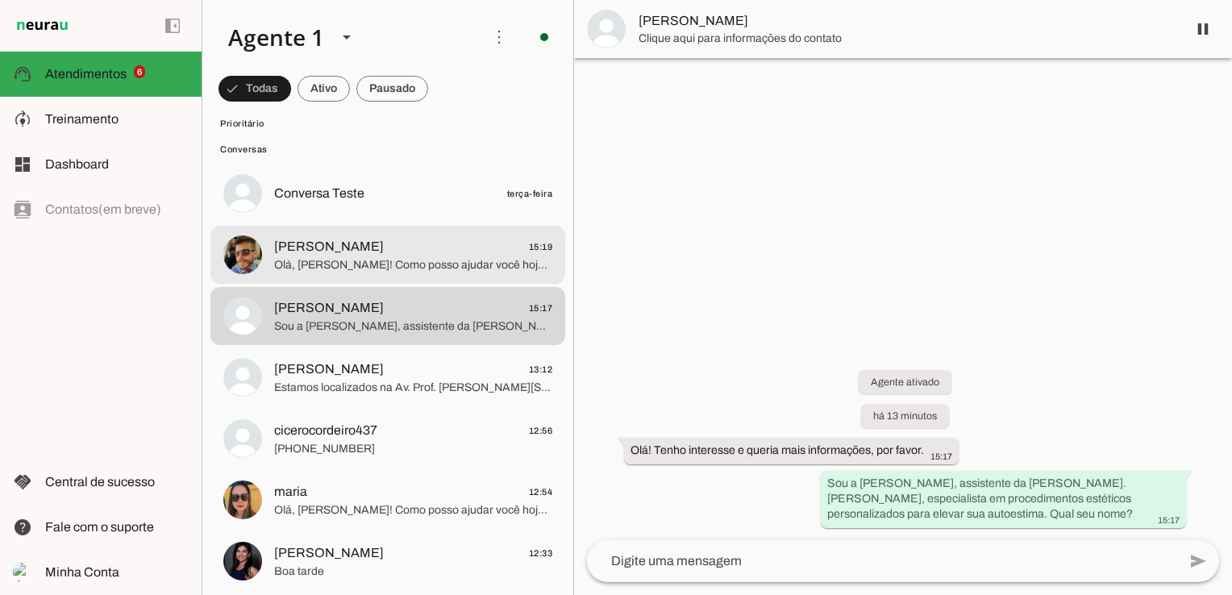
click at [375, 263] on span "Olá, [PERSON_NAME]! Como posso ajudar você hoje? Tem interesse em algum procedi…" at bounding box center [413, 265] width 278 height 16
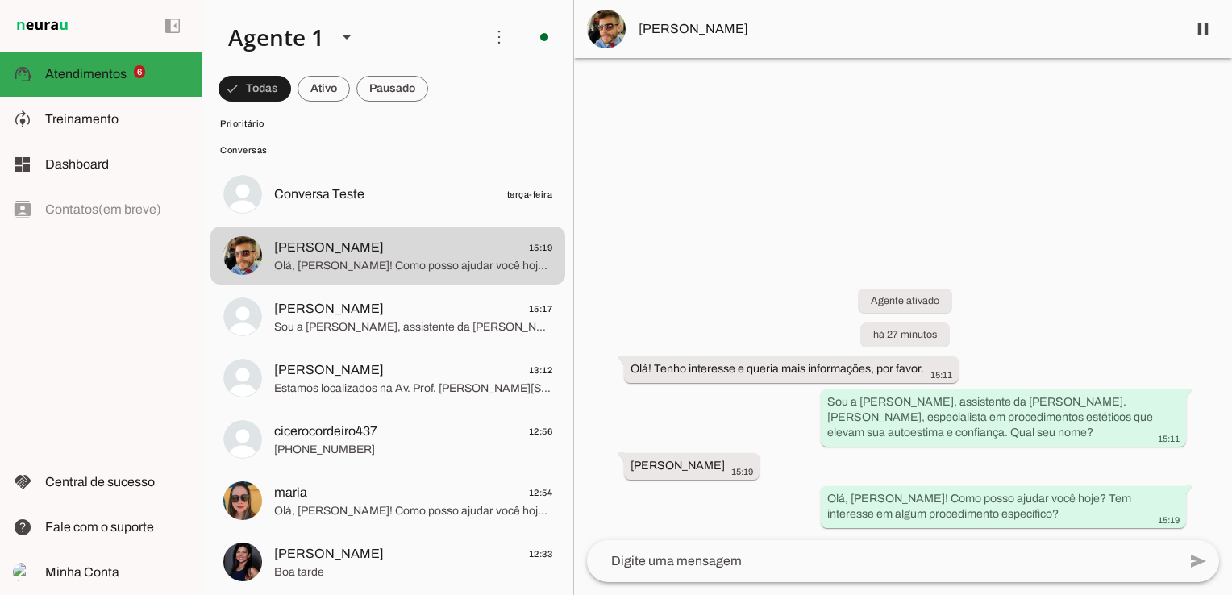
scroll to position [403, 0]
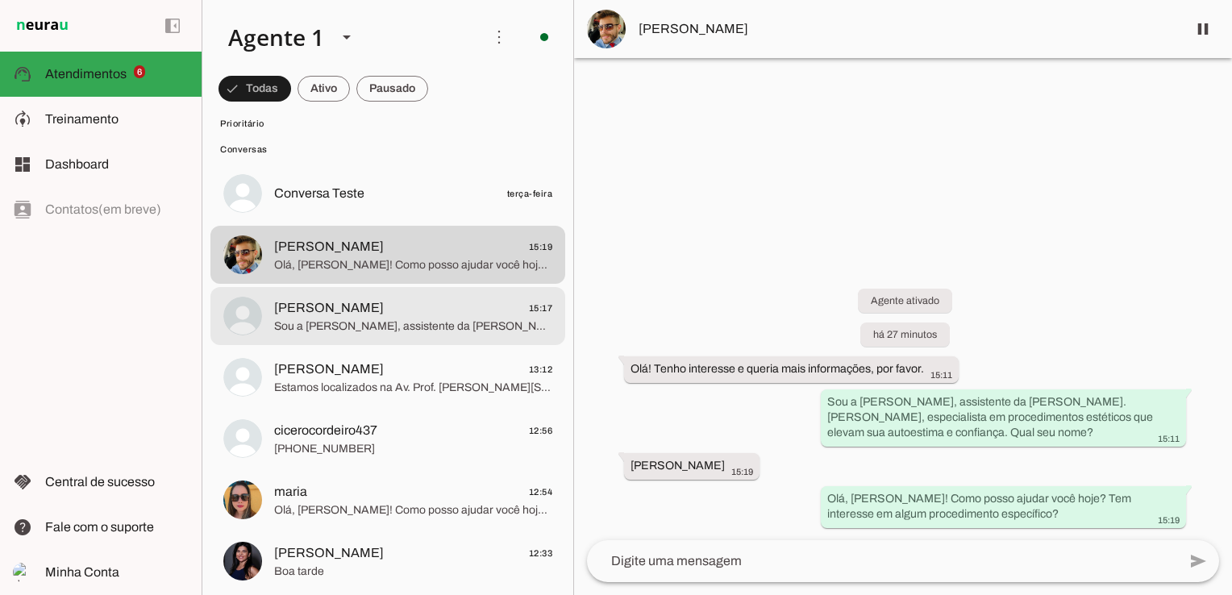
click at [352, 317] on span "Jardel Silva 15:17" at bounding box center [413, 308] width 278 height 20
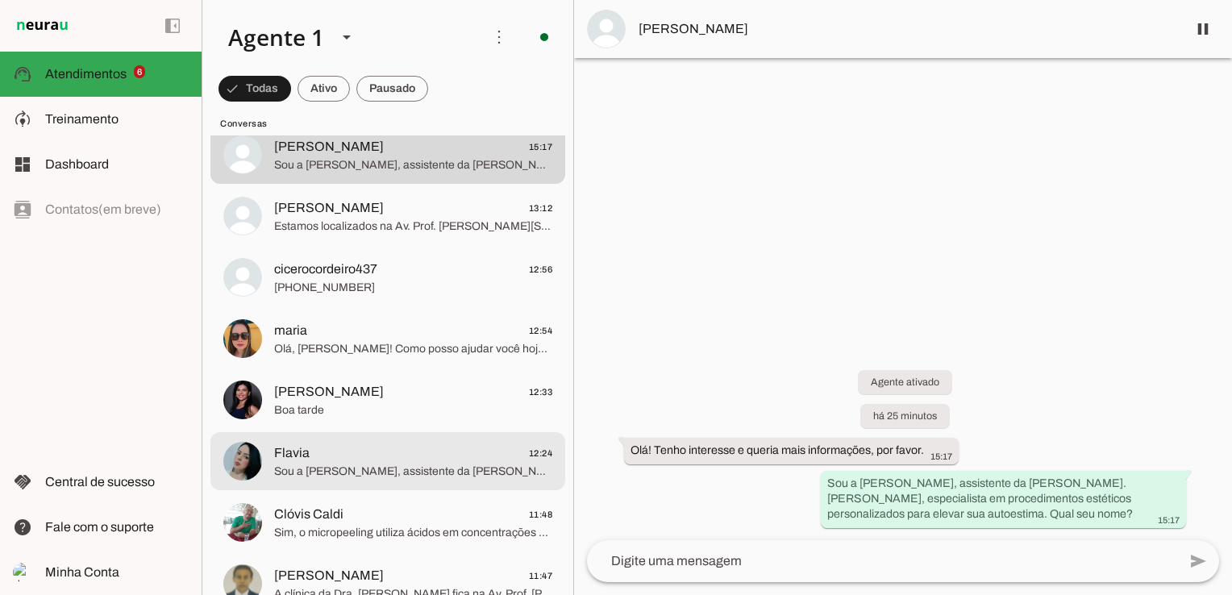
scroll to position [322, 0]
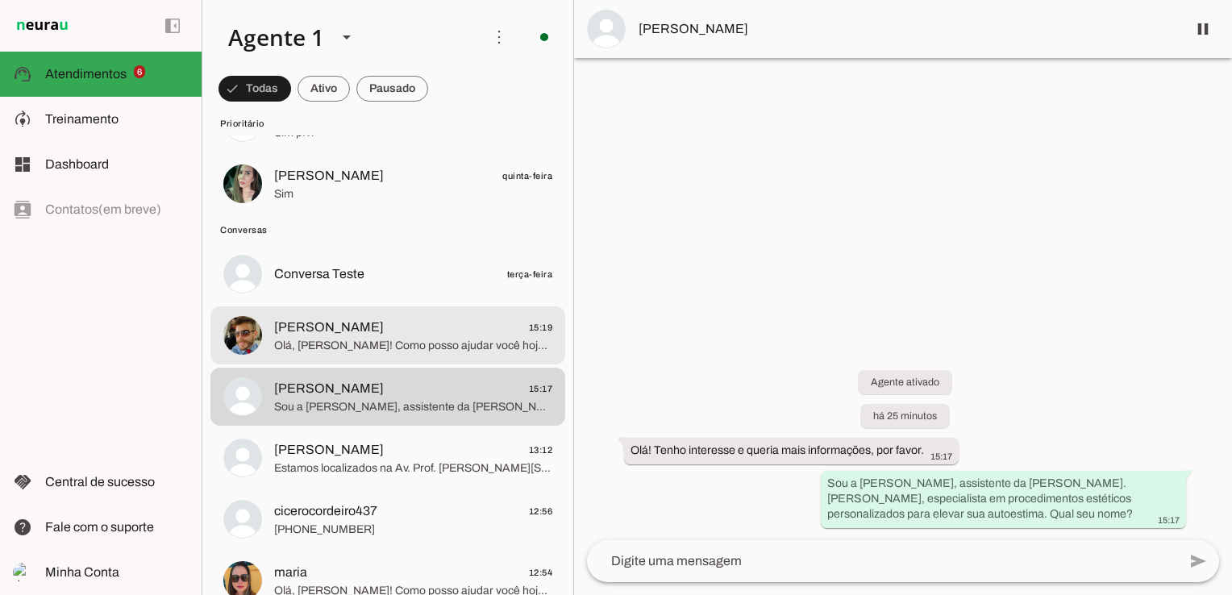
click at [409, 330] on span "Rafael Bueno 15:19" at bounding box center [413, 328] width 278 height 20
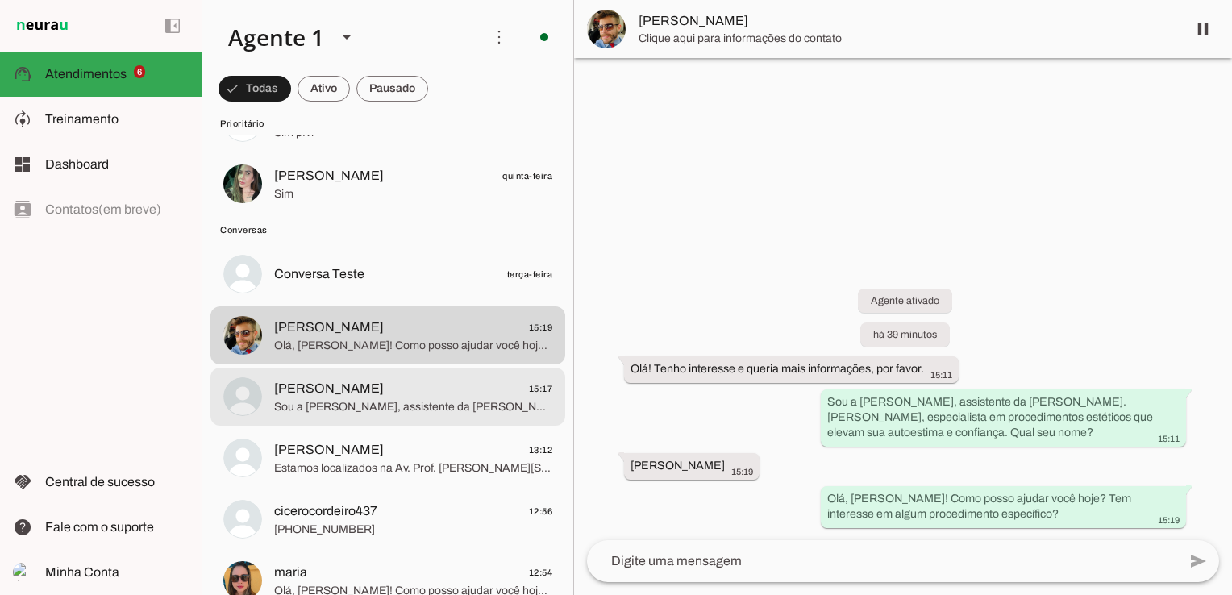
click at [379, 401] on span "Sou a [PERSON_NAME], assistente da [PERSON_NAME]. [PERSON_NAME], especialista e…" at bounding box center [413, 407] width 278 height 16
